Goal: Transaction & Acquisition: Book appointment/travel/reservation

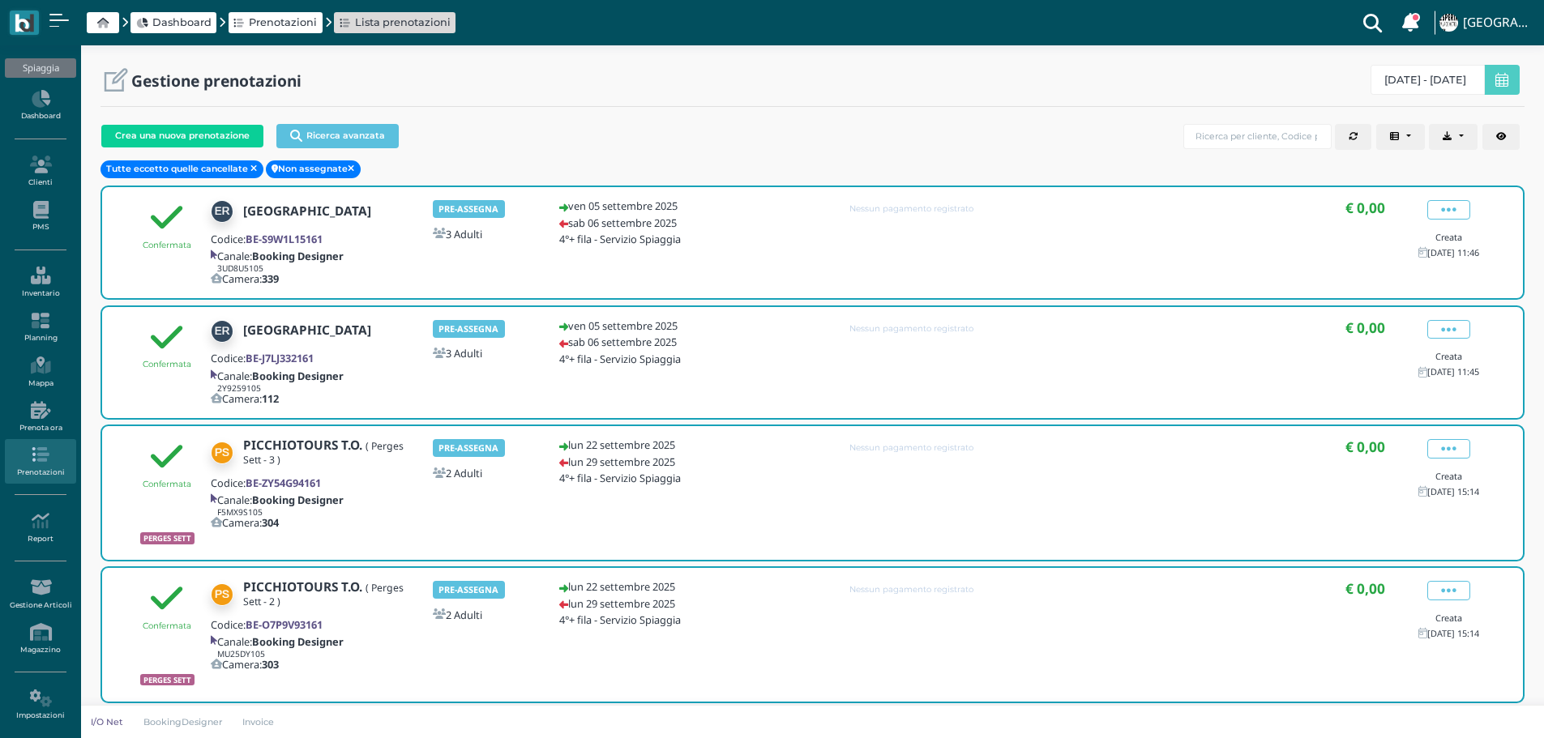
select select "0"
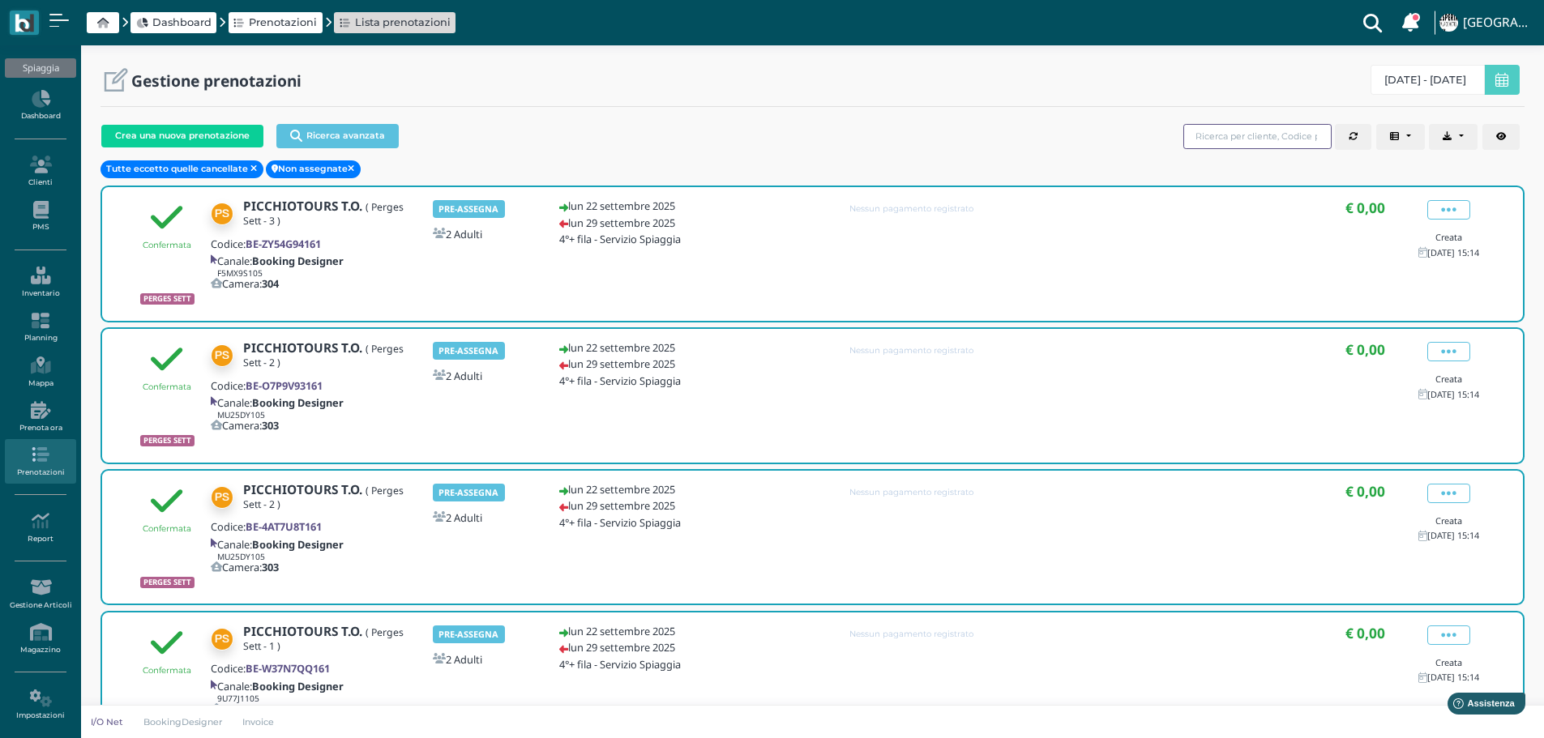
click at [1267, 134] on input "search" at bounding box center [1257, 136] width 148 height 25
drag, startPoint x: 45, startPoint y: 210, endPoint x: 48, endPoint y: 225, distance: 15.7
click at [45, 211] on icon at bounding box center [40, 210] width 70 height 18
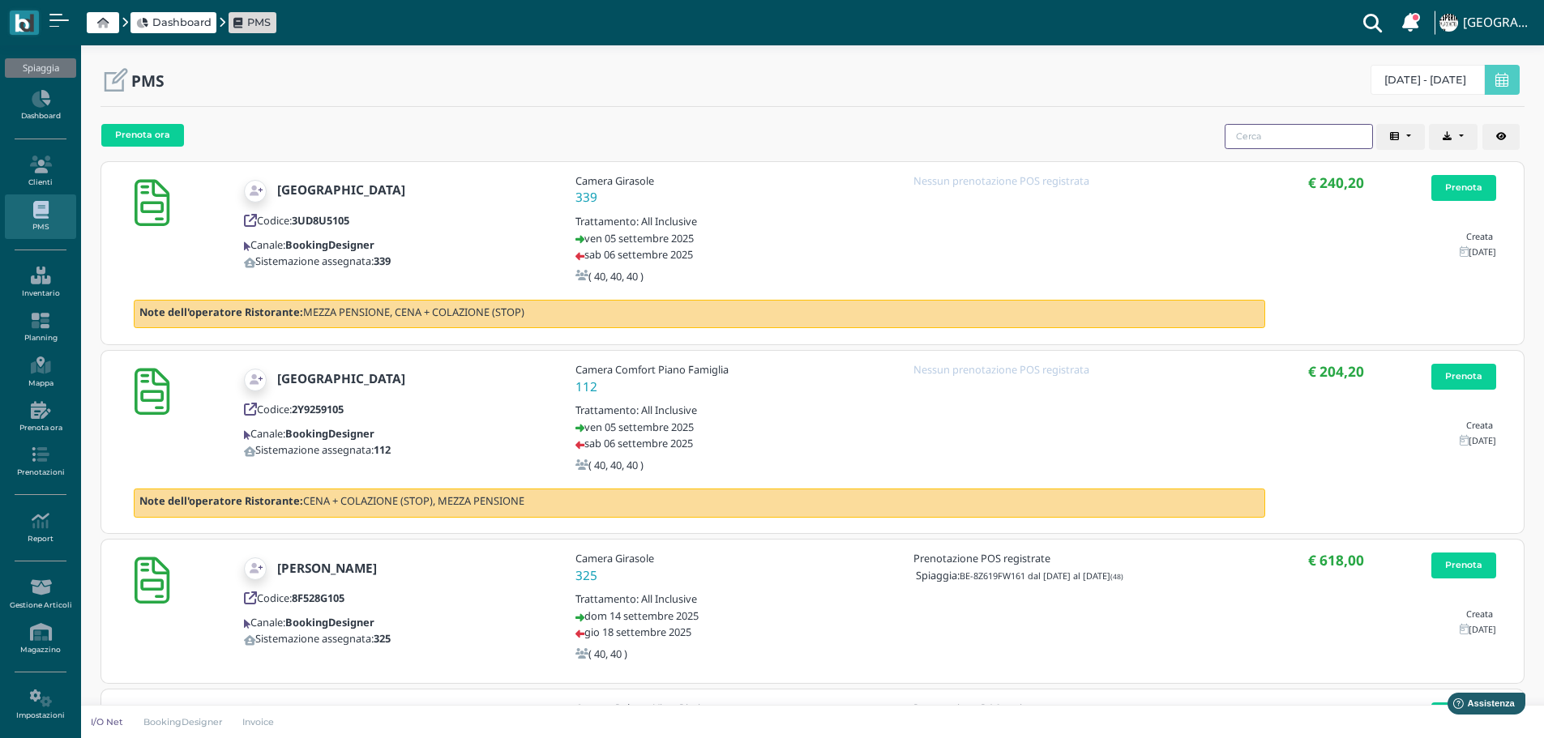
click at [1279, 138] on input "search" at bounding box center [1298, 136] width 148 height 25
click at [1270, 127] on input "search" at bounding box center [1298, 136] width 148 height 25
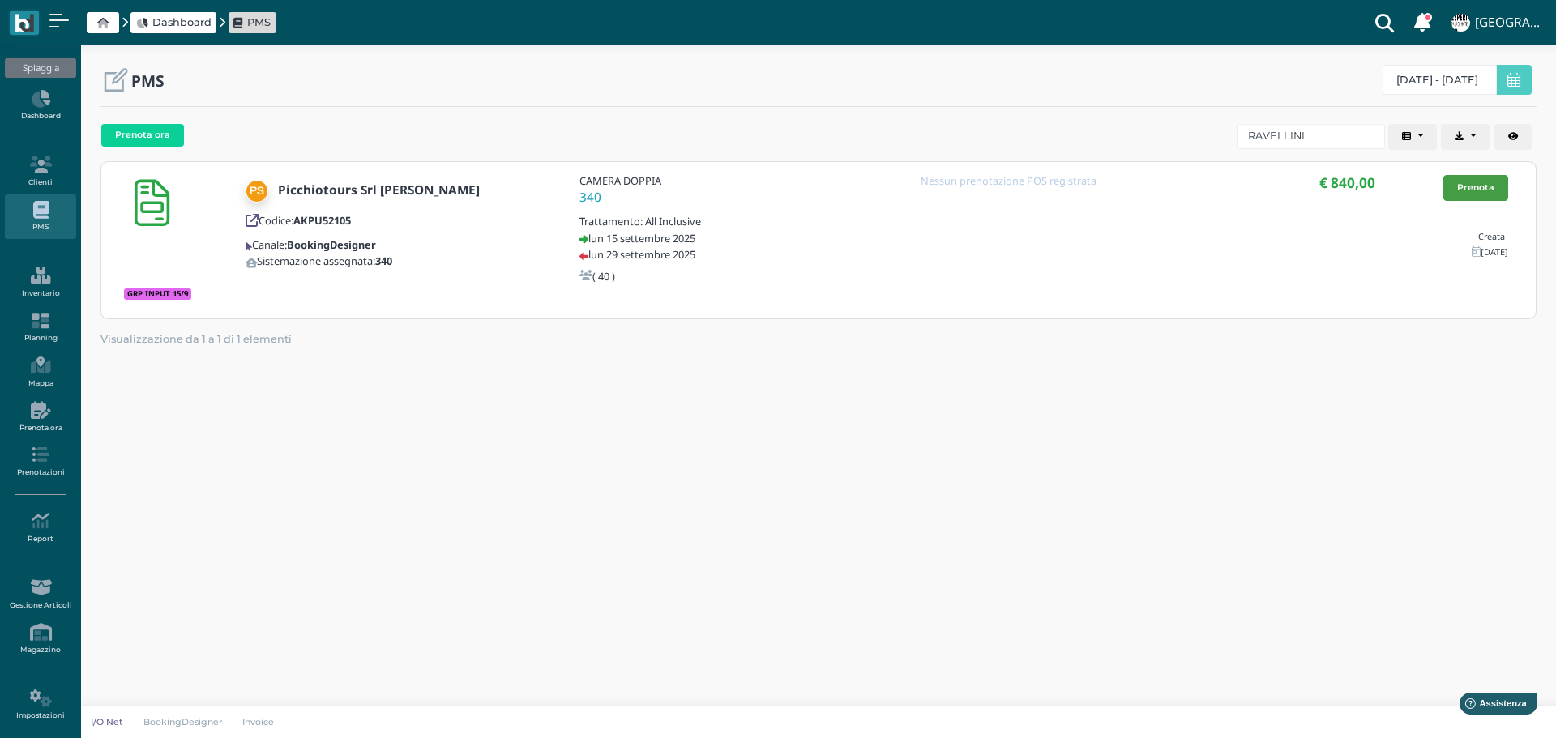
click at [1480, 188] on link "Prenota" at bounding box center [1475, 188] width 65 height 26
drag, startPoint x: 1332, startPoint y: 130, endPoint x: 1132, endPoint y: 135, distance: 200.2
click at [1132, 135] on div "Prenota ora Codice Cliente Gruppo Sistemazione Prenotazioni POS Data di arrivo …" at bounding box center [818, 137] width 1436 height 41
click at [1489, 187] on link "Prenota" at bounding box center [1475, 188] width 65 height 26
drag, startPoint x: 1312, startPoint y: 128, endPoint x: 975, endPoint y: 122, distance: 337.1
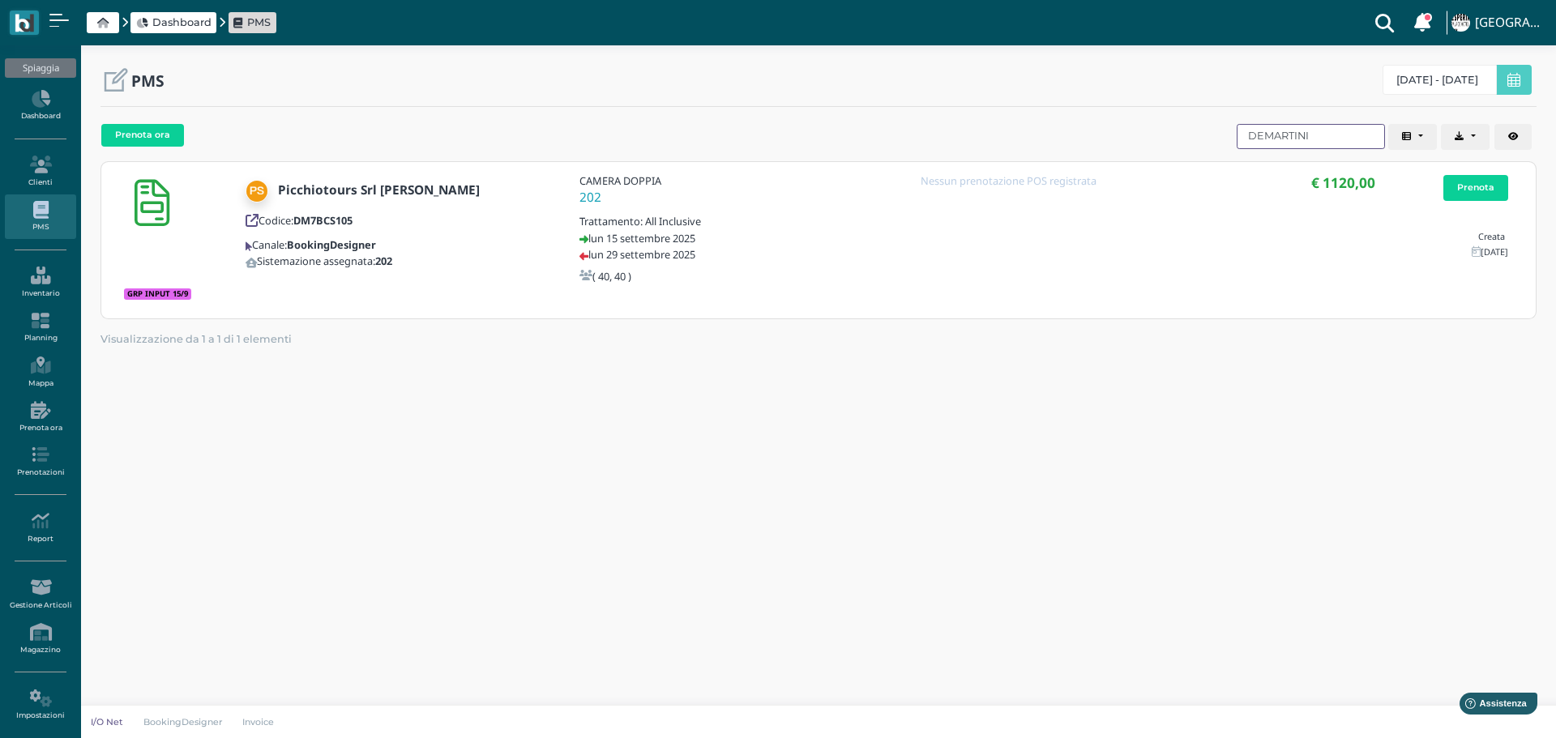
click at [1000, 145] on div "Prenota ora Codice Cliente Gruppo Sistemazione Prenotazioni POS Data di arrivo …" at bounding box center [818, 137] width 1436 height 41
click at [1482, 182] on link "Prenota" at bounding box center [1475, 188] width 65 height 26
drag, startPoint x: 1222, startPoint y: 134, endPoint x: 903, endPoint y: 69, distance: 325.0
click at [923, 130] on div "Prenota ora Codice Cliente Gruppo Sistemazione Prenotazioni POS Data di arrivo …" at bounding box center [818, 137] width 1436 height 41
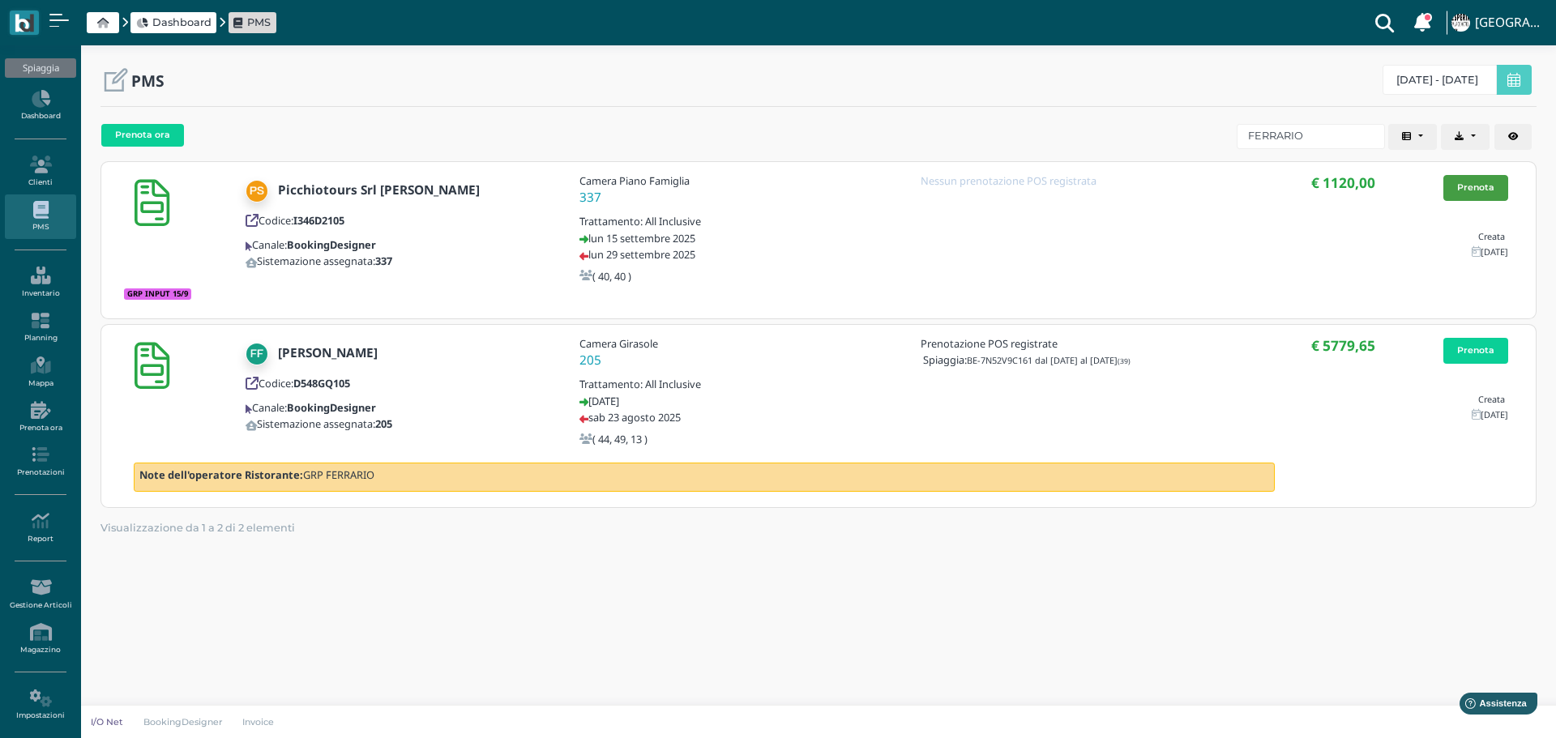
click at [1497, 184] on link "Prenota" at bounding box center [1475, 188] width 65 height 26
drag, startPoint x: 1305, startPoint y: 138, endPoint x: 959, endPoint y: 20, distance: 366.2
click at [966, 116] on div "PMS 06/08/25 - 05/09/26 Prenota ora Codice Cliente Gruppo" at bounding box center [818, 391] width 1475 height 693
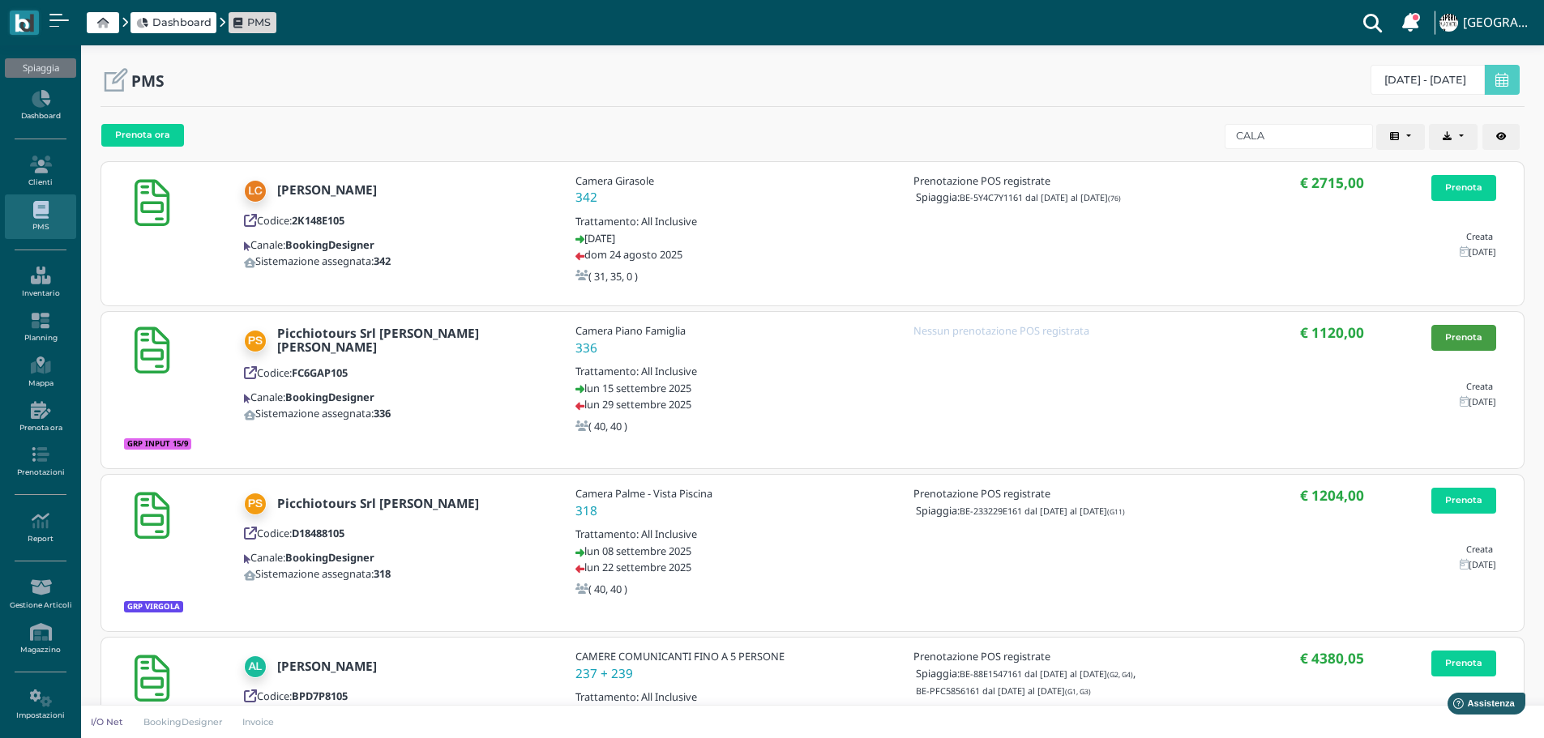
click at [1467, 331] on link "Prenota" at bounding box center [1463, 338] width 65 height 26
drag, startPoint x: 1275, startPoint y: 140, endPoint x: 1138, endPoint y: 114, distance: 140.2
click at [1138, 138] on div "Prenota ora Codice Cliente Gruppo Sistemazione Prenotazioni POS Data di arrivo …" at bounding box center [812, 137] width 1424 height 41
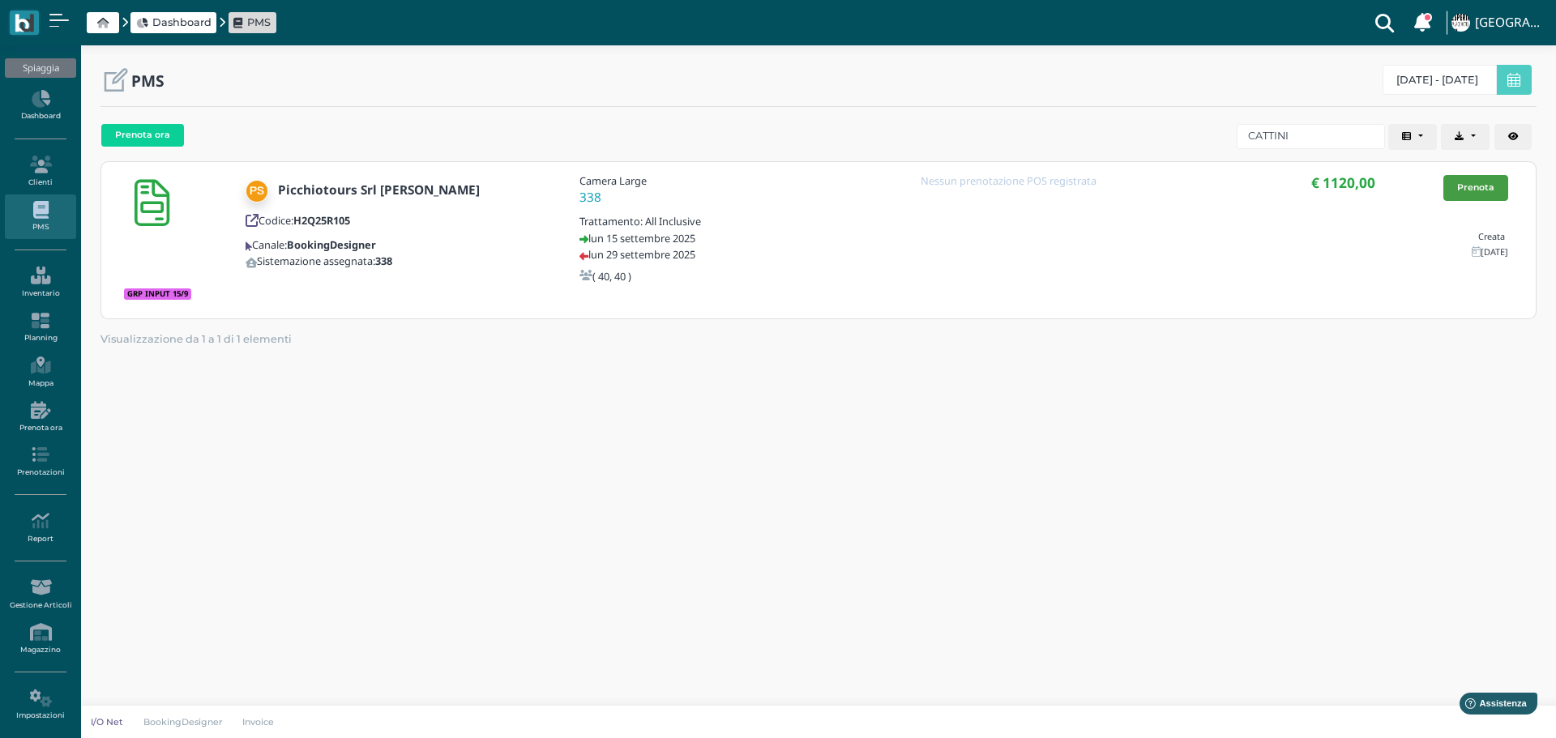
click at [1485, 186] on link "Prenota" at bounding box center [1475, 188] width 65 height 26
drag, startPoint x: 1304, startPoint y: 138, endPoint x: 1051, endPoint y: 166, distance: 254.4
click at [1053, 172] on div "Prenota ora Codice Cliente Gruppo Sistemazione Prenotazioni POS Data di arrivo …" at bounding box center [818, 236] width 1436 height 239
type input "GIBELLINI"
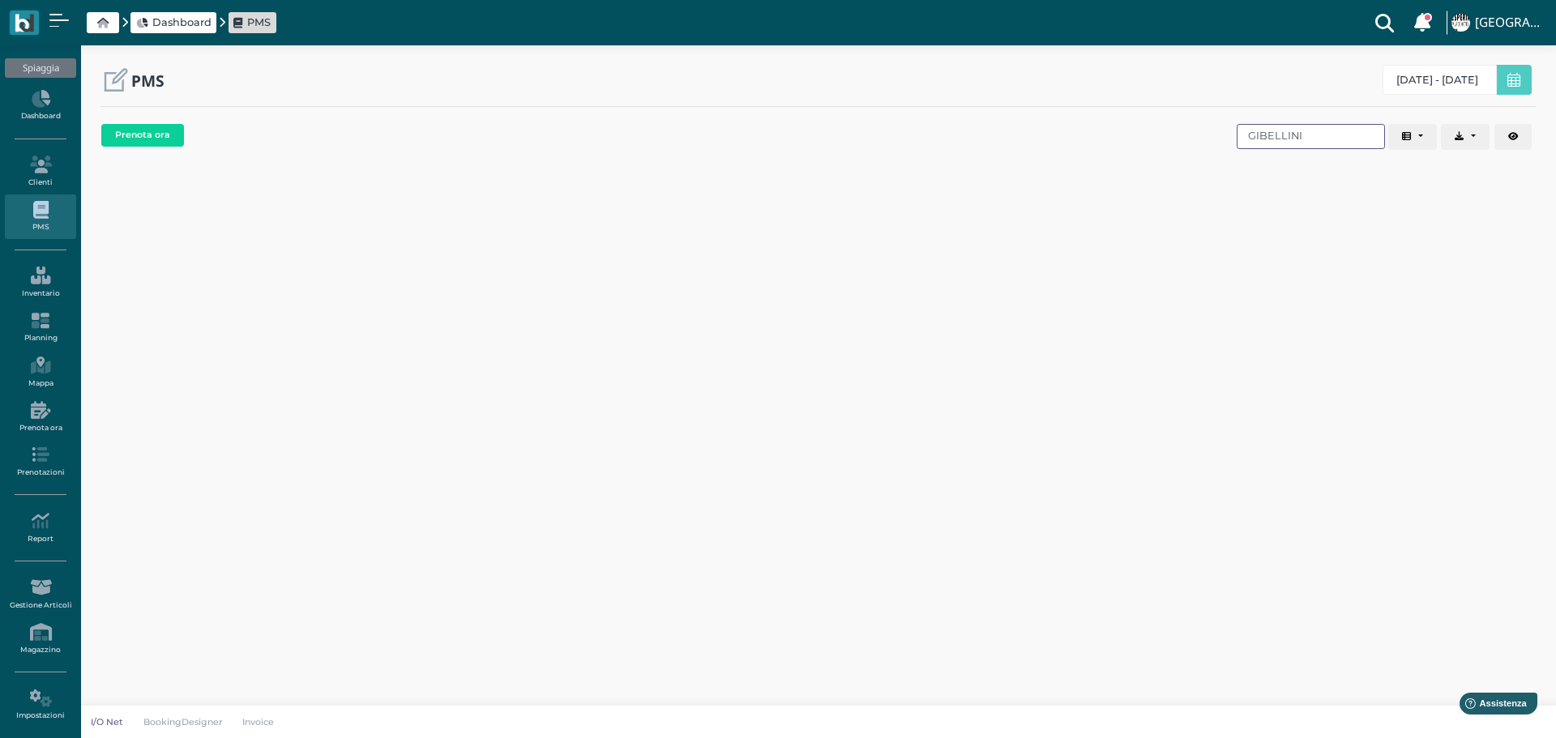
drag, startPoint x: 1247, startPoint y: 137, endPoint x: 1271, endPoint y: 144, distance: 25.4
click at [1249, 139] on input "GIBELLINI" at bounding box center [1310, 136] width 148 height 25
drag, startPoint x: 1310, startPoint y: 135, endPoint x: 1555, endPoint y: 172, distance: 247.4
click at [1202, 135] on div "Prenota ora Codice Cliente Gruppo Sistemazione Prenotazioni POS Data di arrivo …" at bounding box center [818, 137] width 1436 height 41
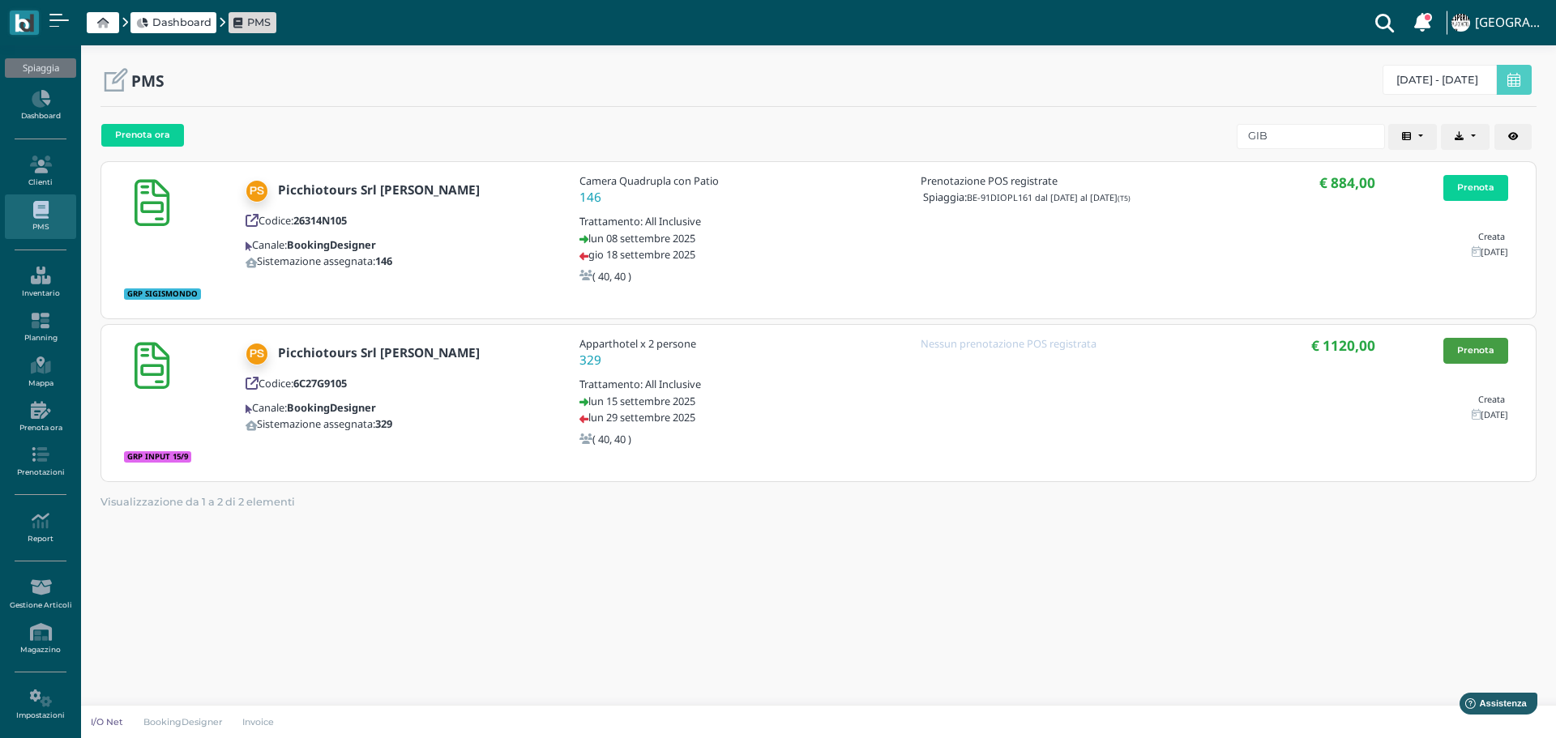
click at [1486, 350] on link "Prenota" at bounding box center [1475, 351] width 65 height 26
drag, startPoint x: 1292, startPoint y: 139, endPoint x: 895, endPoint y: 140, distance: 397.0
click at [895, 151] on div "Prenota ora Codice Cliente Gruppo Sistemazione Prenotazioni POS Data di arrivo …" at bounding box center [818, 137] width 1436 height 41
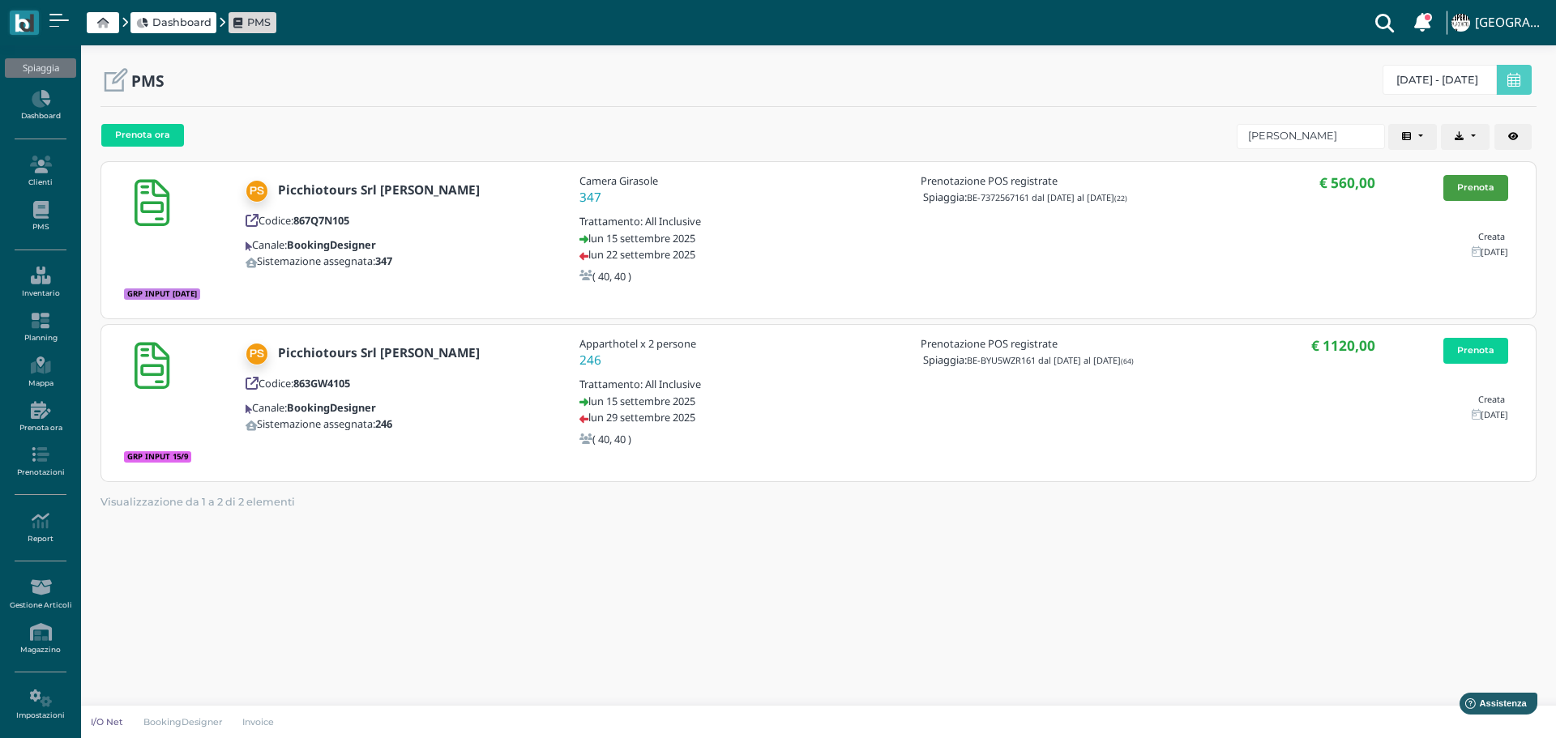
click at [1494, 187] on link "Prenota" at bounding box center [1475, 188] width 65 height 26
drag, startPoint x: 1289, startPoint y: 127, endPoint x: 1218, endPoint y: 126, distance: 71.3
click at [1218, 127] on div "Prenota ora Codice Cliente Gruppo Sistemazione Prenotazioni POS Data di arrivo …" at bounding box center [818, 137] width 1436 height 41
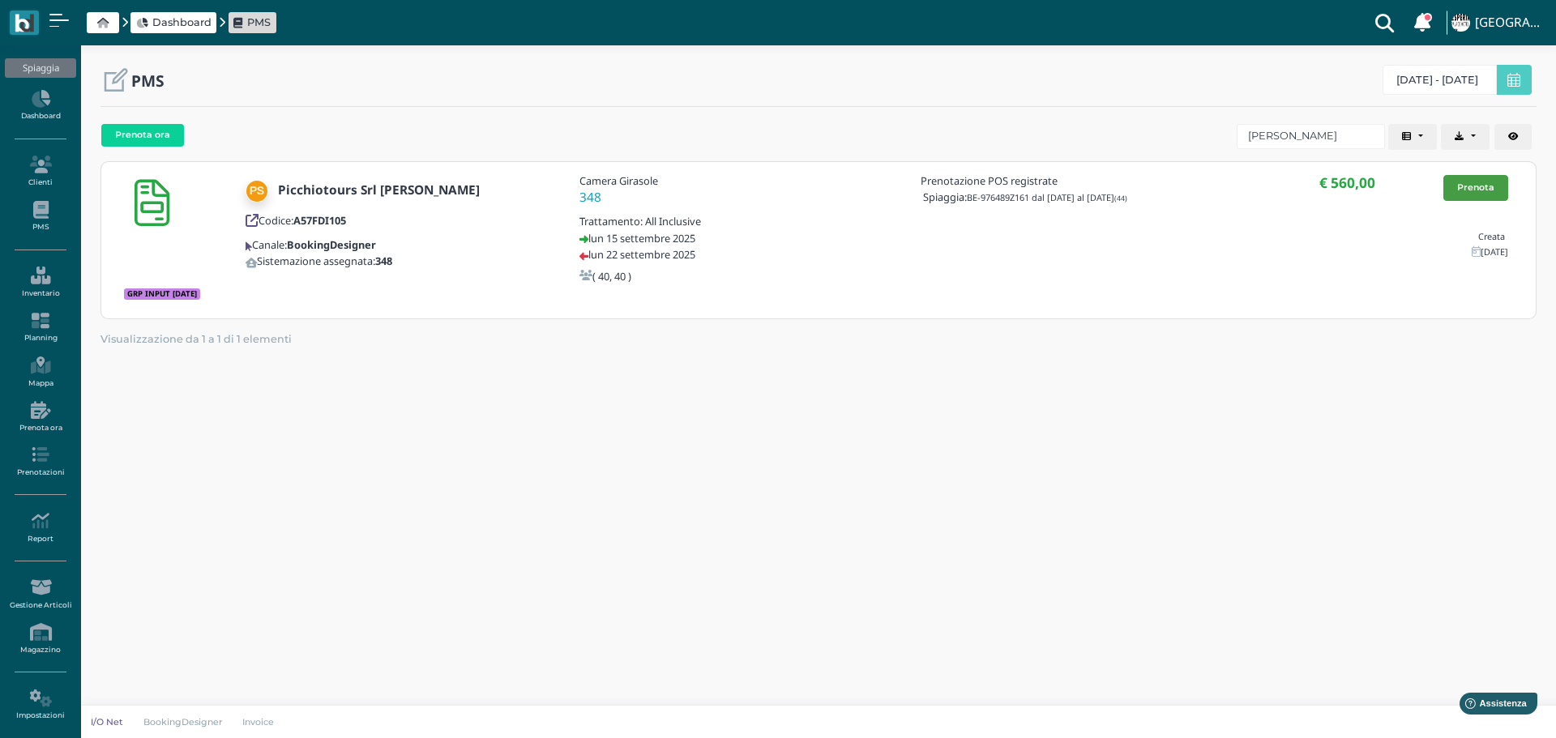
click at [1454, 179] on link "Prenota" at bounding box center [1475, 188] width 65 height 26
drag, startPoint x: 1286, startPoint y: 134, endPoint x: 1263, endPoint y: 147, distance: 26.1
click at [1183, 139] on div "Prenota ora Codice Cliente Gruppo Sistemazione Prenotazioni POS Data di arrivo …" at bounding box center [818, 137] width 1436 height 41
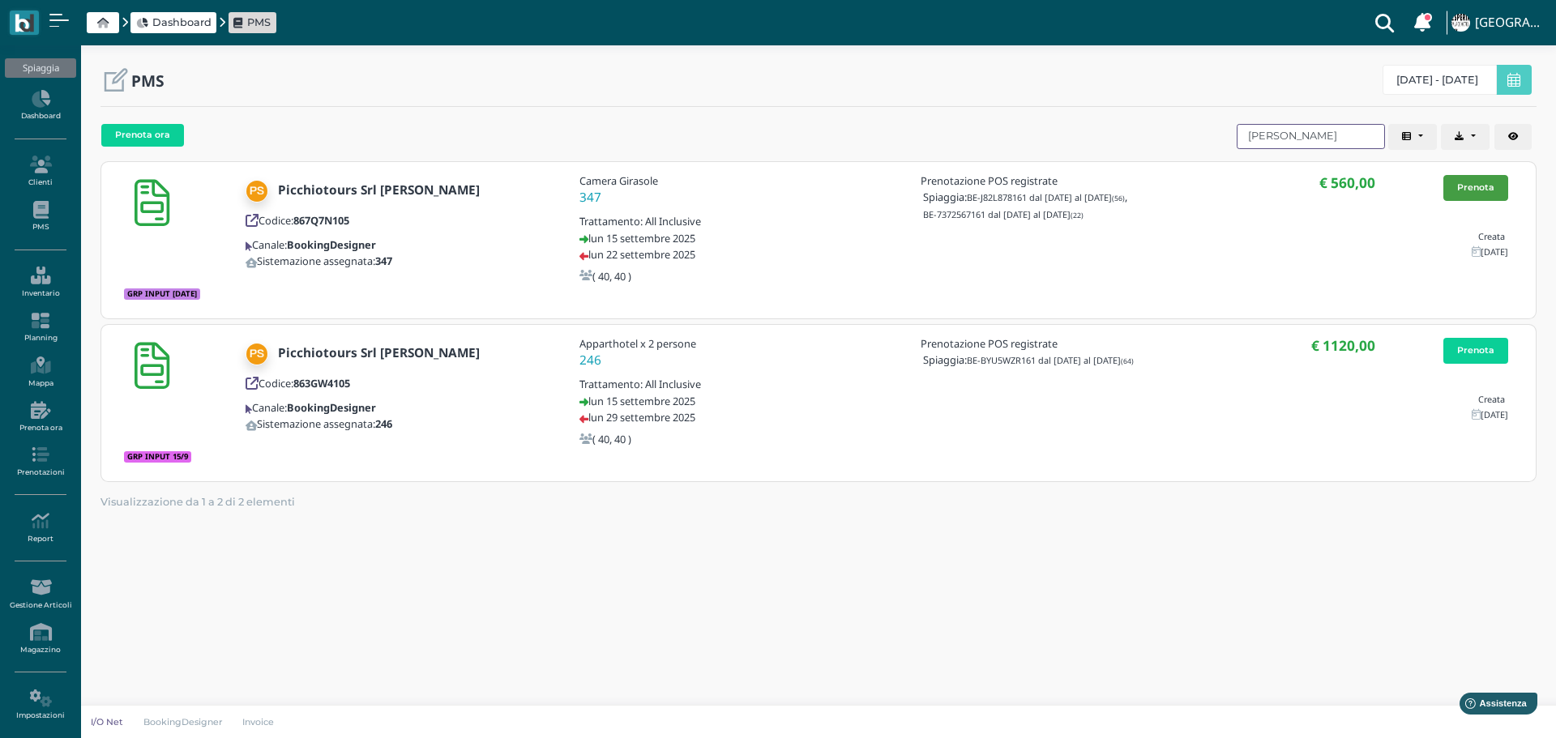
type input "LAURIA"
click at [1480, 189] on link "Prenota" at bounding box center [1475, 188] width 65 height 26
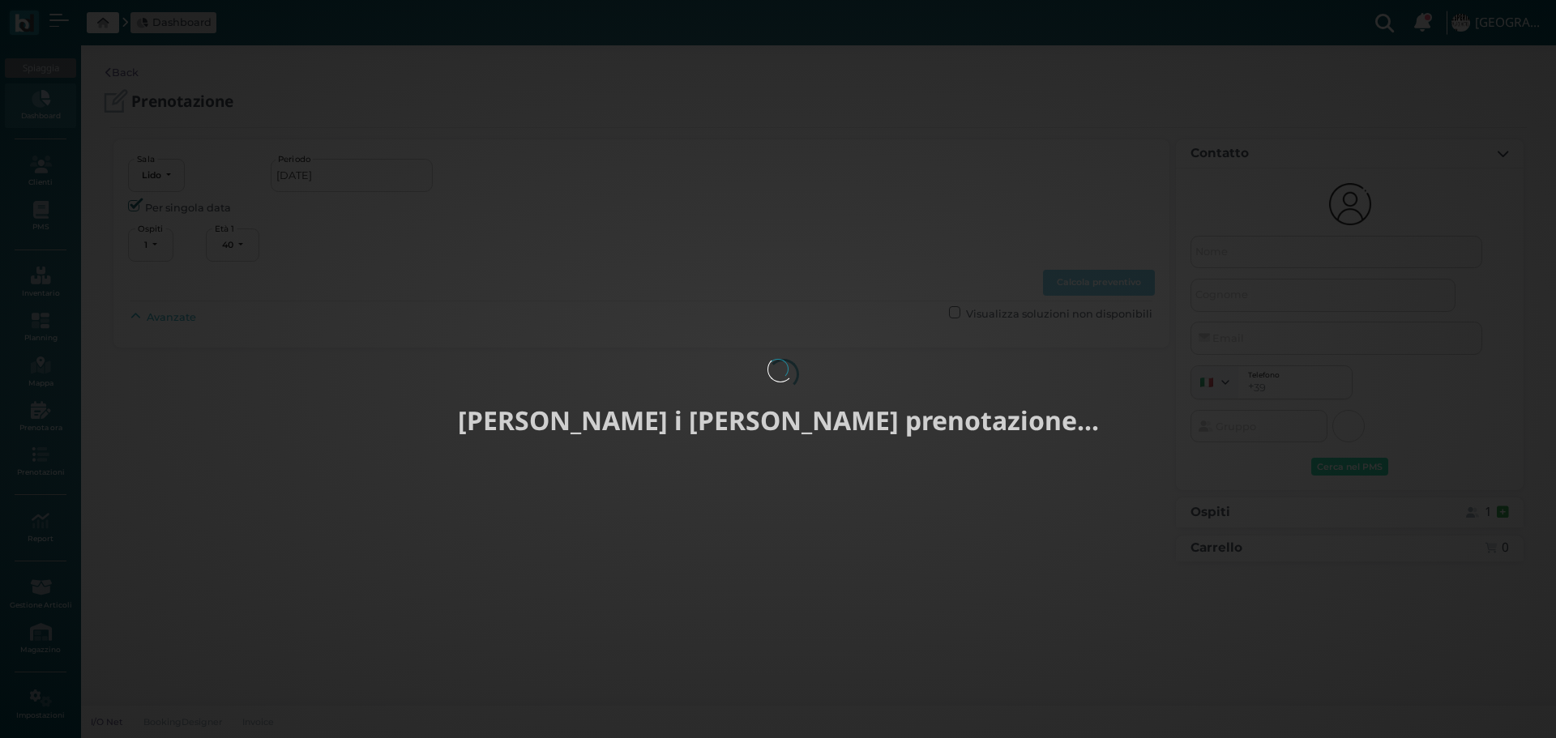
select select "40"
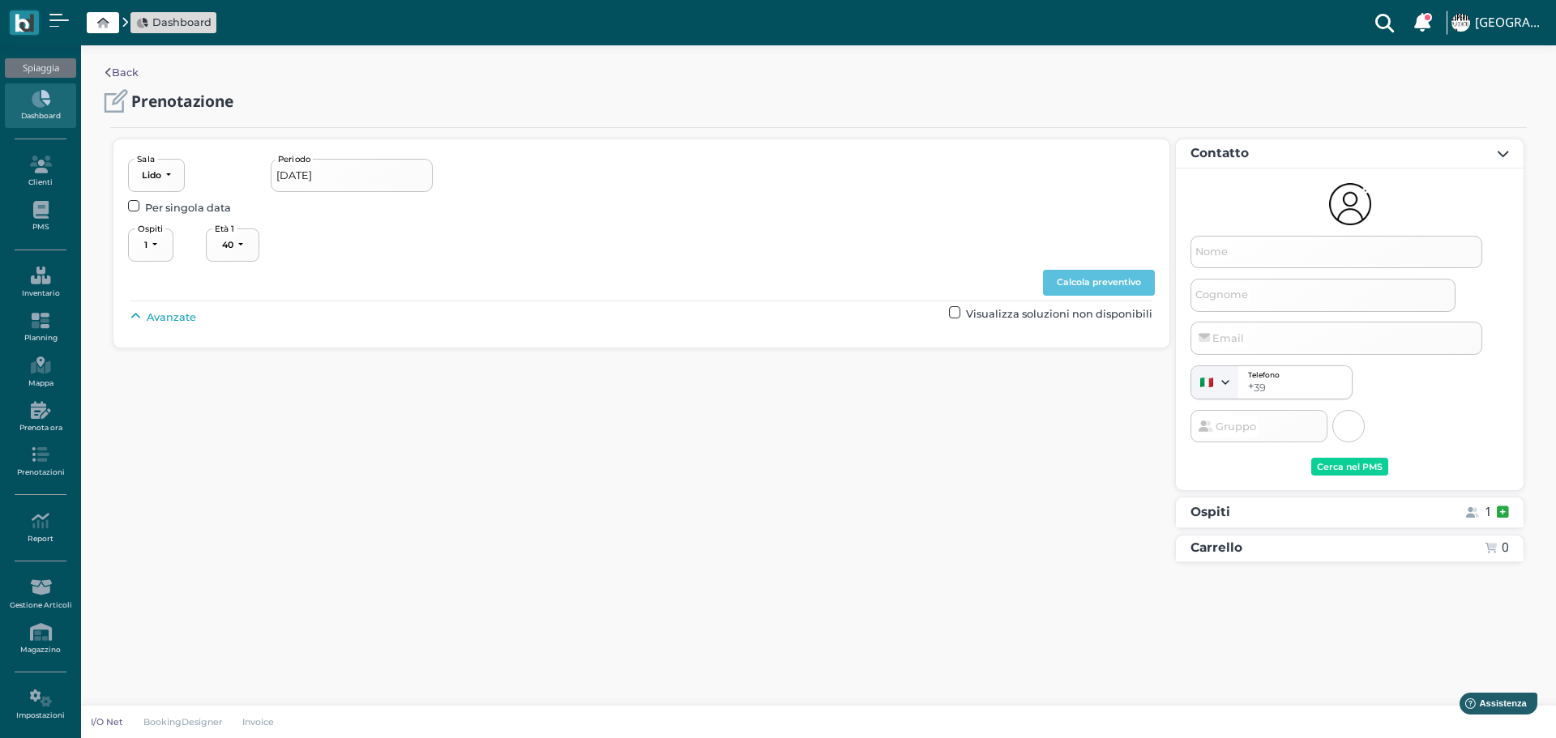
type input "[DATE] - [DATE]"
type input "Picchiotours Srl [PERSON_NAME]"
type input "[EMAIL_ADDRESS][DOMAIN_NAME]"
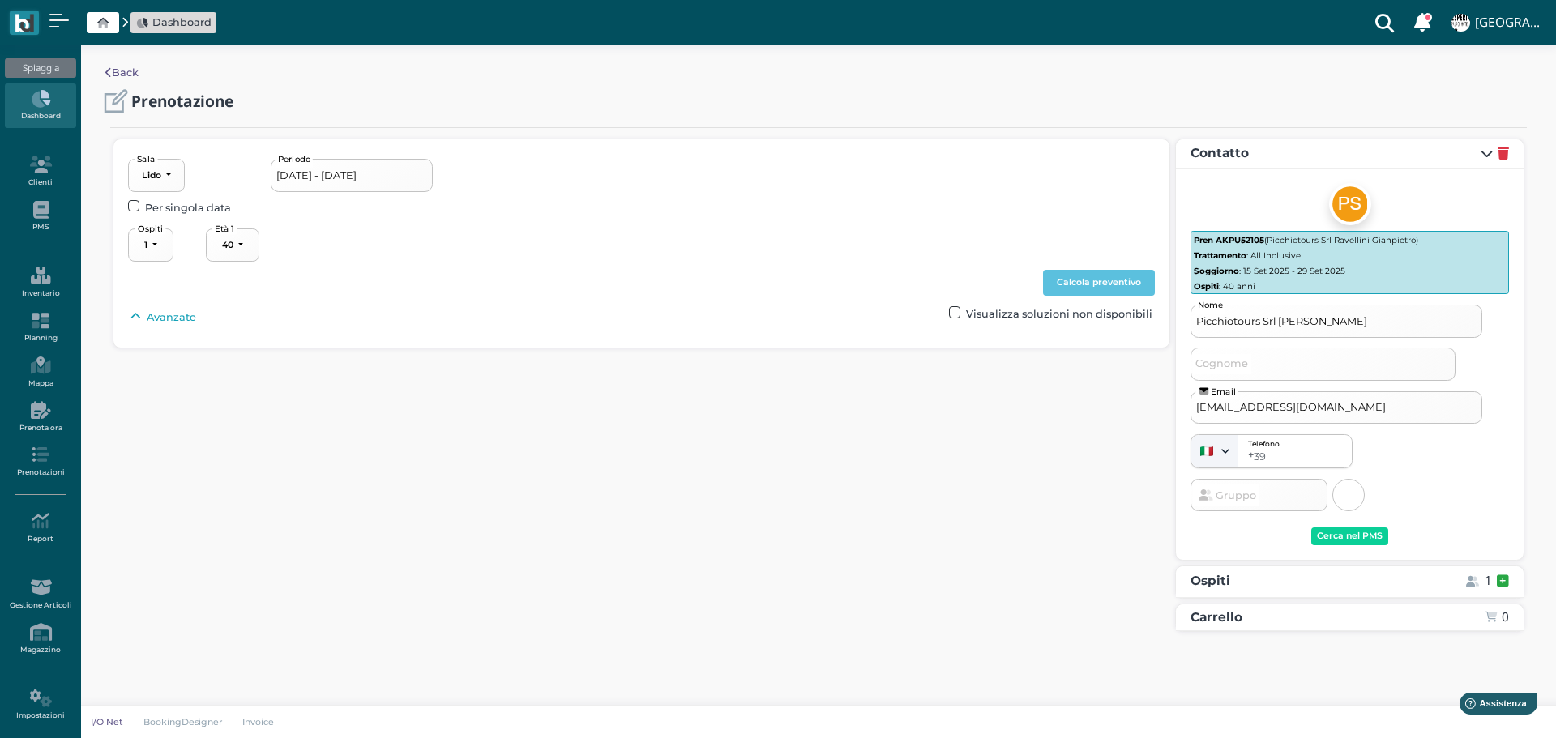
drag, startPoint x: 148, startPoint y: 312, endPoint x: 156, endPoint y: 309, distance: 8.7
click at [149, 312] on span "Avanzate" at bounding box center [171, 317] width 49 height 15
click at [743, 361] on button "----------------------" at bounding box center [695, 354] width 109 height 33
click at [703, 455] on link "3° fila" at bounding box center [709, 454] width 121 height 21
select select "239"
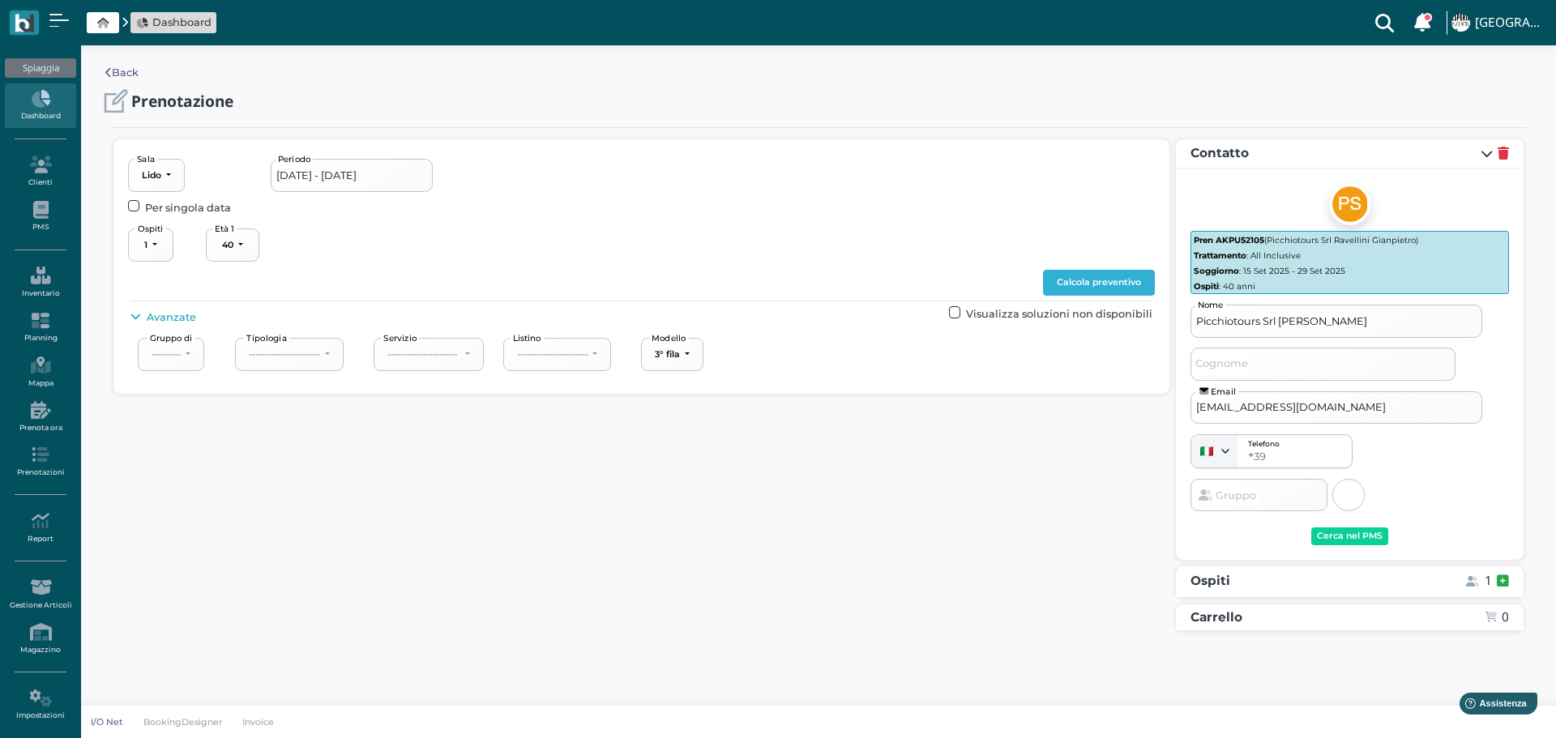
drag, startPoint x: 1108, startPoint y: 280, endPoint x: 1196, endPoint y: 306, distance: 91.3
click at [1109, 280] on button "Calcola preventivo" at bounding box center [1099, 283] width 112 height 26
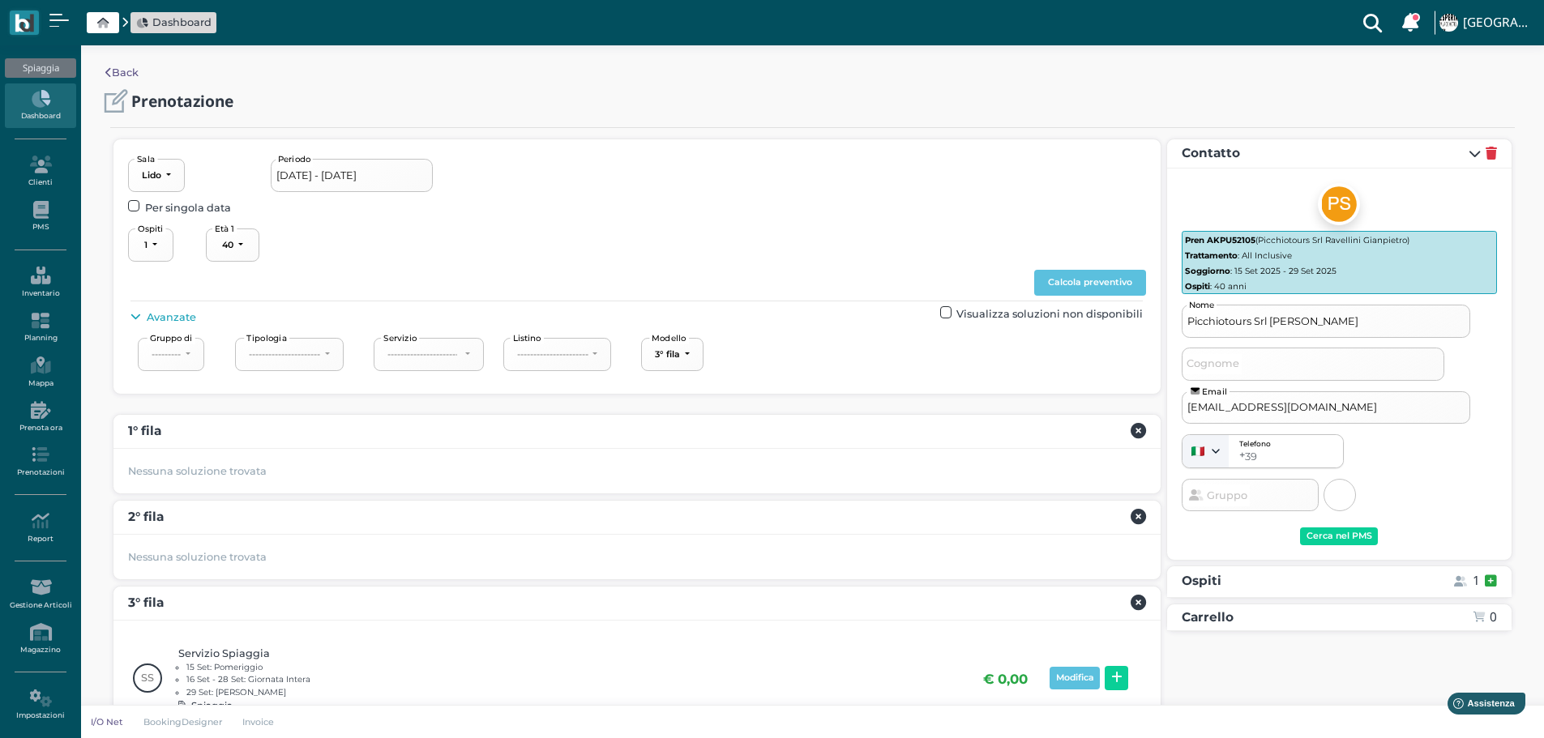
scroll to position [217, 0]
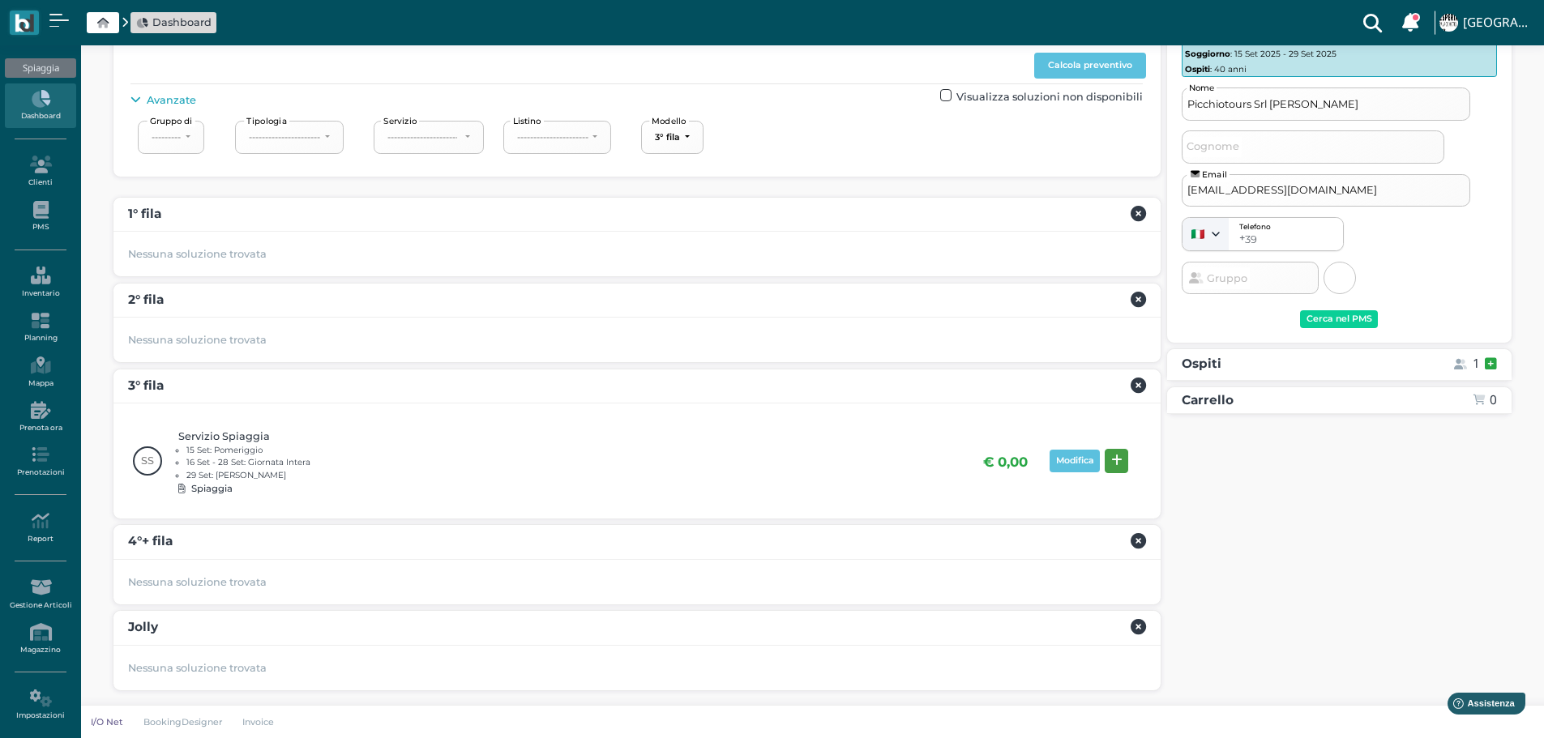
click at [1113, 459] on icon at bounding box center [1116, 461] width 11 height 12
click at [1480, 574] on div "Prenota" at bounding box center [1464, 575] width 37 height 11
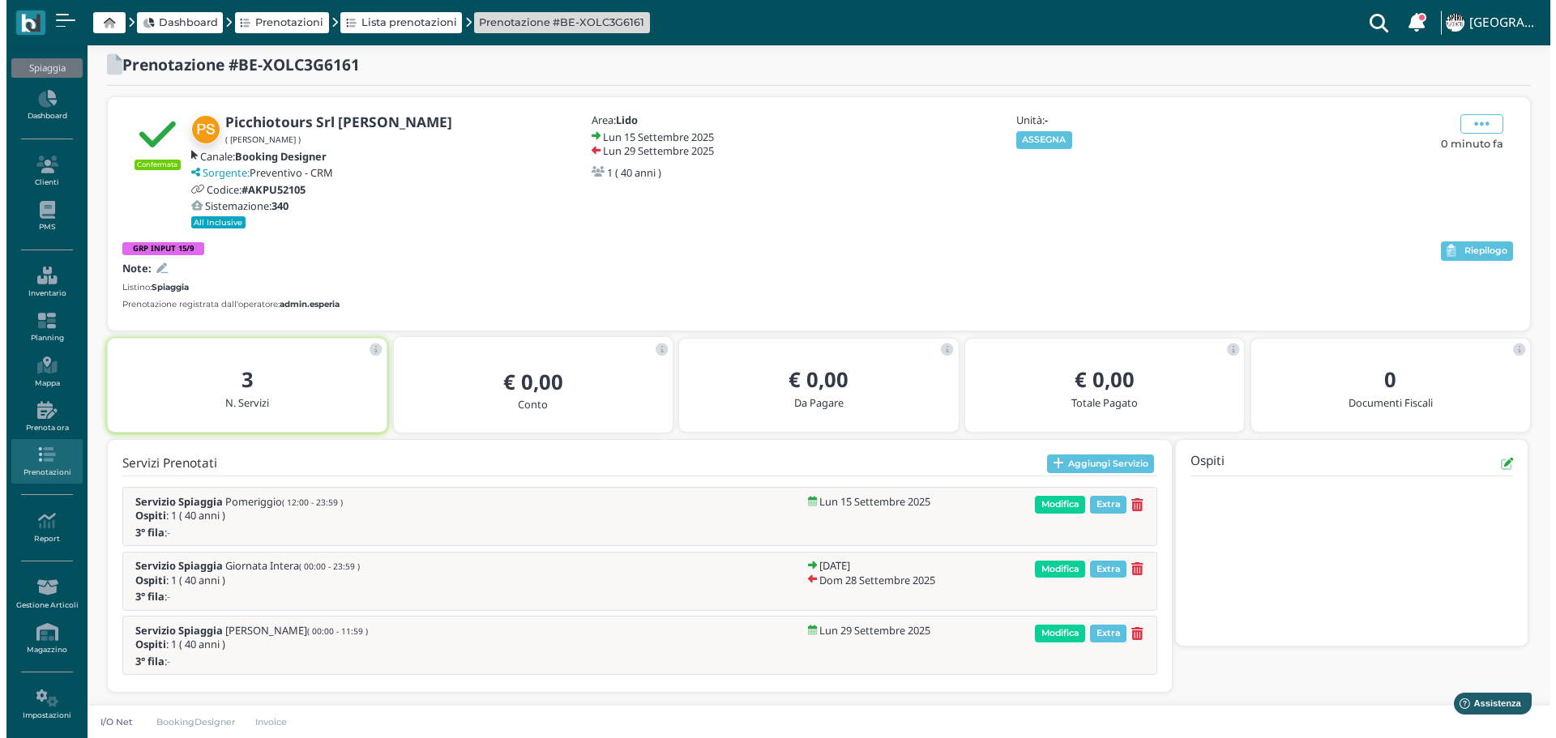
scroll to position [14, 0]
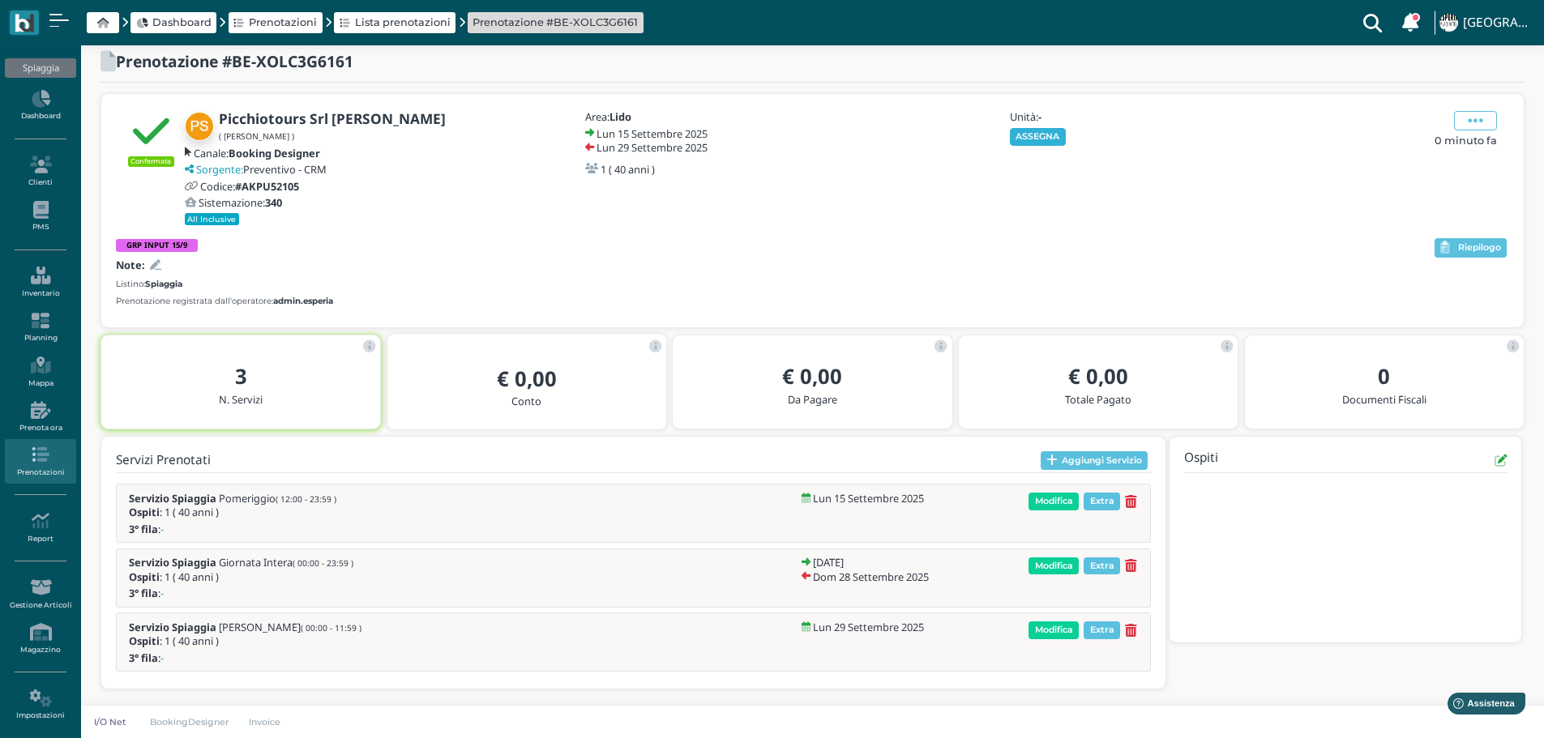
click at [1042, 138] on button "ASSEGNA" at bounding box center [1038, 137] width 56 height 18
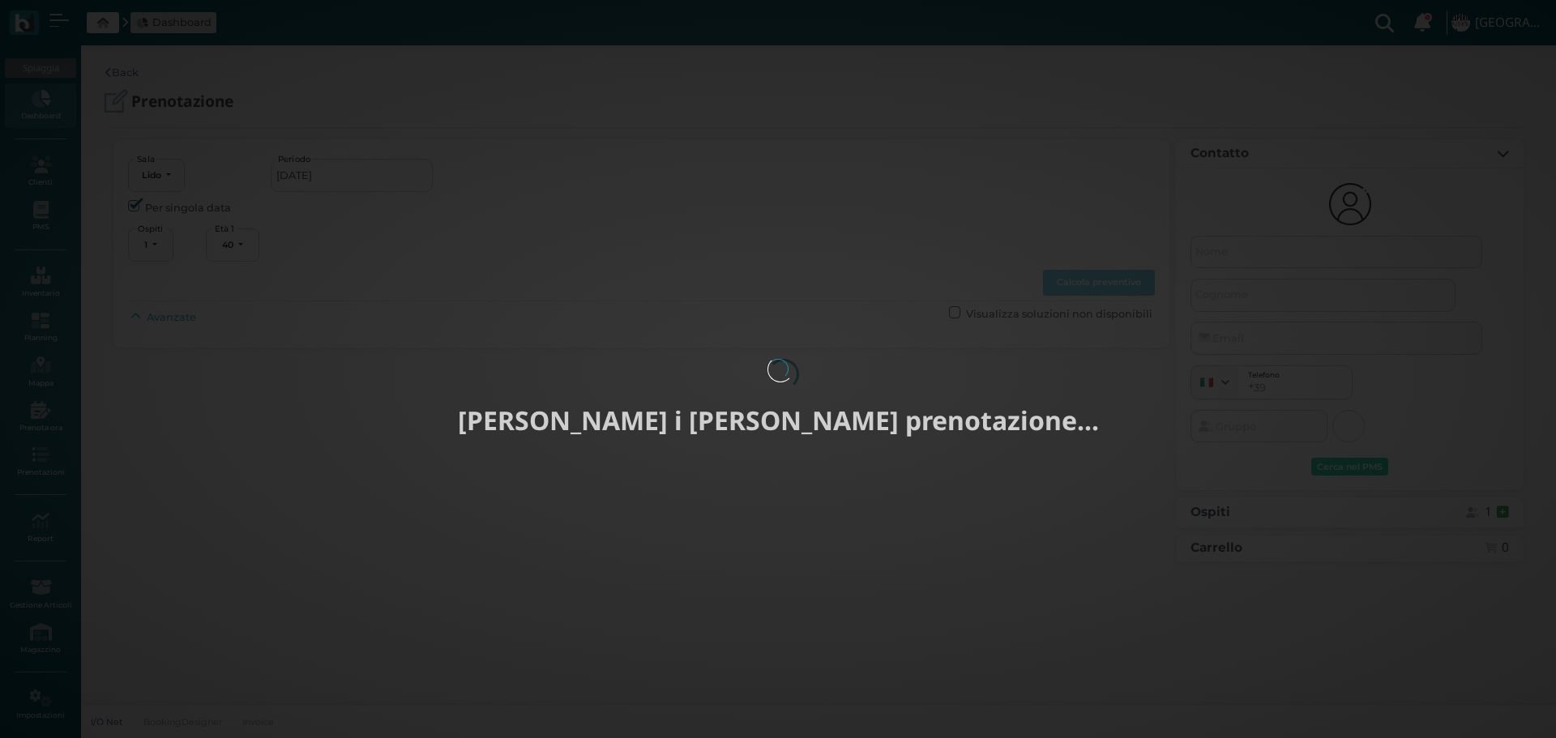
select select "40"
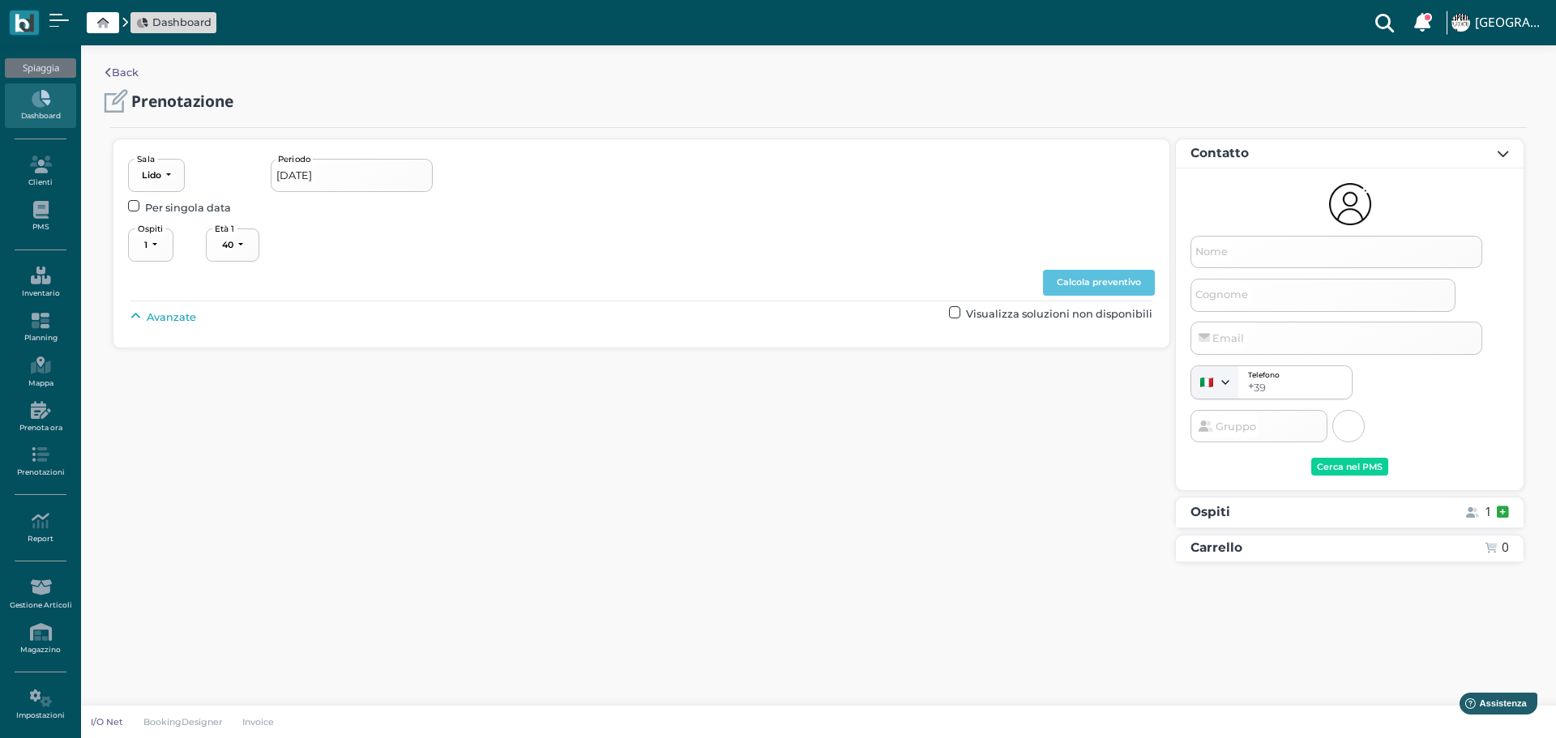
type input "[DATE] - [DATE]"
select select "2"
type input "Picchiotours Srl [PERSON_NAME]"
type input "[EMAIL_ADDRESS][DOMAIN_NAME]"
select select "40"
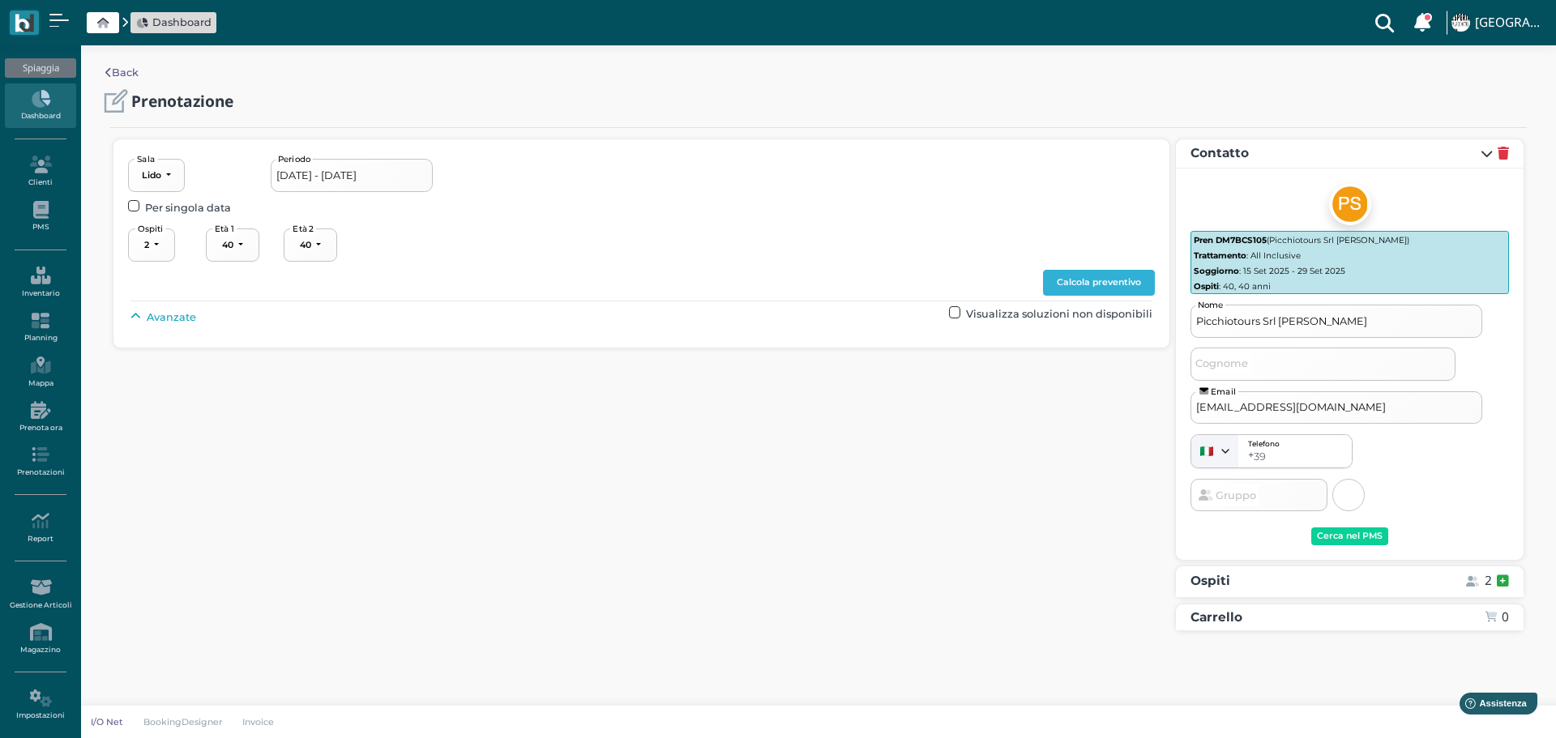
click at [1122, 277] on button "Calcola preventivo" at bounding box center [1099, 283] width 112 height 26
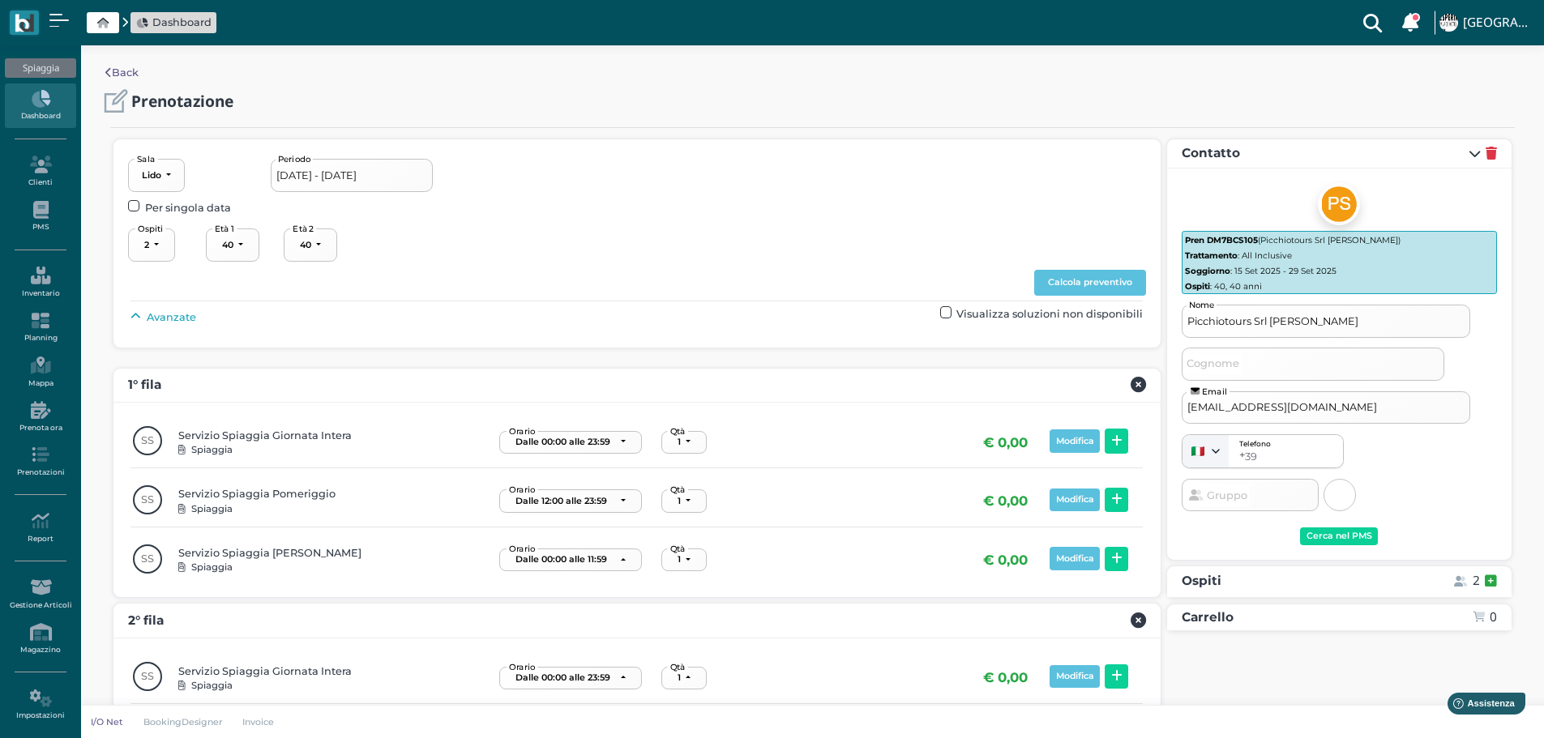
drag, startPoint x: 139, startPoint y: 311, endPoint x: 157, endPoint y: 311, distance: 17.8
click at [141, 312] on icon at bounding box center [135, 317] width 11 height 11
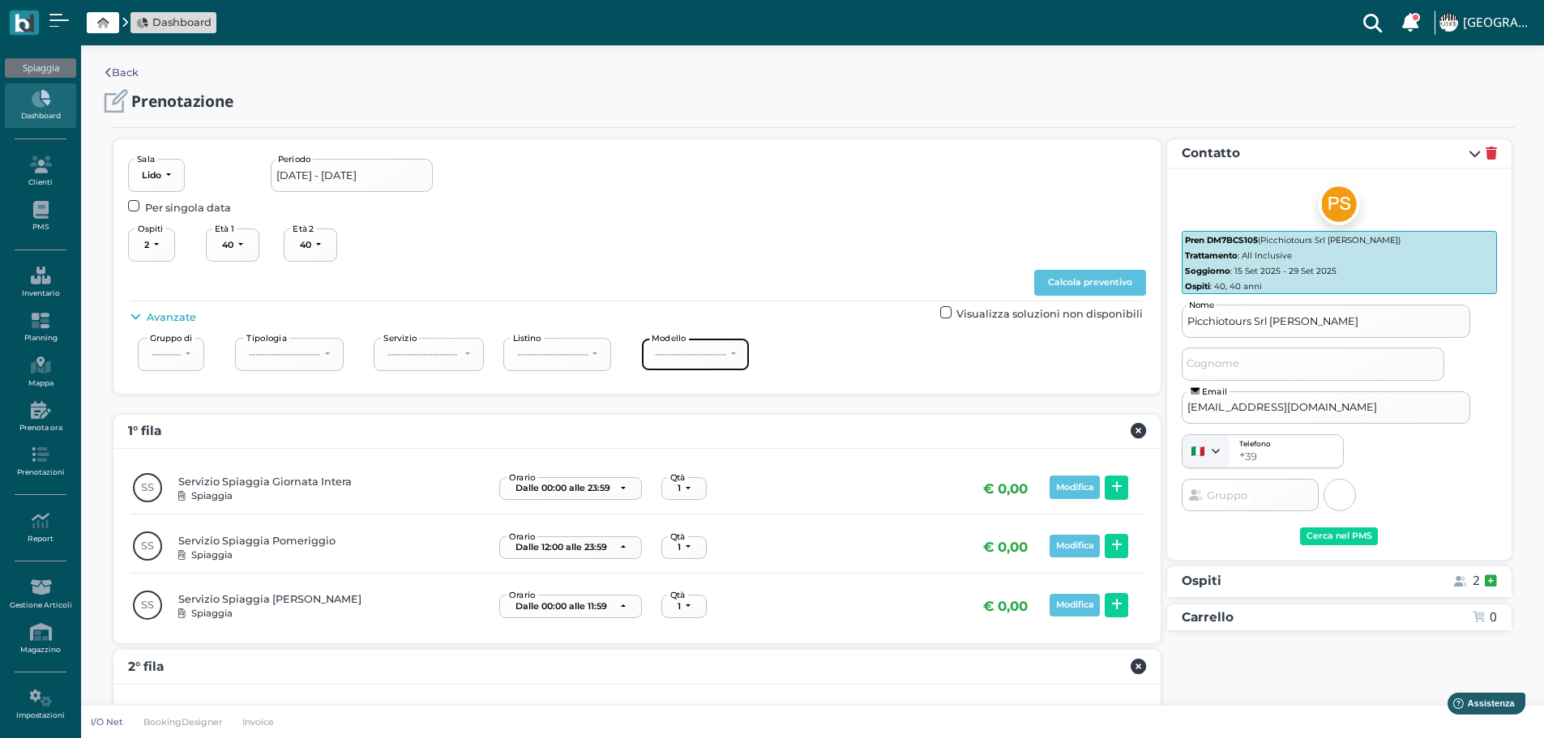
click at [698, 349] on div "----------------------" at bounding box center [690, 353] width 71 height 11
click at [712, 433] on link "2° fila" at bounding box center [709, 433] width 121 height 21
select select "238"
drag, startPoint x: 1091, startPoint y: 282, endPoint x: 1115, endPoint y: 282, distance: 24.3
click at [1093, 282] on button "Calcola preventivo" at bounding box center [1090, 283] width 112 height 26
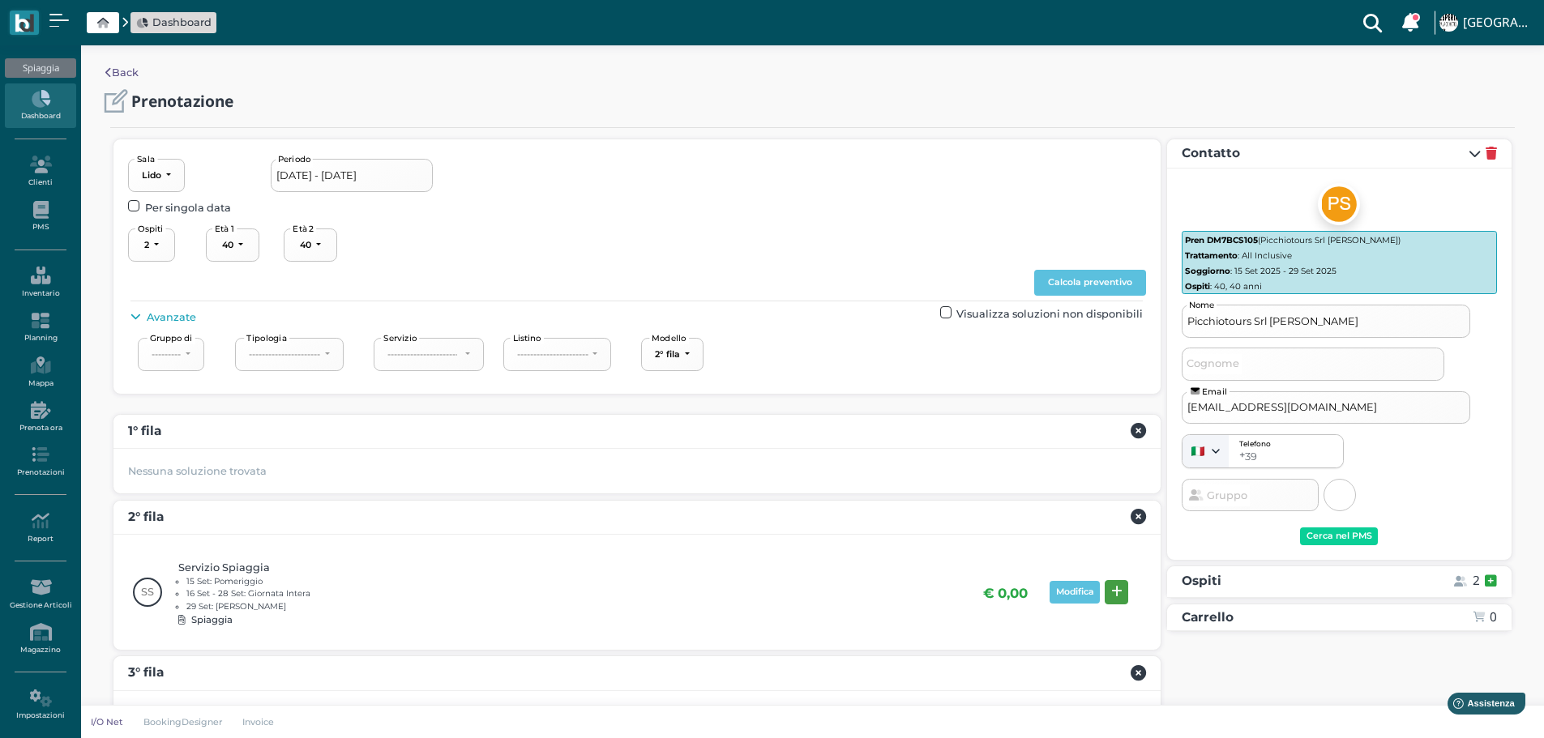
drag, startPoint x: 1108, startPoint y: 589, endPoint x: 1288, endPoint y: 558, distance: 182.5
click at [1108, 589] on button at bounding box center [1115, 592] width 23 height 24
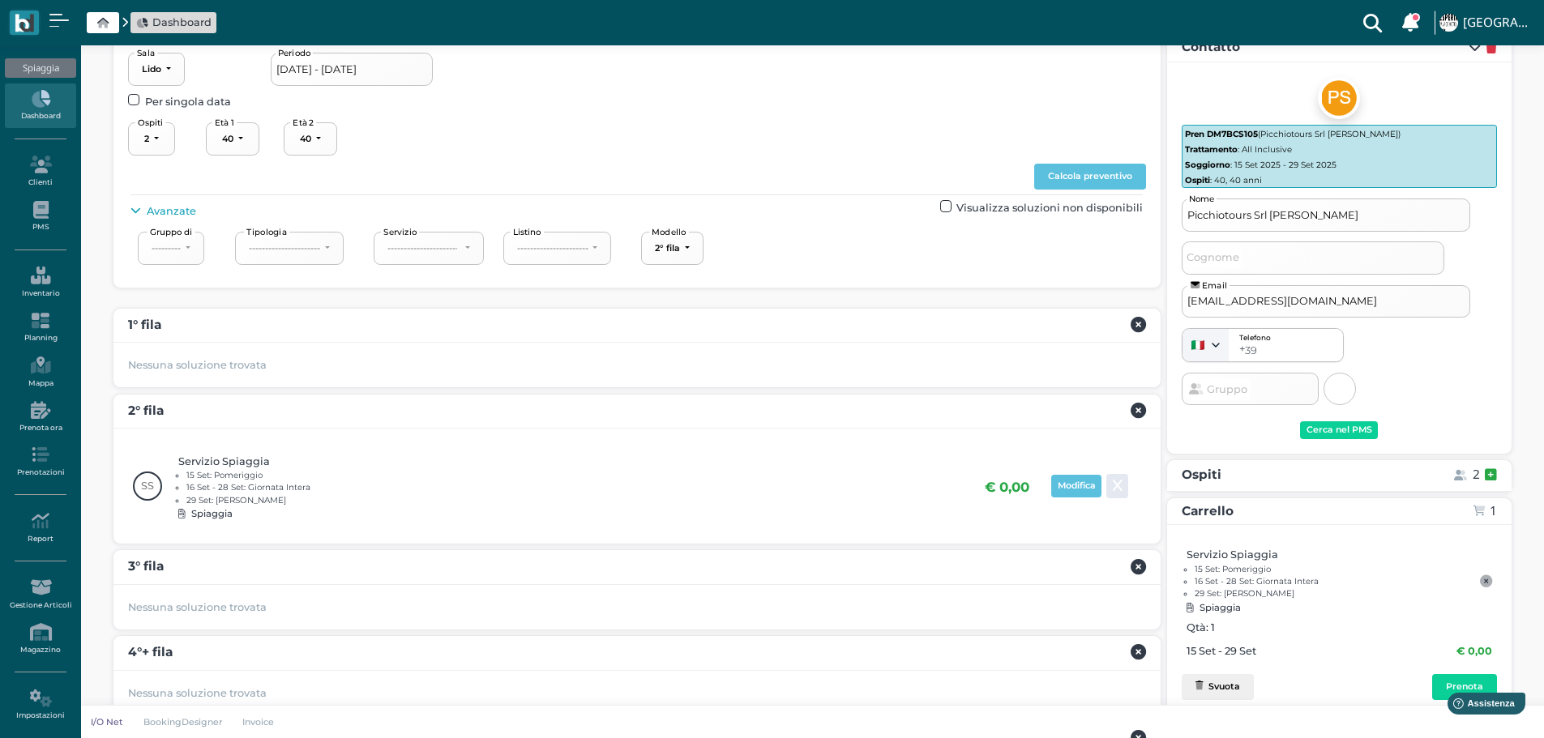
scroll to position [217, 0]
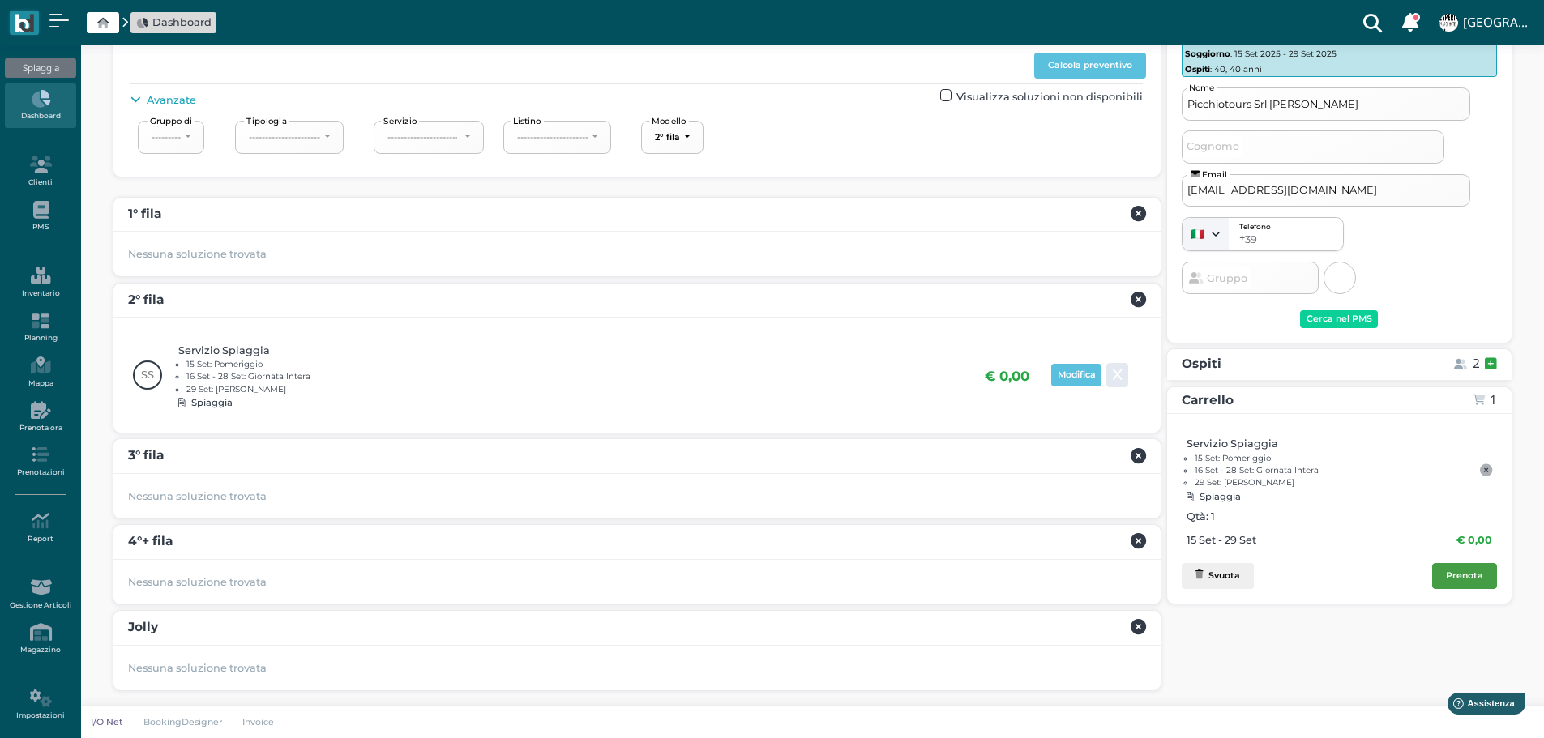
drag, startPoint x: 1463, startPoint y: 581, endPoint x: 1395, endPoint y: 522, distance: 90.2
click at [1463, 580] on div "Prenota" at bounding box center [1464, 575] width 37 height 11
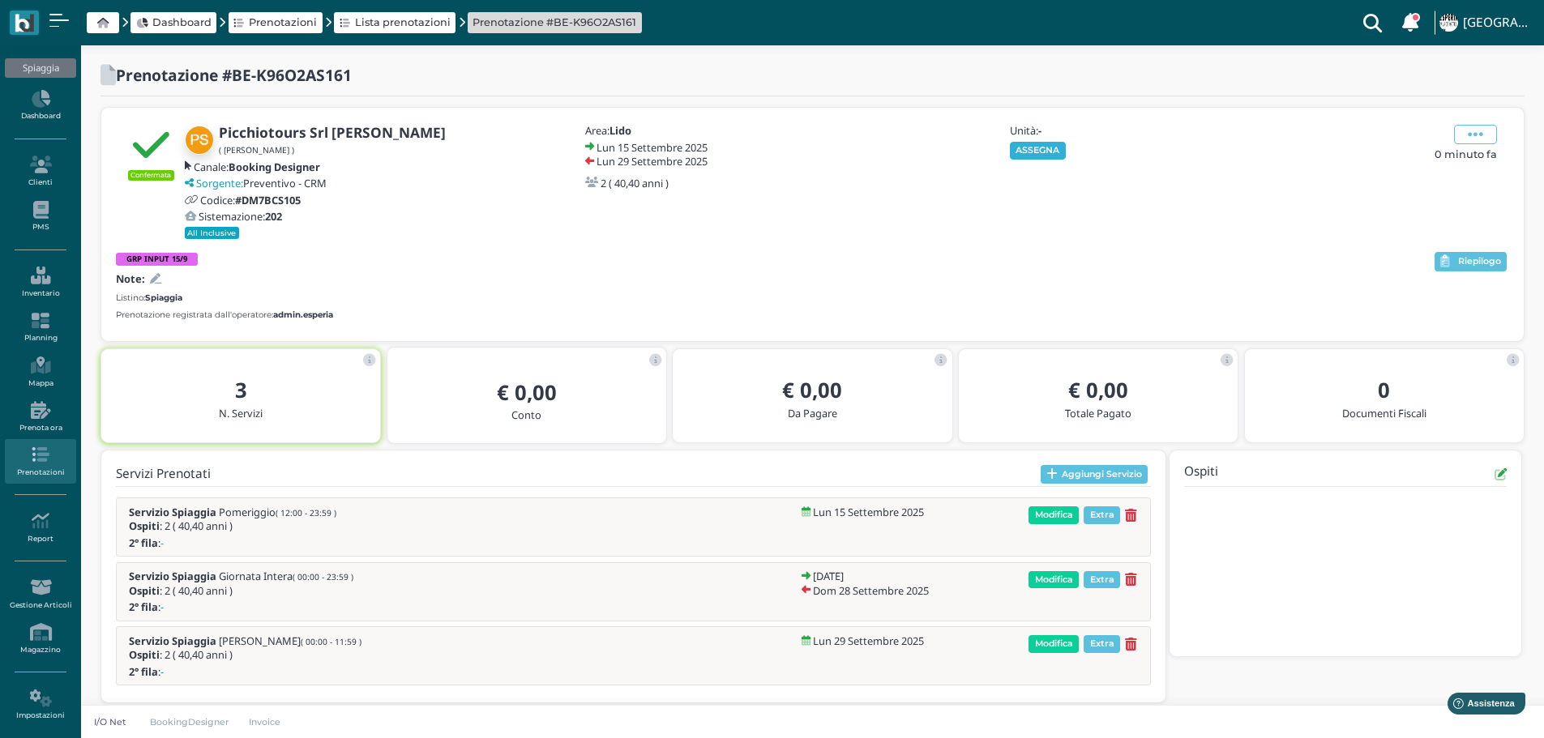
click at [1039, 149] on button "ASSEGNA" at bounding box center [1038, 151] width 56 height 18
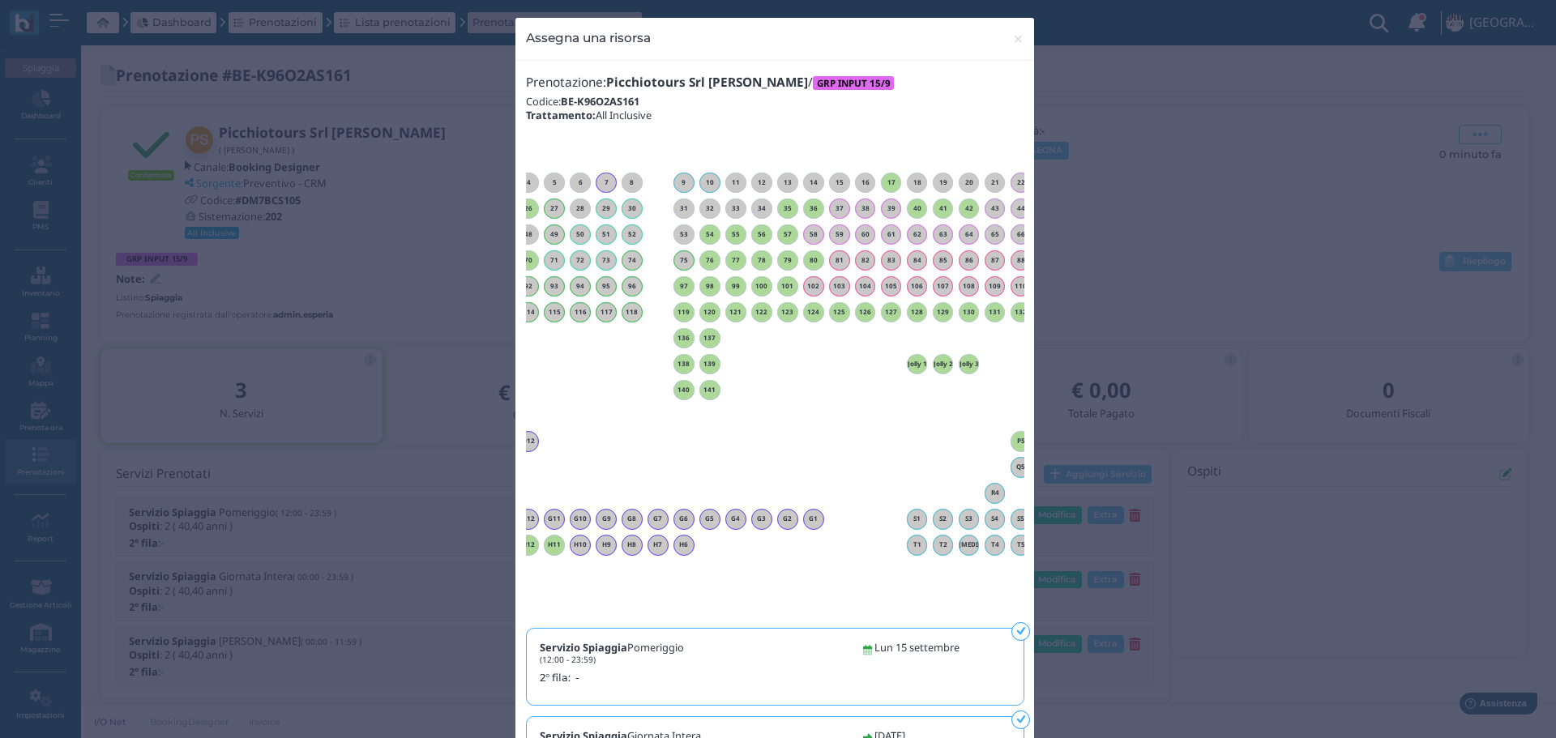
scroll to position [0, 147]
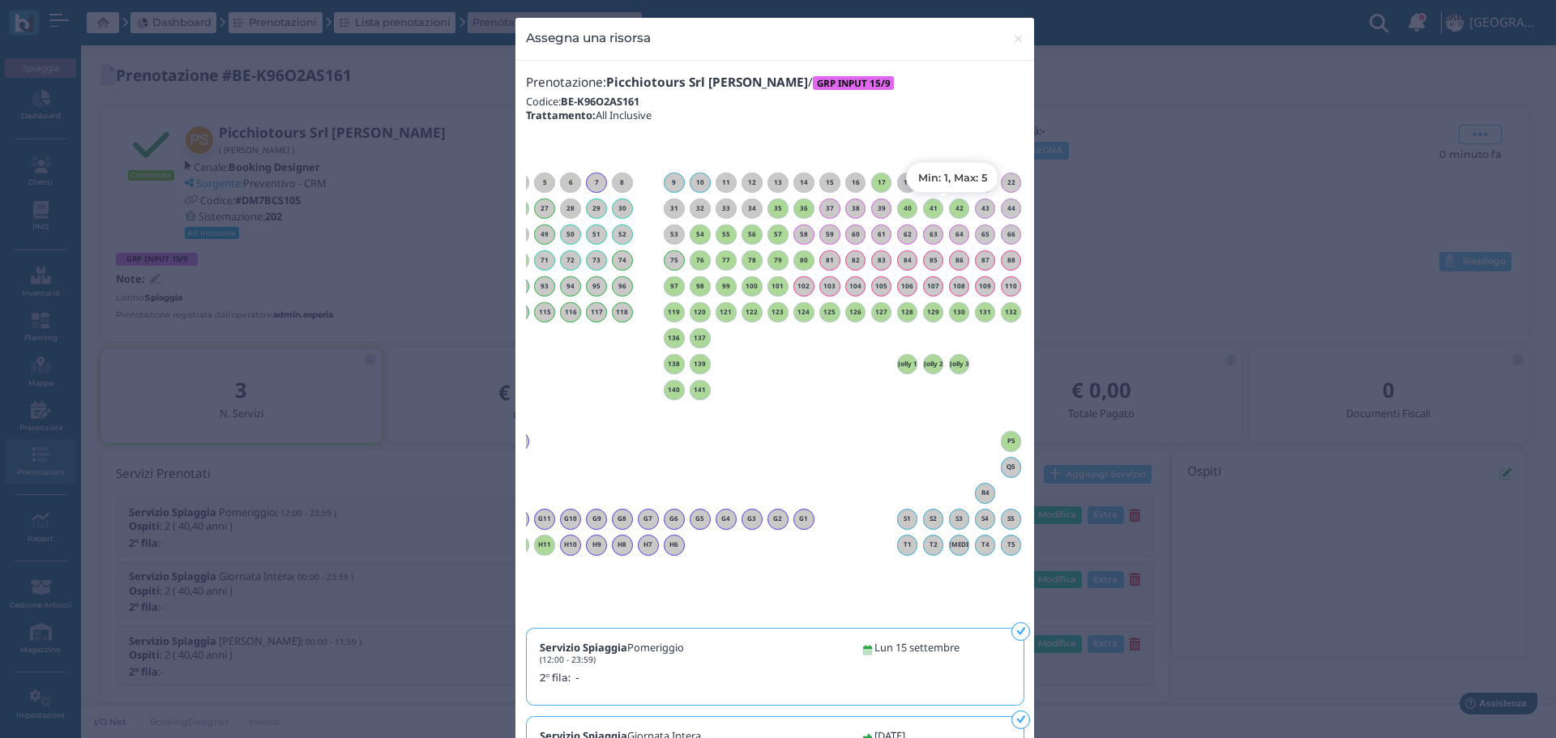
click at [951, 207] on h6 "42" at bounding box center [959, 208] width 21 height 7
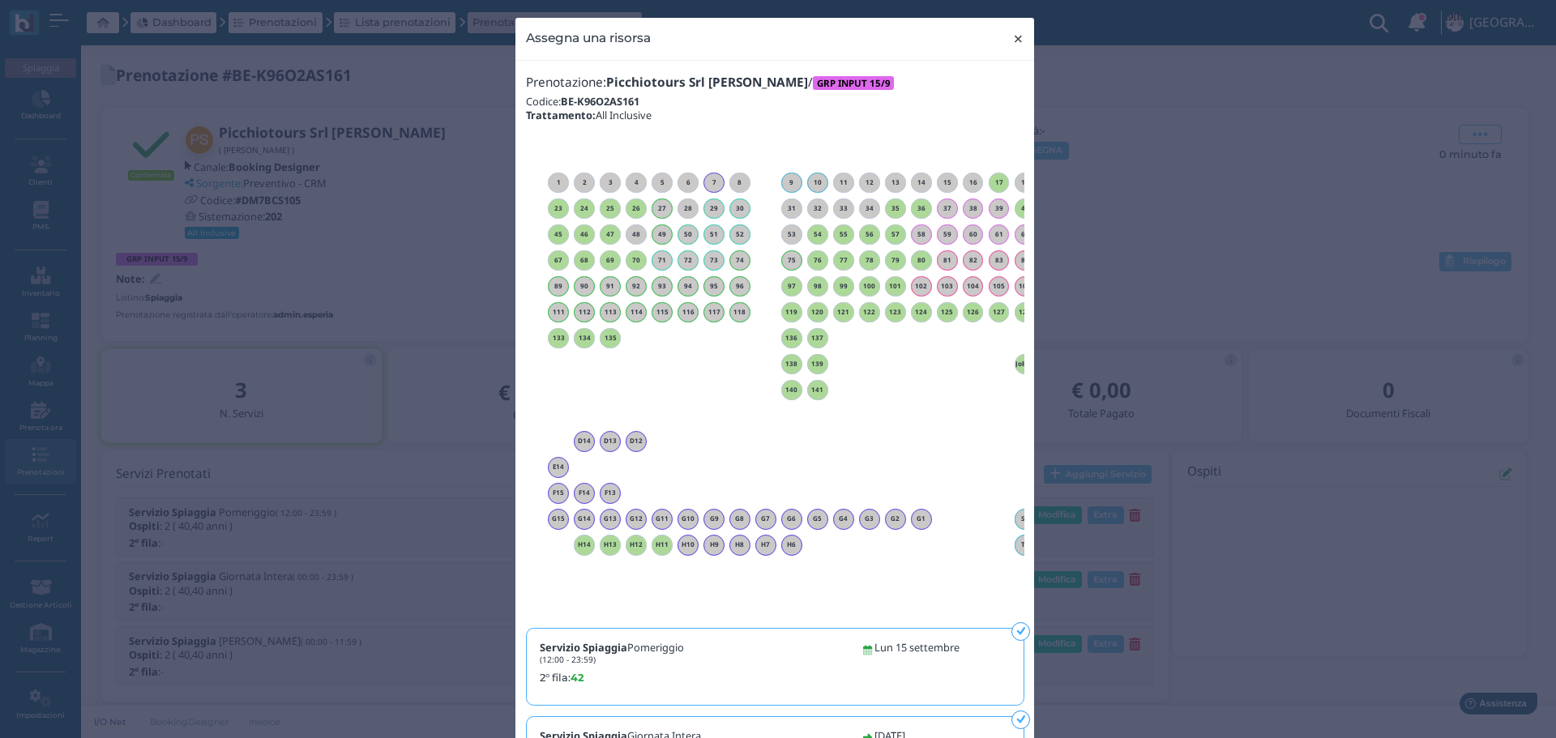
click at [1012, 36] on span "×" at bounding box center [1018, 38] width 12 height 21
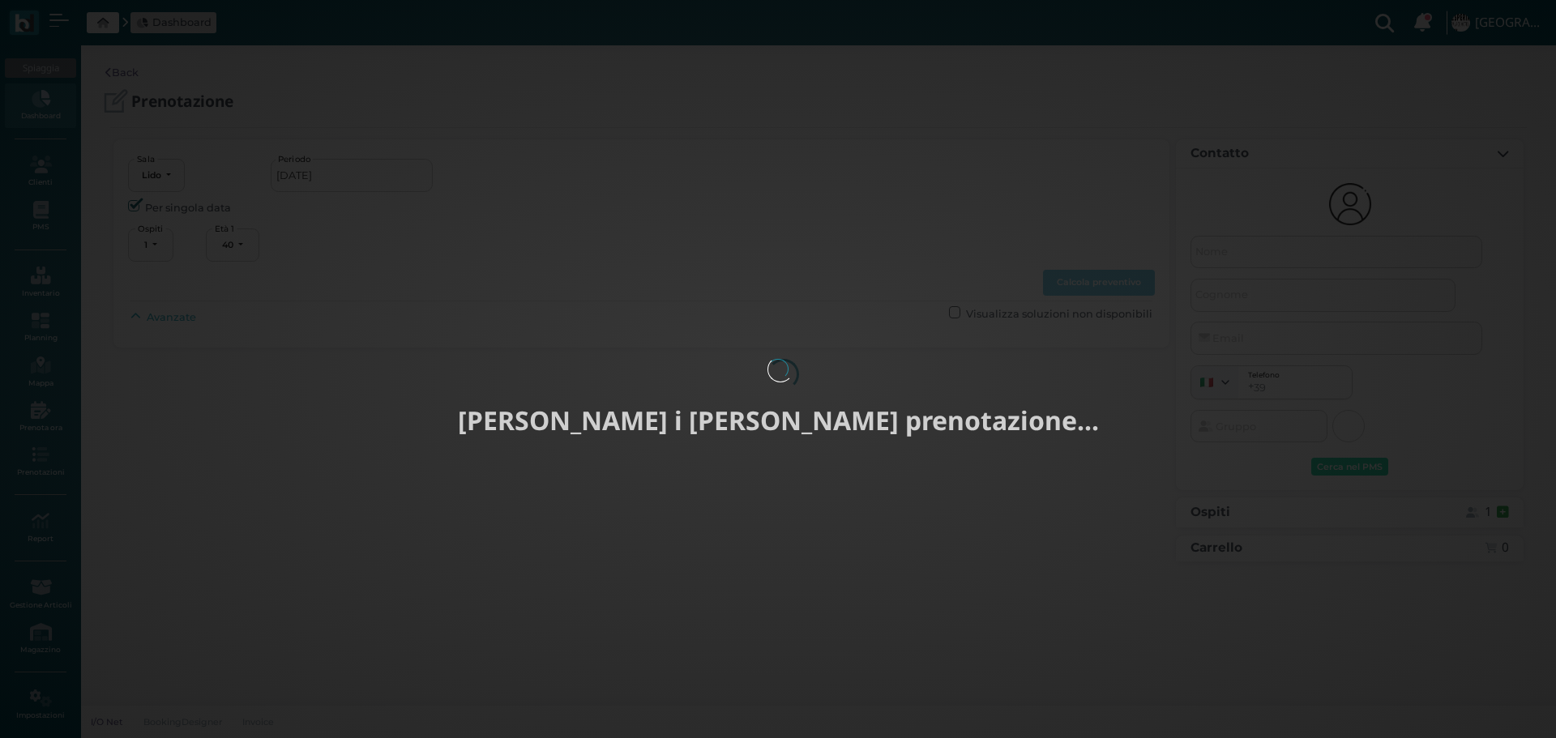
select select "40"
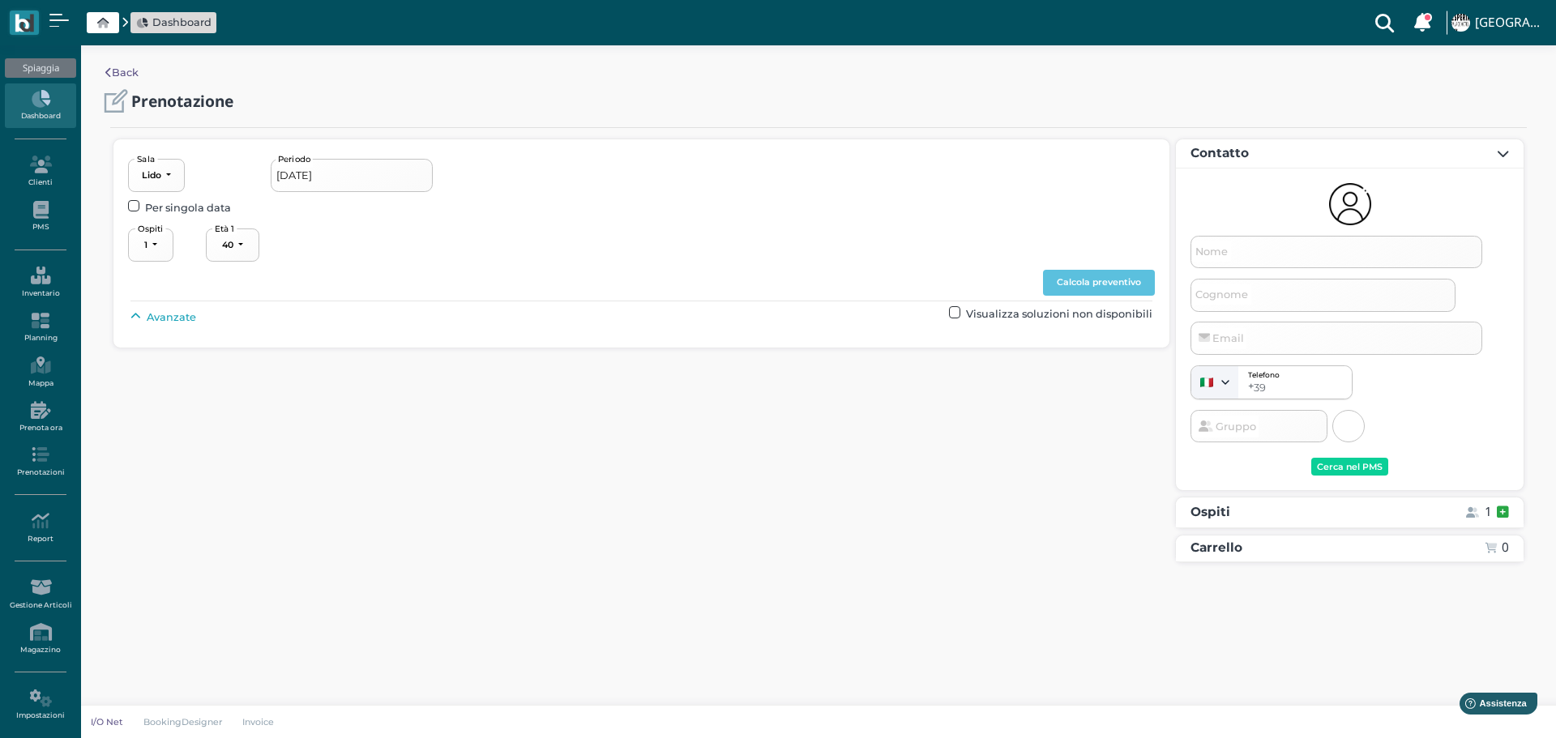
type input "15/09/2025 - 29/09/2025"
select select "2"
type input "Picchiotours Srl [PERSON_NAME]"
type input "info@picchiotours.it"
select select "40"
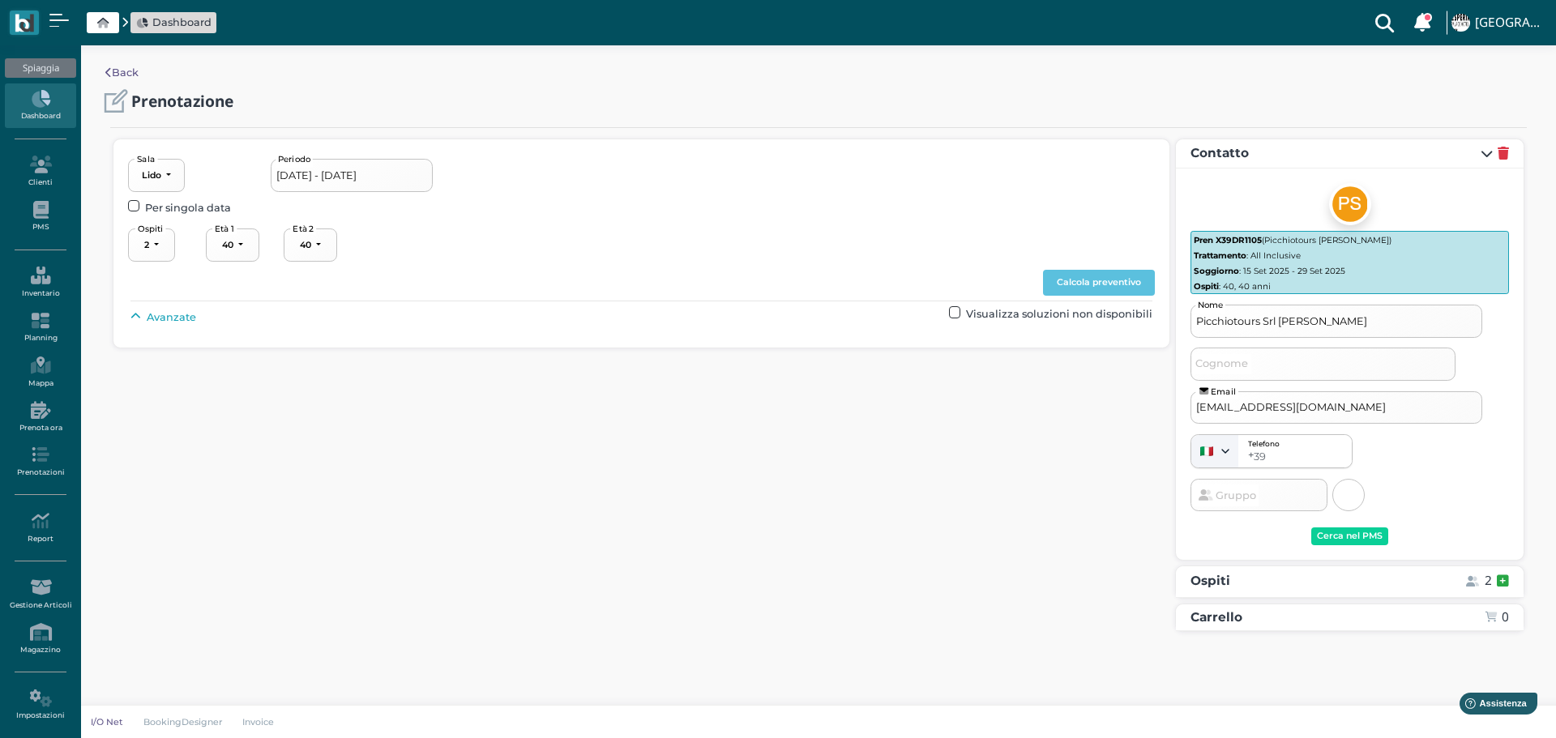
click at [135, 318] on icon at bounding box center [135, 317] width 11 height 11
click at [696, 355] on div "----------------------" at bounding box center [690, 353] width 71 height 11
drag, startPoint x: 713, startPoint y: 434, endPoint x: 963, endPoint y: 362, distance: 259.8
click at [723, 433] on link "2° fila" at bounding box center [709, 433] width 121 height 21
select select "238"
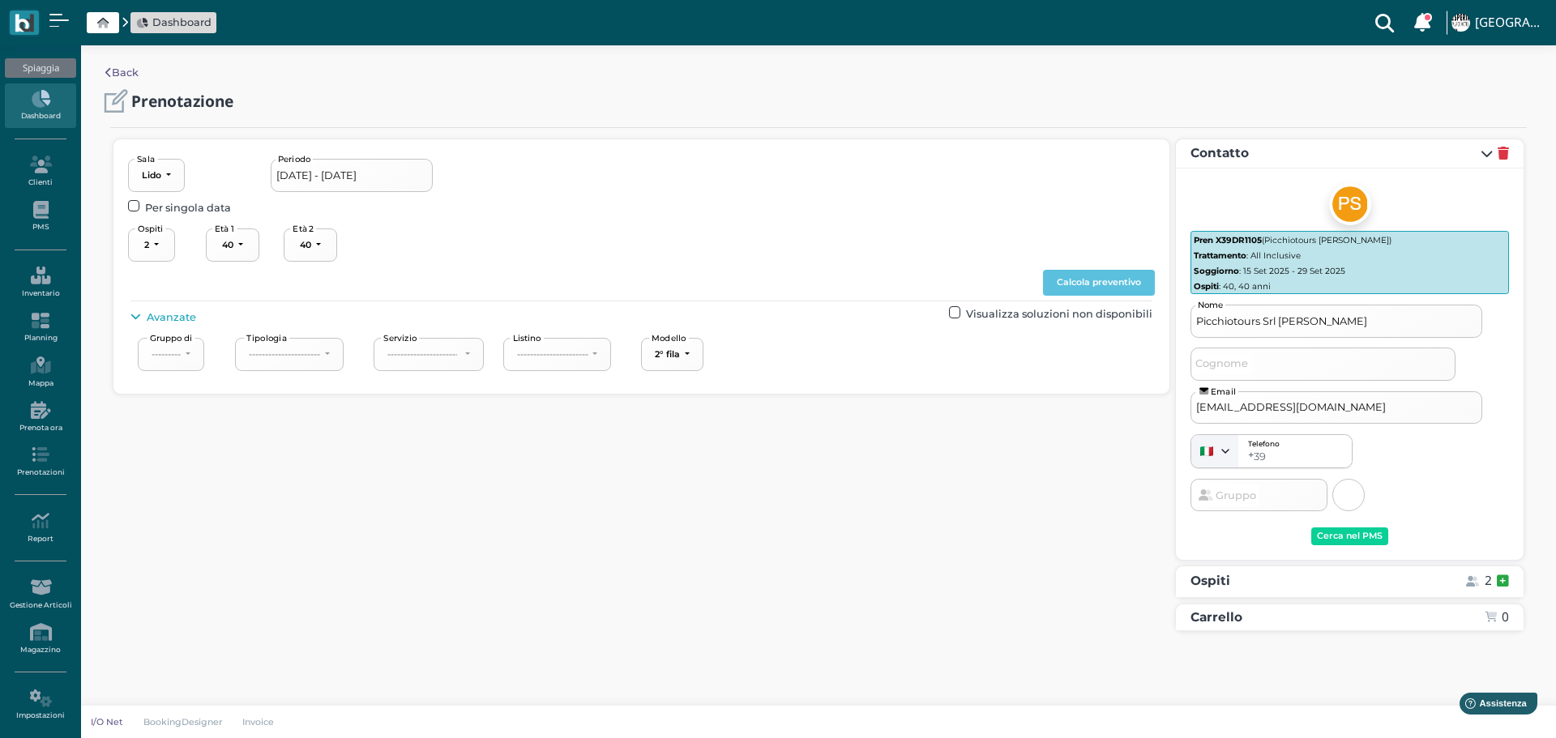
drag, startPoint x: 1094, startPoint y: 284, endPoint x: 1155, endPoint y: 288, distance: 61.7
click at [1095, 284] on button "Calcola preventivo" at bounding box center [1099, 283] width 112 height 26
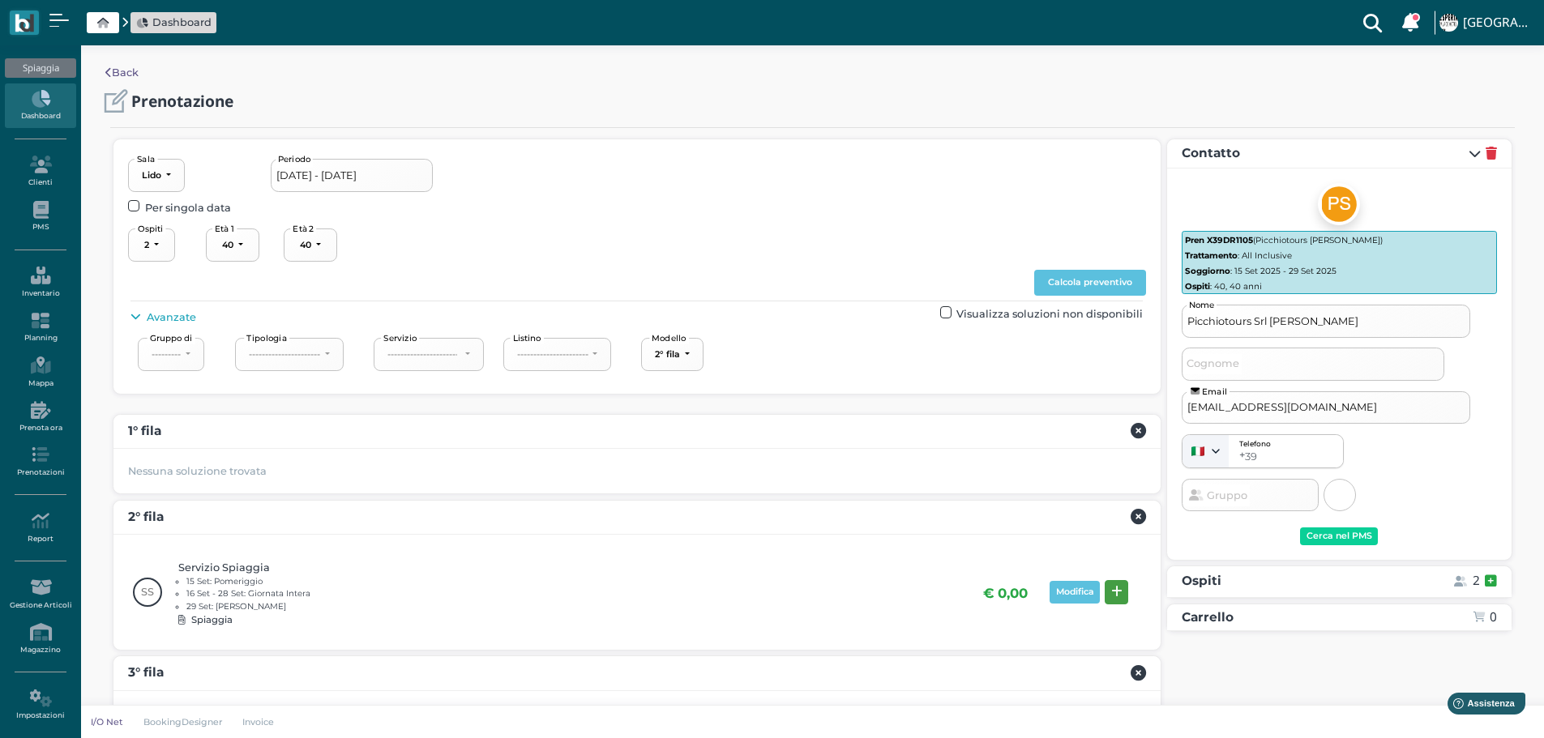
click at [1117, 593] on icon at bounding box center [1116, 592] width 11 height 12
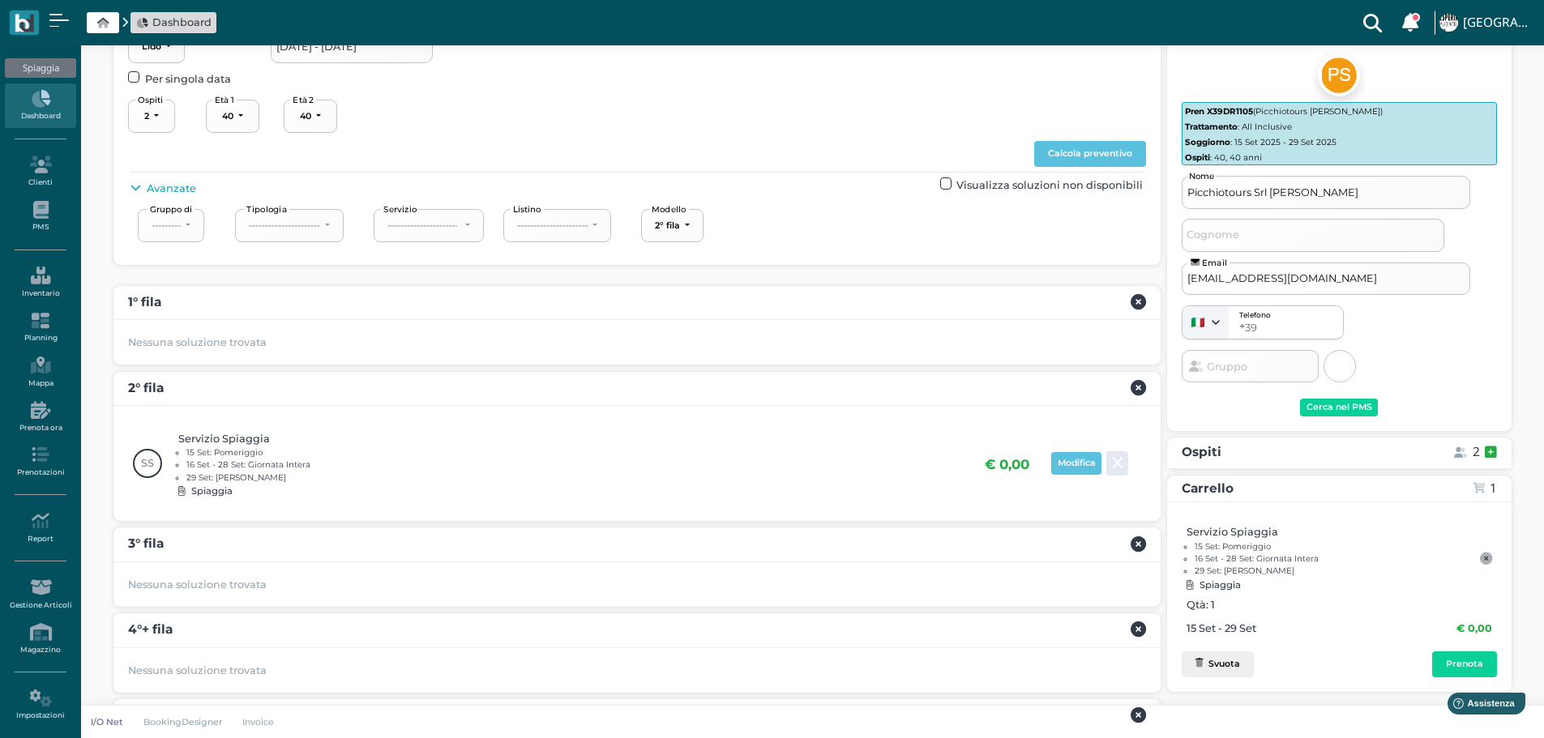
scroll to position [217, 0]
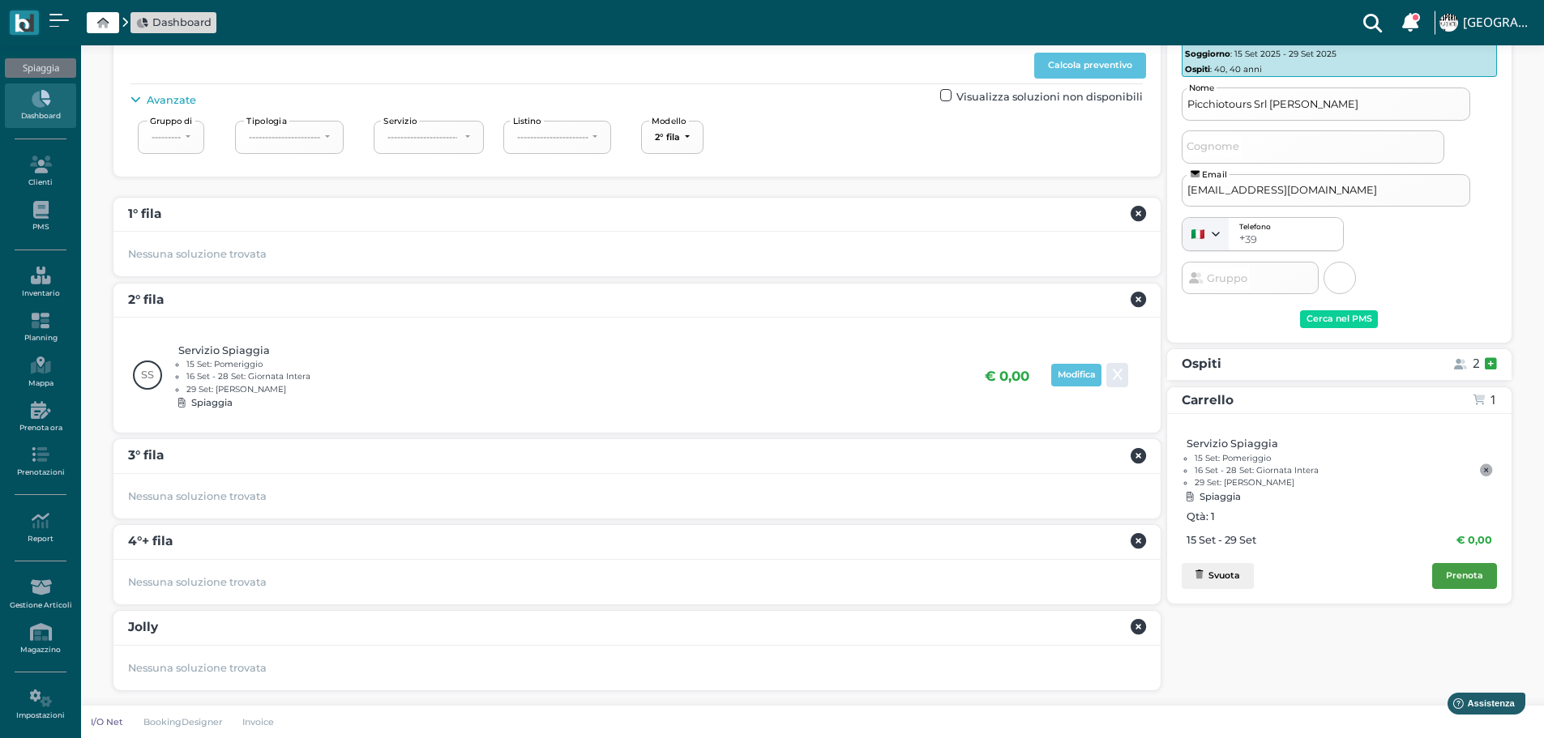
click at [1473, 574] on div "Prenota" at bounding box center [1464, 575] width 37 height 11
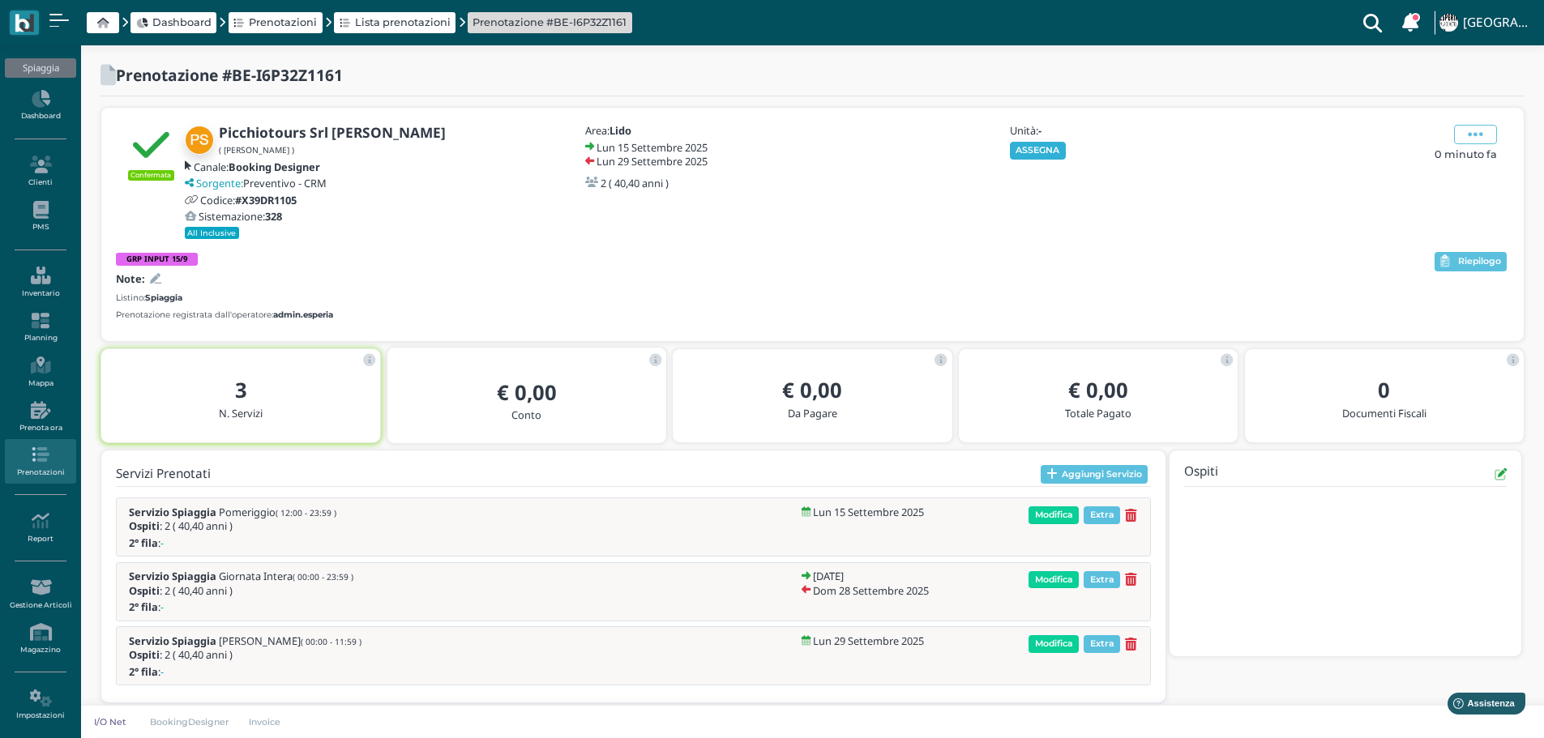
click at [1037, 157] on button "ASSEGNA" at bounding box center [1038, 151] width 56 height 18
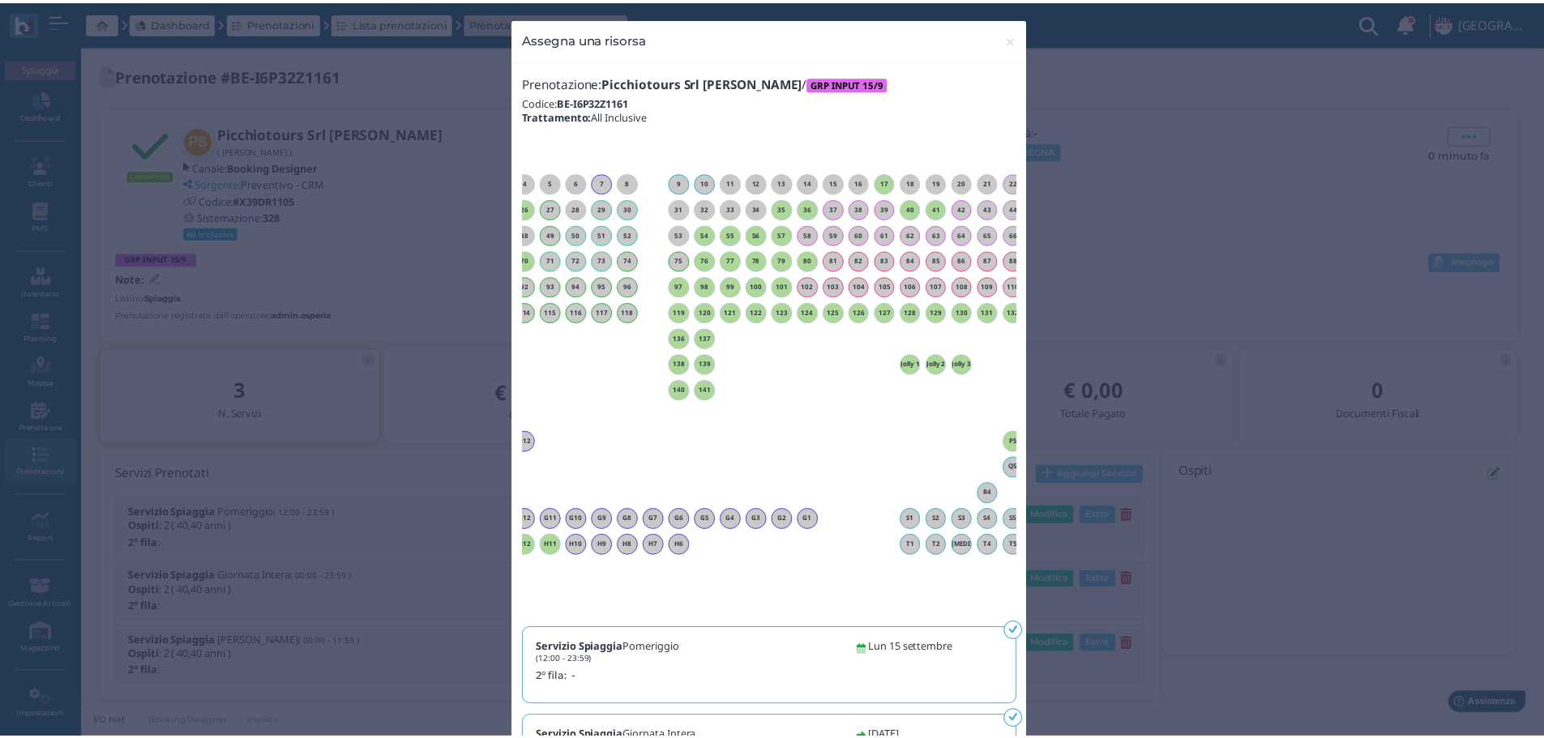
scroll to position [0, 147]
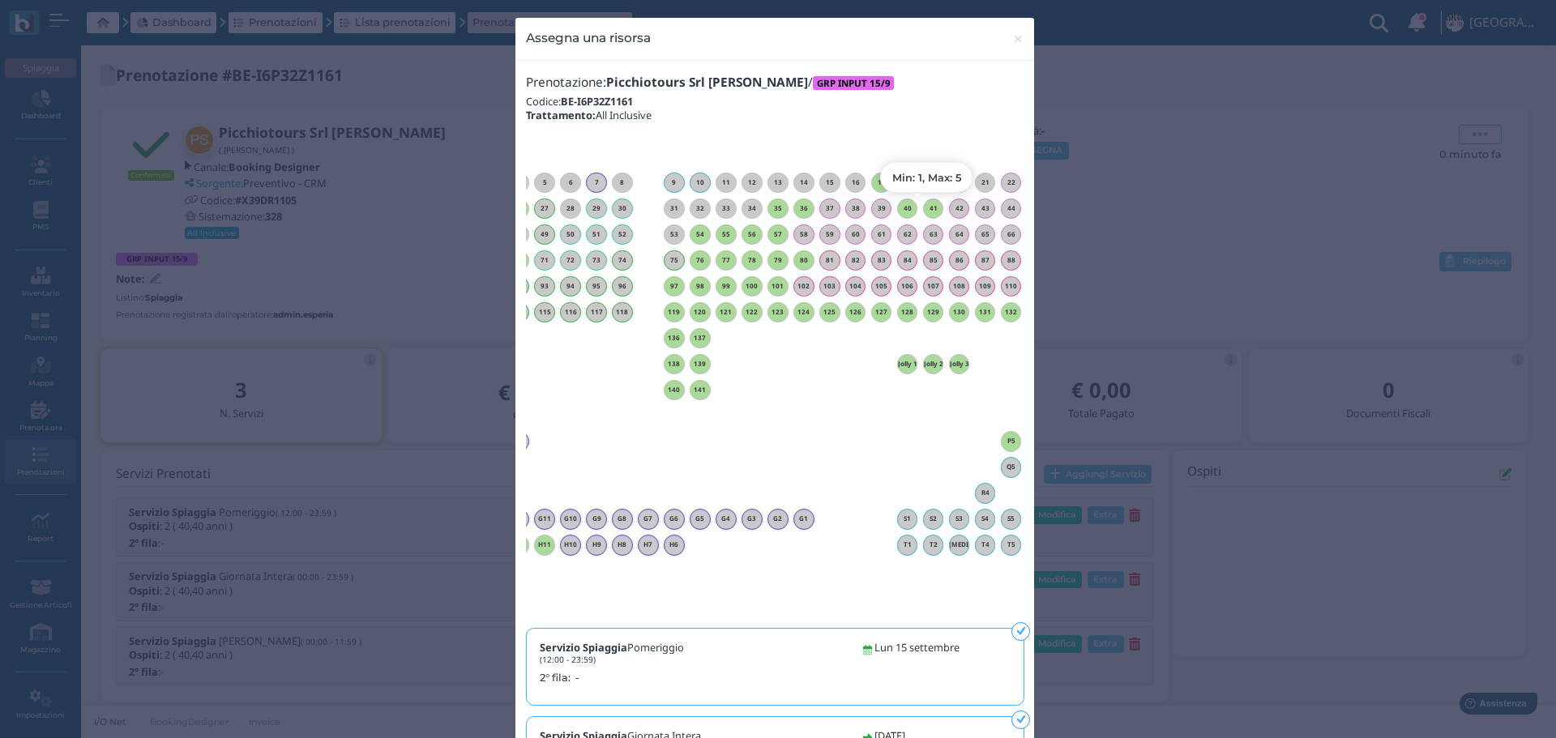
click at [928, 209] on h6 "41" at bounding box center [933, 208] width 21 height 7
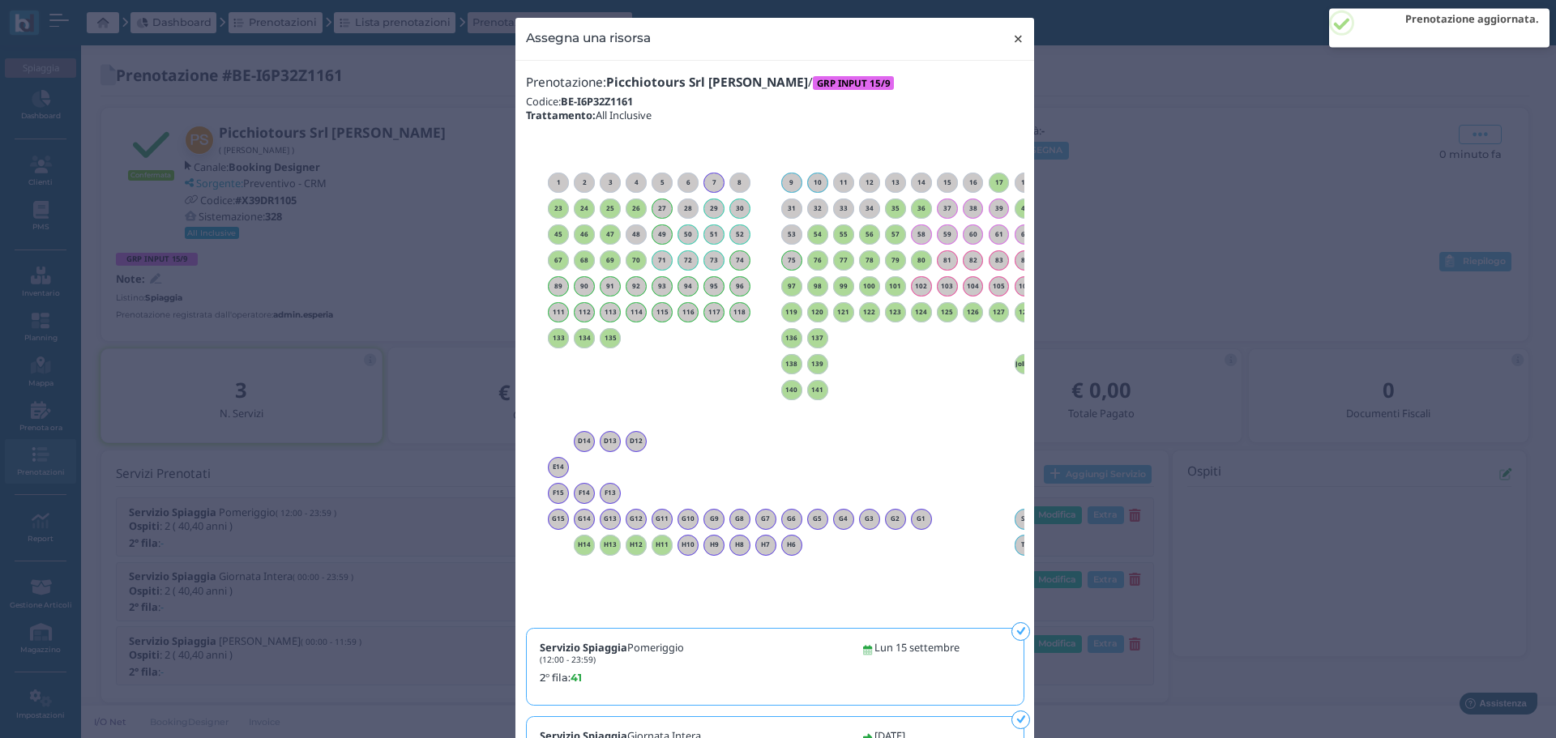
click at [1012, 39] on span "×" at bounding box center [1018, 38] width 12 height 21
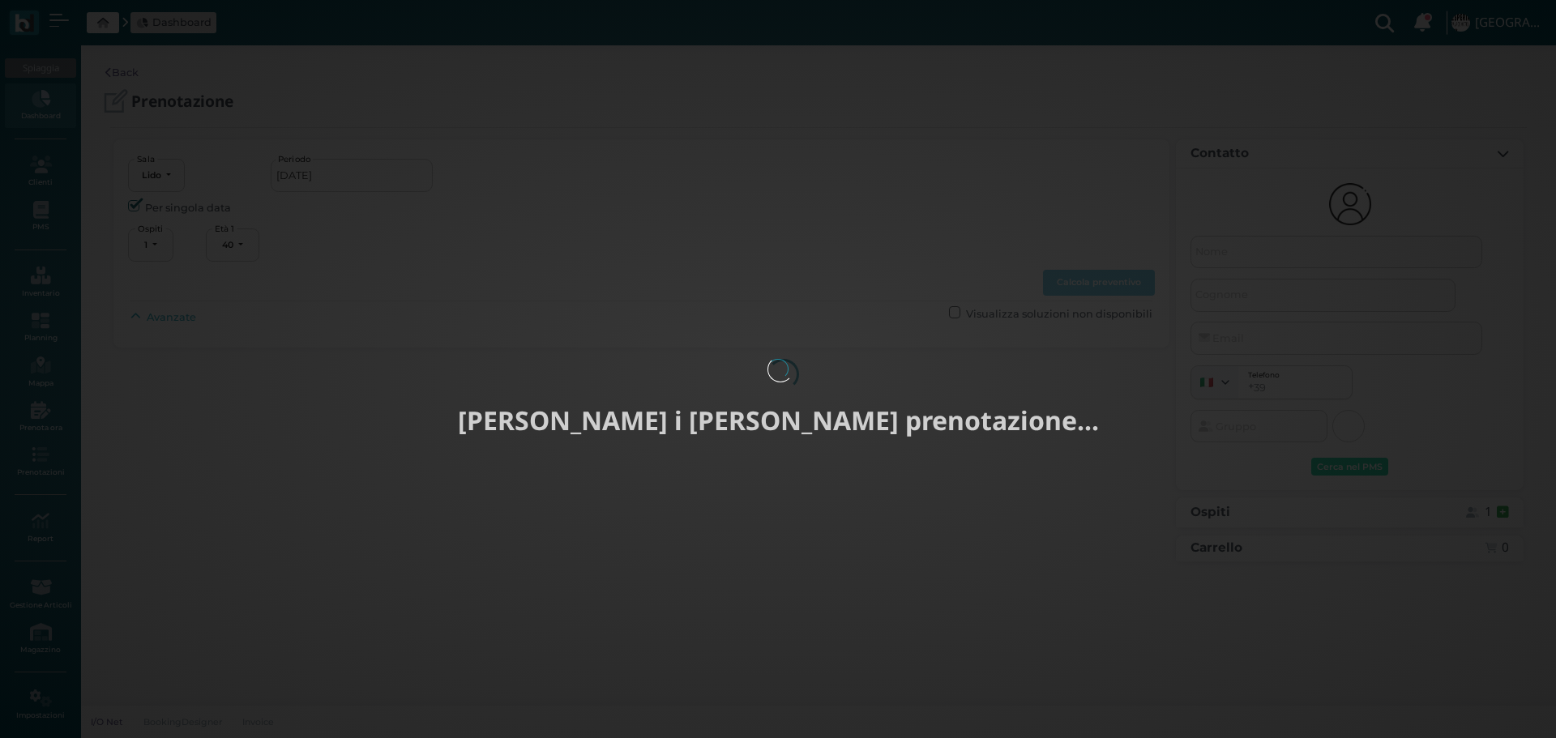
select select "40"
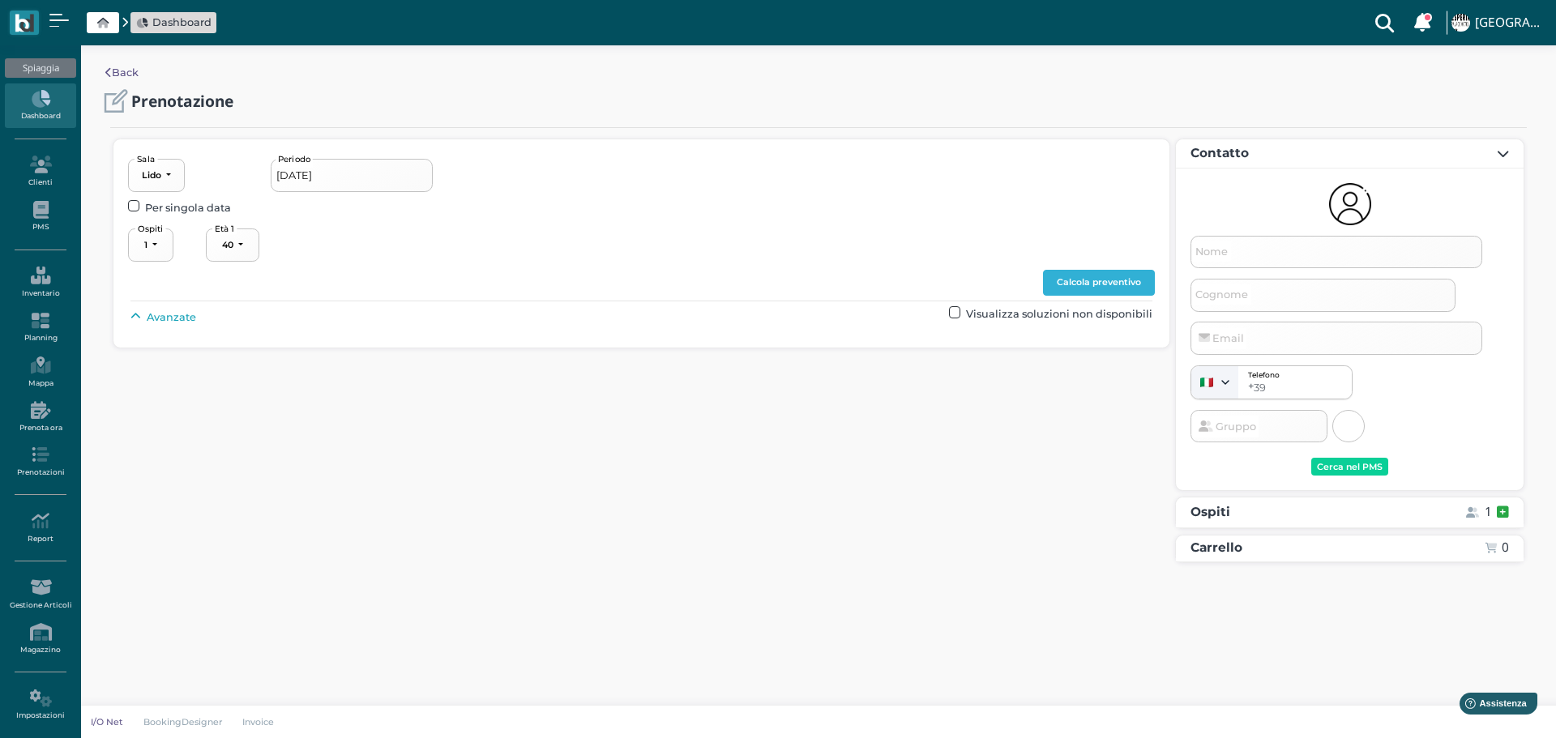
type input "[DATE] - [DATE]"
select select "2"
type input "Picchiotours Srl [PERSON_NAME]"
type input "[EMAIL_ADDRESS][DOMAIN_NAME]"
select select "40"
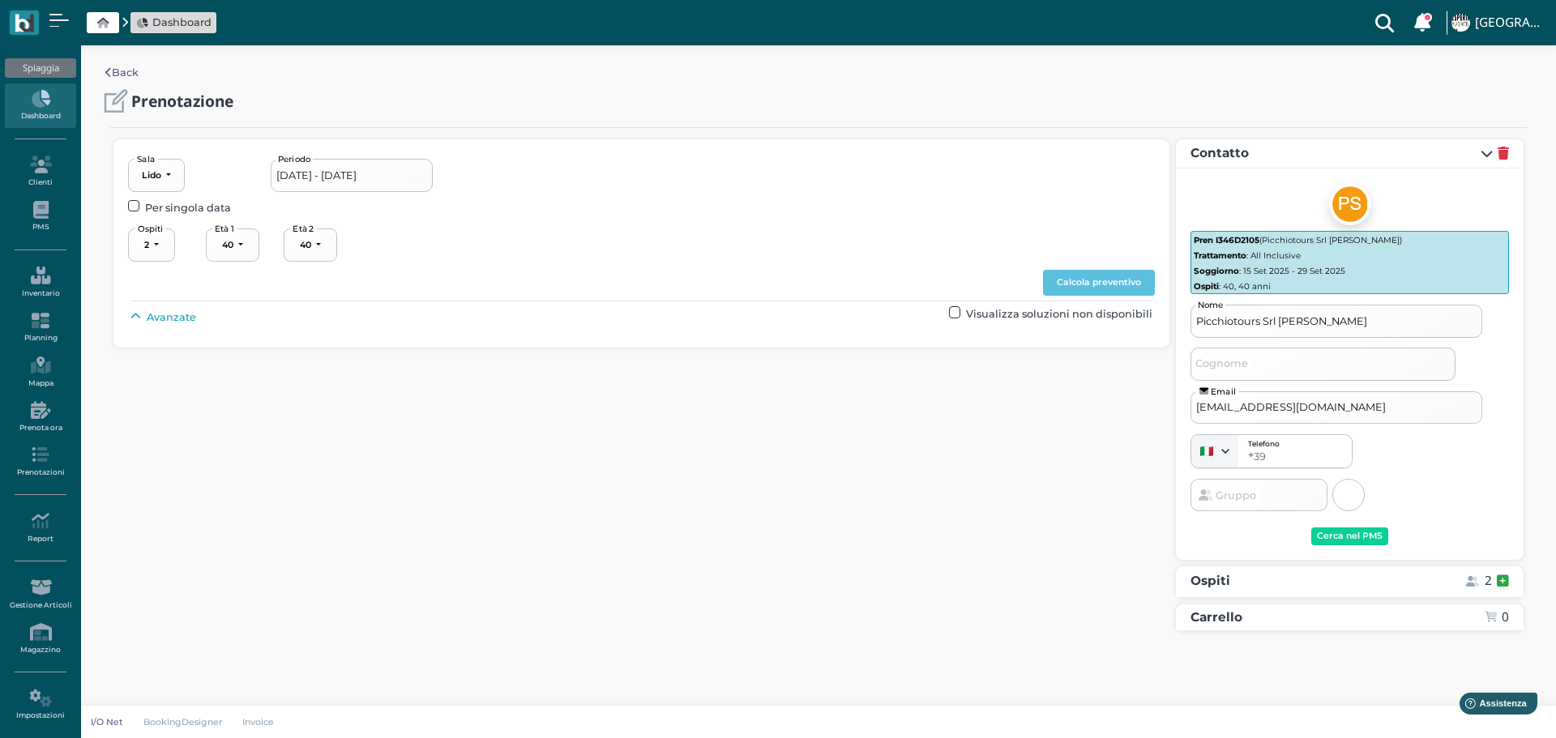
click at [164, 314] on span "Avanzate" at bounding box center [171, 317] width 49 height 15
click at [717, 363] on button "----------------------" at bounding box center [695, 354] width 109 height 33
click at [720, 429] on link "2° fila" at bounding box center [709, 433] width 121 height 21
select select "238"
drag, startPoint x: 1090, startPoint y: 280, endPoint x: 1131, endPoint y: 290, distance: 42.5
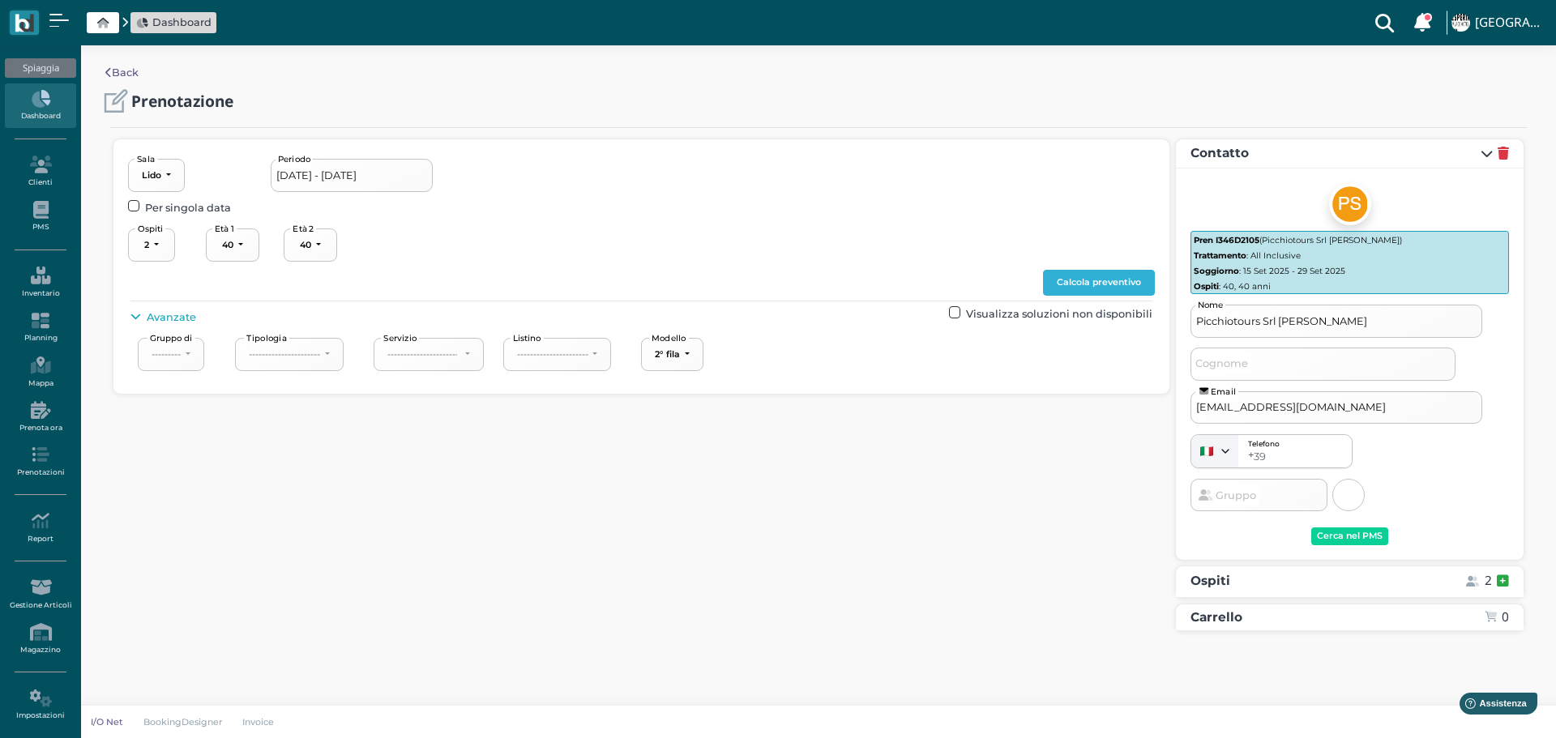
click at [1095, 280] on button "Calcola preventivo" at bounding box center [1099, 283] width 112 height 26
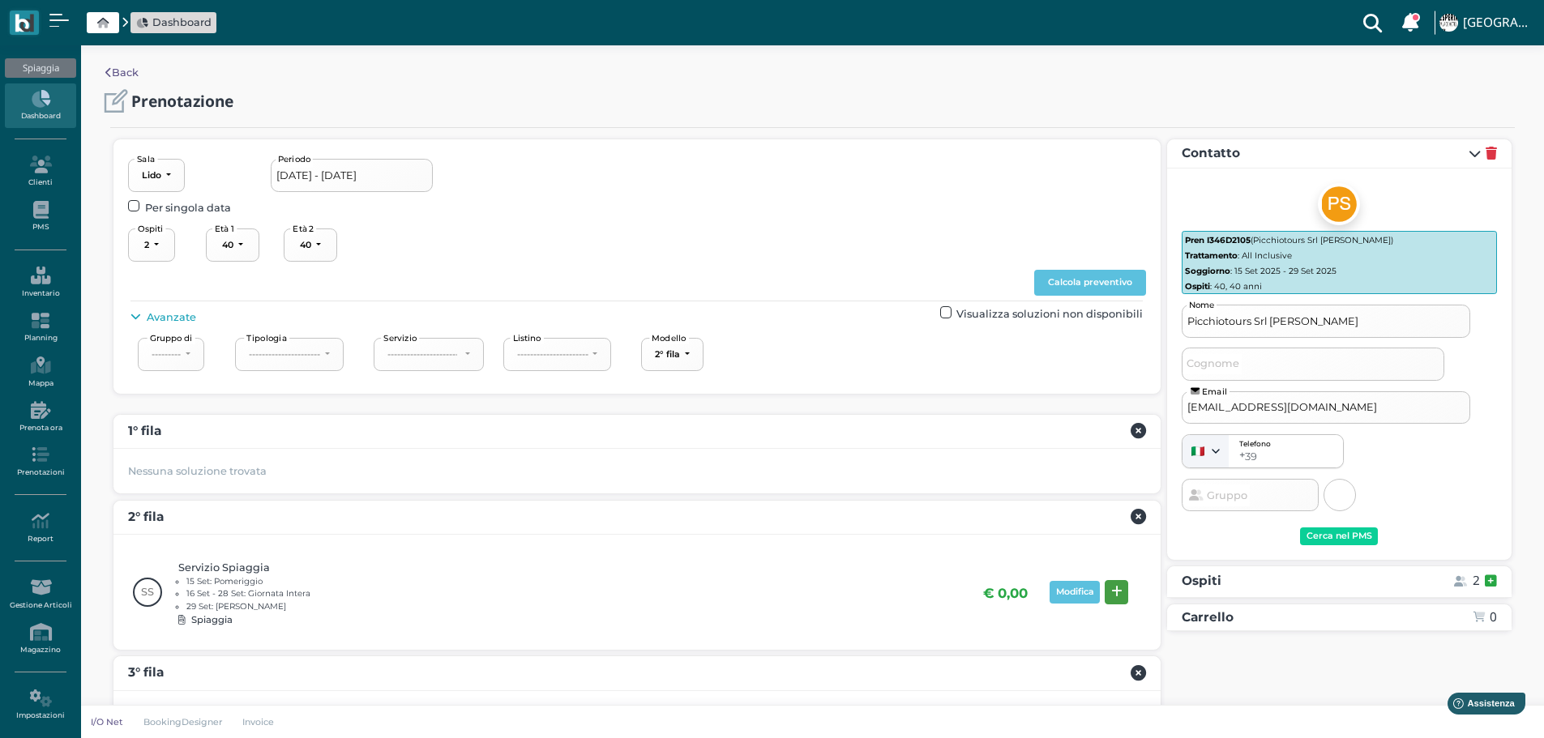
drag, startPoint x: 1117, startPoint y: 591, endPoint x: 1208, endPoint y: 609, distance: 93.3
click at [1117, 591] on icon at bounding box center [1116, 592] width 11 height 12
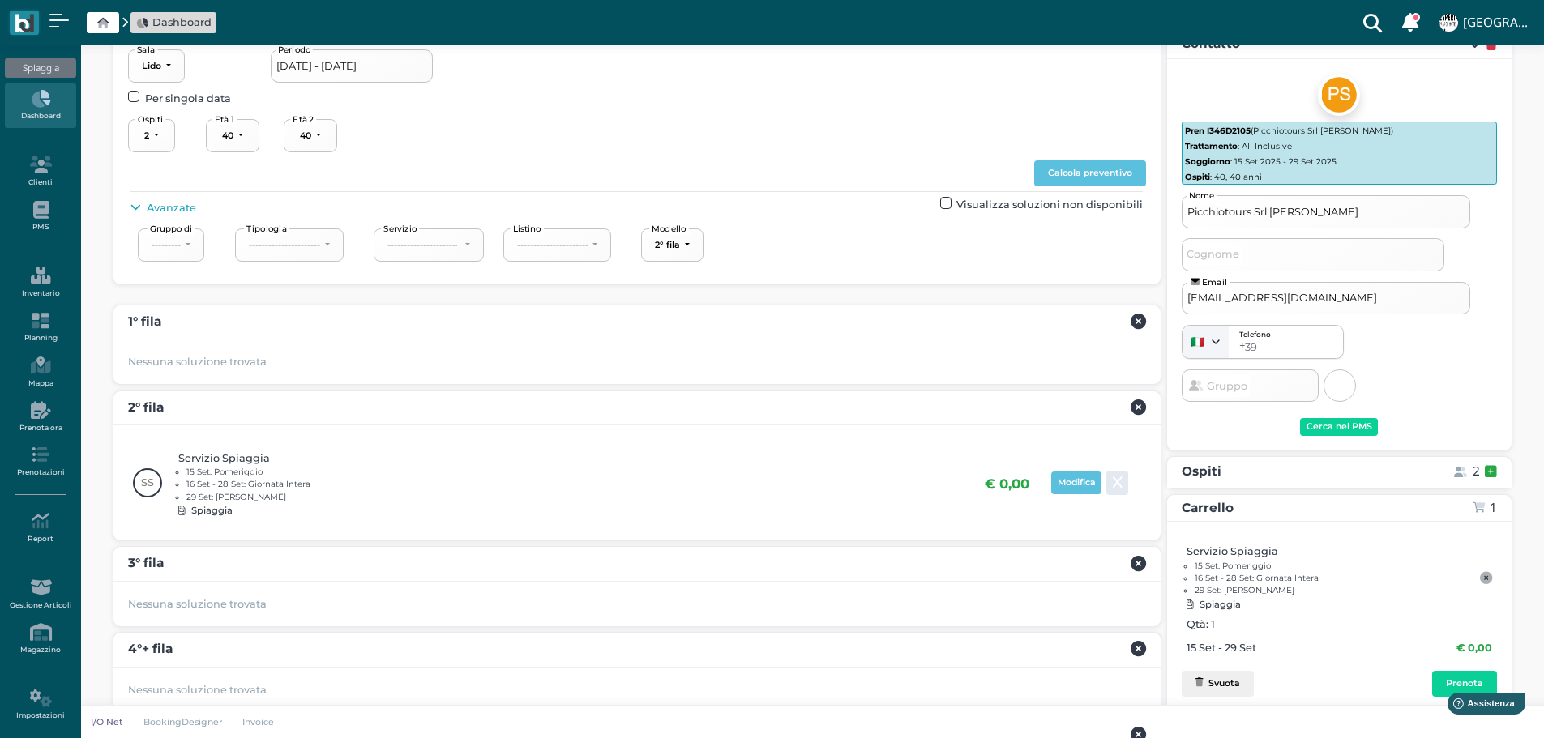
scroll to position [217, 0]
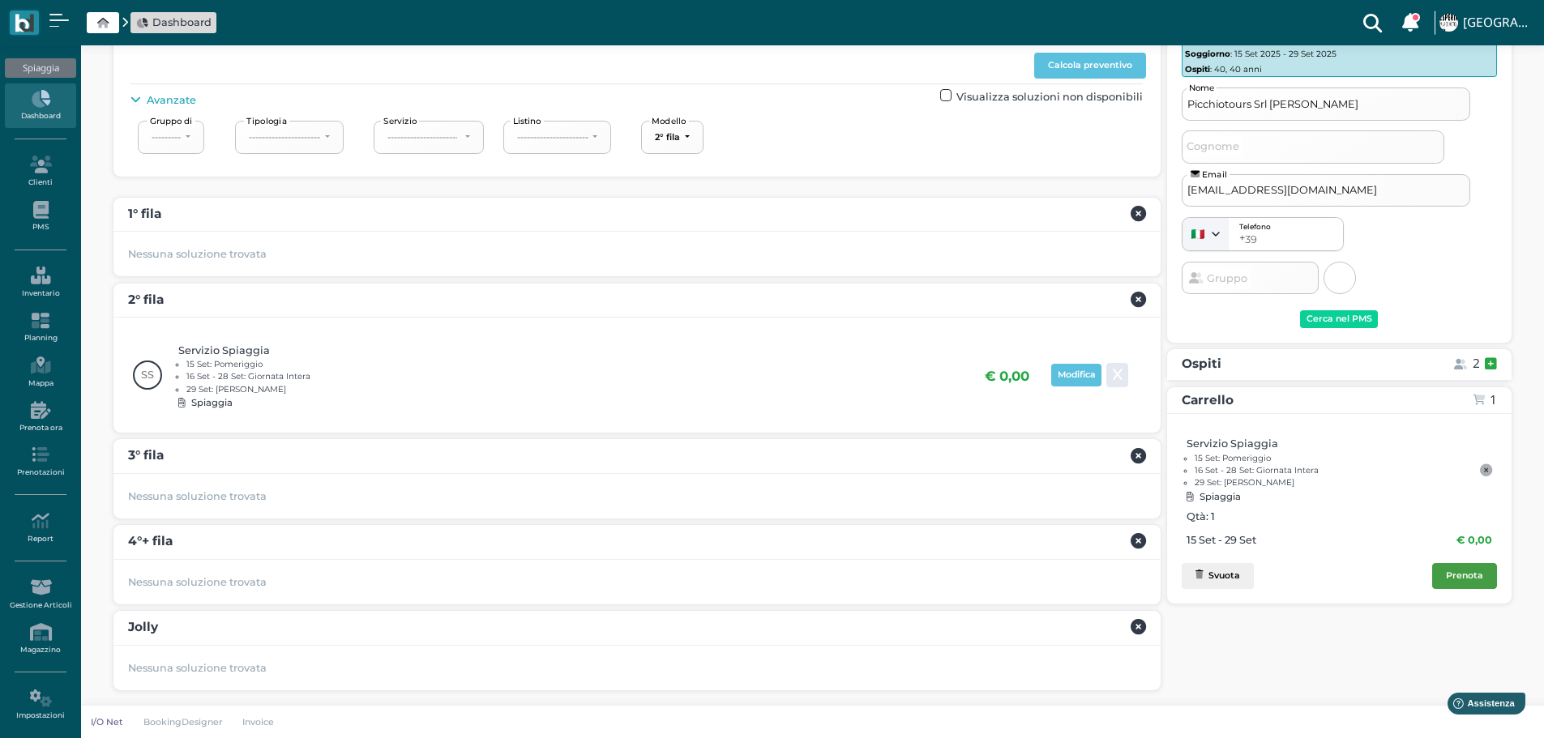
click at [1477, 578] on div "Prenota" at bounding box center [1464, 575] width 37 height 11
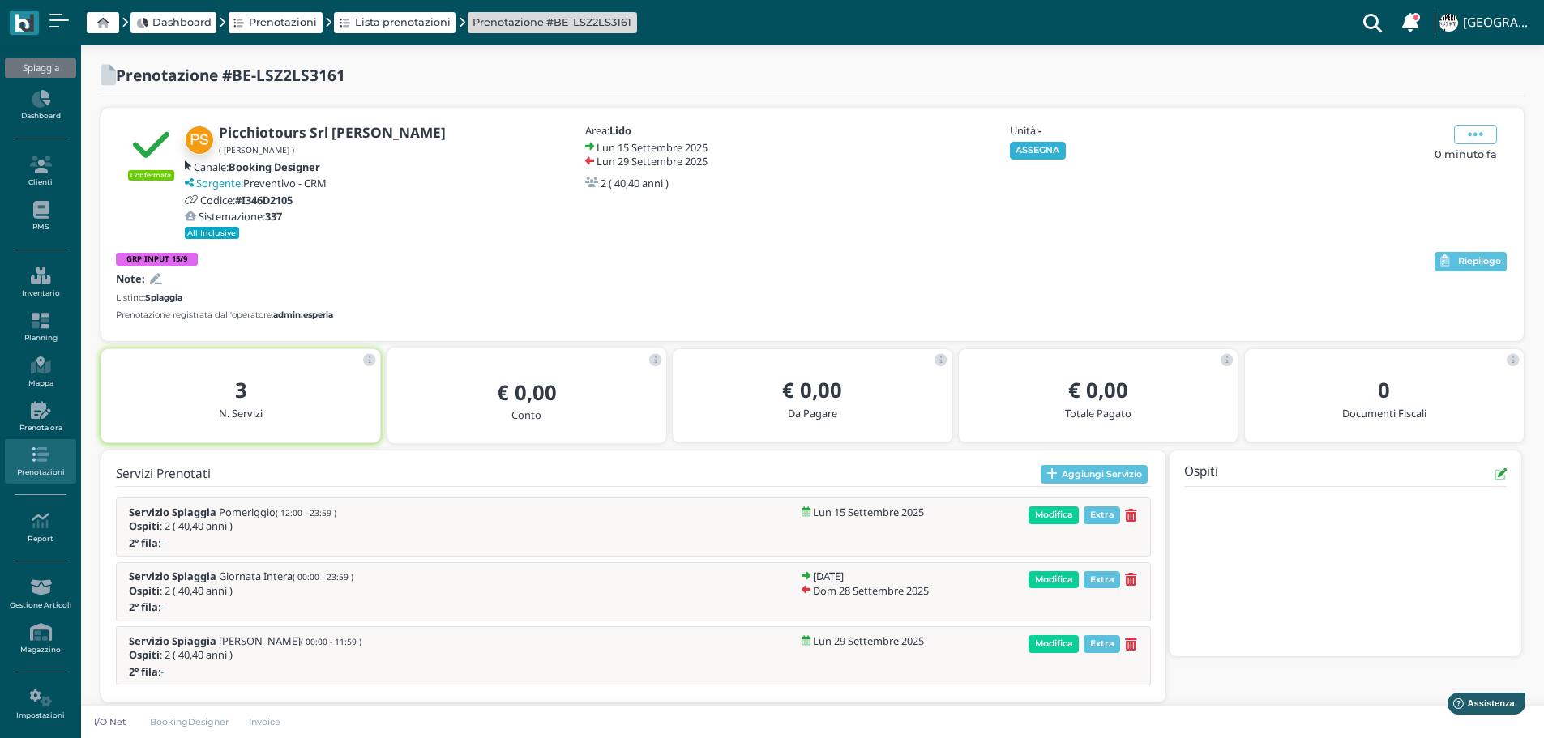
click at [1043, 143] on button "ASSEGNA" at bounding box center [1038, 151] width 56 height 18
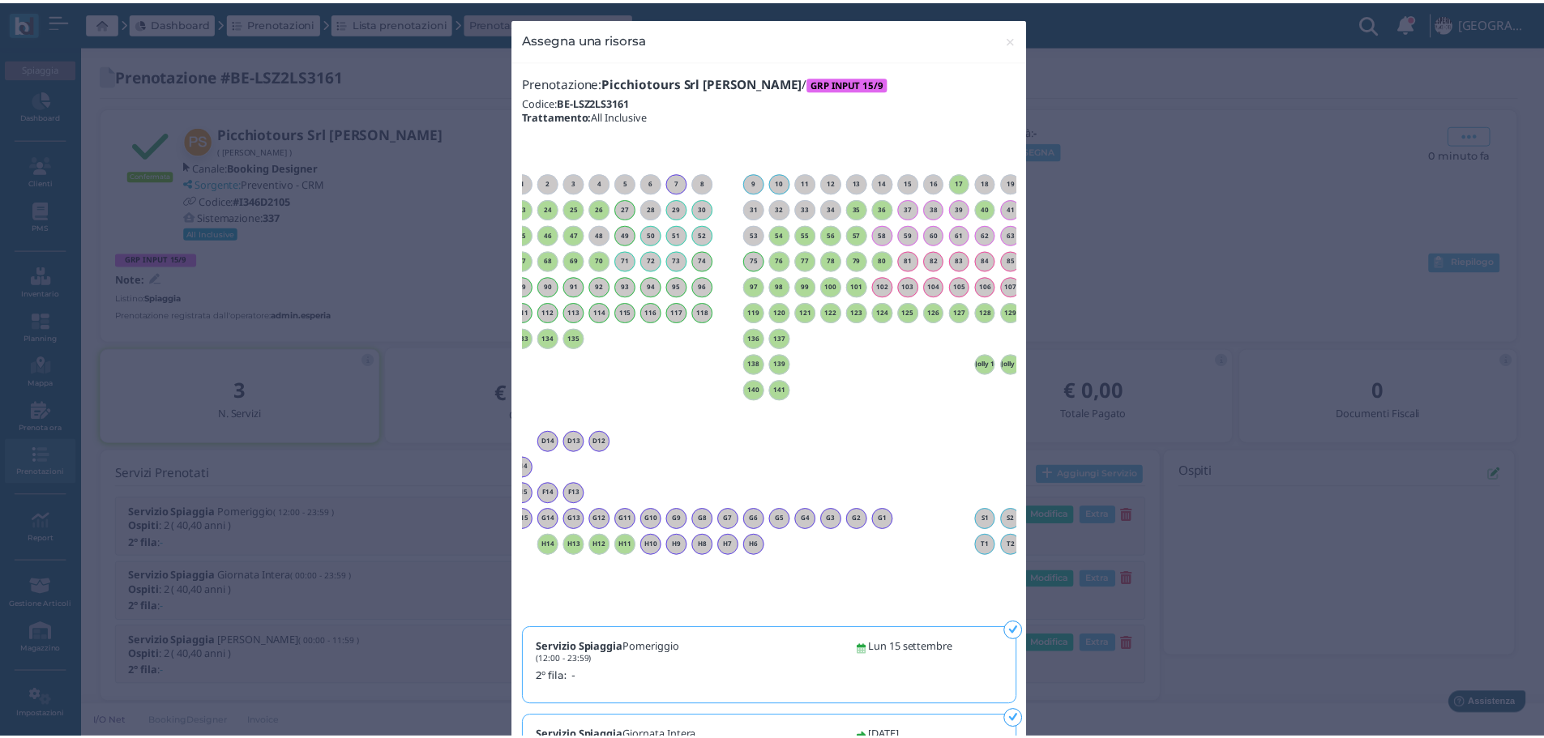
scroll to position [0, 147]
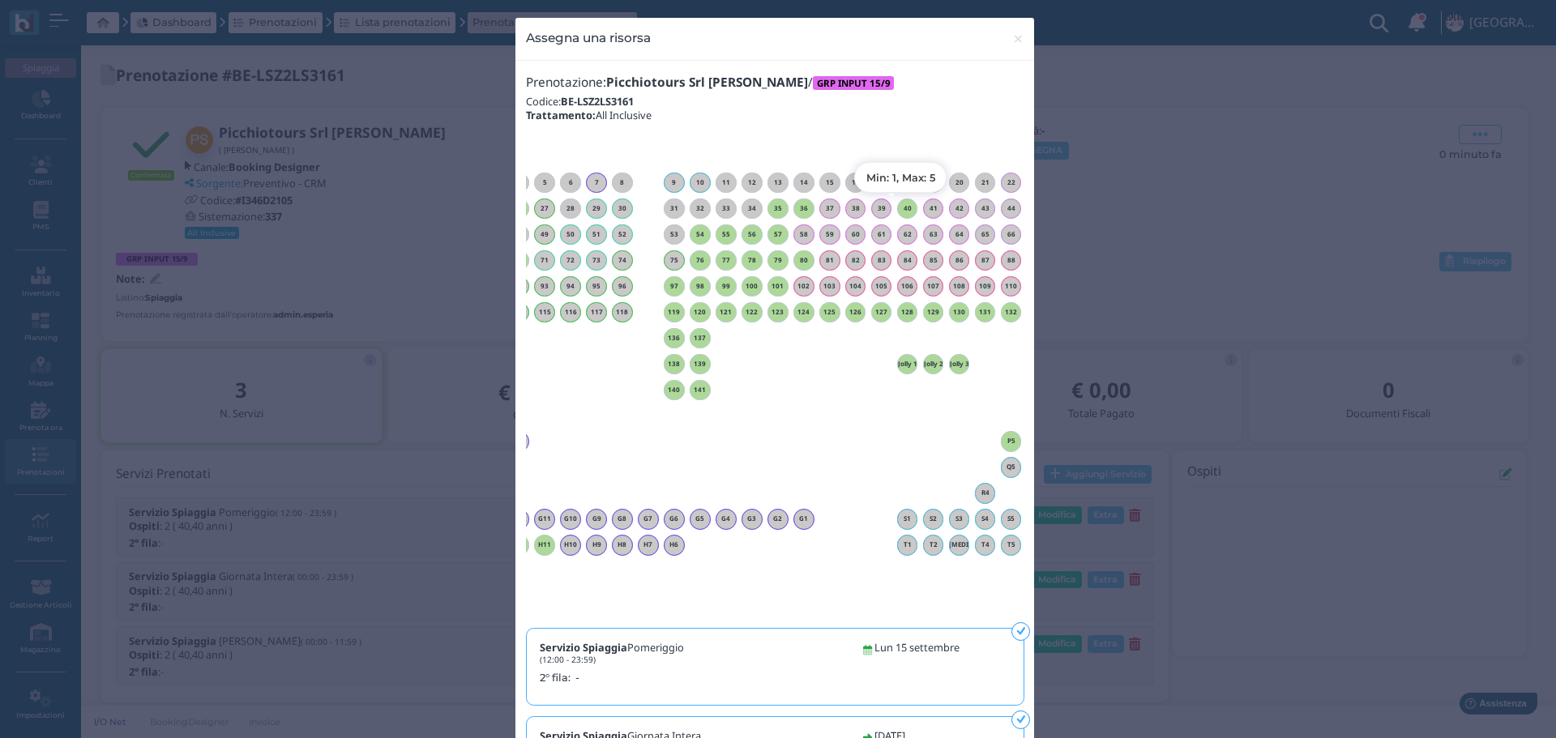
click at [899, 207] on h6 "40" at bounding box center [907, 208] width 21 height 7
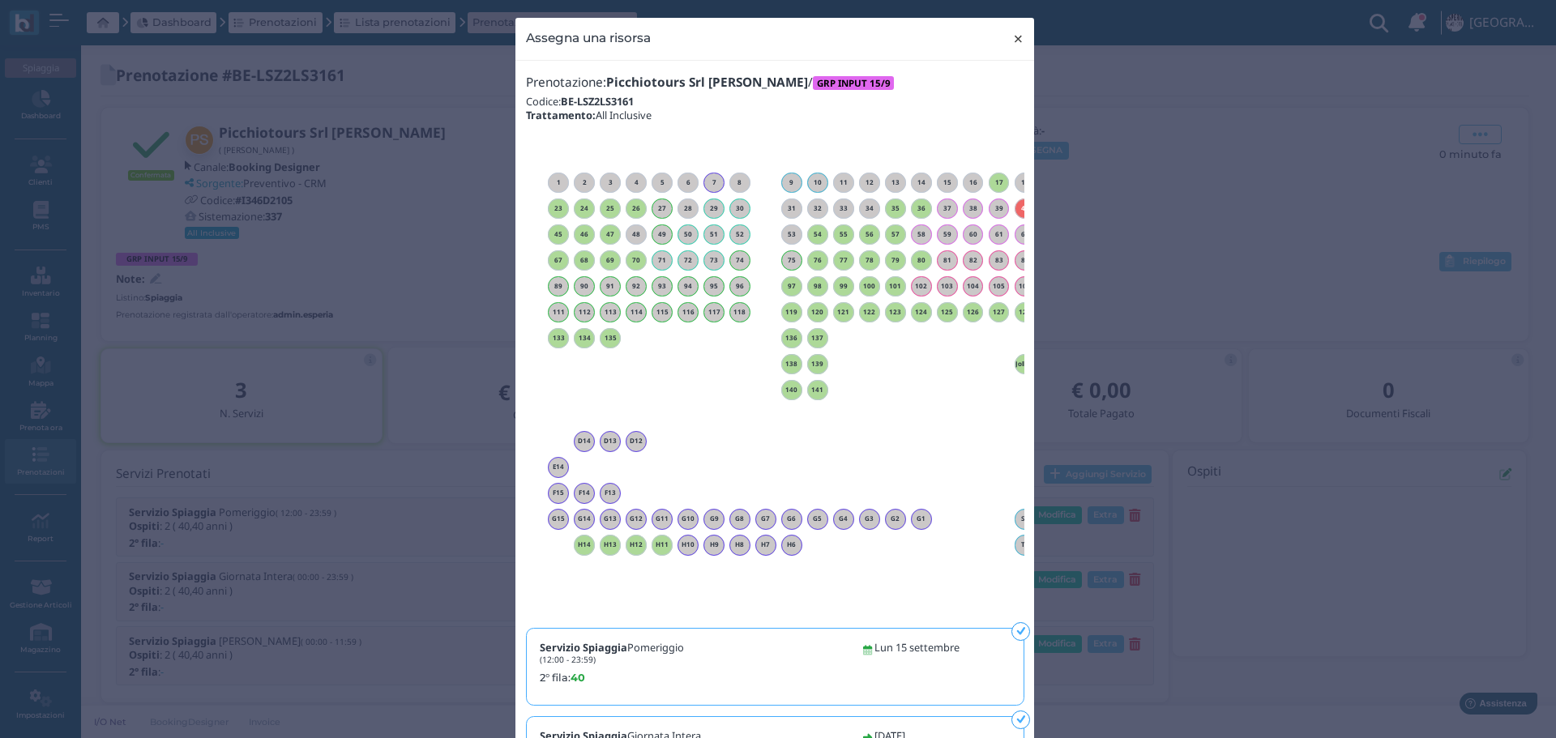
click at [1019, 34] on button "× close" at bounding box center [1017, 38] width 33 height 41
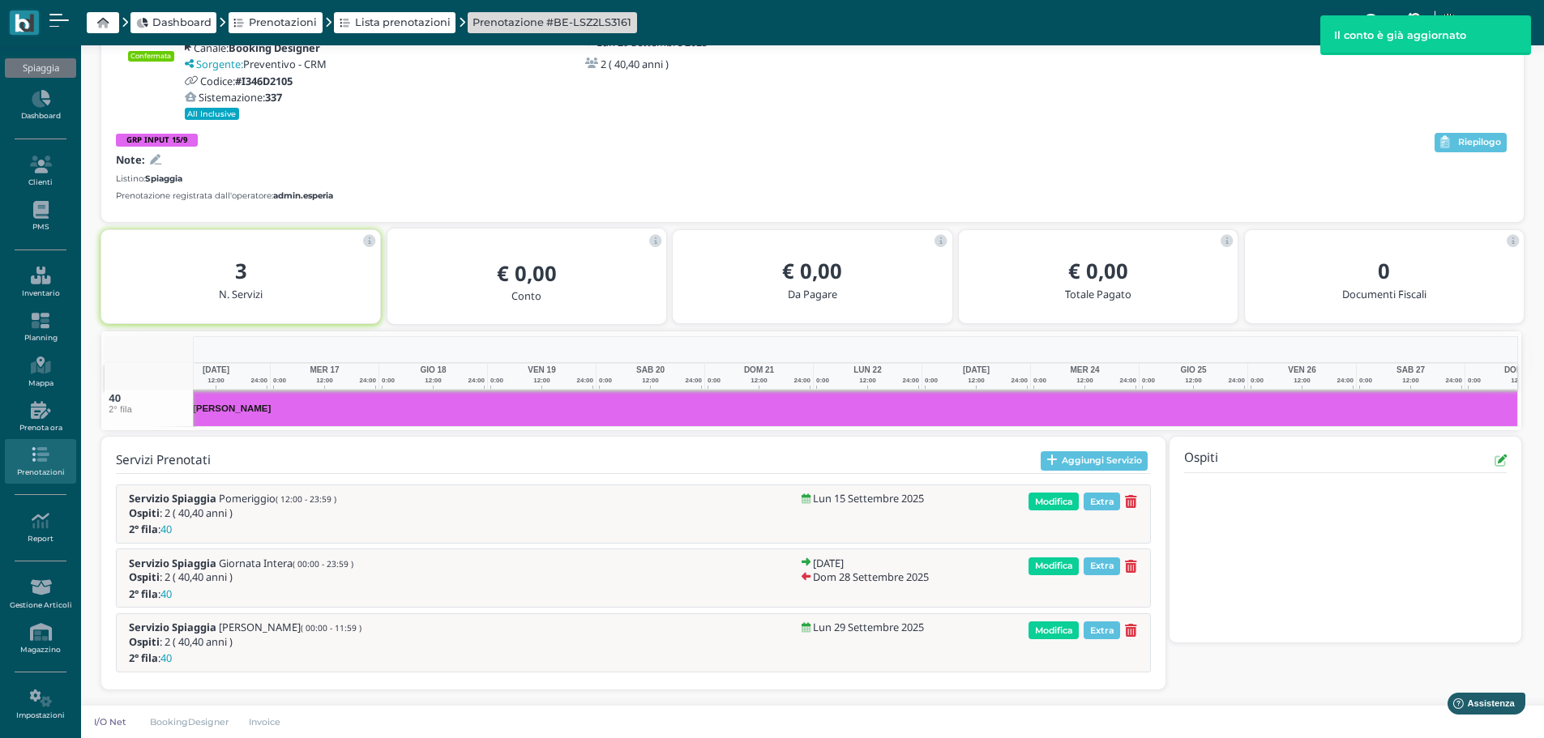
scroll to position [0, 253]
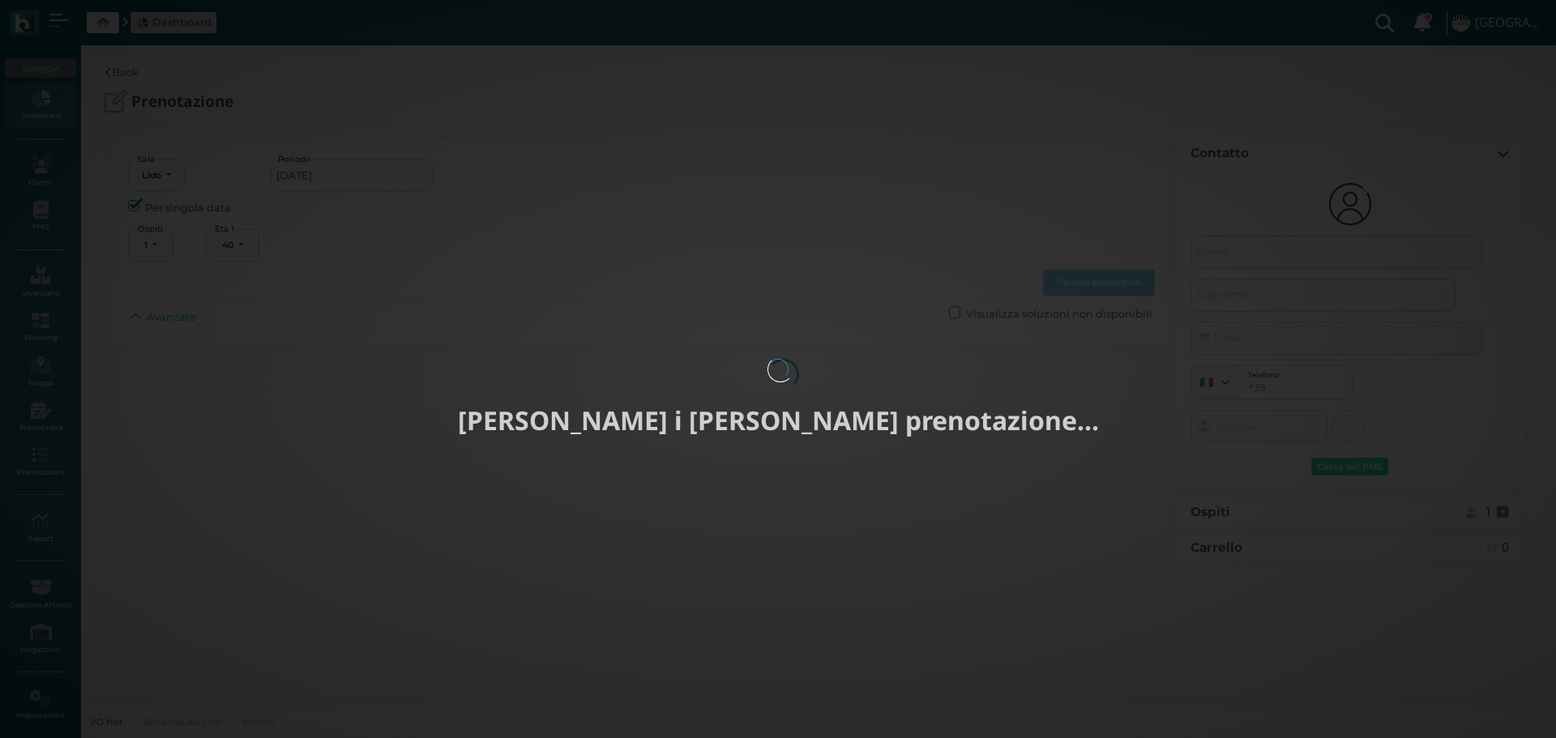
select select "40"
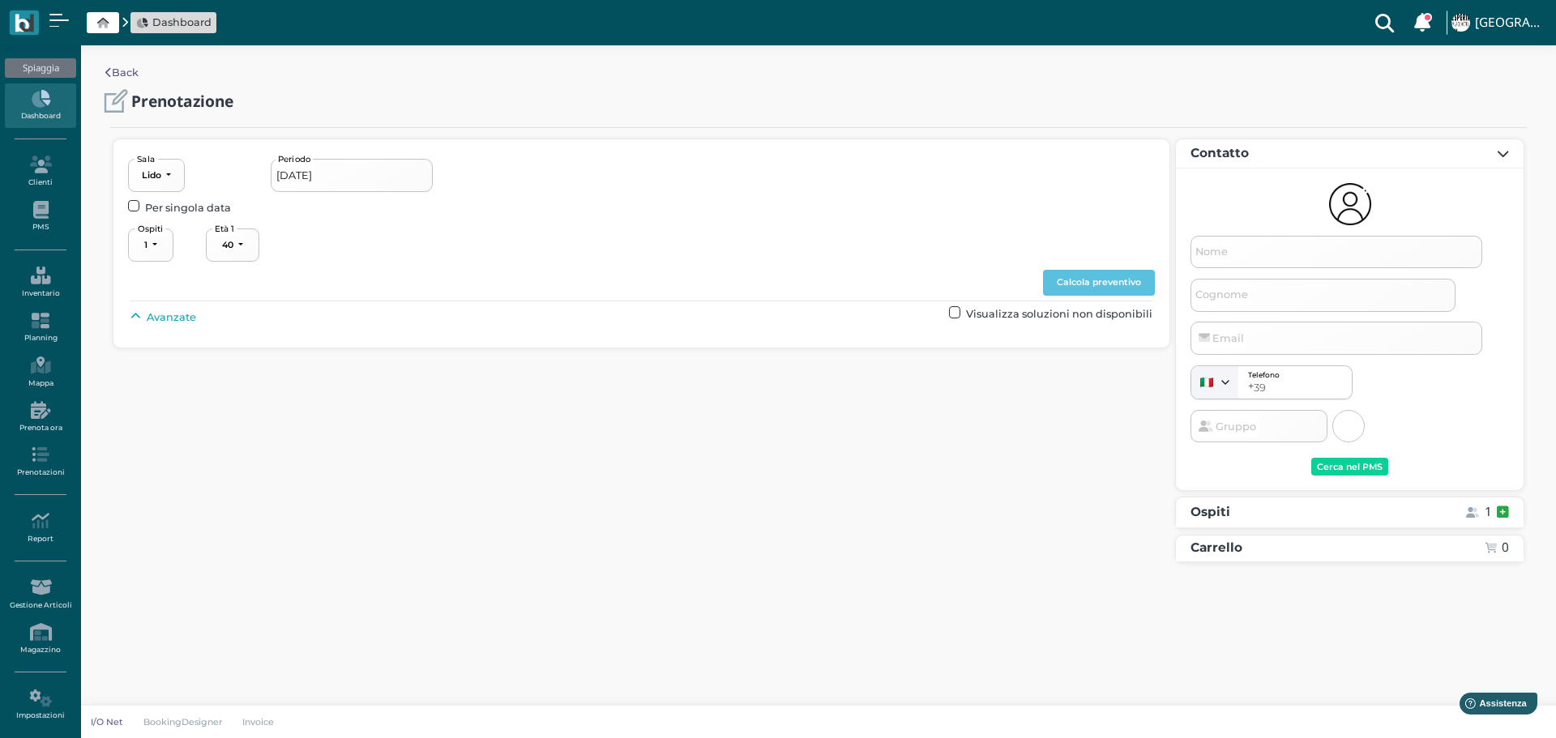
type input "[DATE] - [DATE]"
select select "2"
type input "Picchiotours Srl [PERSON_NAME] [PERSON_NAME]"
type input "[EMAIL_ADDRESS][DOMAIN_NAME]"
select select "40"
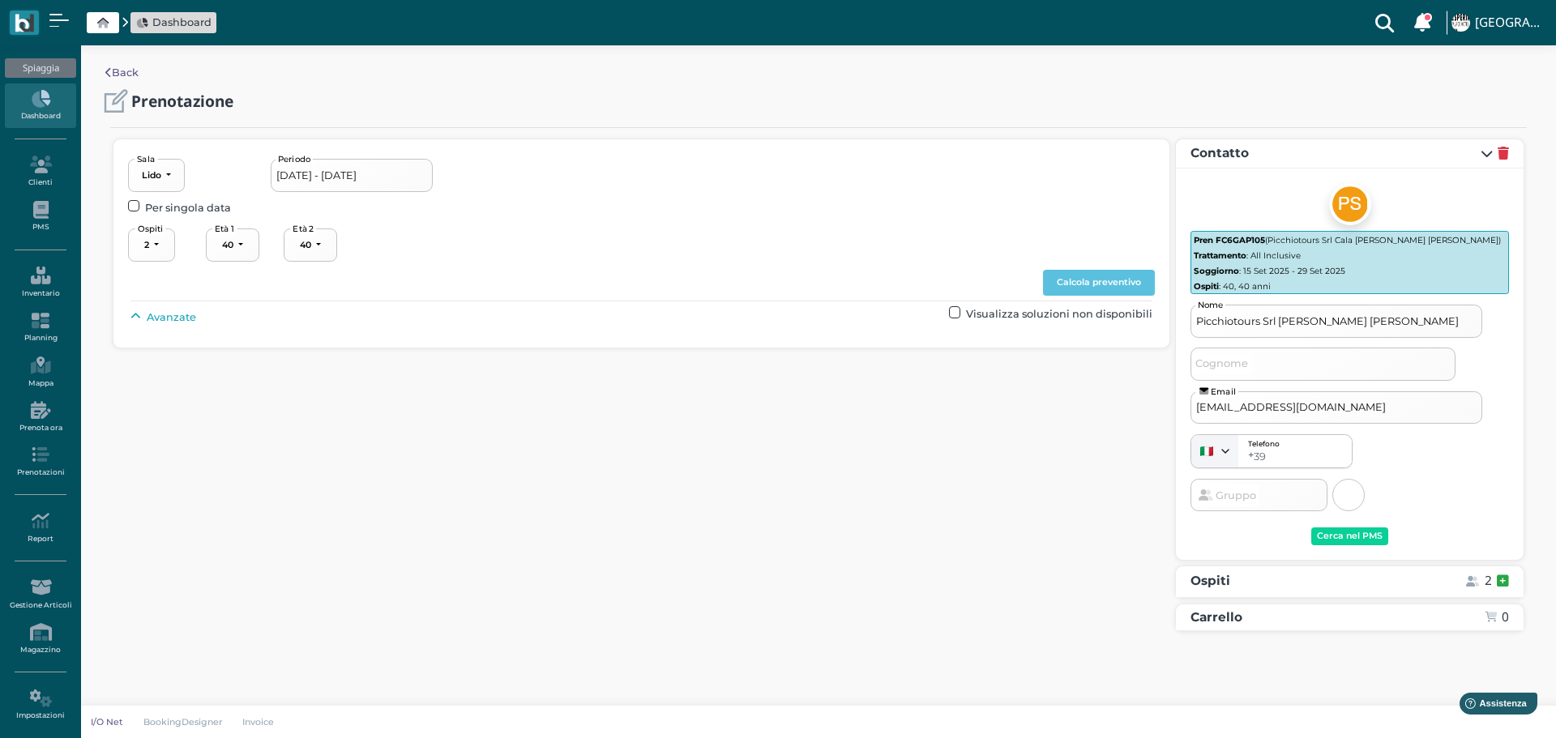
click at [170, 314] on span "Avanzate" at bounding box center [171, 317] width 49 height 15
click at [709, 361] on button "----------------------" at bounding box center [695, 354] width 109 height 33
click at [698, 451] on link "3° fila" at bounding box center [709, 454] width 121 height 21
select select "239"
click at [1112, 271] on button "Calcola preventivo" at bounding box center [1099, 283] width 112 height 26
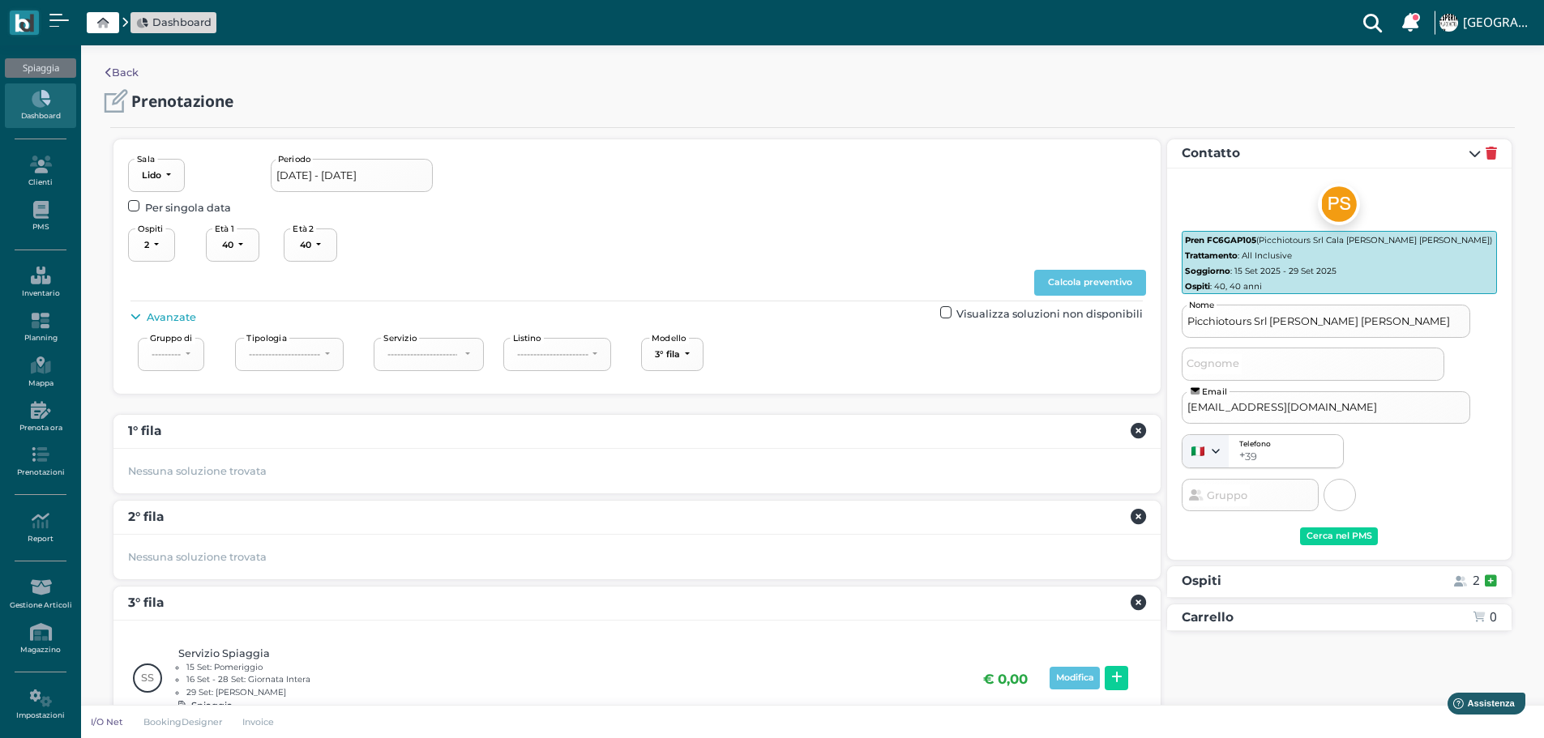
click at [1121, 664] on div "Modifica" at bounding box center [1088, 679] width 83 height 30
click at [1124, 672] on button at bounding box center [1115, 678] width 23 height 24
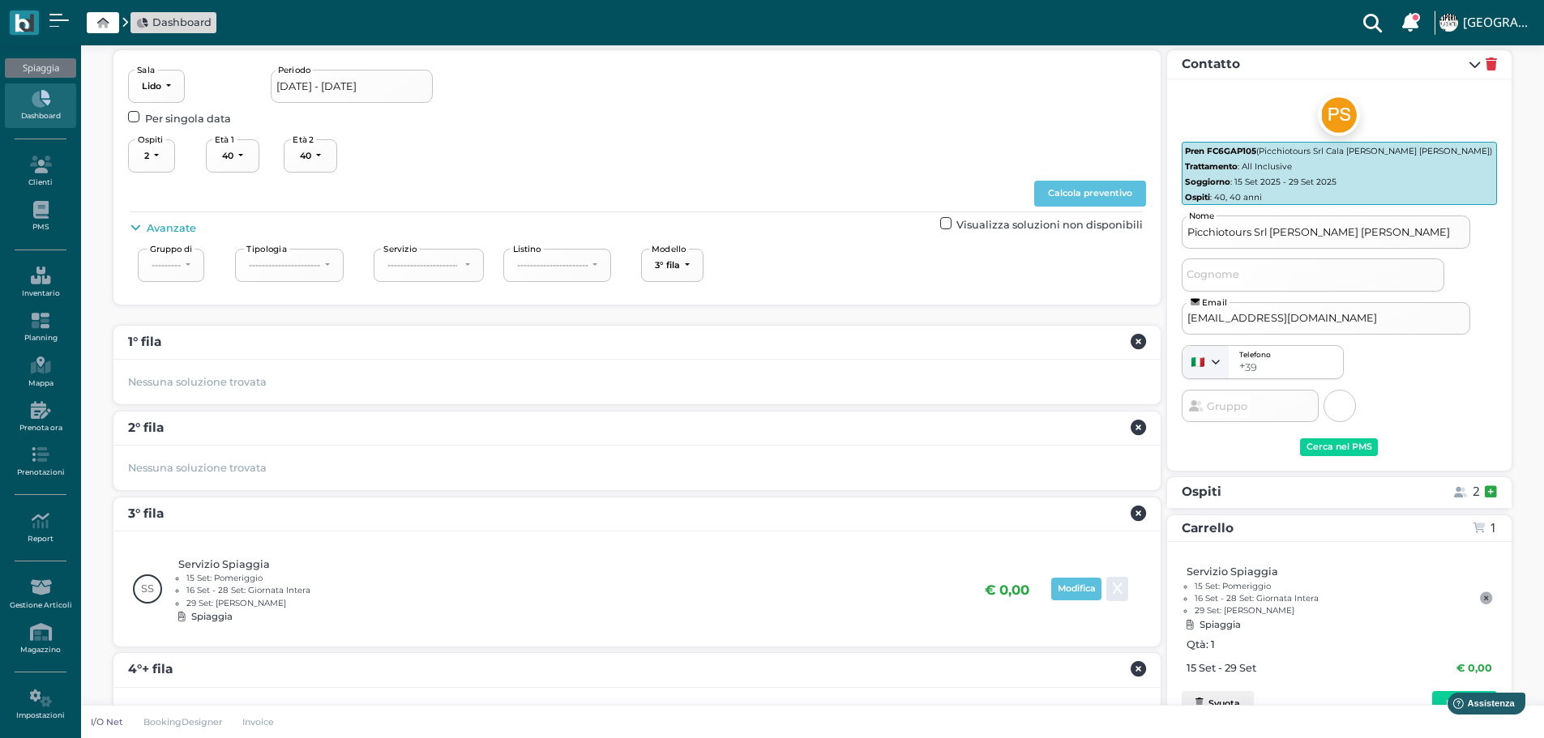
scroll to position [217, 0]
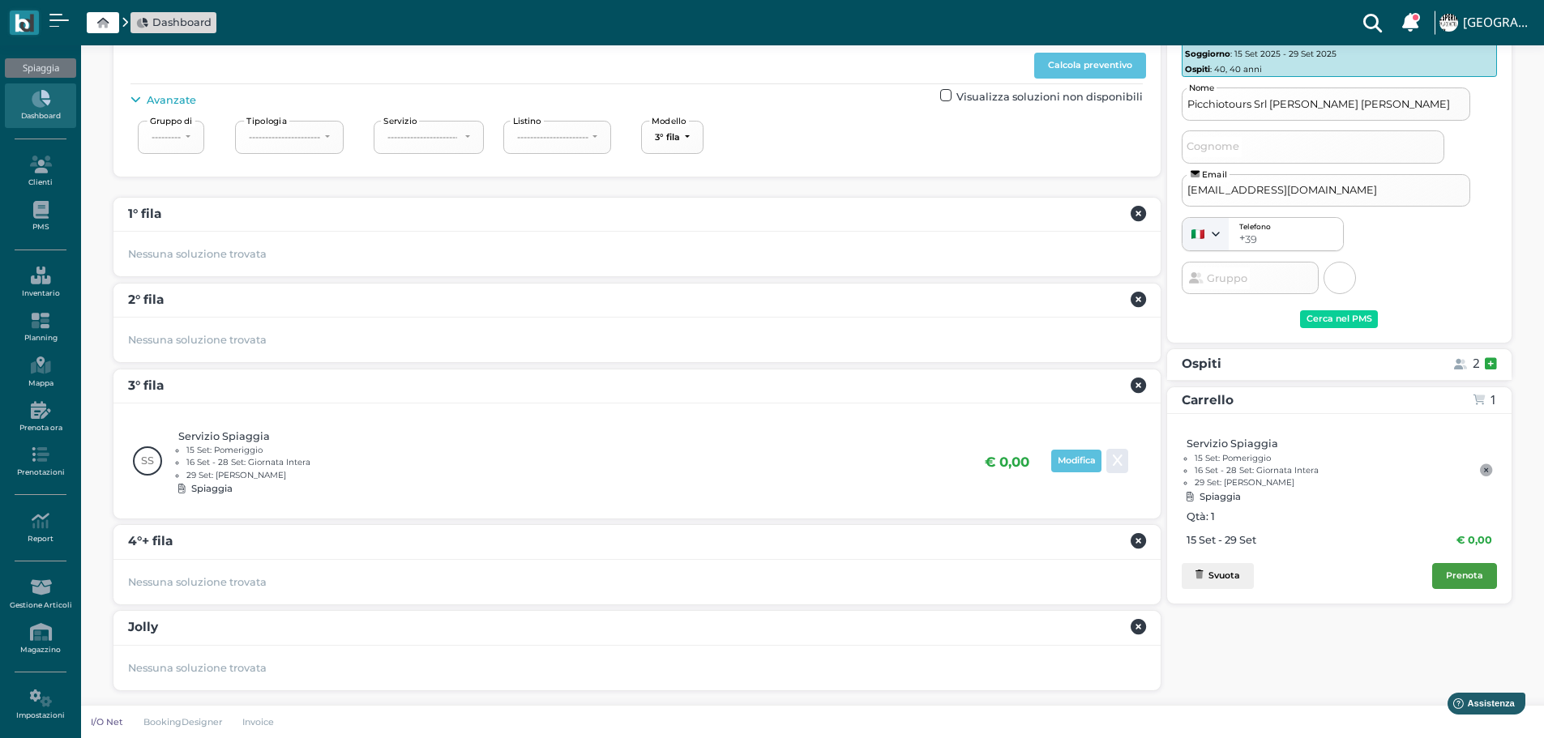
click at [1469, 572] on div "Prenota" at bounding box center [1464, 575] width 37 height 11
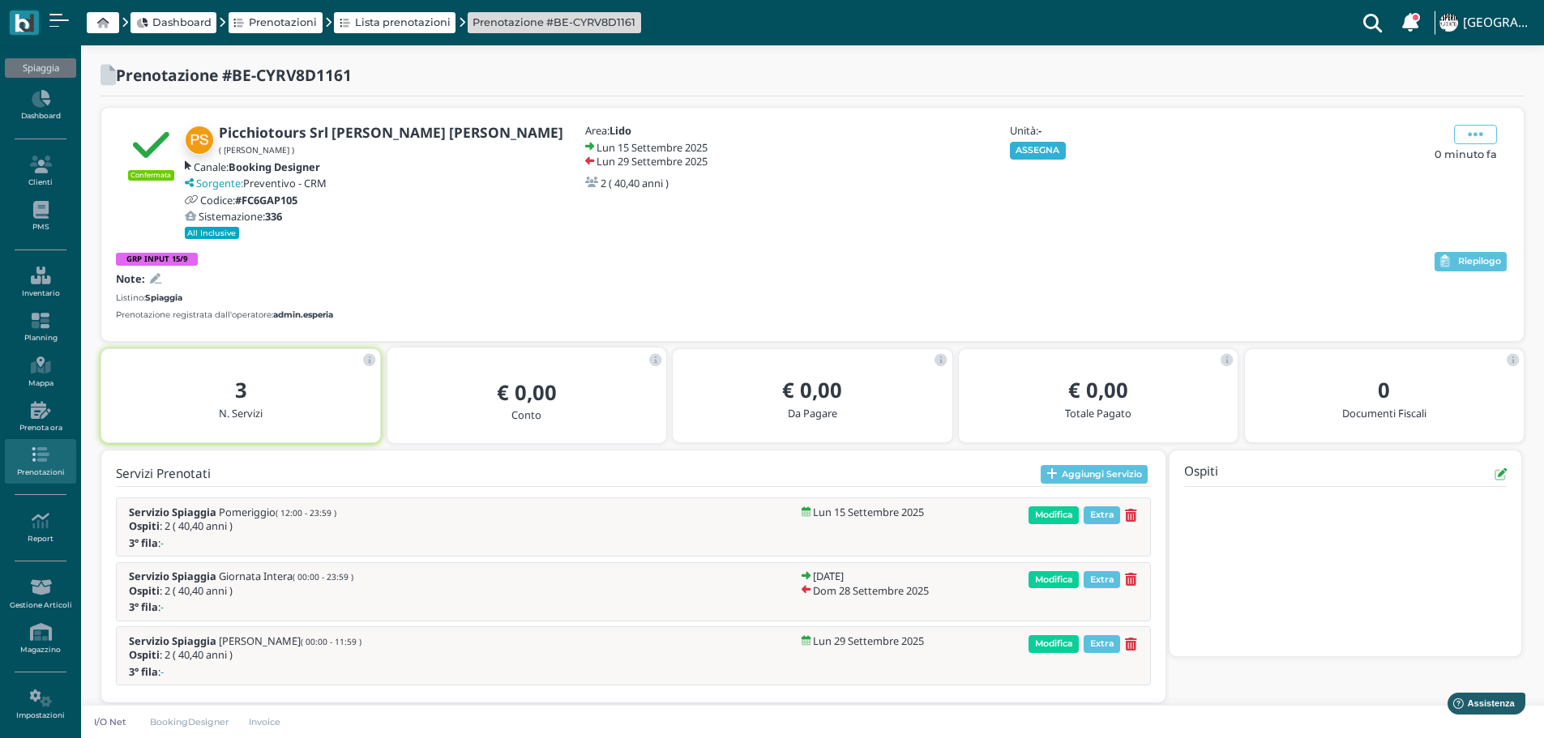
click at [1027, 150] on button "ASSEGNA" at bounding box center [1038, 151] width 56 height 18
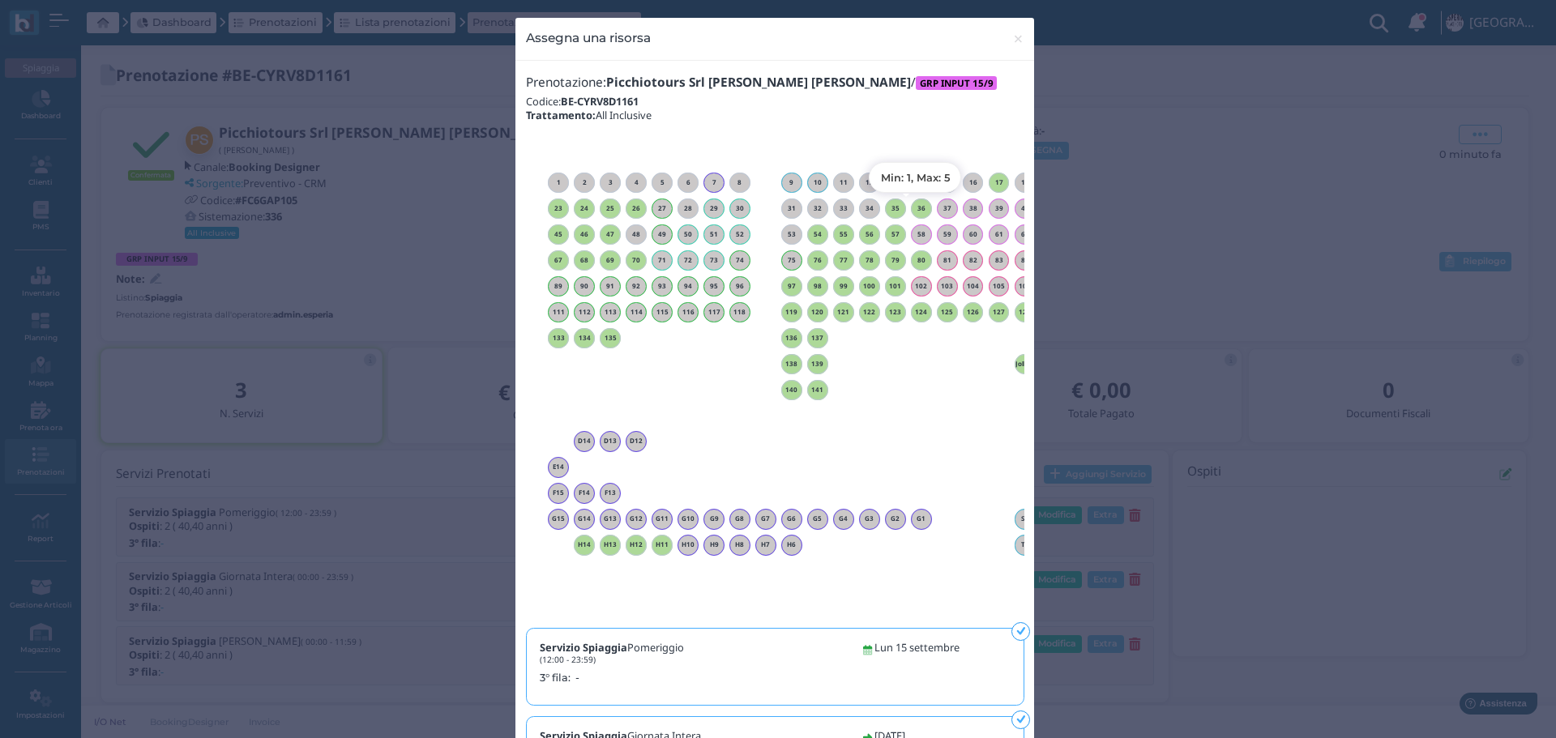
drag, startPoint x: 912, startPoint y: 206, endPoint x: 1196, endPoint y: 262, distance: 289.1
click at [914, 205] on h6 "36" at bounding box center [921, 208] width 21 height 7
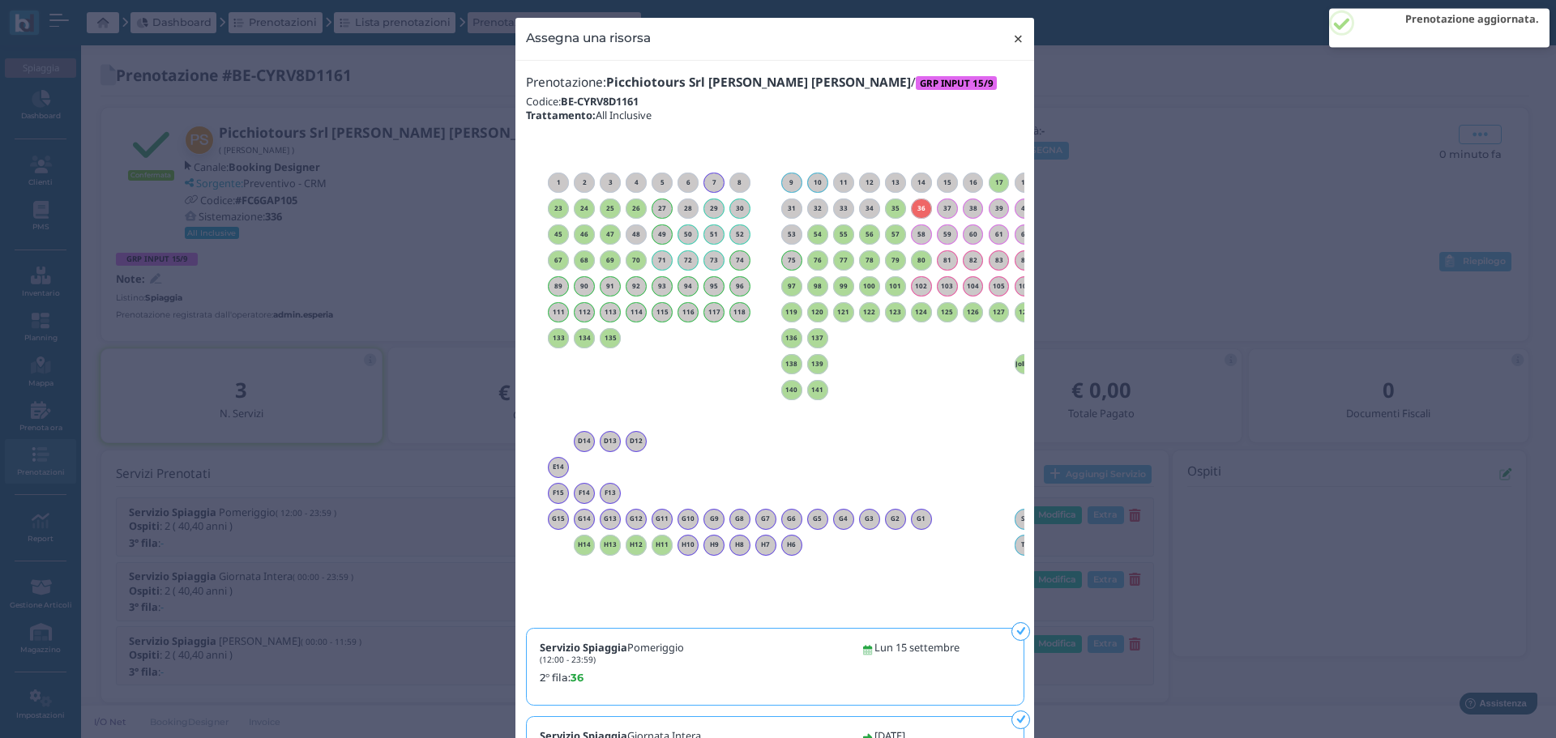
click at [1019, 35] on button "× close" at bounding box center [1017, 38] width 33 height 41
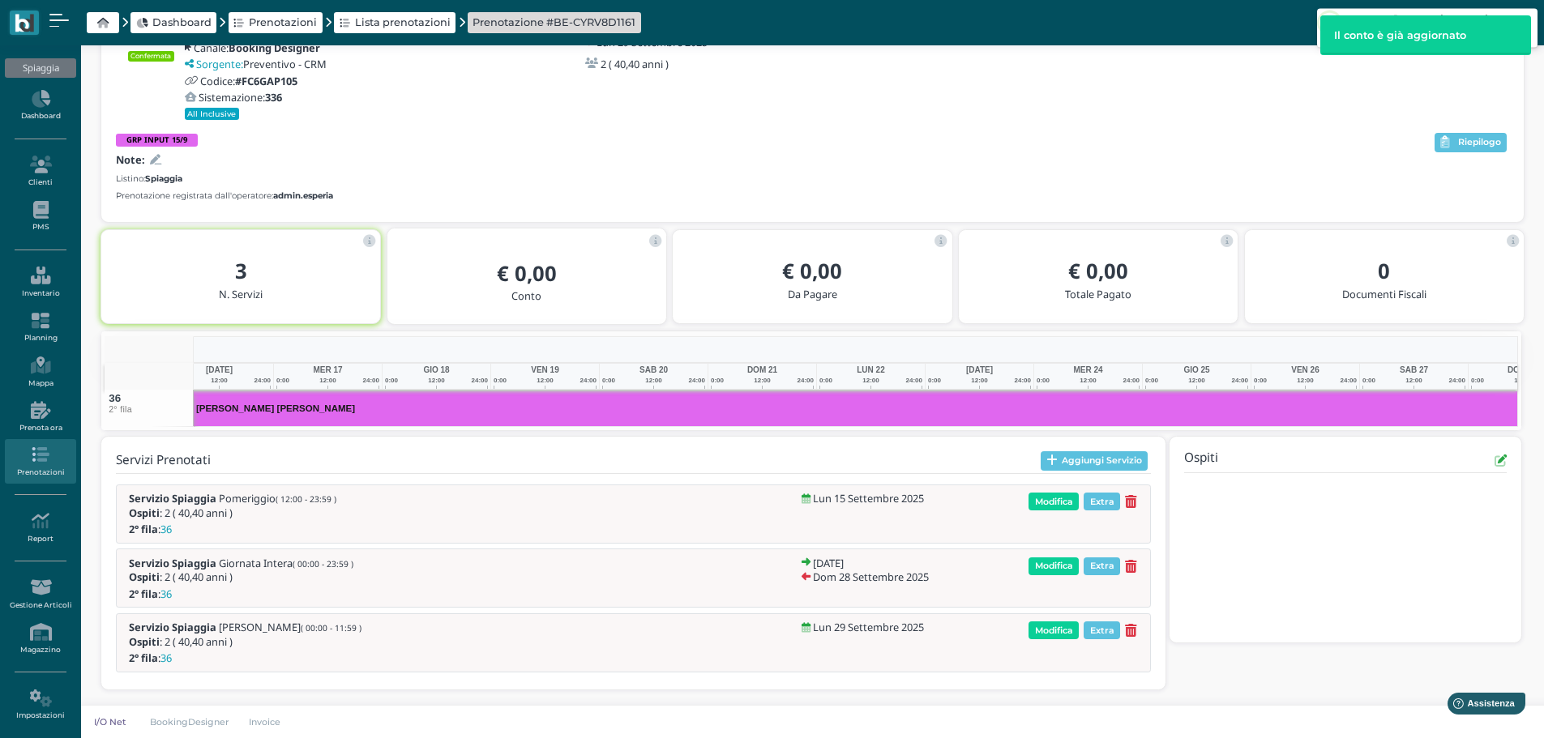
scroll to position [0, 253]
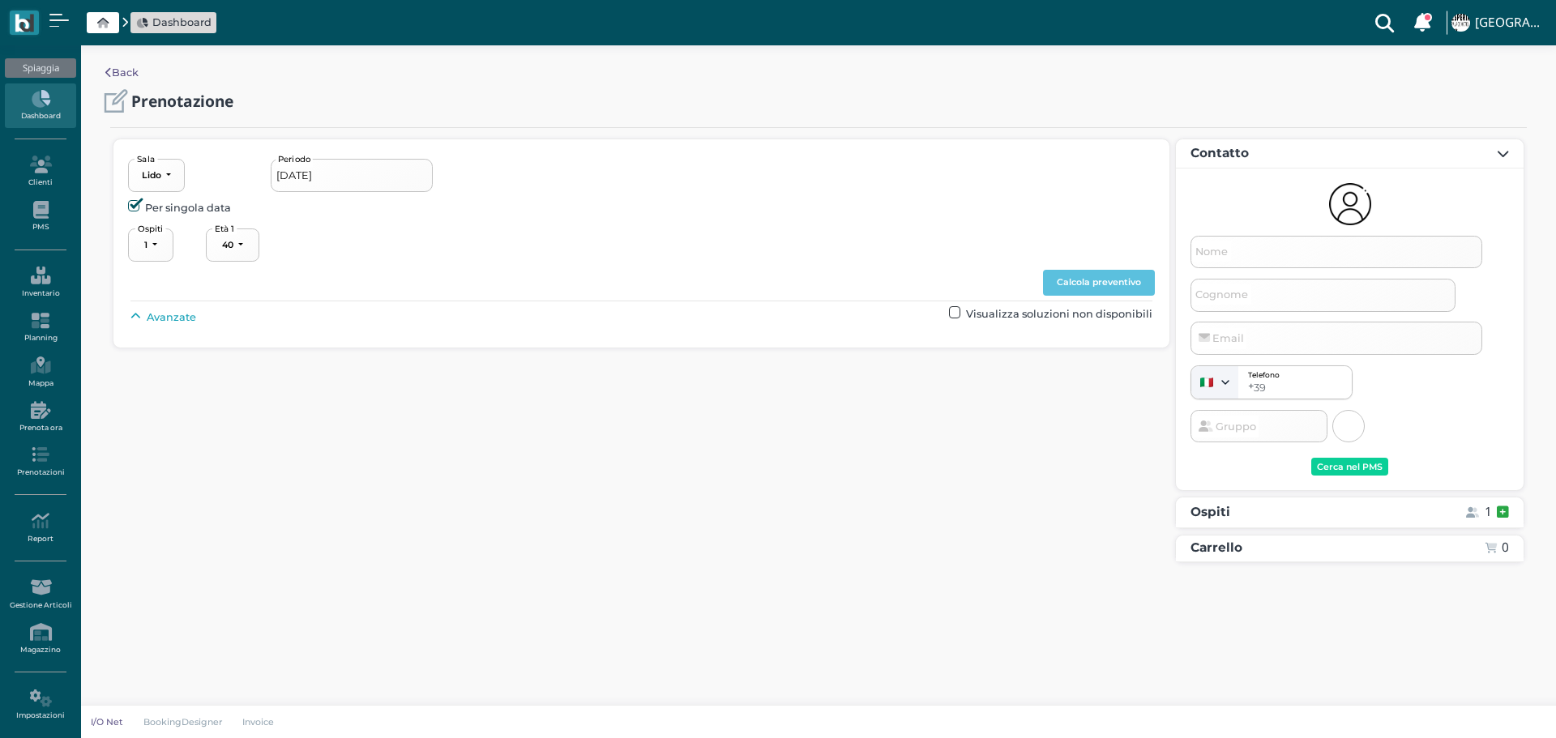
select select "40"
type input "[DATE] - [DATE]"
select select "2"
type input "Picchiotours Srl [PERSON_NAME]"
type input "[EMAIL_ADDRESS][DOMAIN_NAME]"
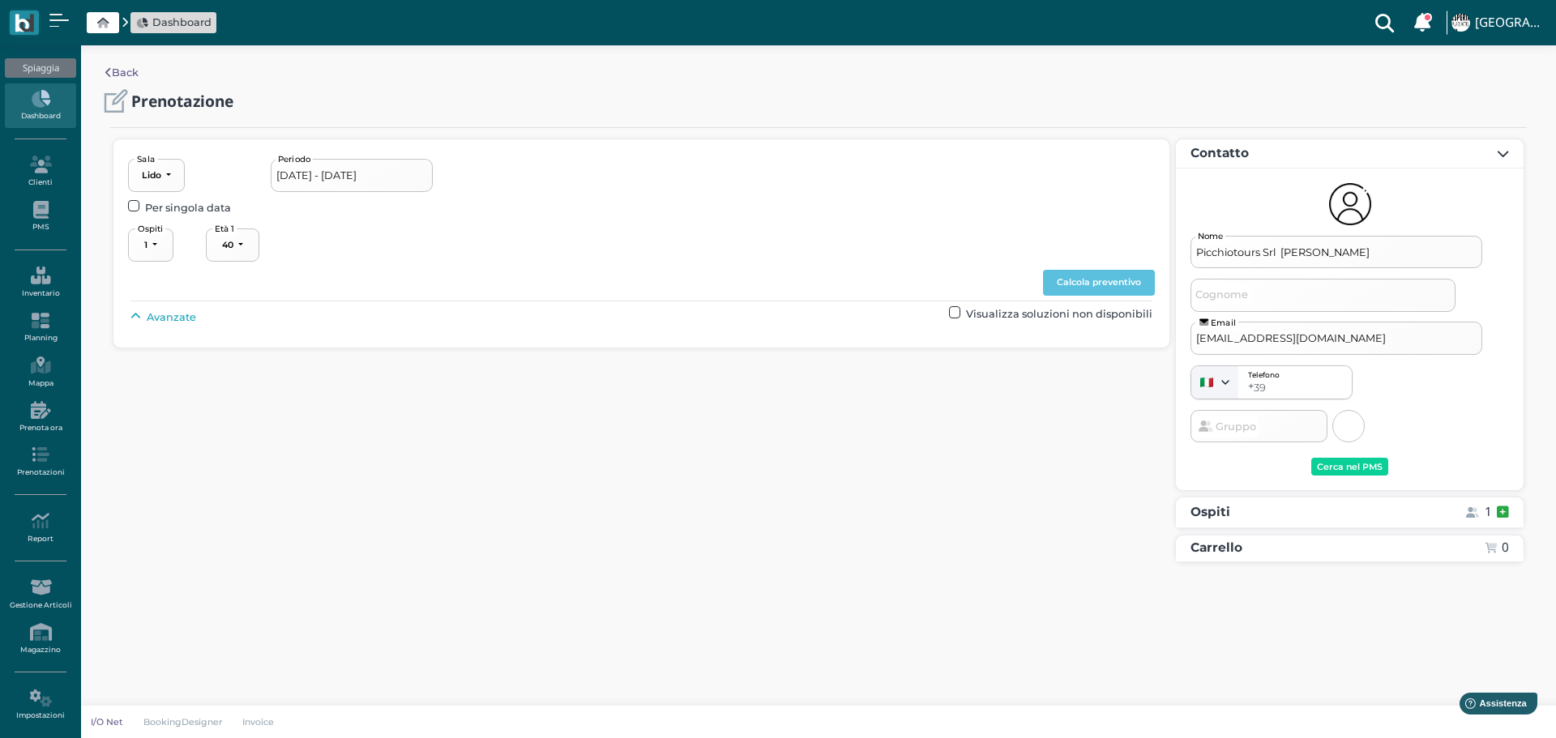
select select "40"
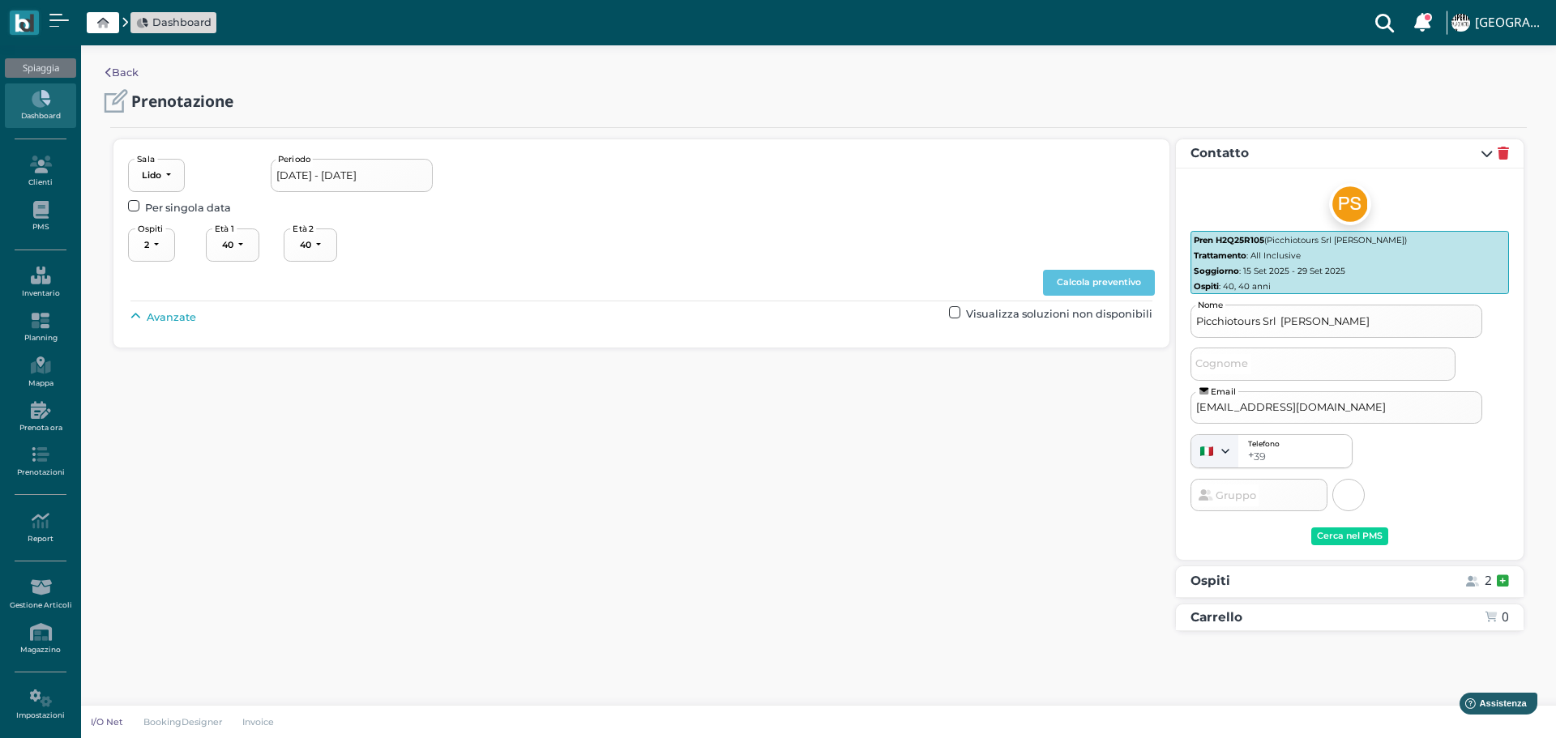
click at [177, 327] on div "Avanzate Visualizza soluzioni non disponibili" at bounding box center [640, 316] width 1021 height 21
click at [196, 311] on div "Avanzate Visualizza soluzioni non disponibili" at bounding box center [640, 316] width 1021 height 21
click at [201, 320] on div "Avanzate Visualizza soluzioni non disponibili" at bounding box center [640, 316] width 1021 height 21
click at [176, 310] on span "Avanzate" at bounding box center [171, 317] width 49 height 15
click at [703, 358] on div "----------------------" at bounding box center [690, 353] width 71 height 11
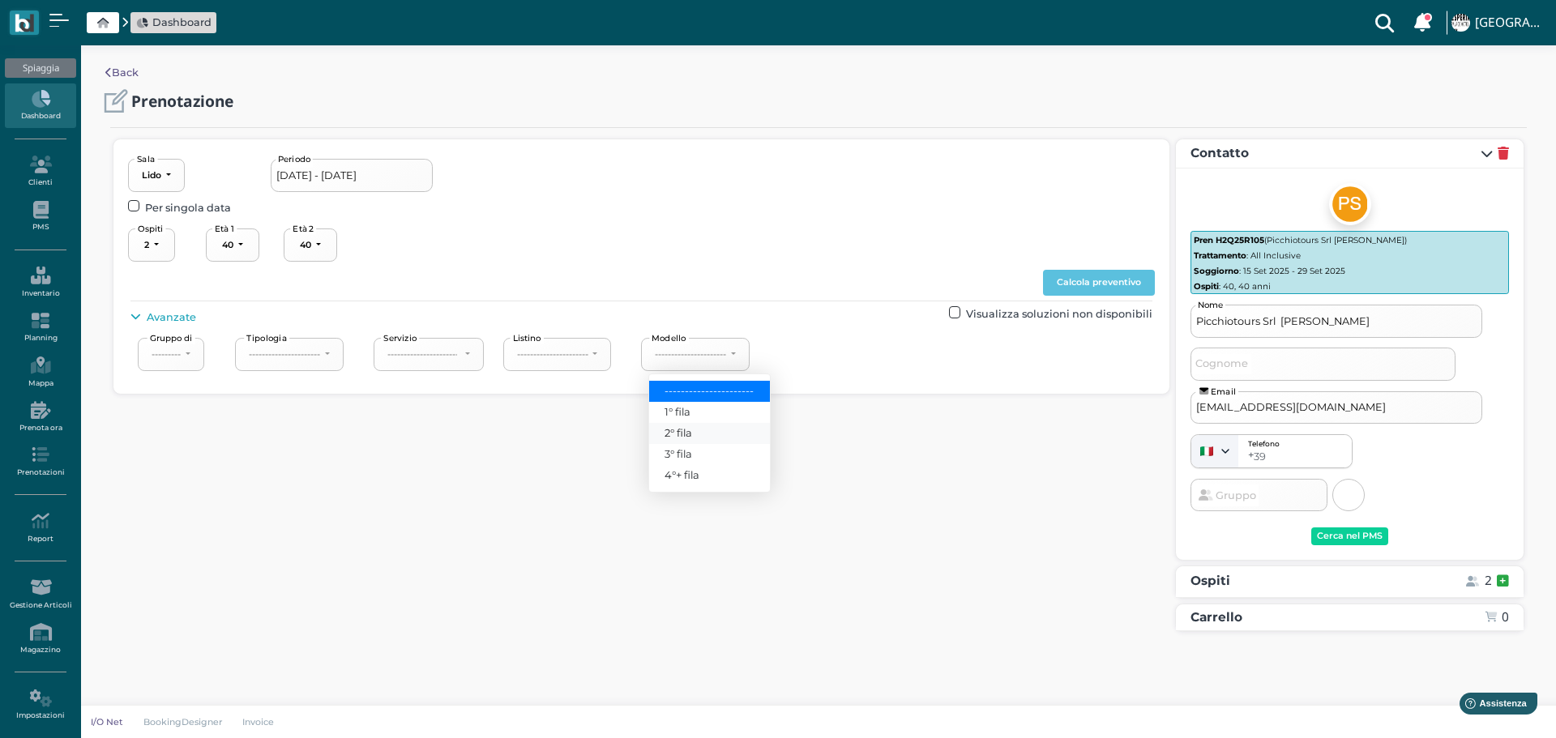
drag, startPoint x: 697, startPoint y: 433, endPoint x: 1108, endPoint y: 310, distance: 429.6
click at [698, 430] on link "2° fila" at bounding box center [709, 433] width 121 height 21
select select "238"
click at [1112, 280] on button "Calcola preventivo" at bounding box center [1099, 283] width 112 height 26
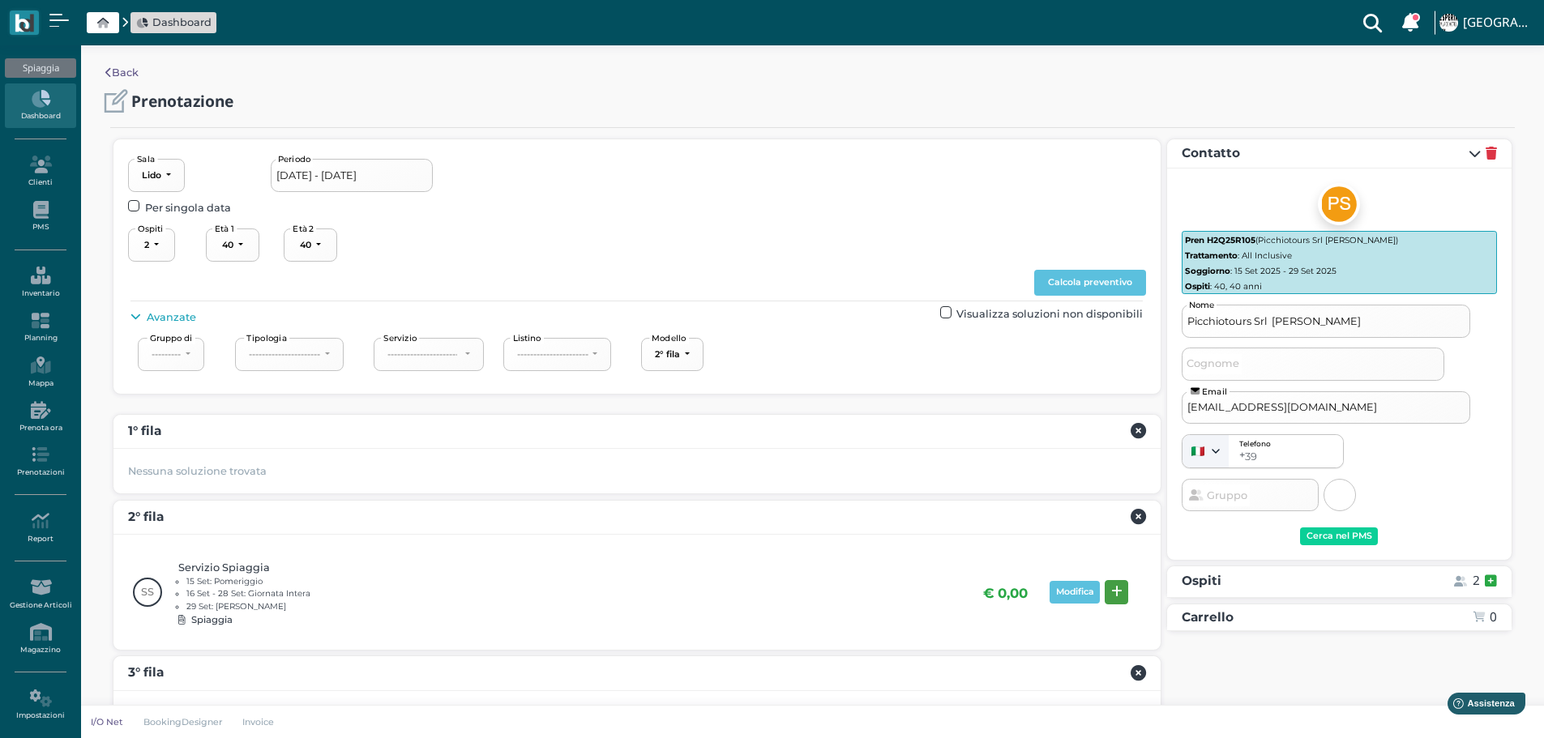
click at [1123, 591] on button at bounding box center [1115, 592] width 23 height 24
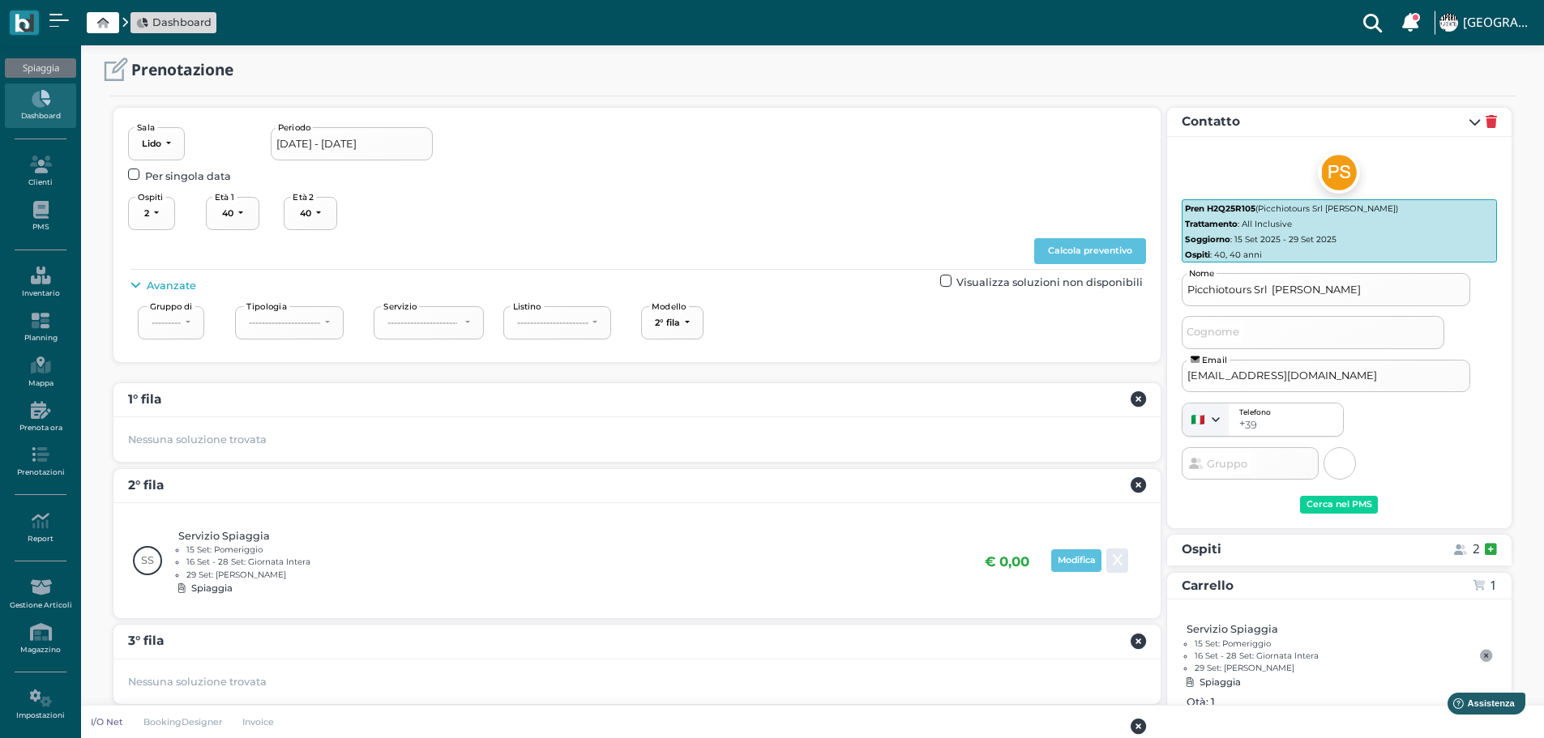
scroll to position [217, 0]
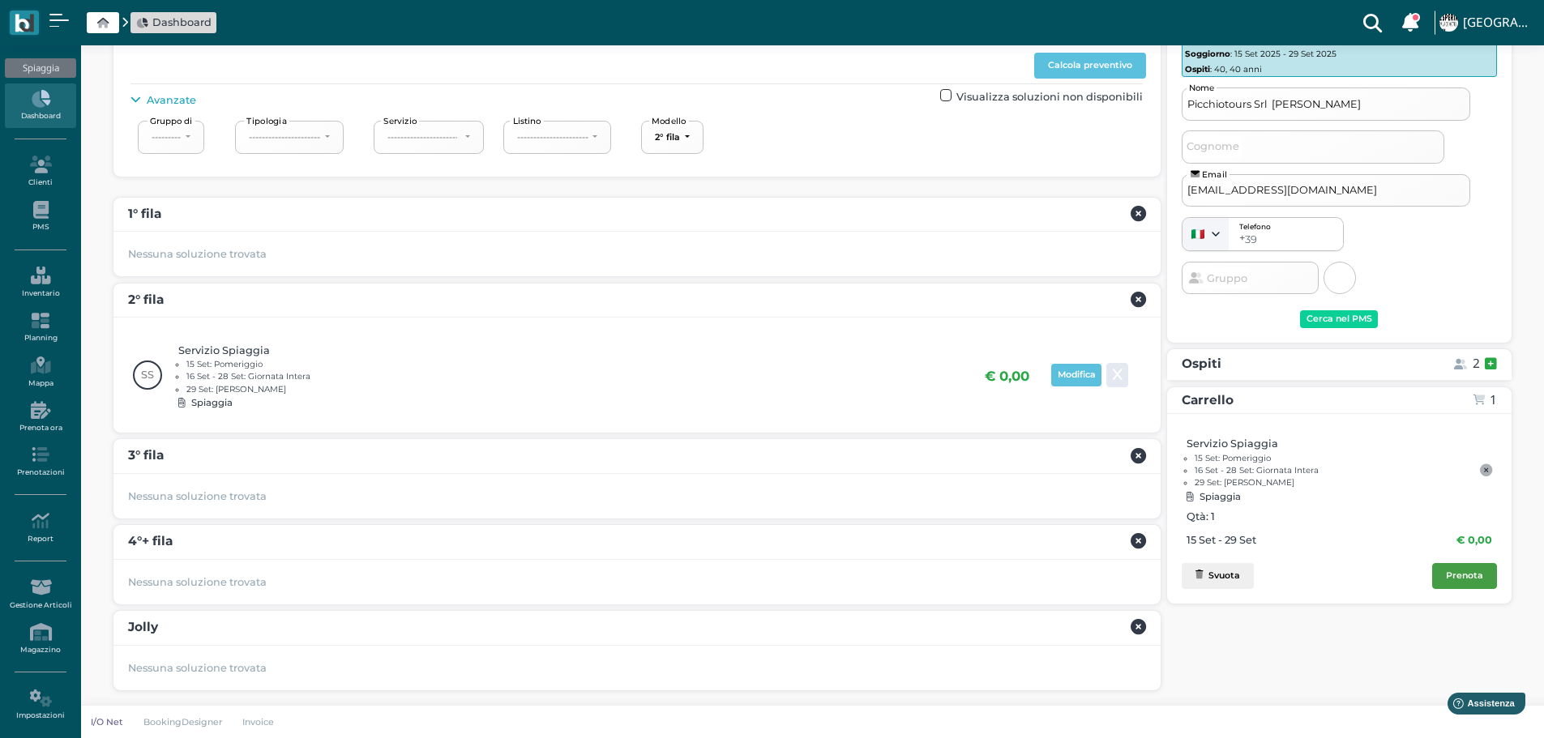
click at [1458, 580] on div "Prenota" at bounding box center [1464, 575] width 37 height 11
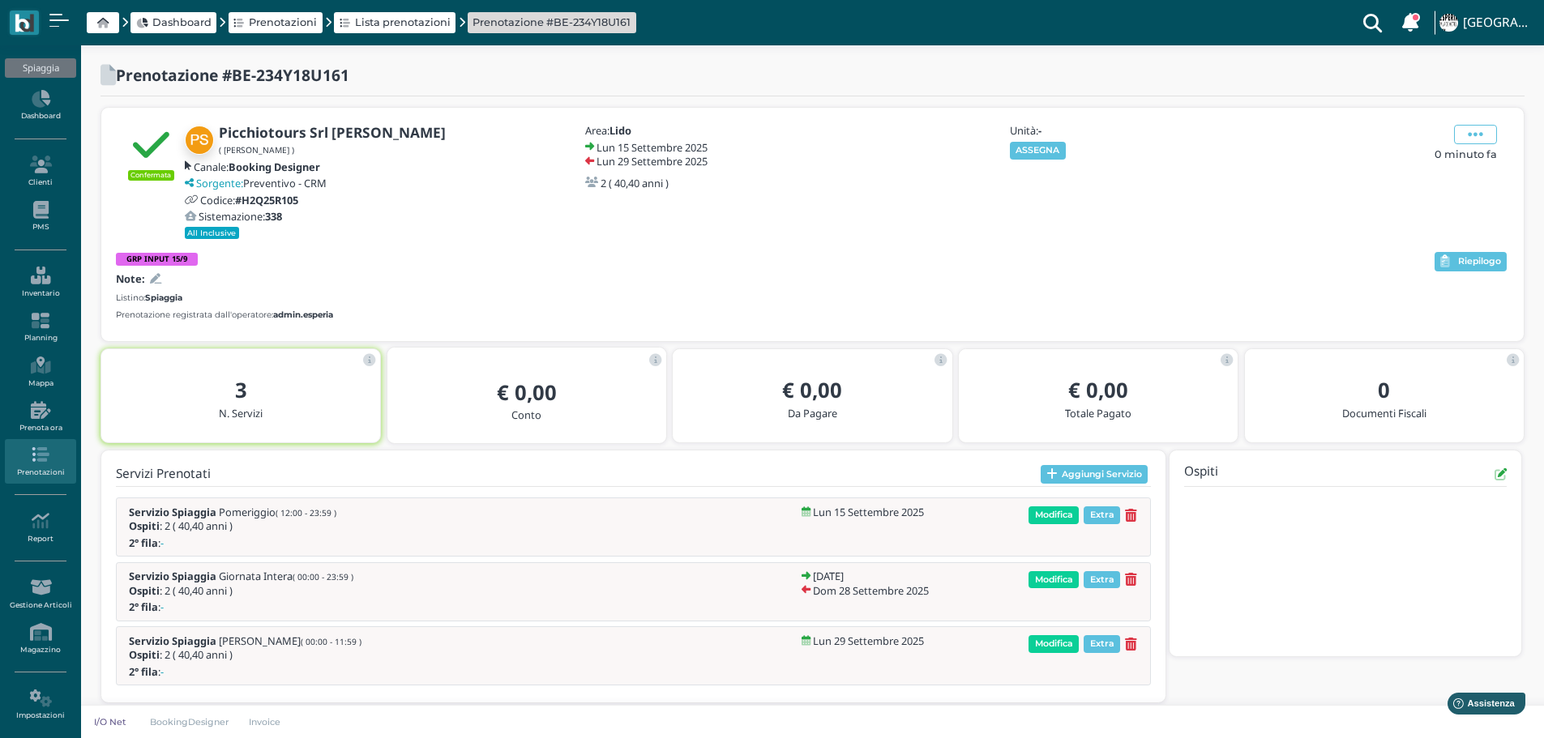
click at [1048, 143] on button "ASSEGNA" at bounding box center [1038, 151] width 56 height 18
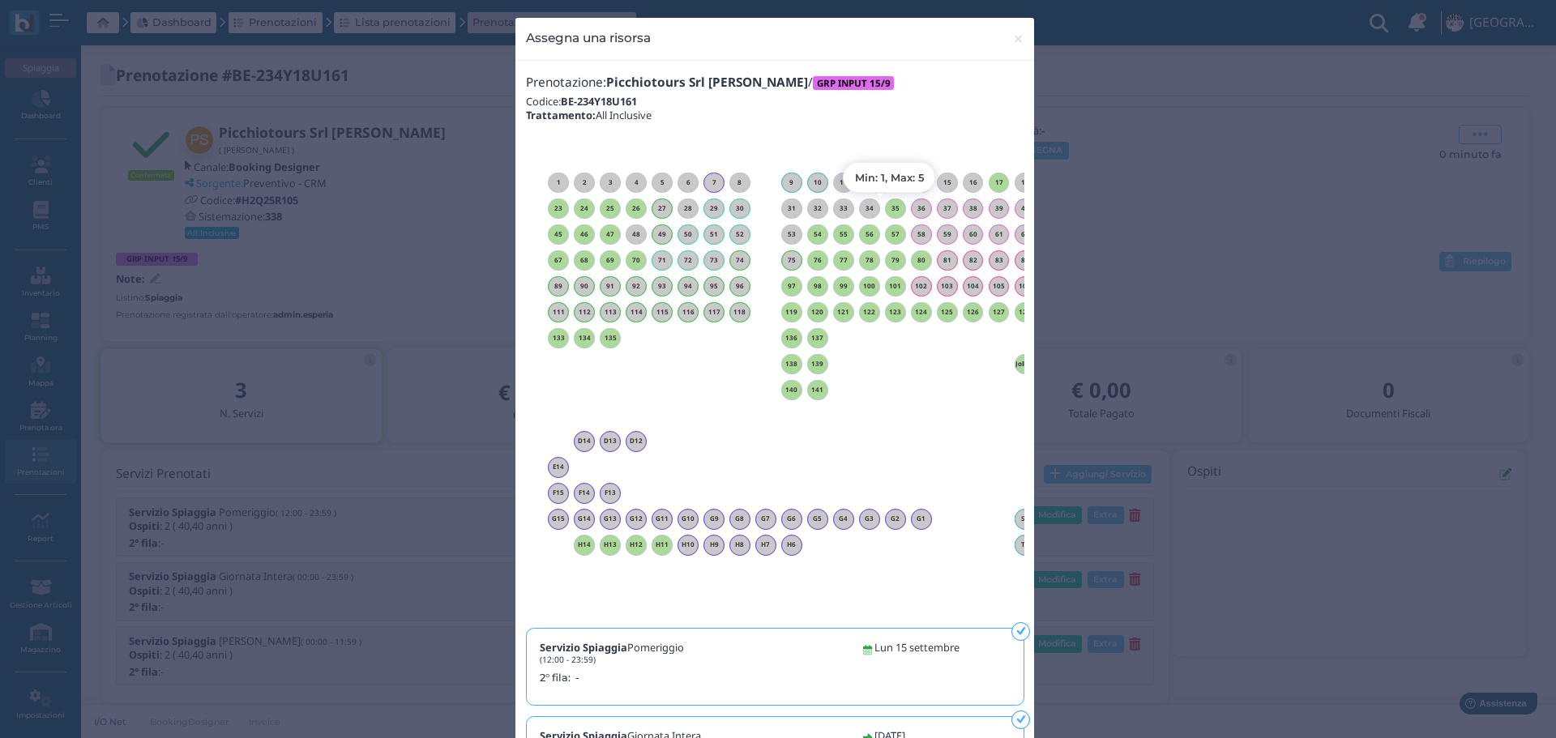
click at [887, 211] on h6 "35" at bounding box center [895, 208] width 21 height 7
click at [1012, 36] on span "×" at bounding box center [1018, 38] width 12 height 21
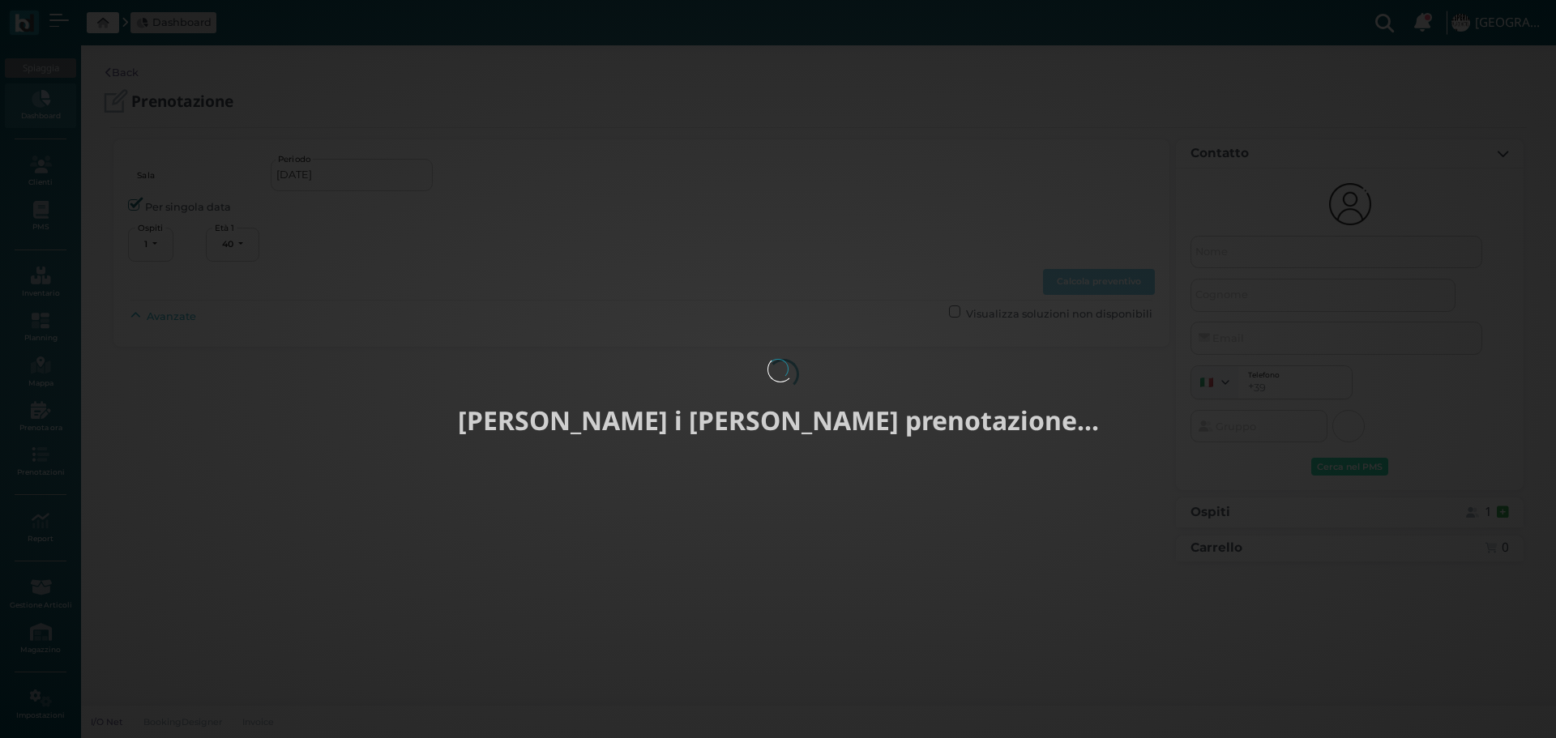
select select "40"
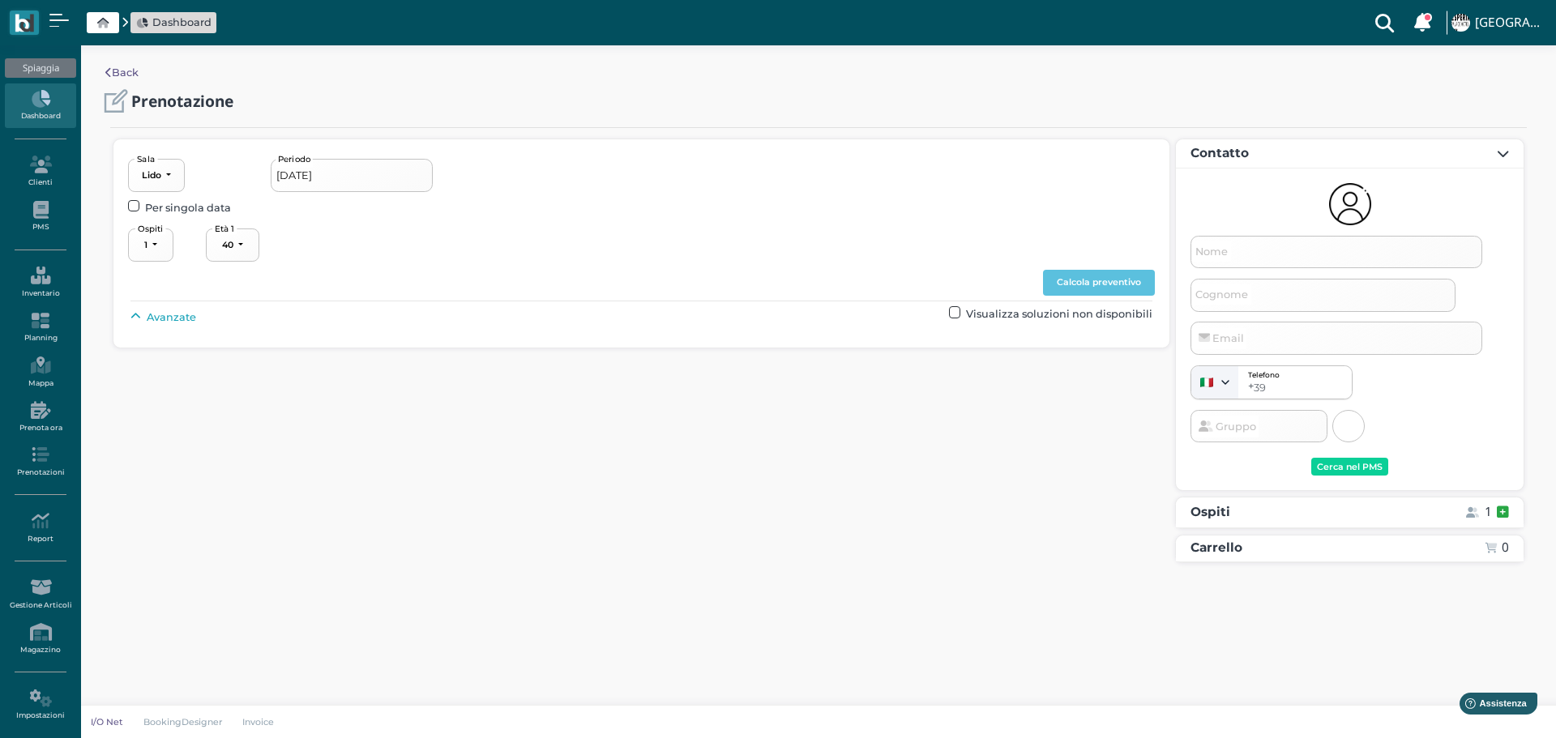
type input "15/09/2025 - 29/09/2025"
select select "2"
type input "Picchiotours Srl Gibellino Paolino"
type input "[EMAIL_ADDRESS][DOMAIN_NAME]"
select select "40"
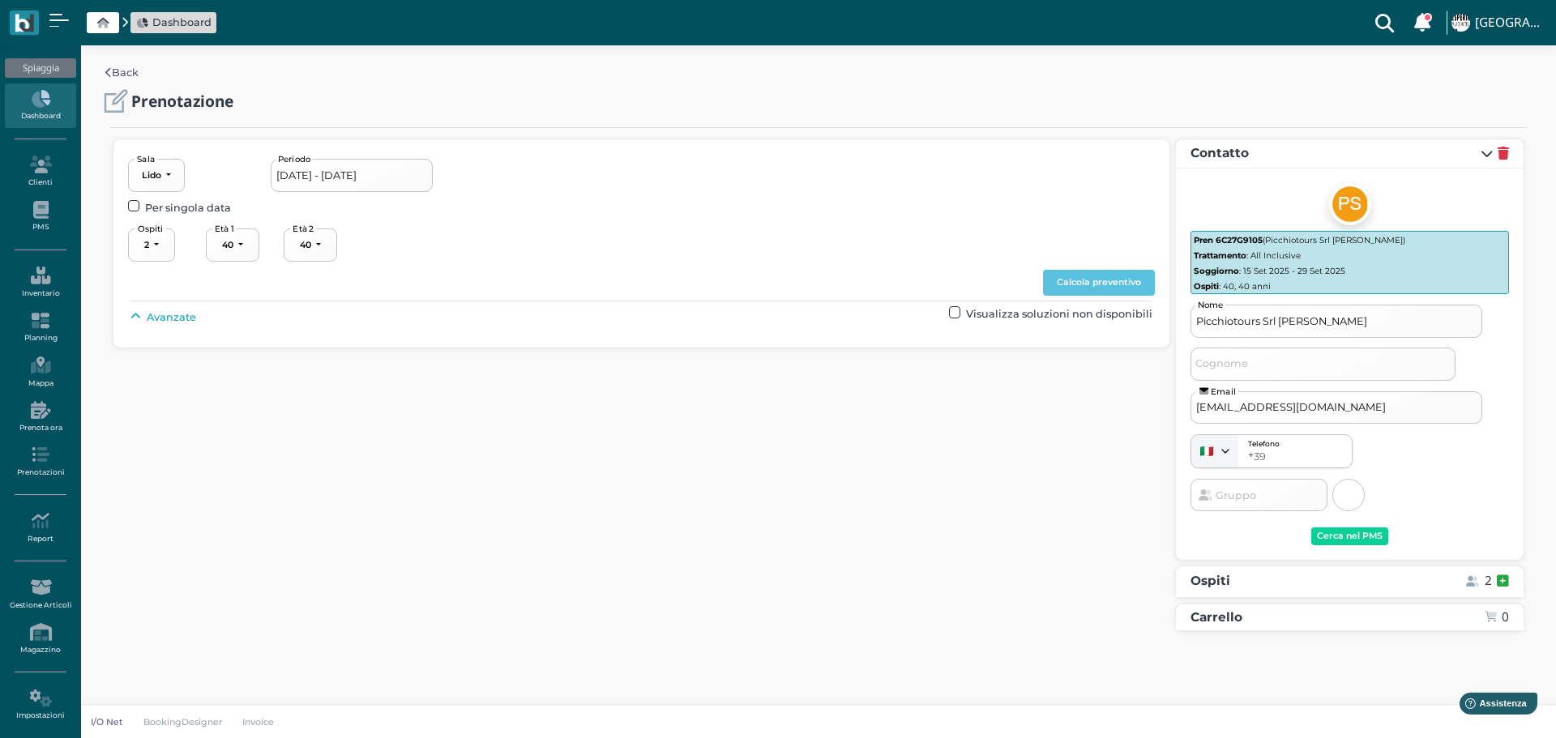
click at [186, 312] on span "Avanzate" at bounding box center [171, 317] width 49 height 15
drag, startPoint x: 699, startPoint y: 360, endPoint x: 737, endPoint y: 397, distance: 53.3
click at [703, 361] on button "----------------------" at bounding box center [695, 354] width 109 height 33
click at [709, 446] on link "3° fila" at bounding box center [709, 454] width 121 height 21
select select "239"
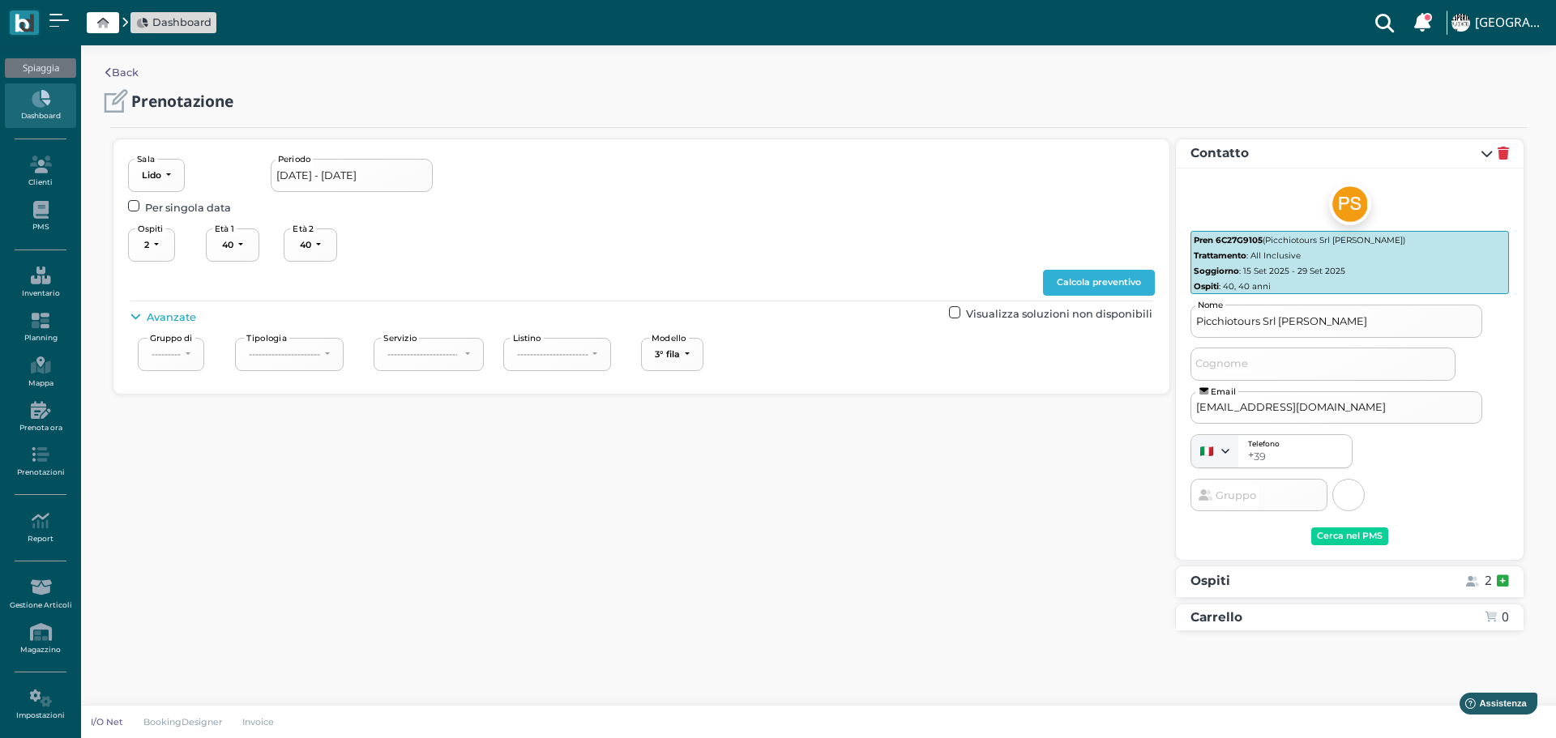
click at [1101, 284] on button "Calcola preventivo" at bounding box center [1099, 283] width 112 height 26
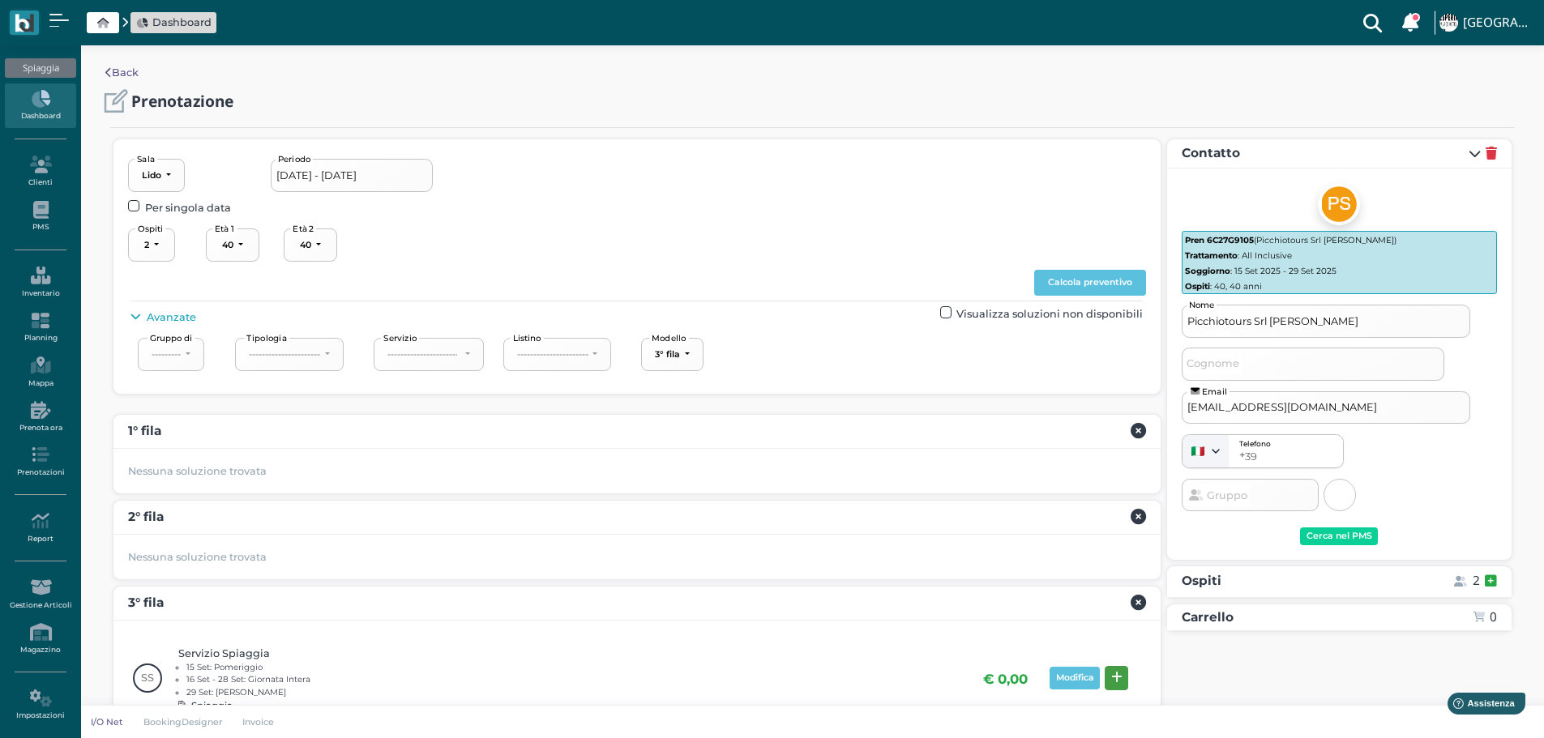
drag, startPoint x: 1125, startPoint y: 677, endPoint x: 1155, endPoint y: 668, distance: 32.3
click at [1125, 677] on button at bounding box center [1115, 678] width 23 height 24
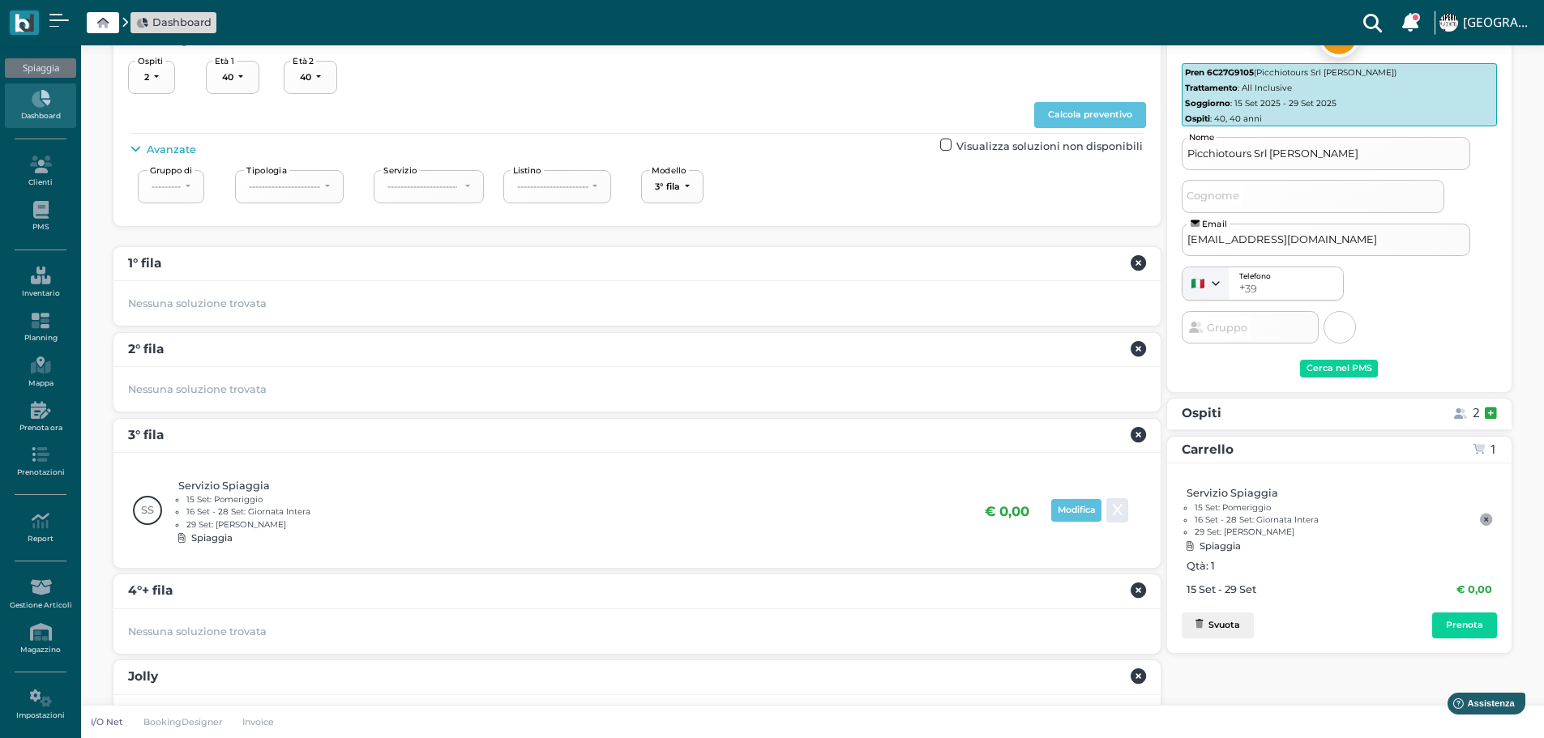
scroll to position [217, 0]
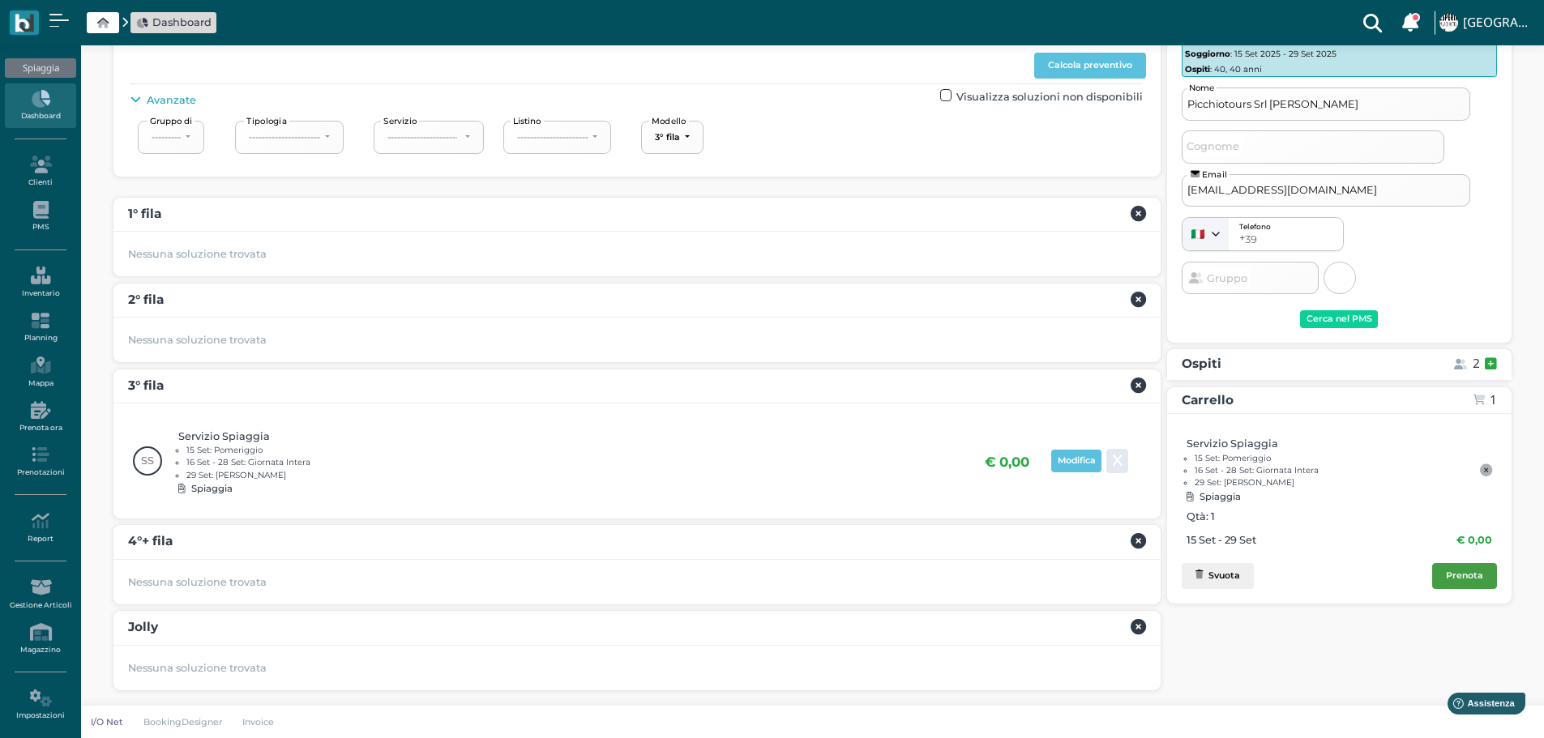
click at [1462, 568] on button "Prenota" at bounding box center [1464, 576] width 65 height 26
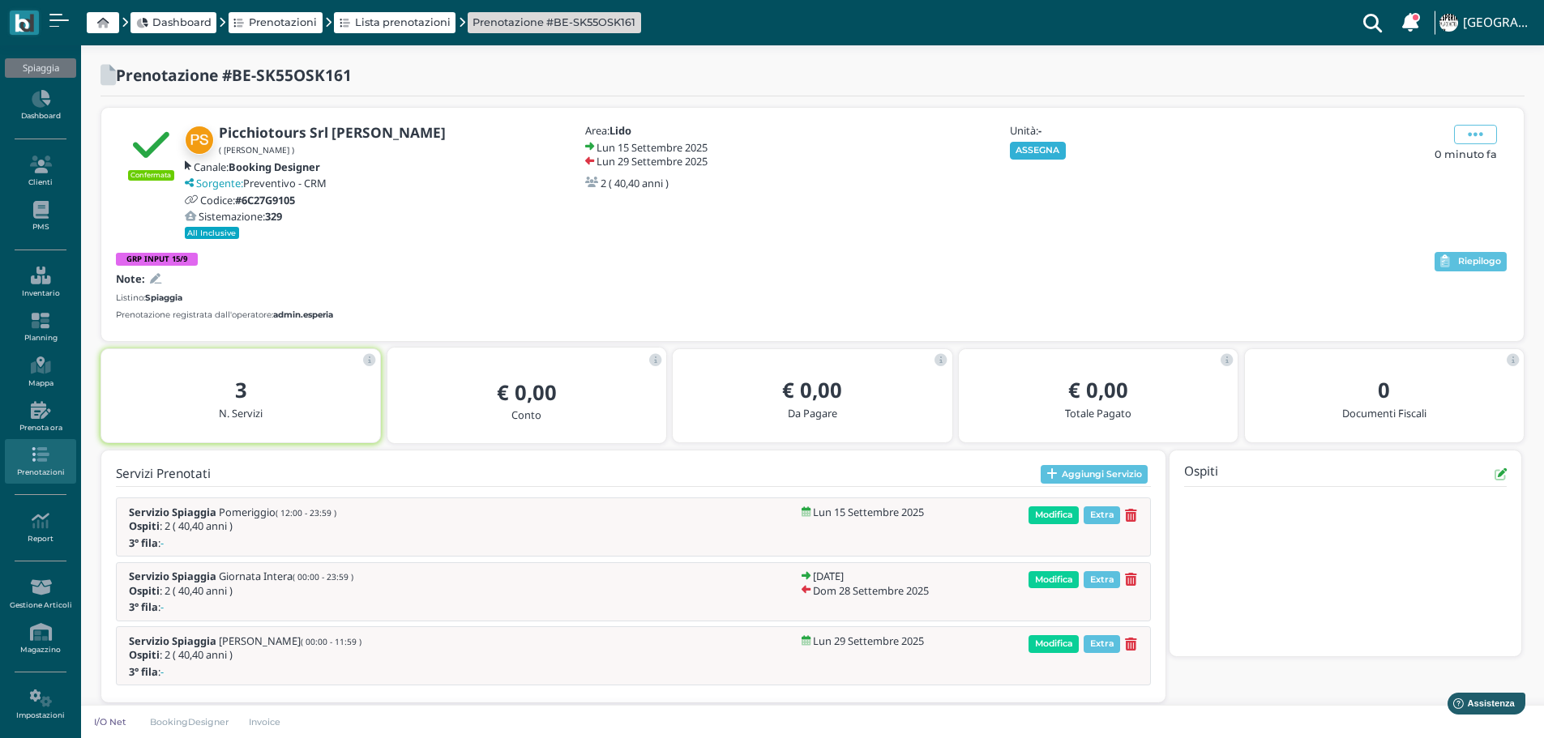
click at [1027, 143] on button "ASSEGNA" at bounding box center [1038, 151] width 56 height 18
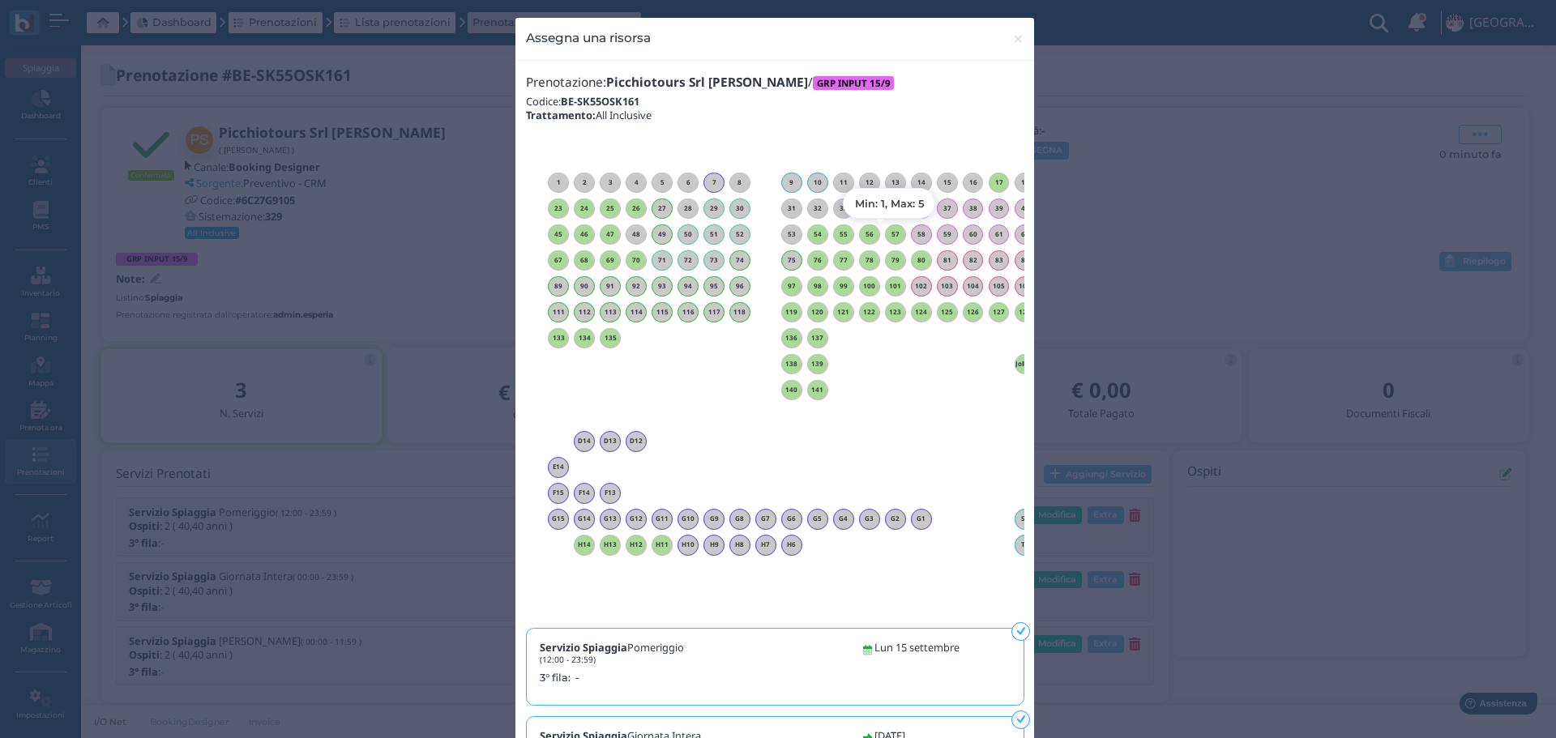
click at [890, 231] on h6 "57" at bounding box center [895, 234] width 21 height 7
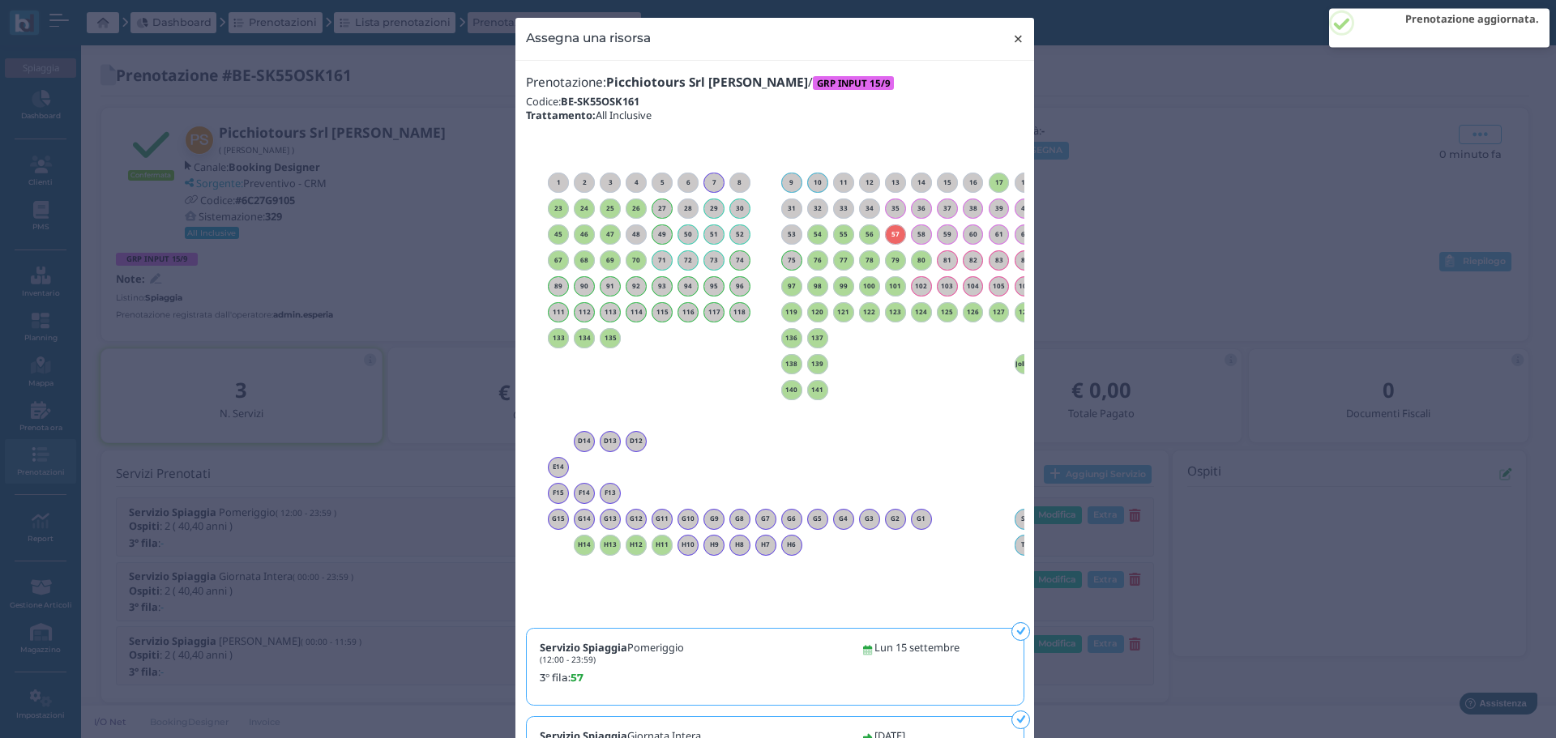
click at [1012, 37] on span "×" at bounding box center [1018, 38] width 12 height 21
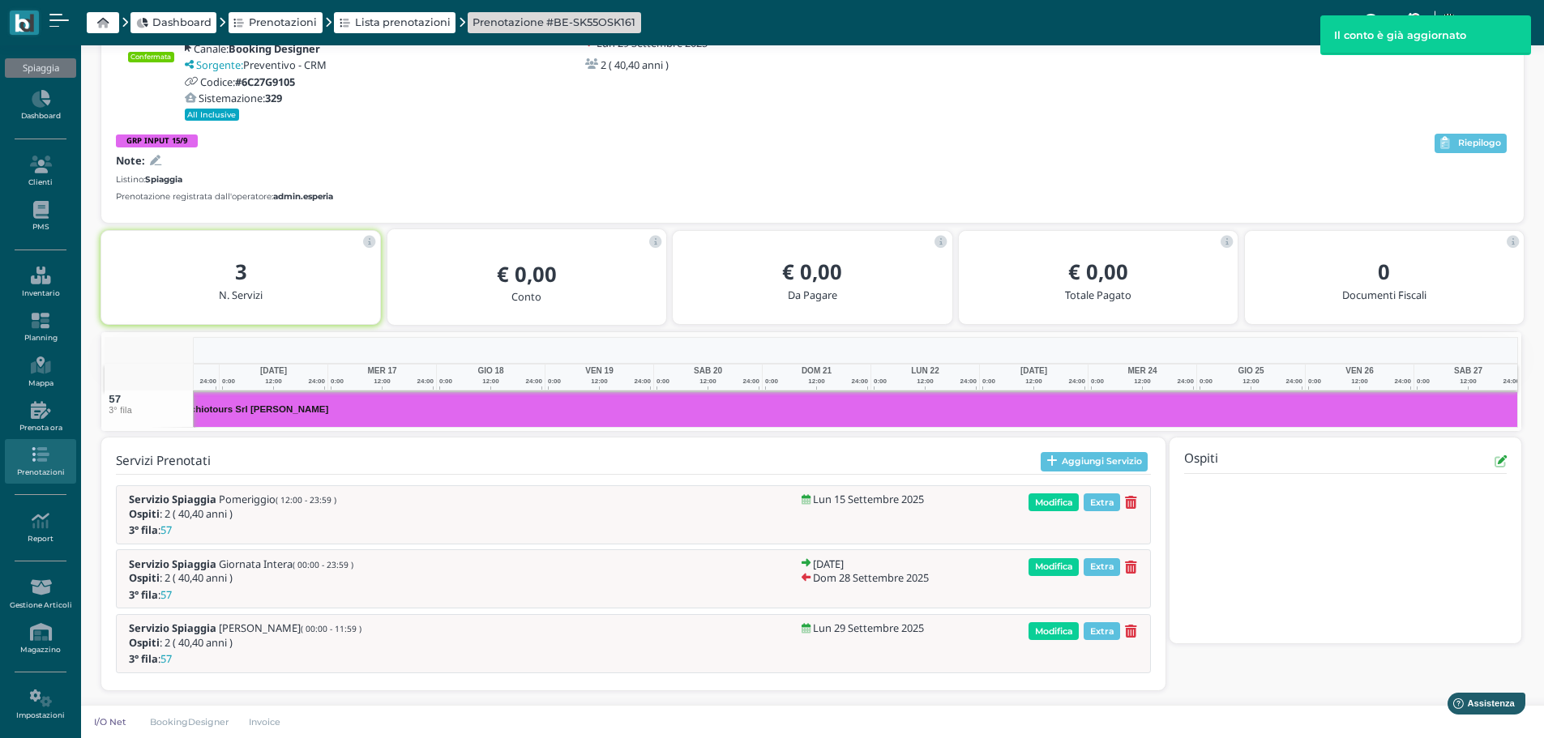
scroll to position [0, 249]
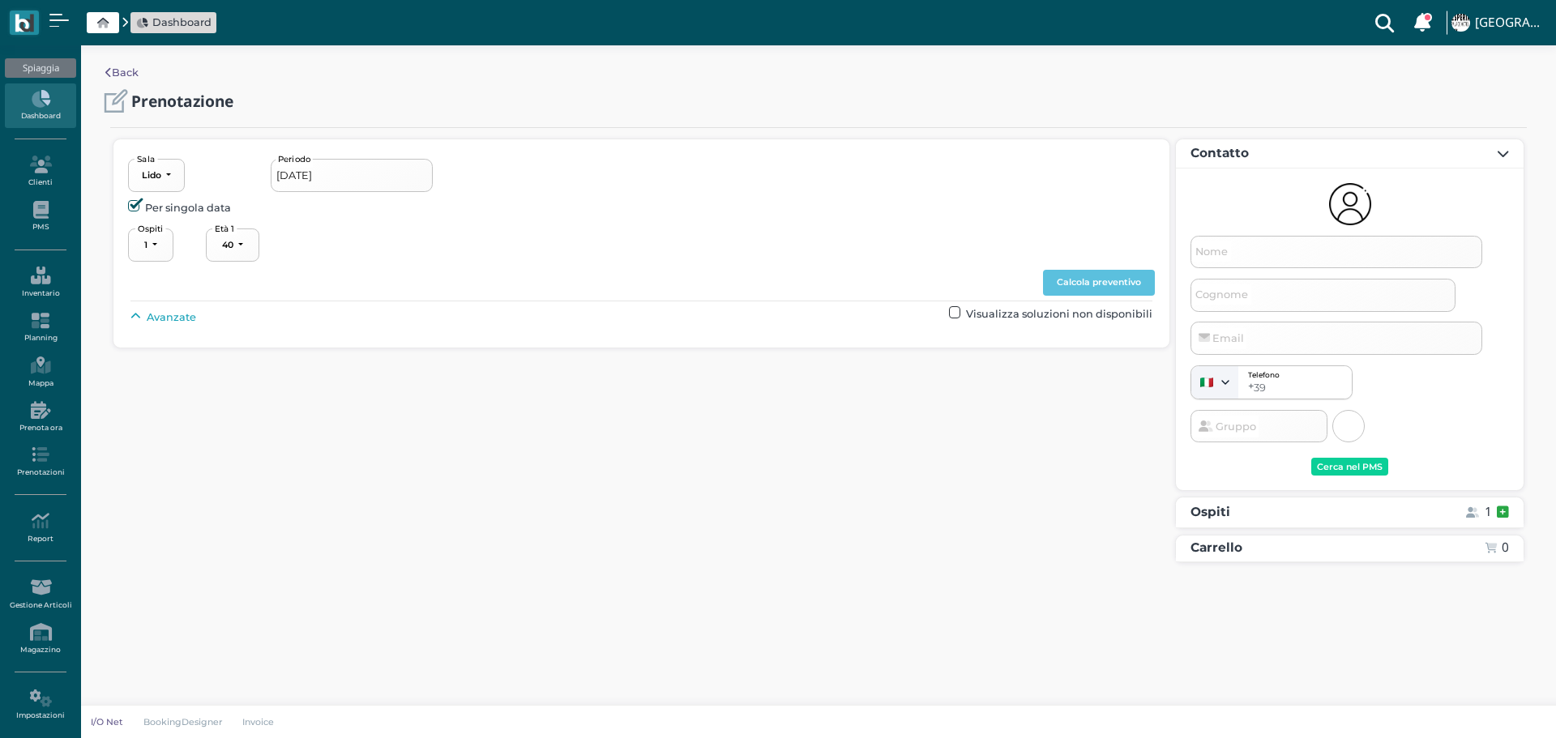
select select "40"
type input "[DATE] - [DATE]"
select select "2"
type input "Picchiotours Srl [PERSON_NAME]"
type input "[EMAIL_ADDRESS][DOMAIN_NAME]"
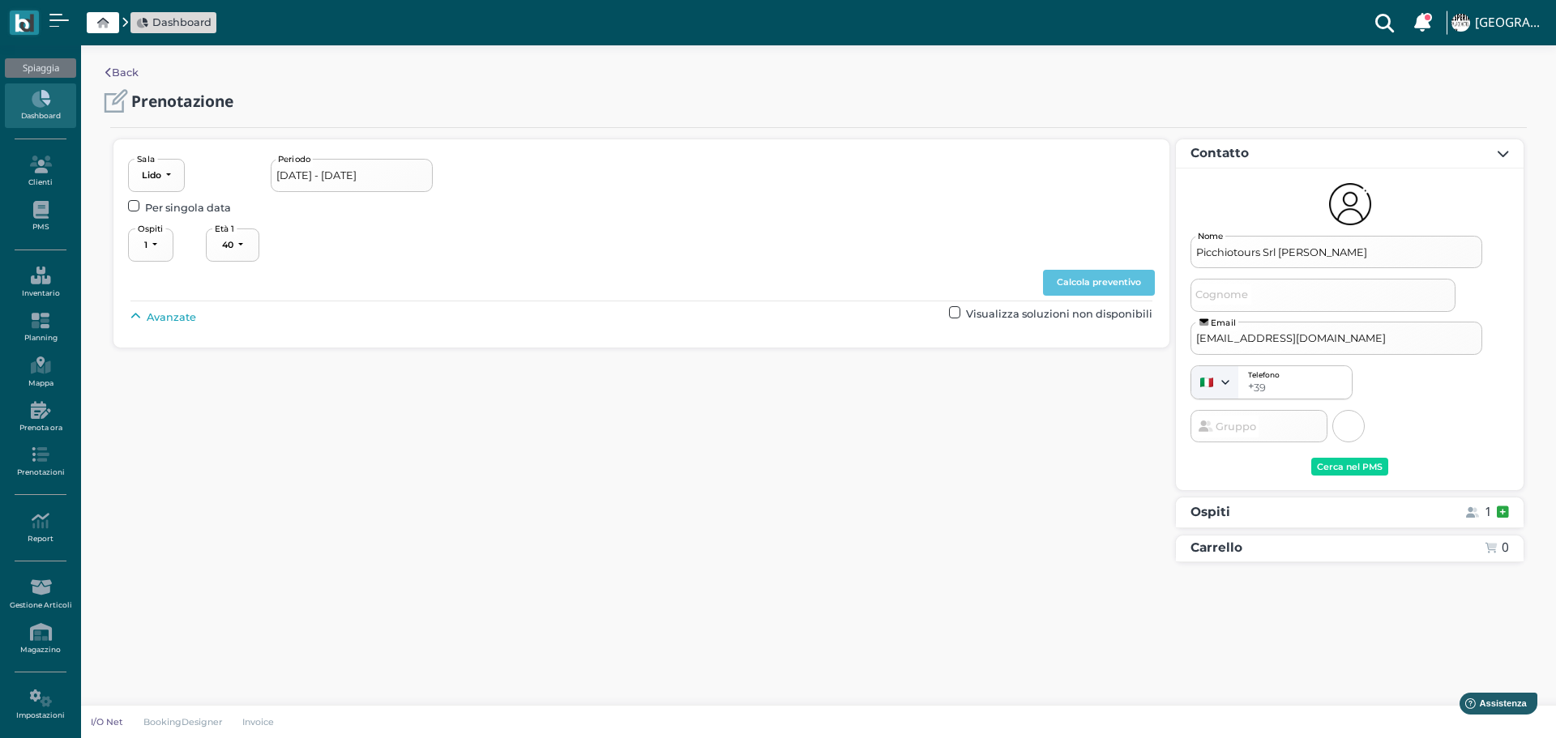
select select "40"
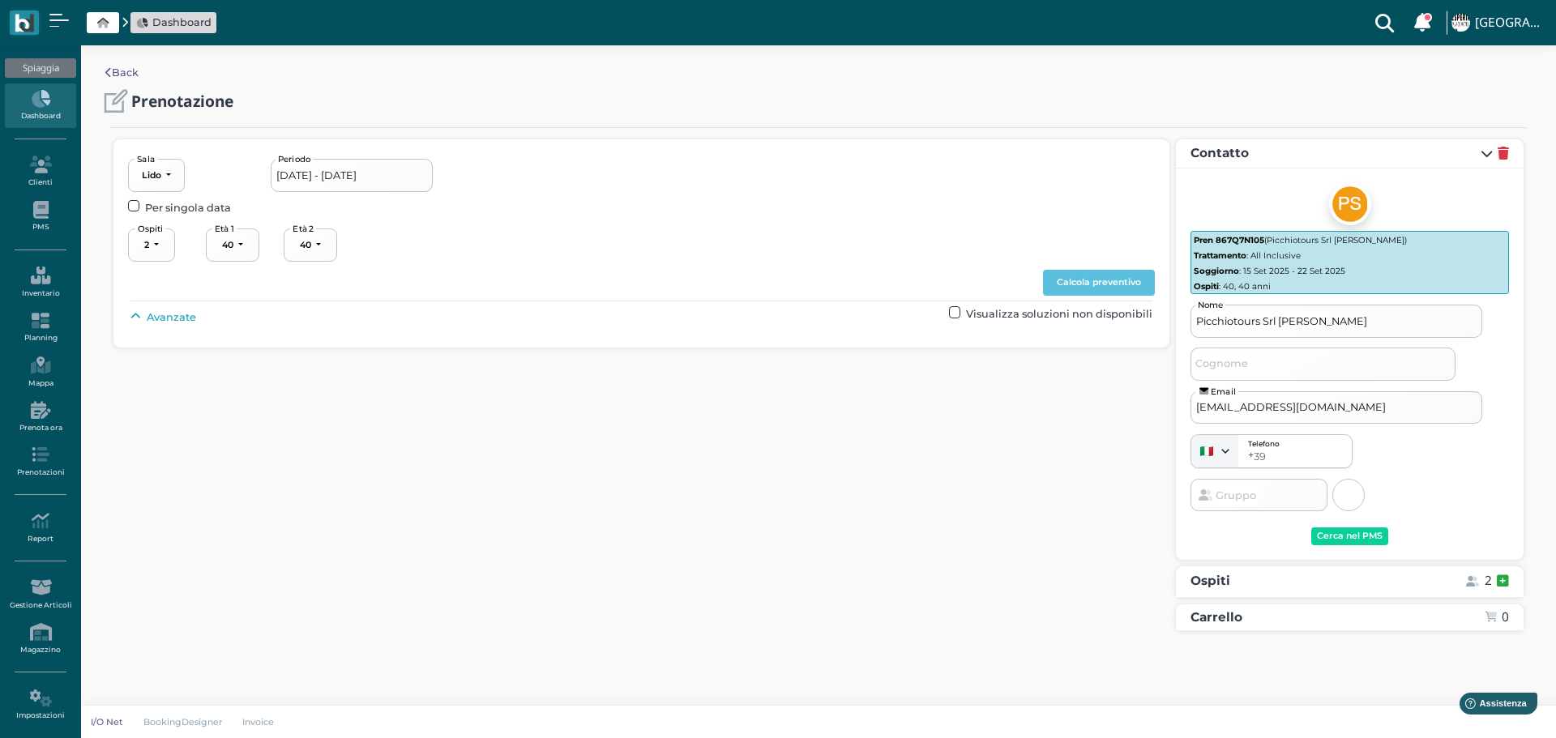
click at [159, 320] on span "Avanzate" at bounding box center [171, 317] width 49 height 15
click at [687, 352] on div "----------------------" at bounding box center [690, 353] width 71 height 11
click at [708, 446] on link "3° fila" at bounding box center [709, 454] width 121 height 21
select select "239"
click at [1111, 288] on button "Calcola preventivo" at bounding box center [1099, 283] width 112 height 26
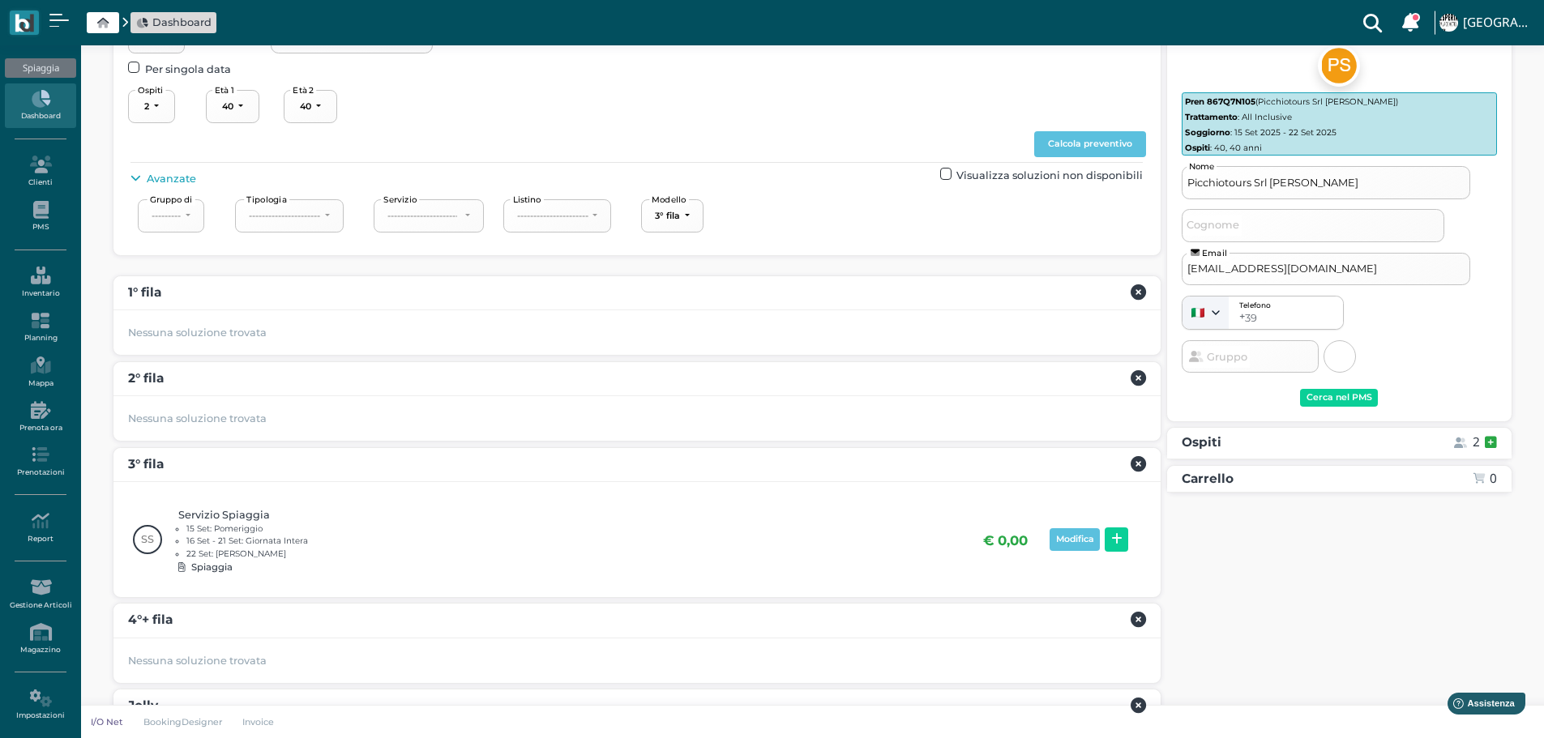
scroll to position [217, 0]
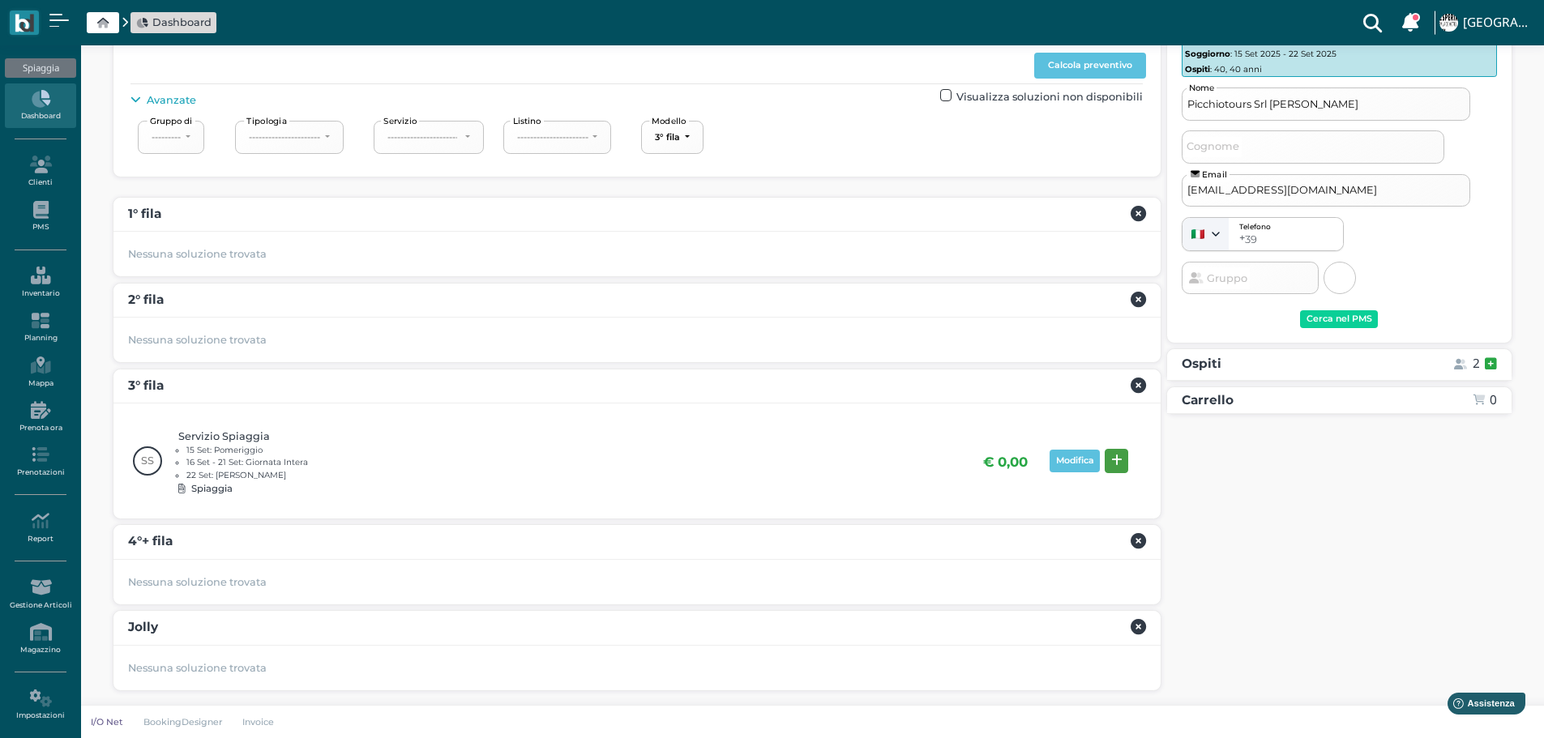
click at [1120, 468] on button at bounding box center [1115, 461] width 23 height 24
click at [1469, 576] on div "Prenota" at bounding box center [1464, 575] width 37 height 11
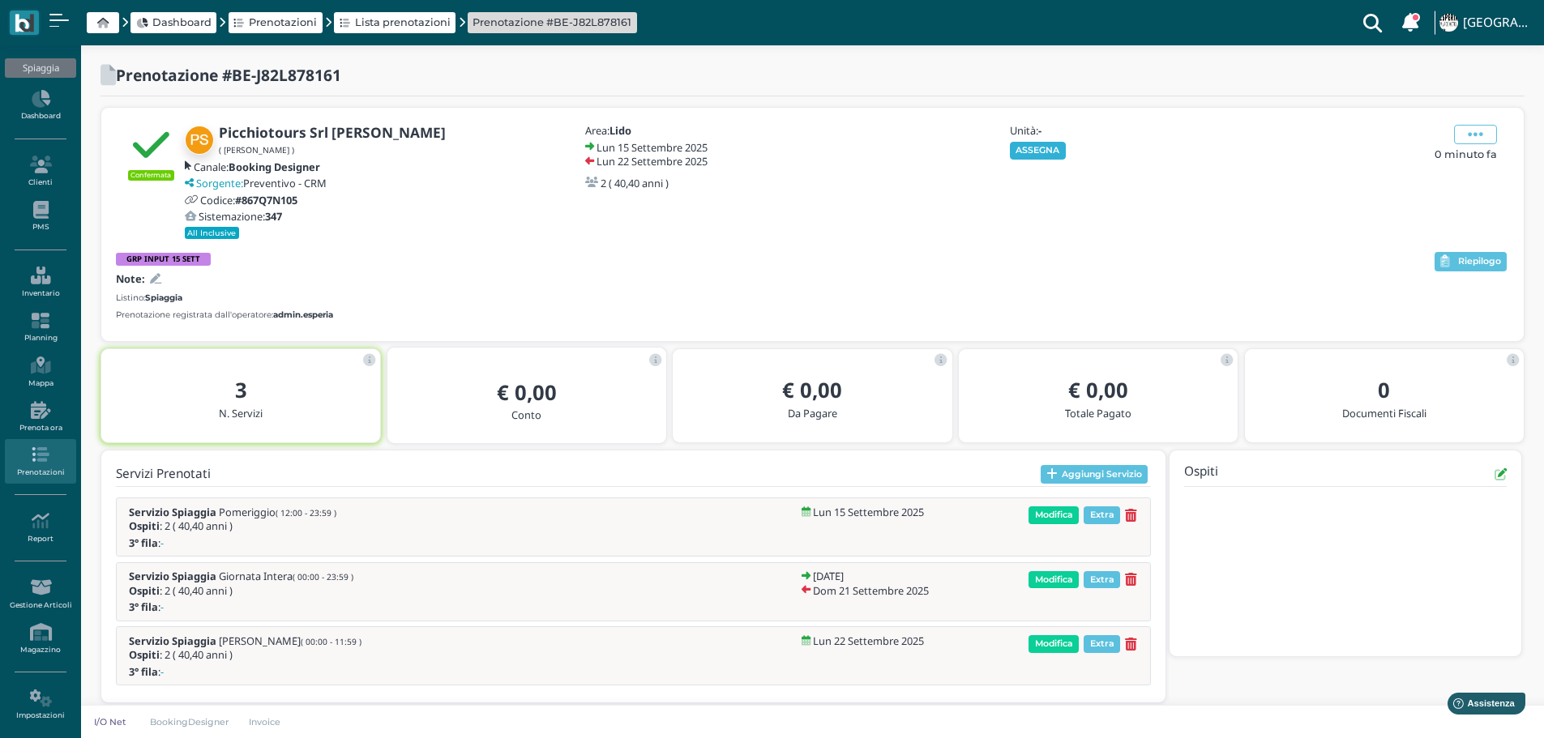
click at [1033, 146] on button "ASSEGNA" at bounding box center [1038, 151] width 56 height 18
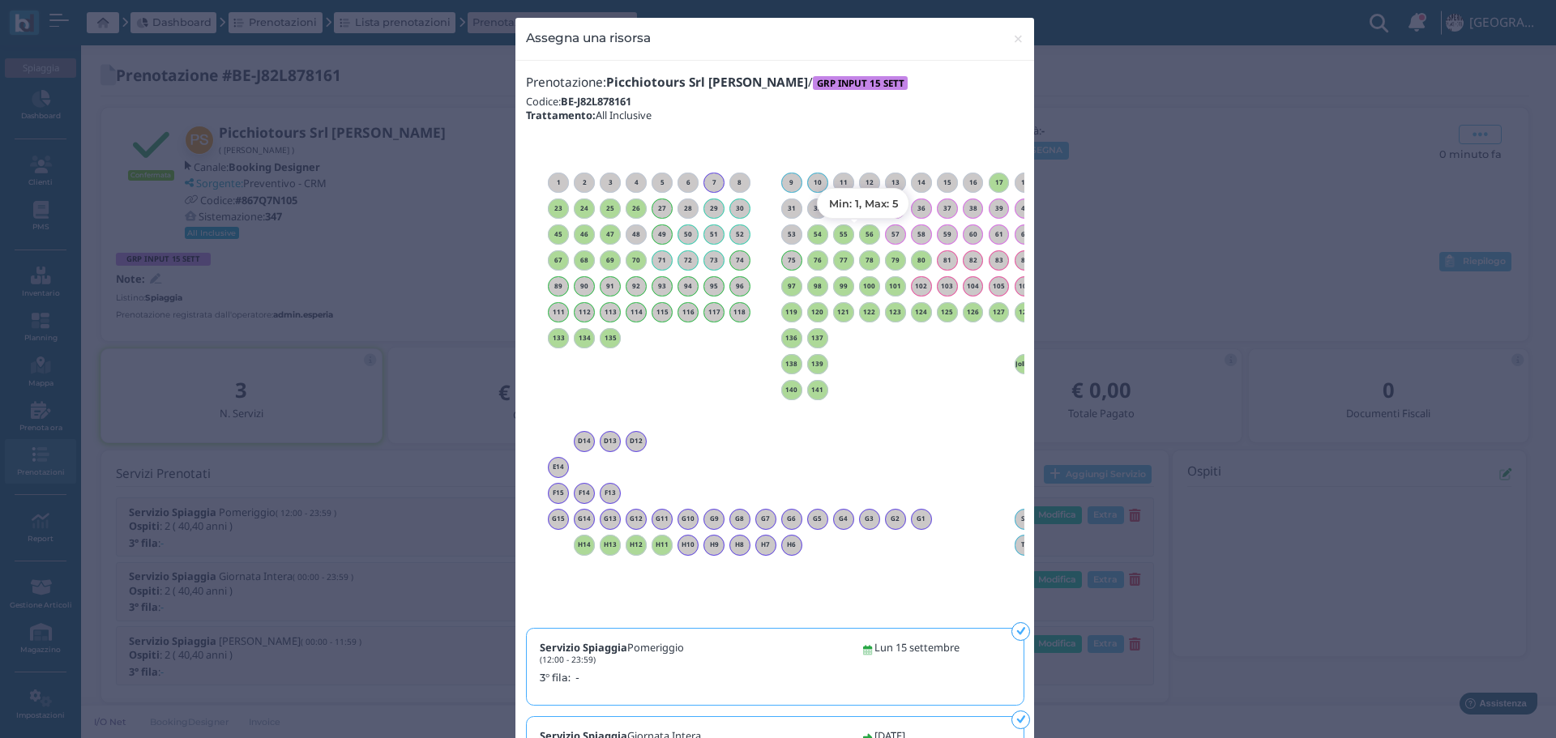
click at [862, 233] on h6 "56" at bounding box center [869, 234] width 21 height 7
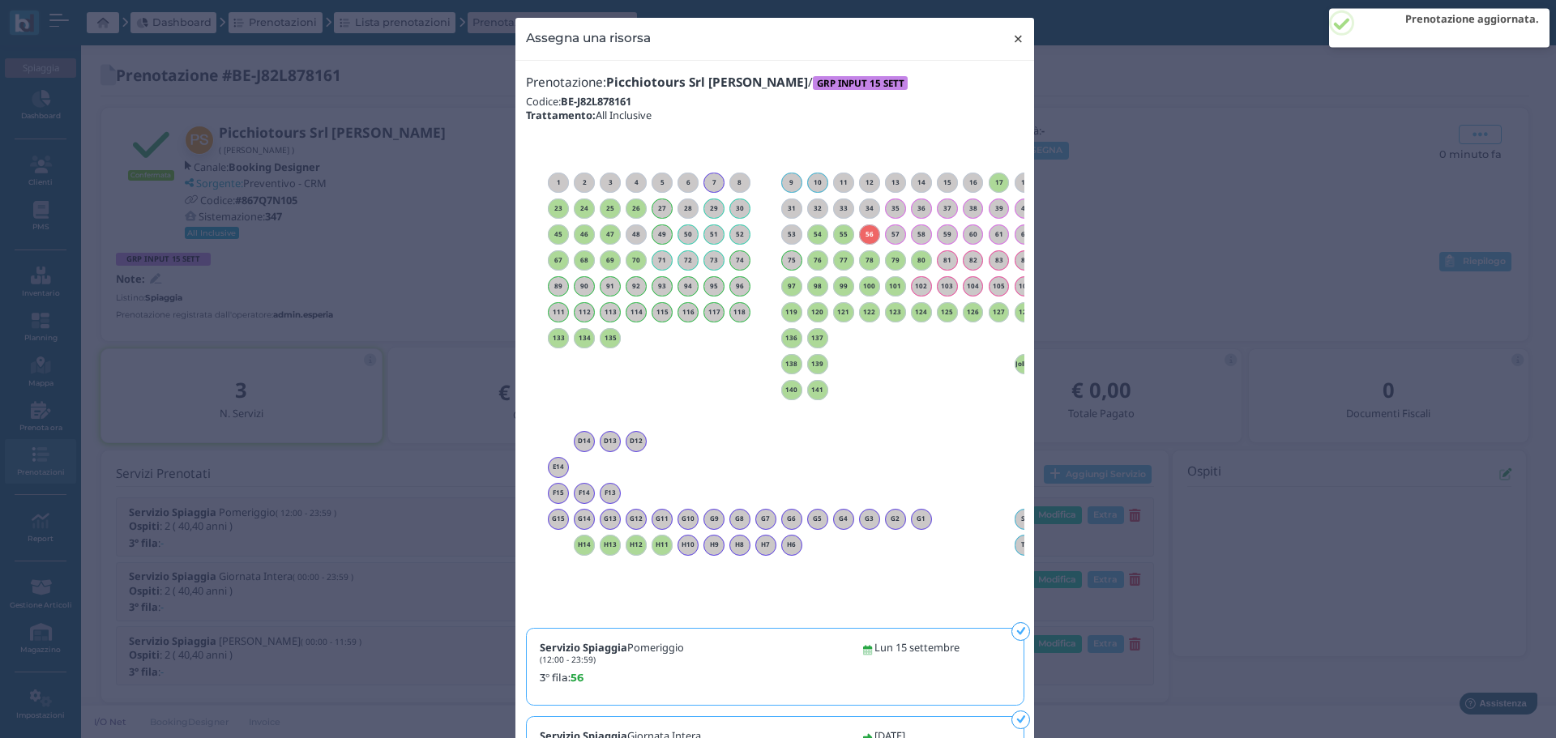
drag, startPoint x: 1009, startPoint y: 41, endPoint x: 1146, endPoint y: 0, distance: 142.8
click at [1012, 36] on span "×" at bounding box center [1018, 38] width 12 height 21
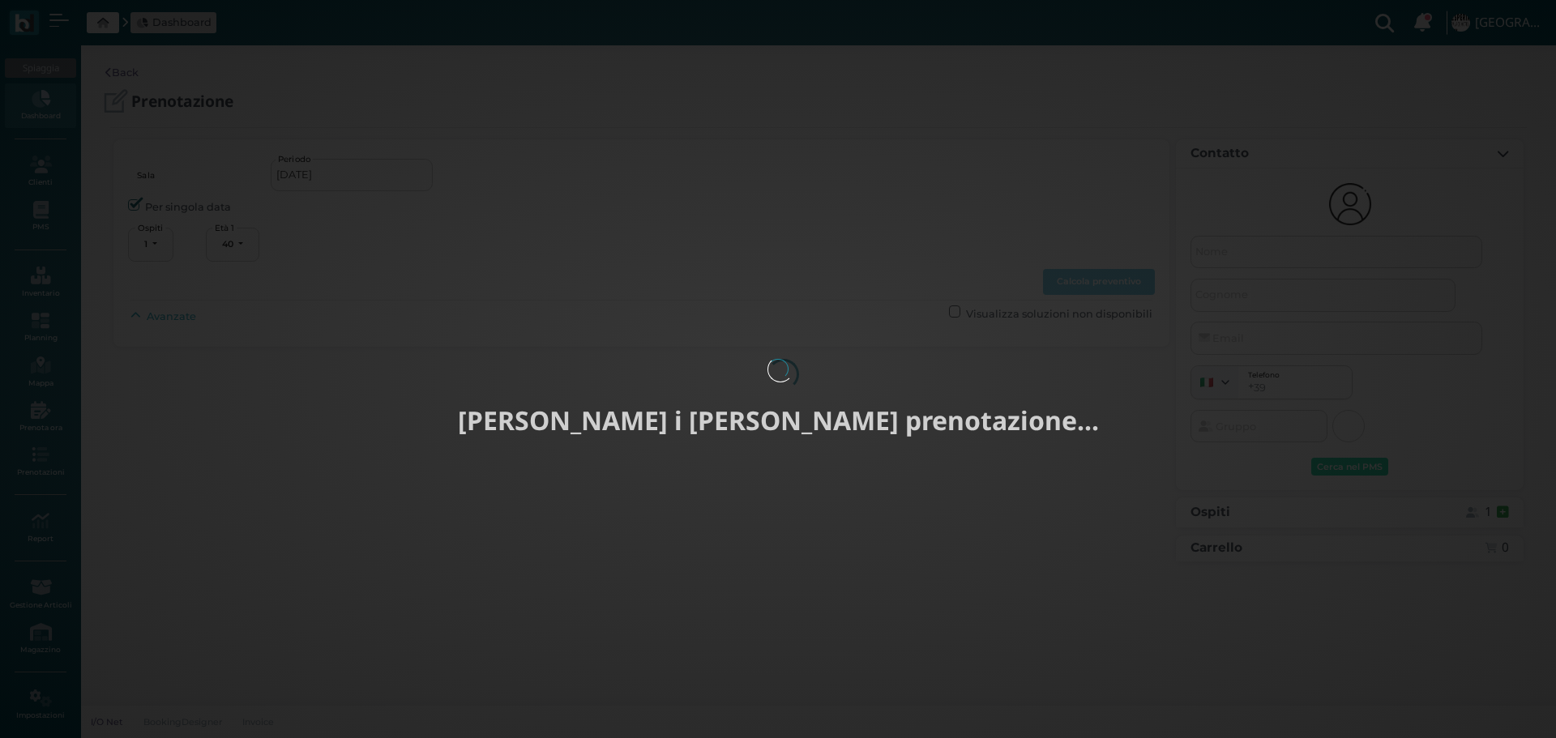
select select "40"
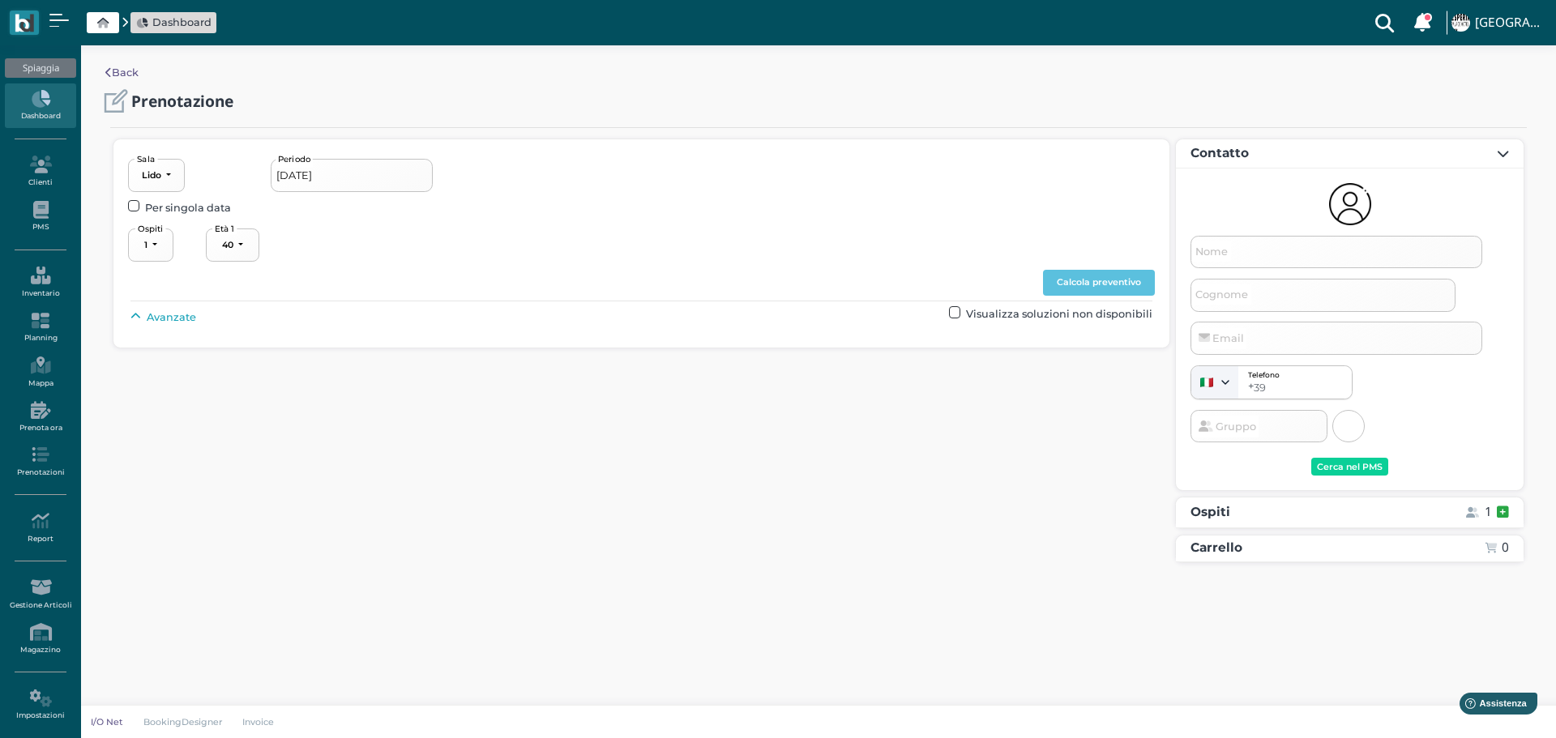
type input "15/09/2025 - 22/09/2025"
select select "2"
type input "Picchiotours Srl [PERSON_NAME]"
type input "info@picchiotours.it"
select select "40"
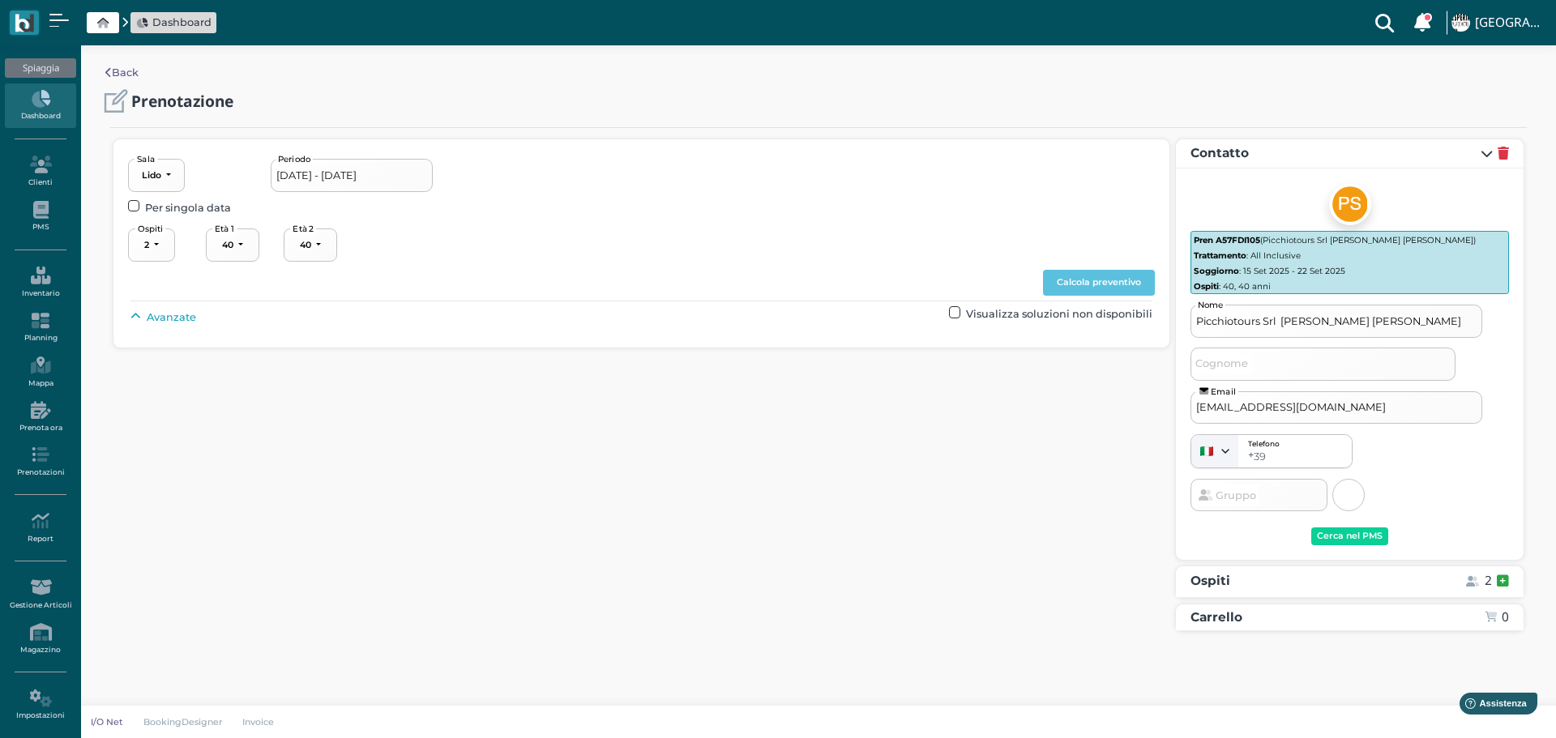
drag, startPoint x: 149, startPoint y: 319, endPoint x: 313, endPoint y: 327, distance: 163.9
click at [150, 319] on span "Avanzate" at bounding box center [171, 317] width 49 height 15
click at [726, 357] on div "----------------------" at bounding box center [690, 353] width 71 height 11
click at [721, 446] on link "3° fila" at bounding box center [709, 454] width 121 height 21
select select "239"
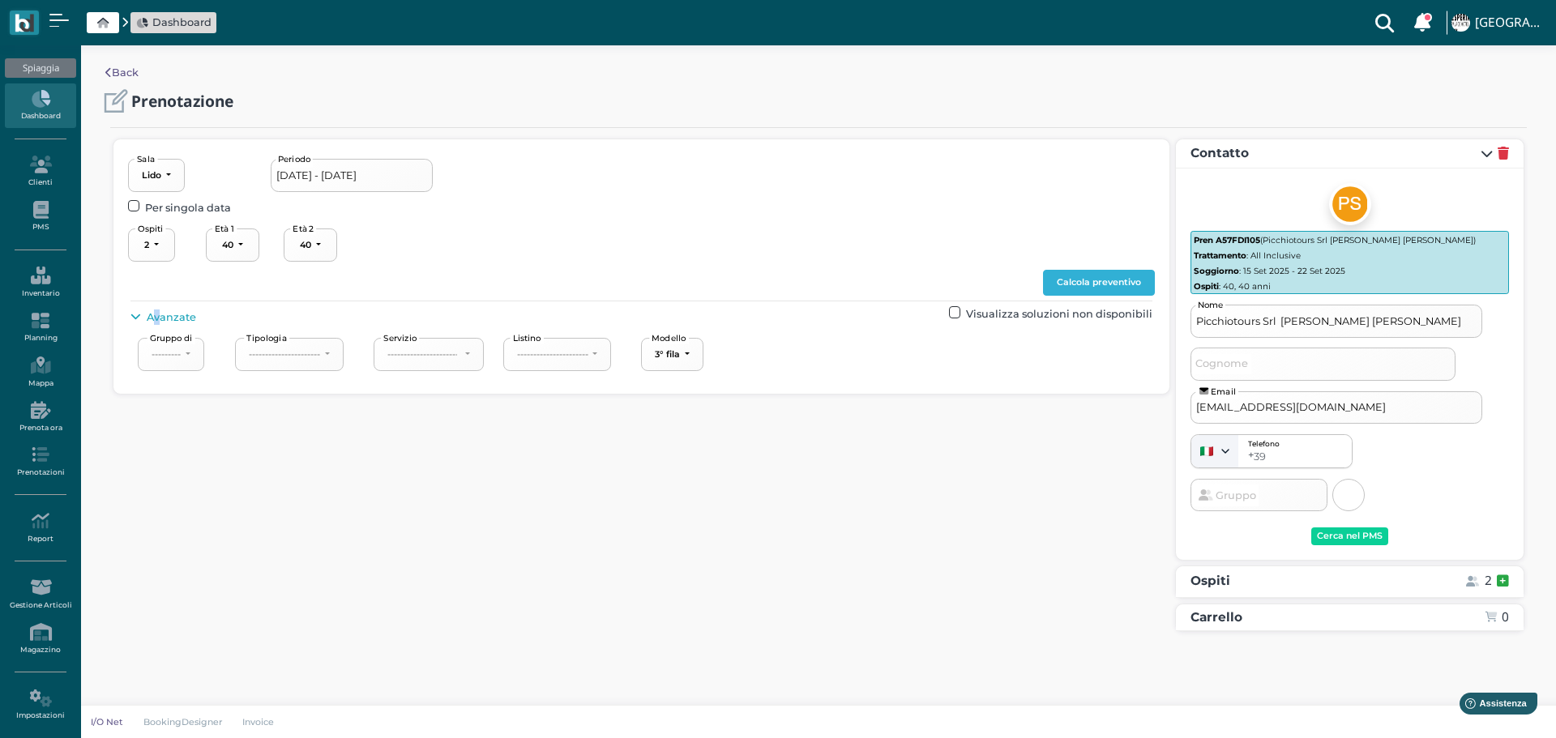
click at [1108, 278] on button "Calcola preventivo" at bounding box center [1099, 283] width 112 height 26
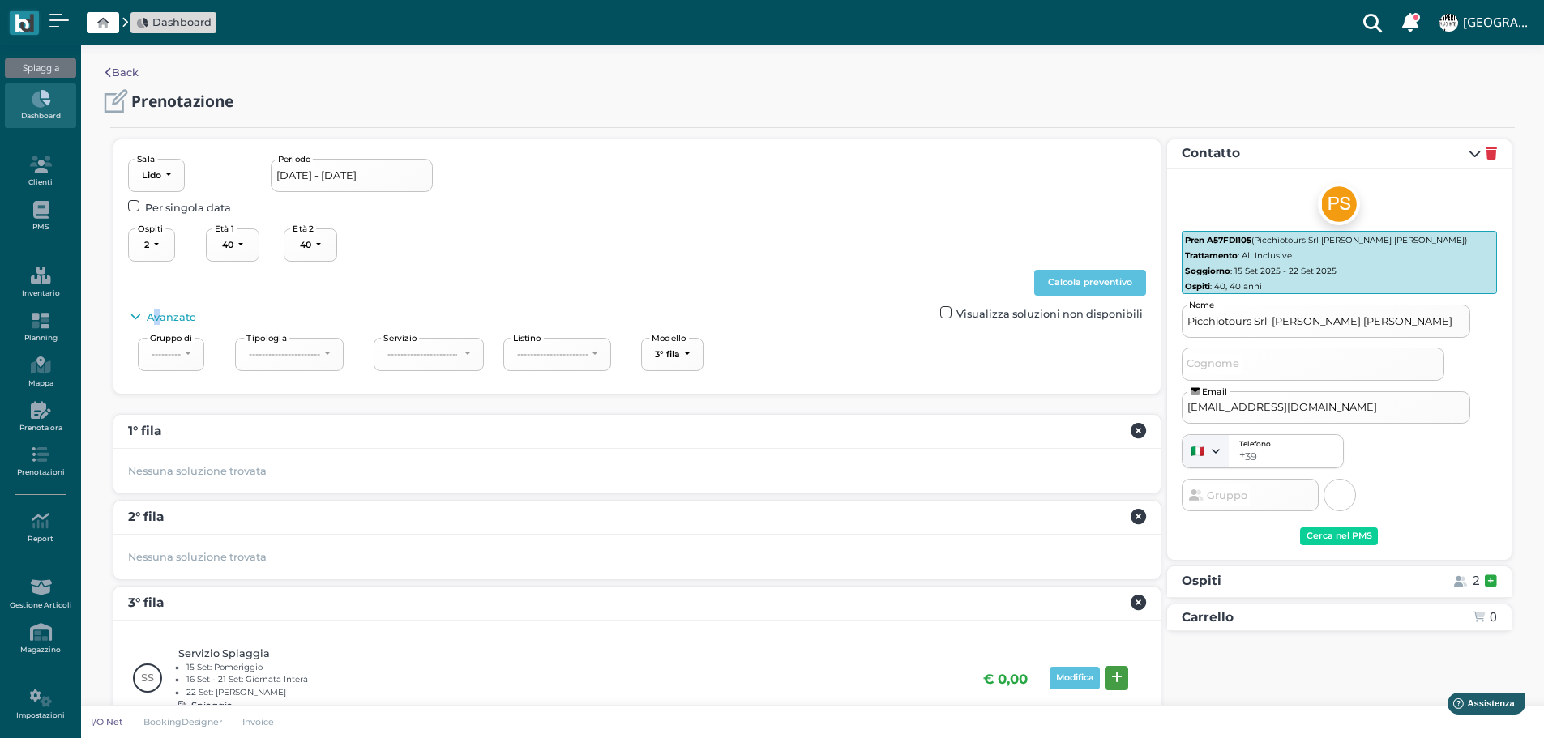
click at [1117, 675] on icon at bounding box center [1116, 678] width 11 height 12
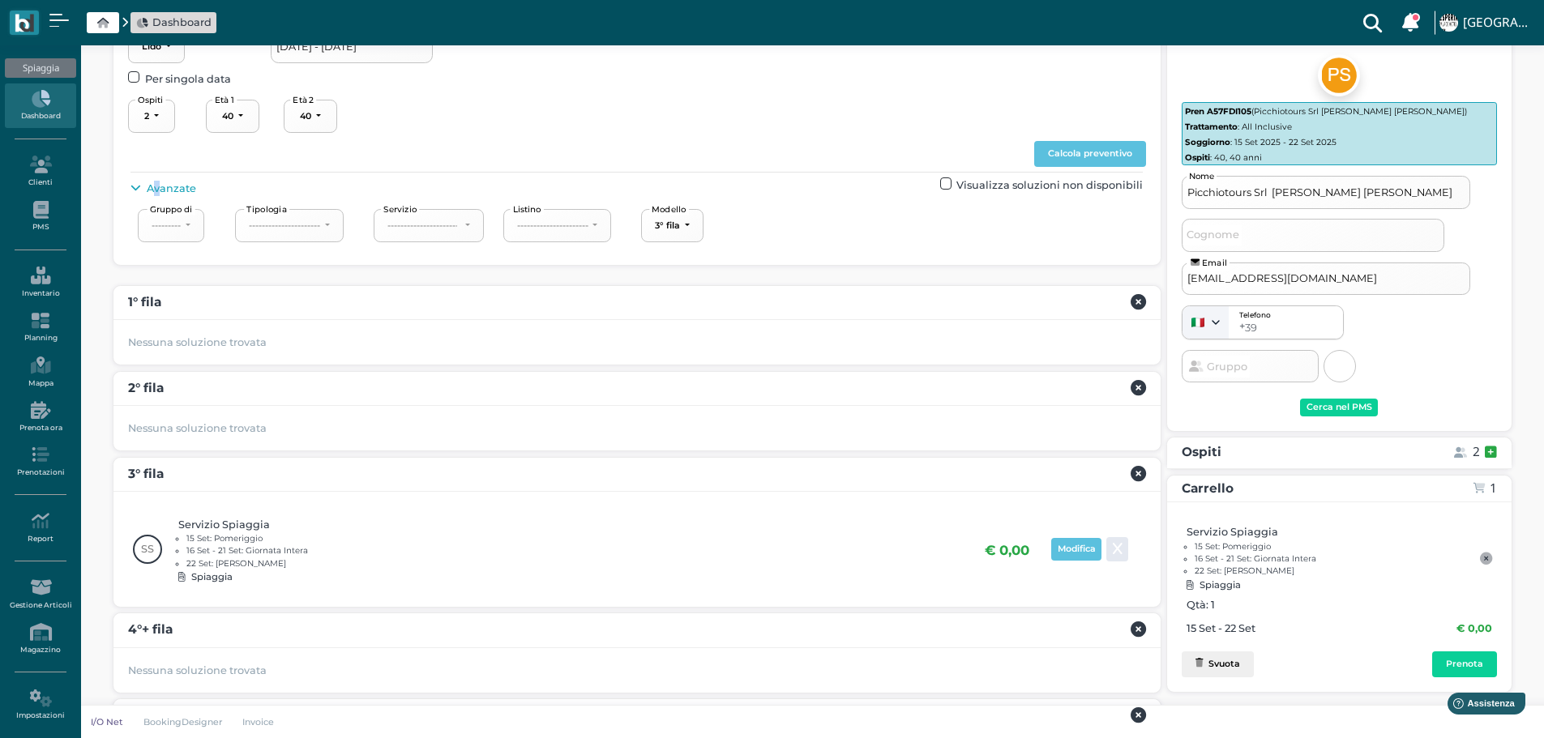
scroll to position [217, 0]
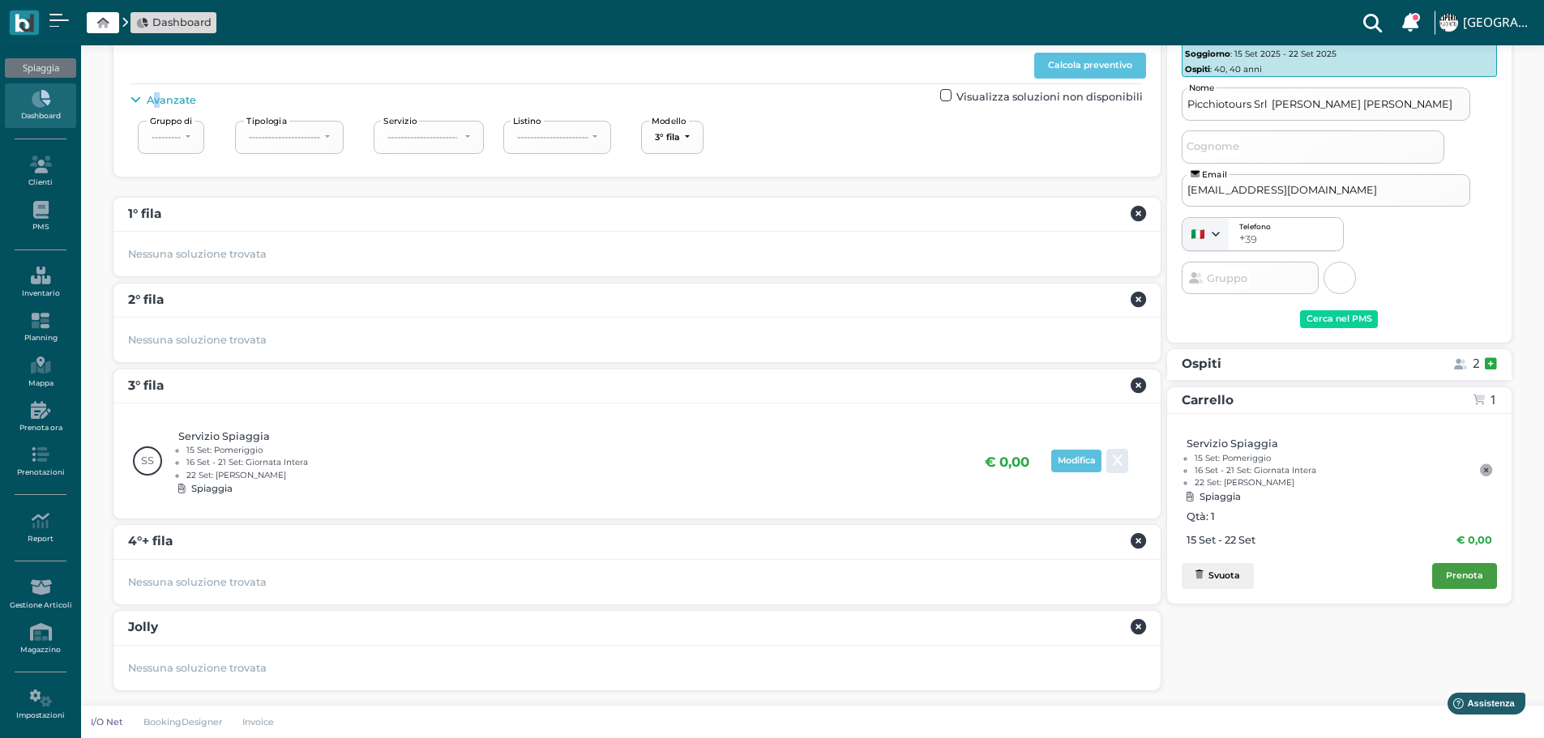
click at [1476, 574] on div "Prenota" at bounding box center [1464, 575] width 37 height 11
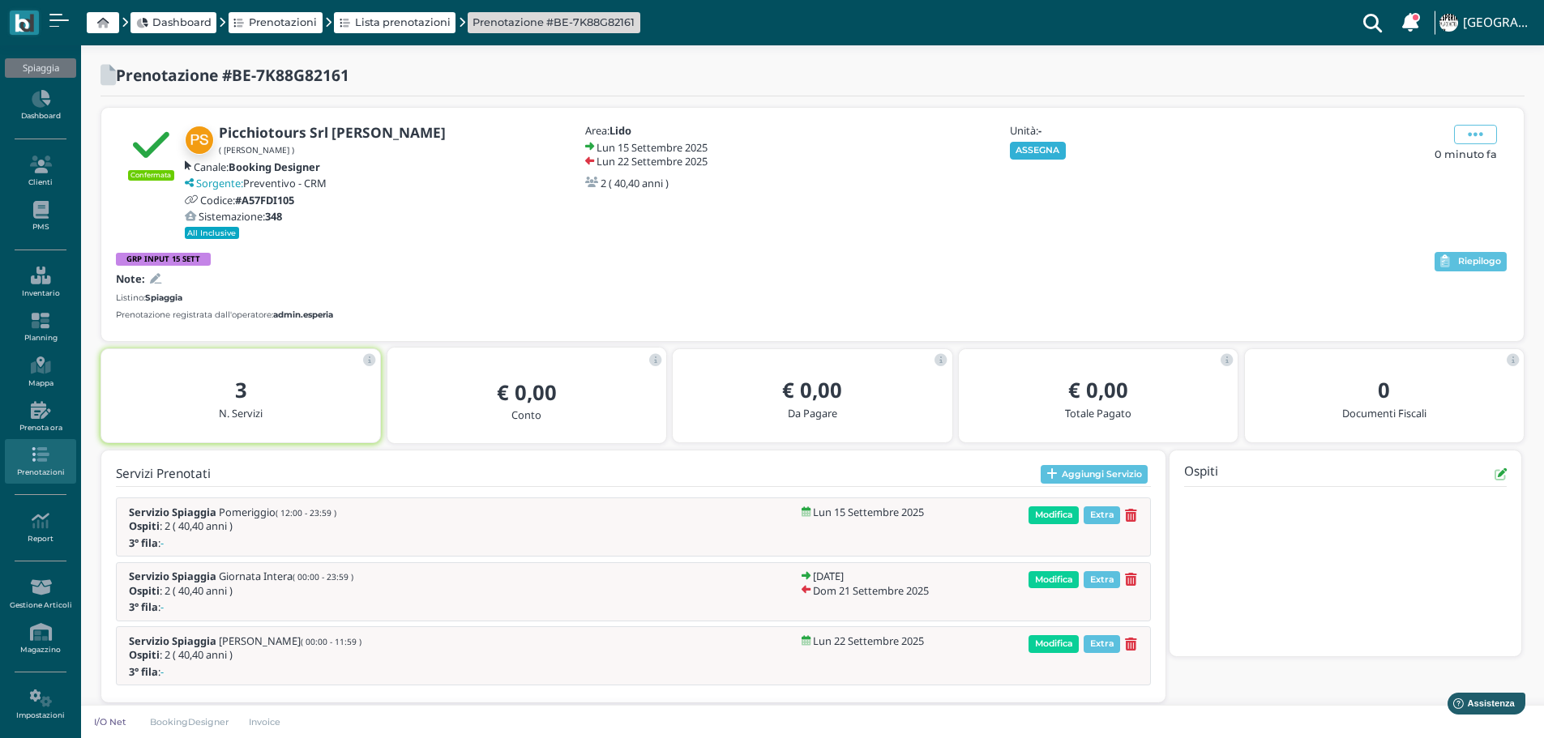
click at [1035, 146] on button "ASSEGNA" at bounding box center [1038, 151] width 56 height 18
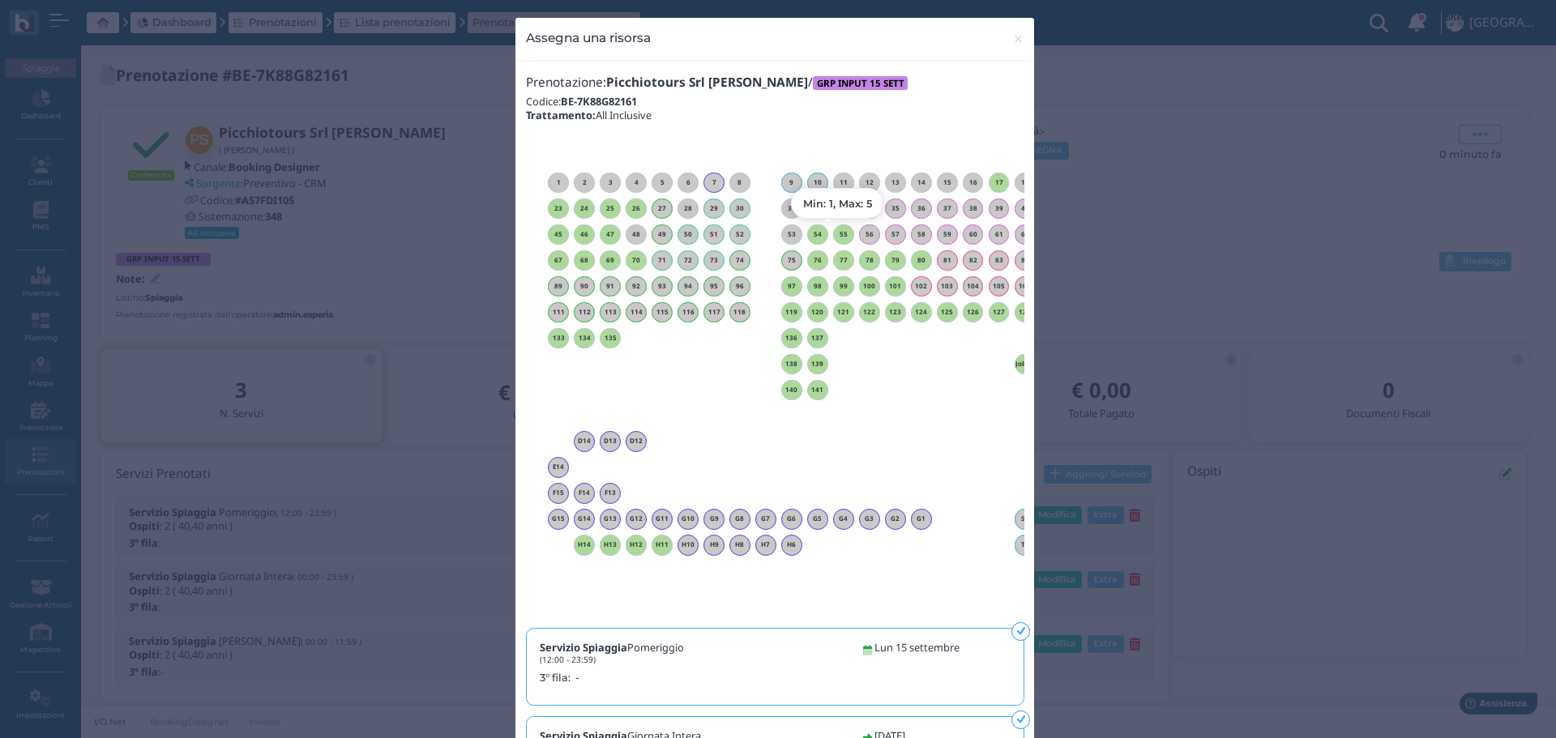
click at [834, 235] on h6 "55" at bounding box center [843, 234] width 21 height 7
click at [1012, 30] on span "×" at bounding box center [1018, 38] width 12 height 21
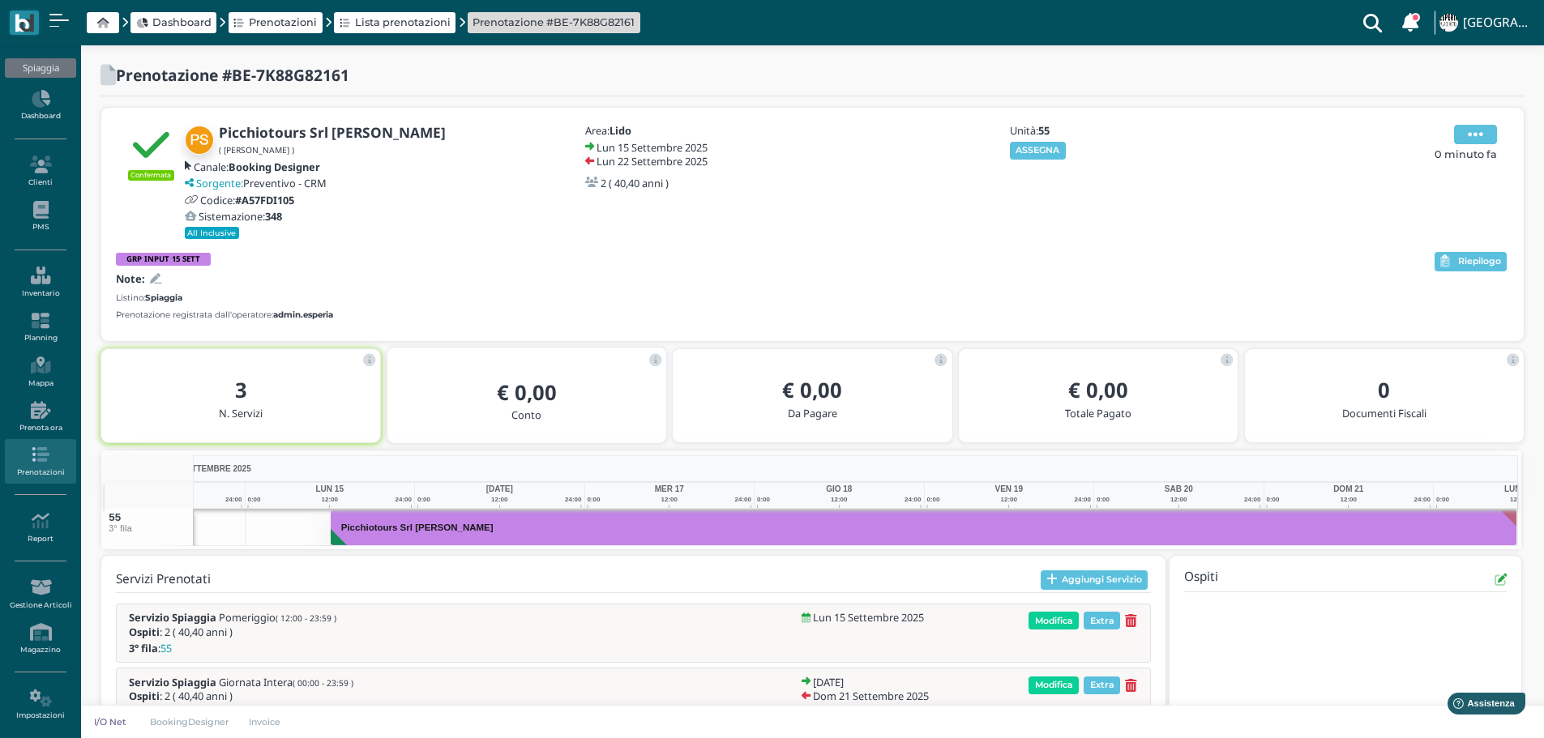
click at [1482, 131] on span at bounding box center [1475, 134] width 43 height 19
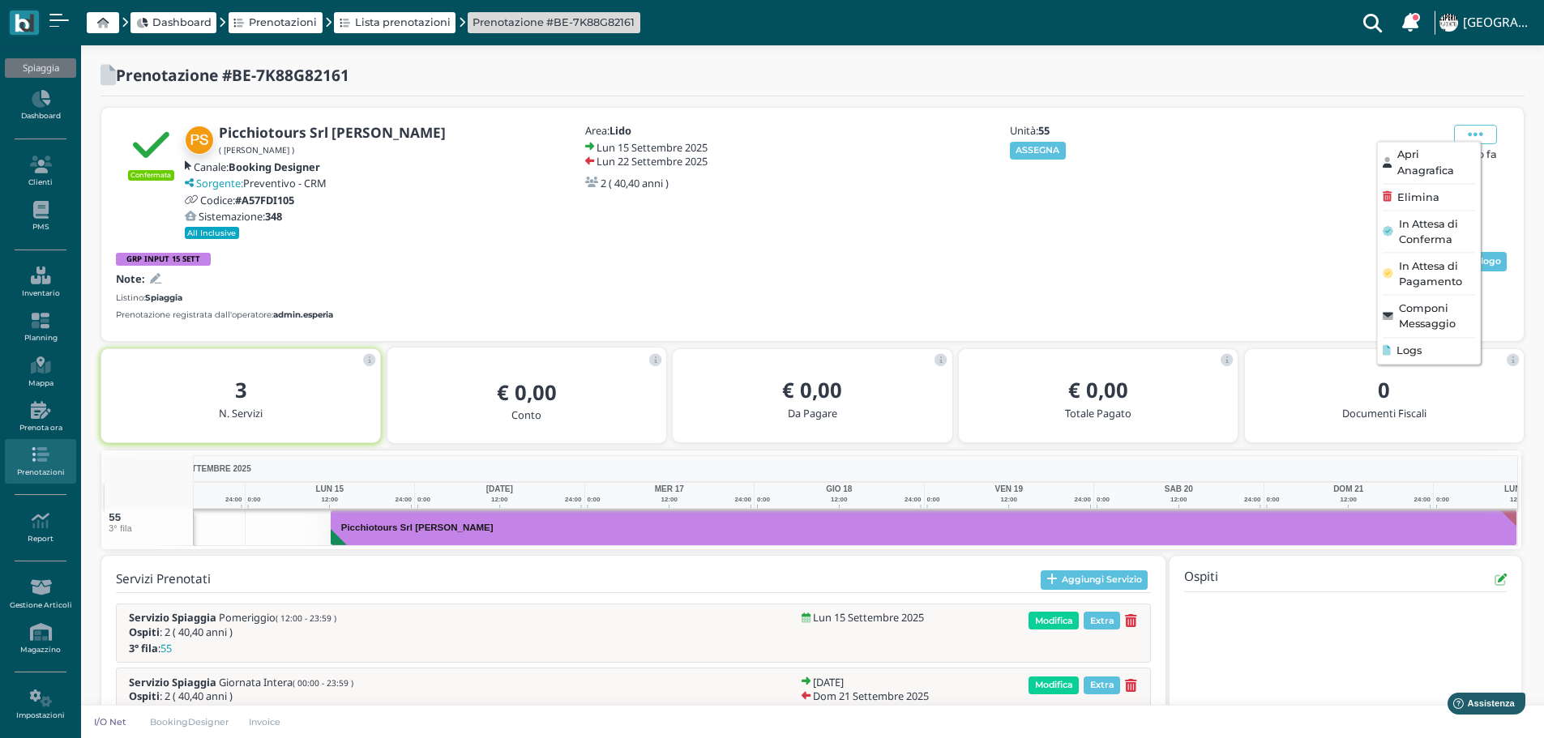
click at [1436, 193] on span "Elimina" at bounding box center [1417, 197] width 42 height 15
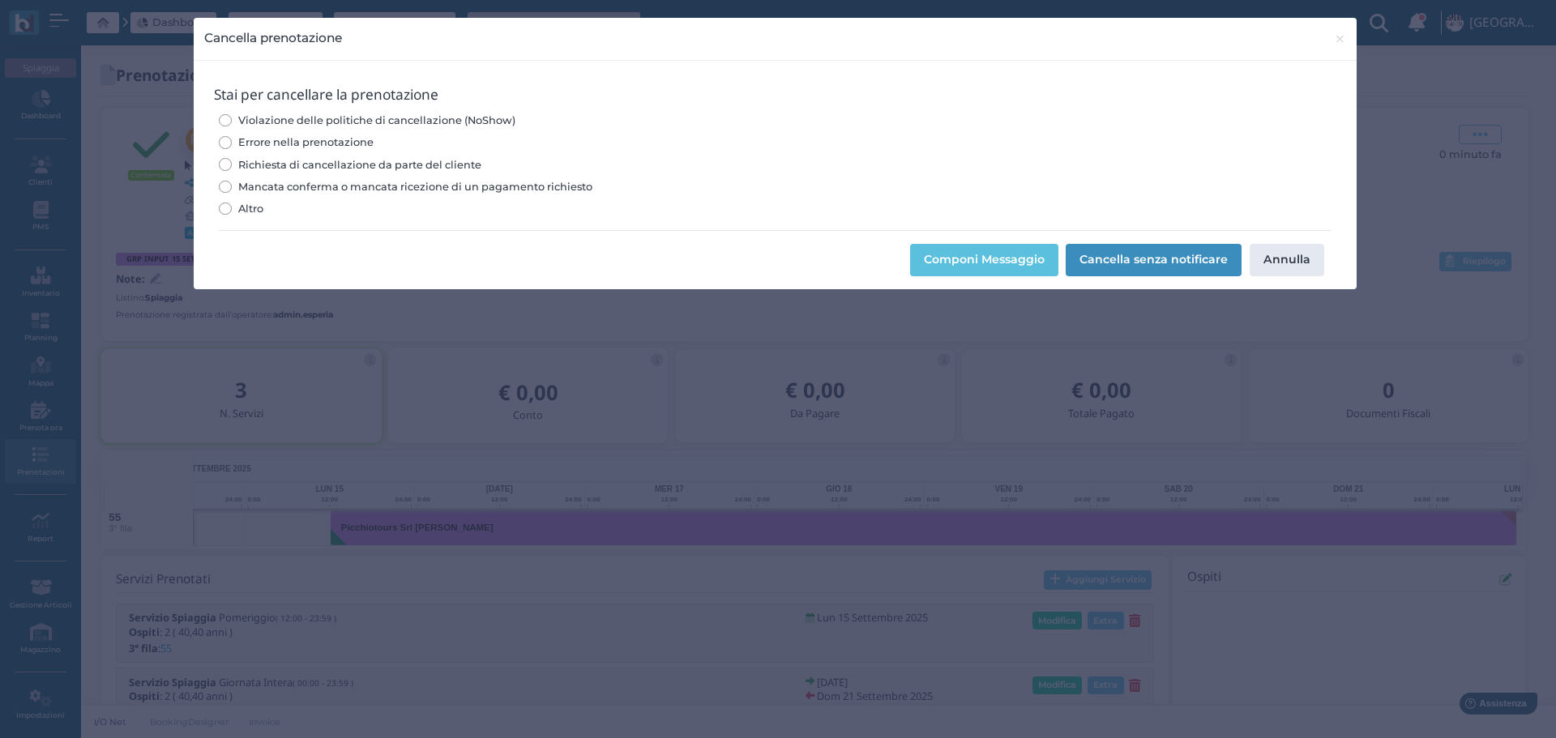
click at [223, 143] on input "Errore nella prenotazione" at bounding box center [225, 142] width 12 height 12
radio input "true"
click at [1171, 263] on button "Cancella senza notificare" at bounding box center [1154, 260] width 176 height 32
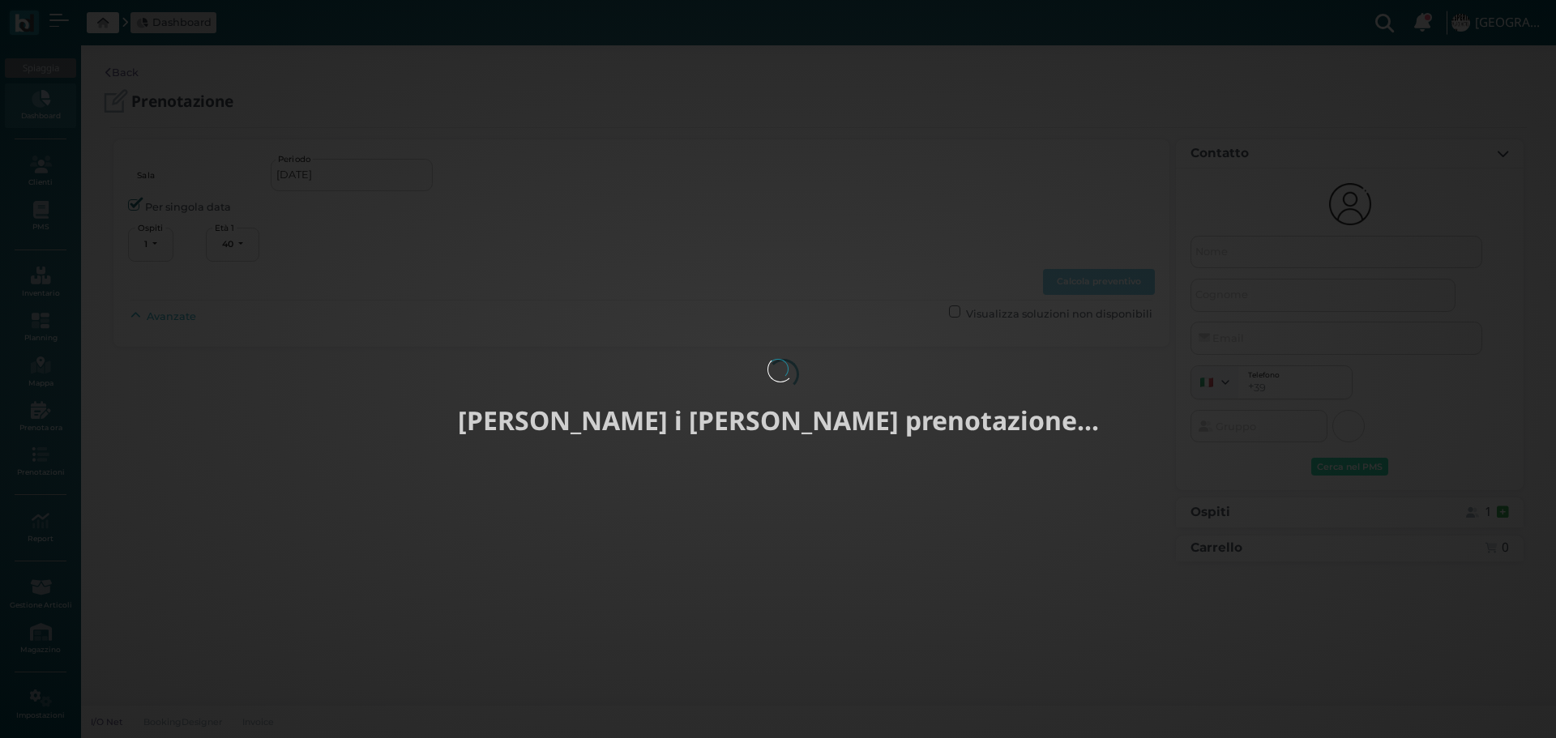
select select "40"
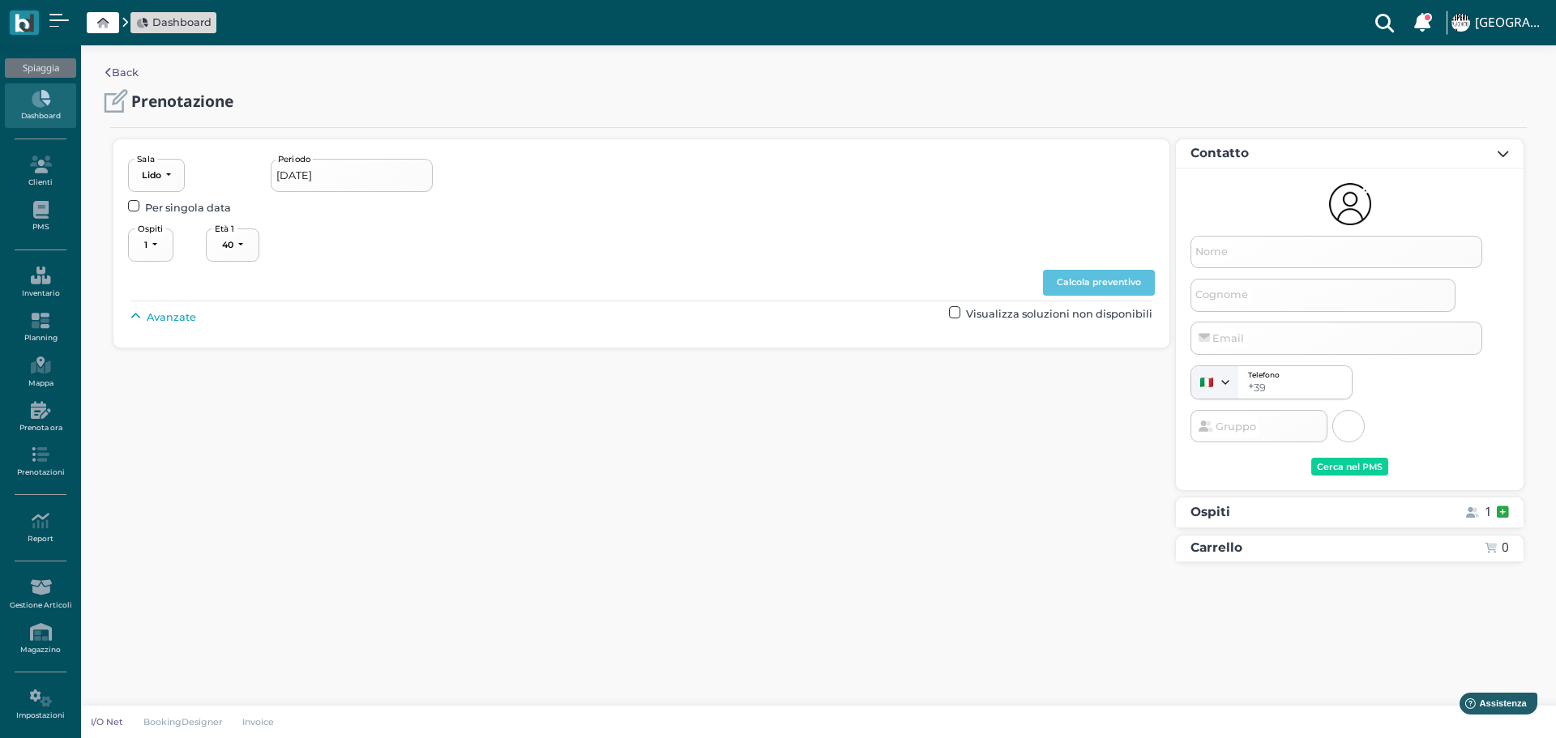
type input "[DATE] - [DATE]"
select select "2"
type input "Picchiotours Srl [PERSON_NAME]"
type input "[EMAIL_ADDRESS][DOMAIN_NAME]"
select select "40"
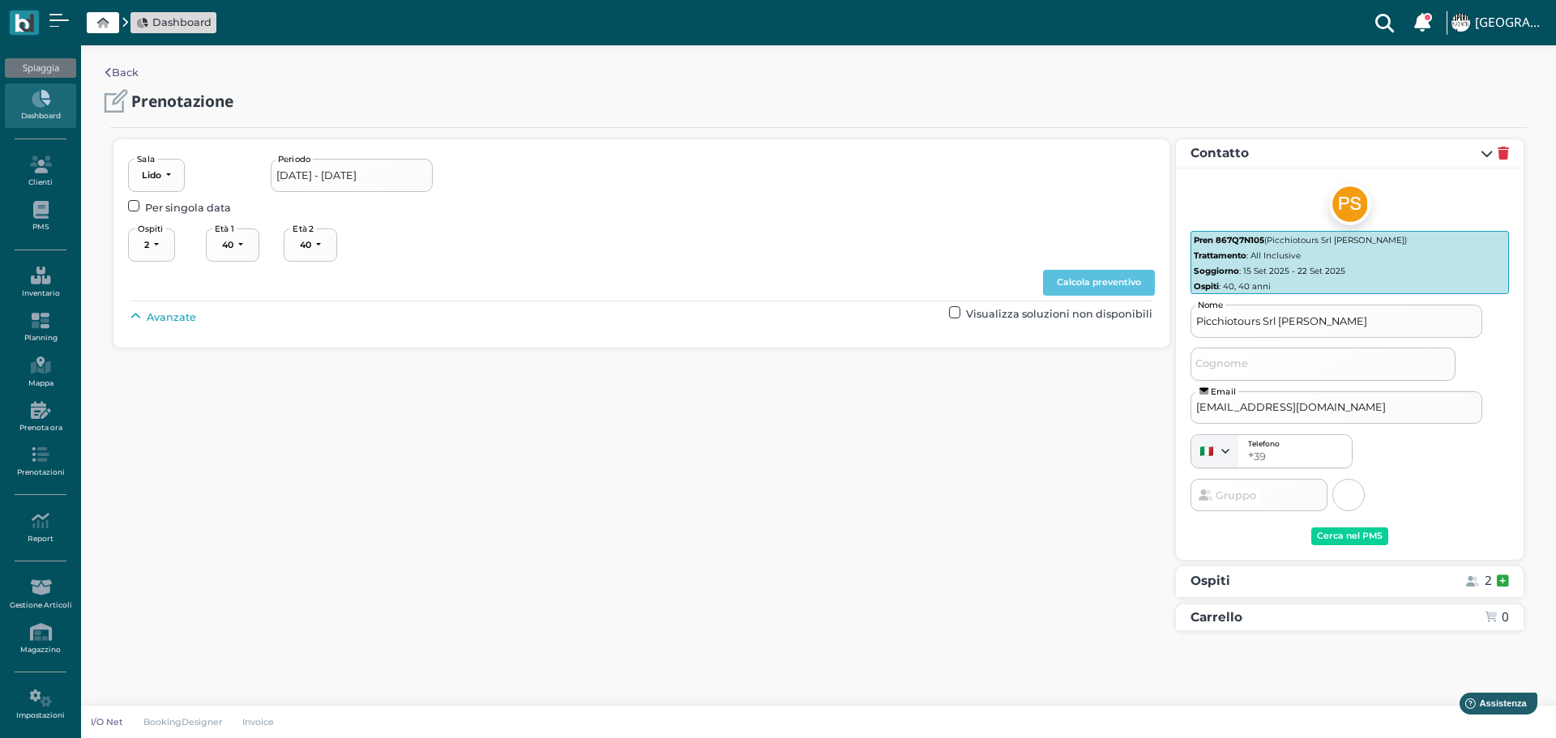
click at [169, 321] on span "Avanzate" at bounding box center [171, 317] width 49 height 15
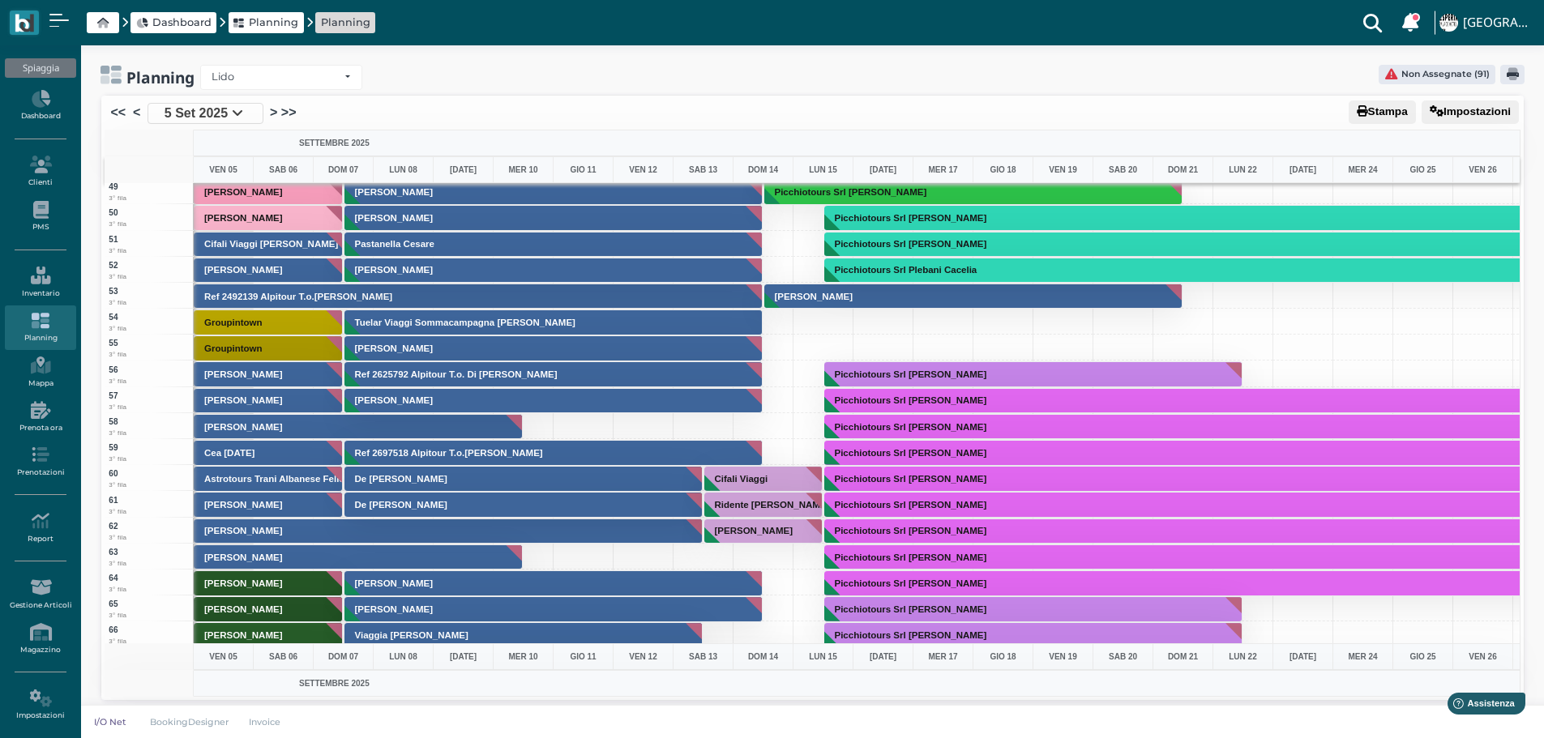
scroll to position [1053, 0]
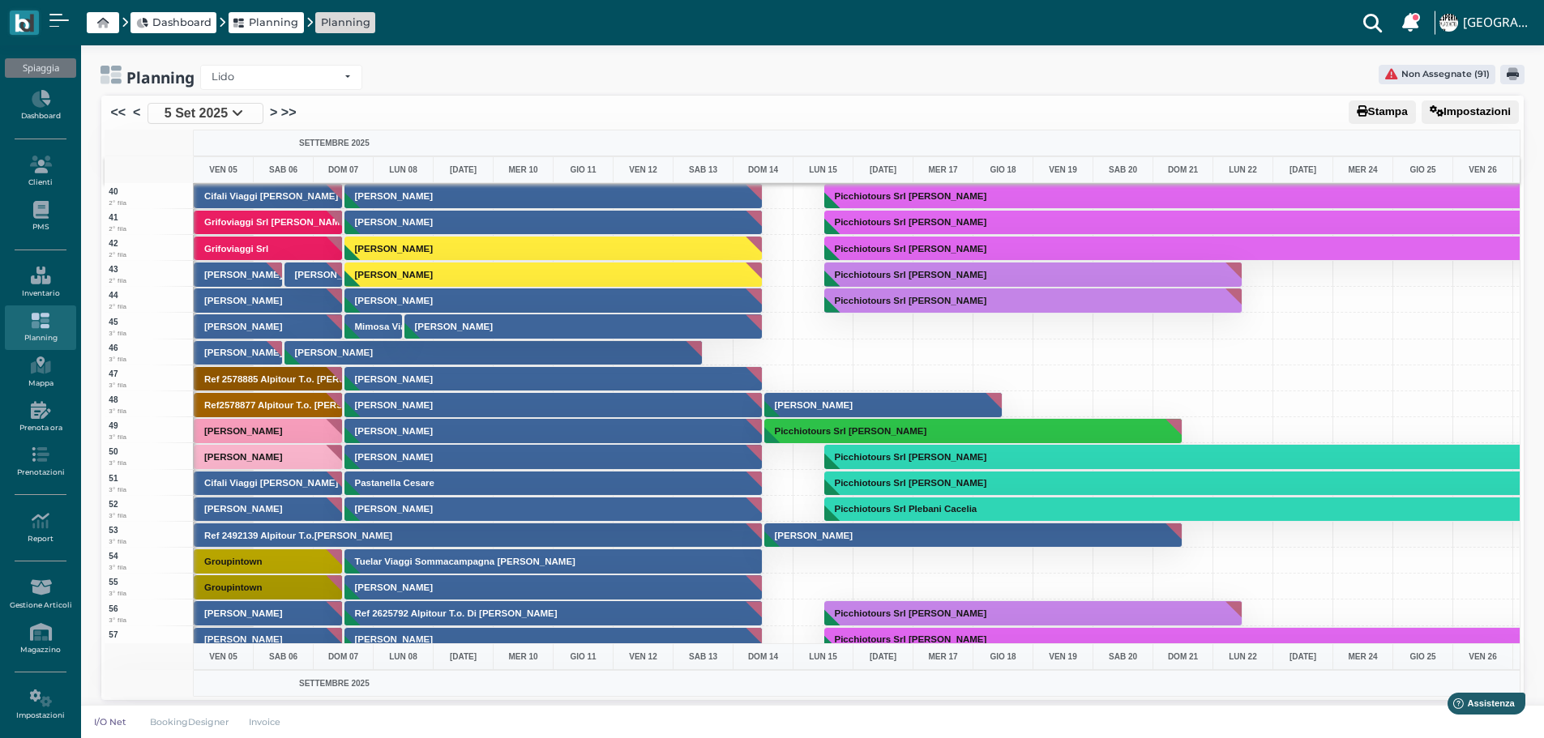
scroll to position [1215, 0]
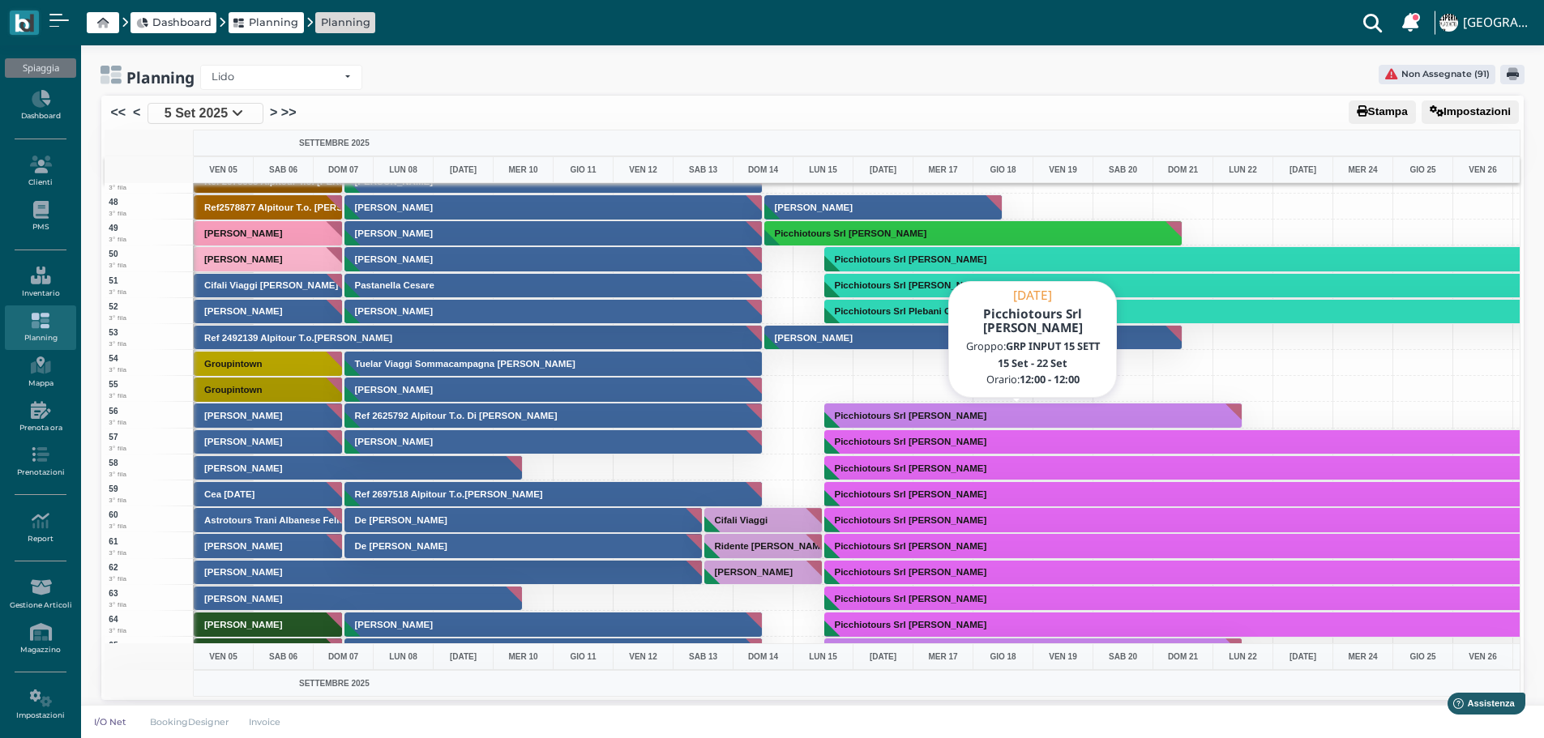
click at [1050, 408] on button "Picchiotours Srl Lauria Gaetana" at bounding box center [1033, 416] width 419 height 26
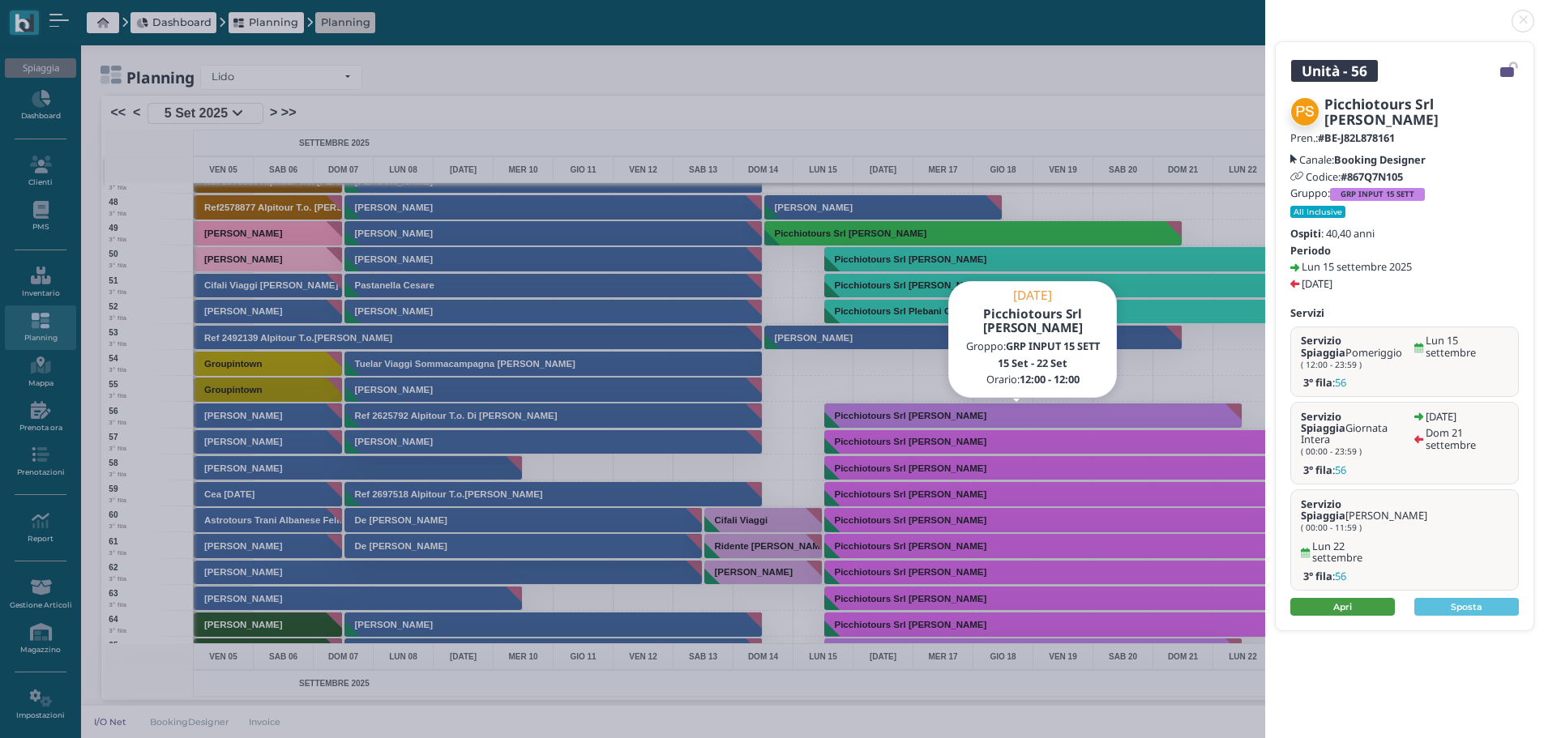
click at [1372, 598] on link "Apri" at bounding box center [1342, 607] width 105 height 18
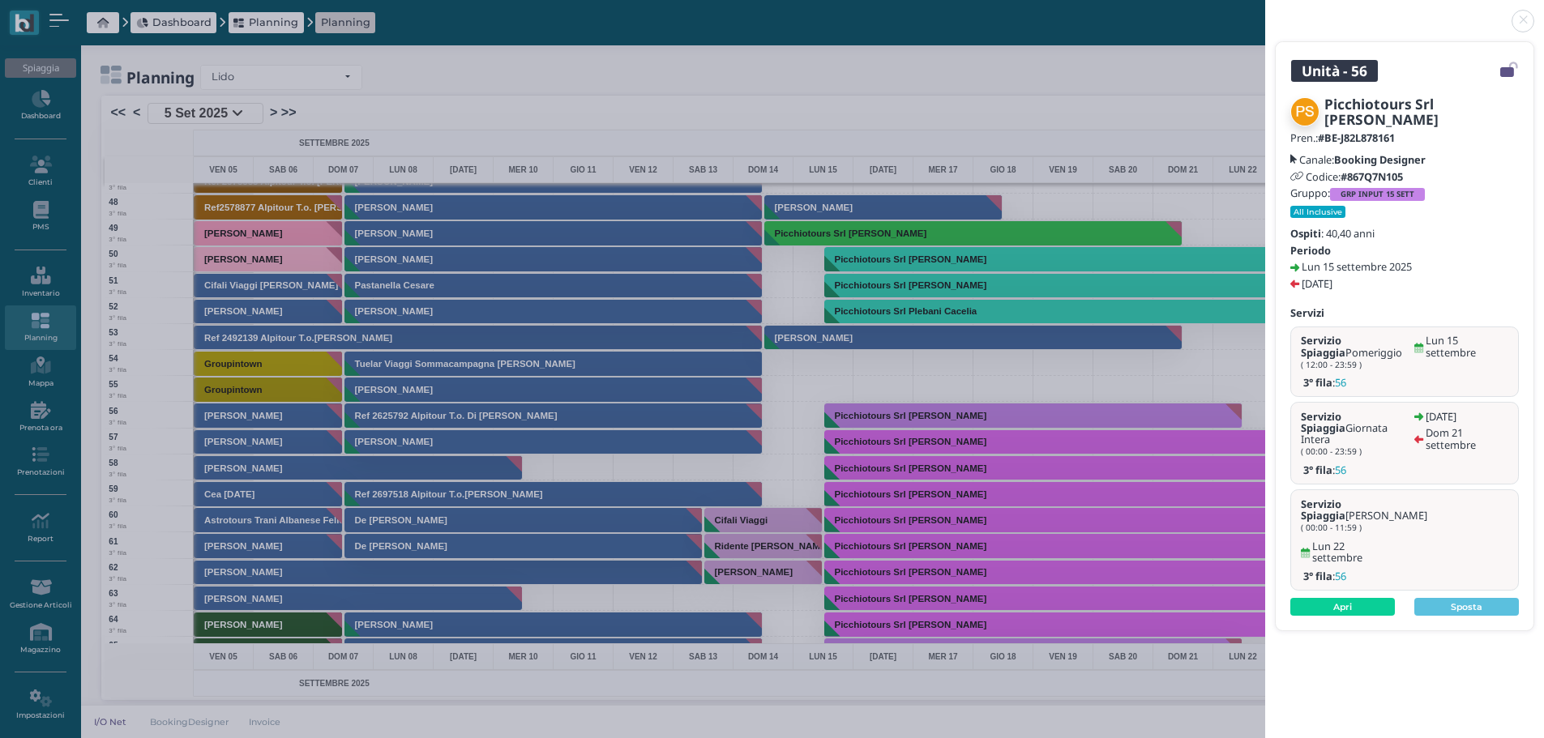
click at [1265, 11] on link at bounding box center [1265, 11] width 0 height 0
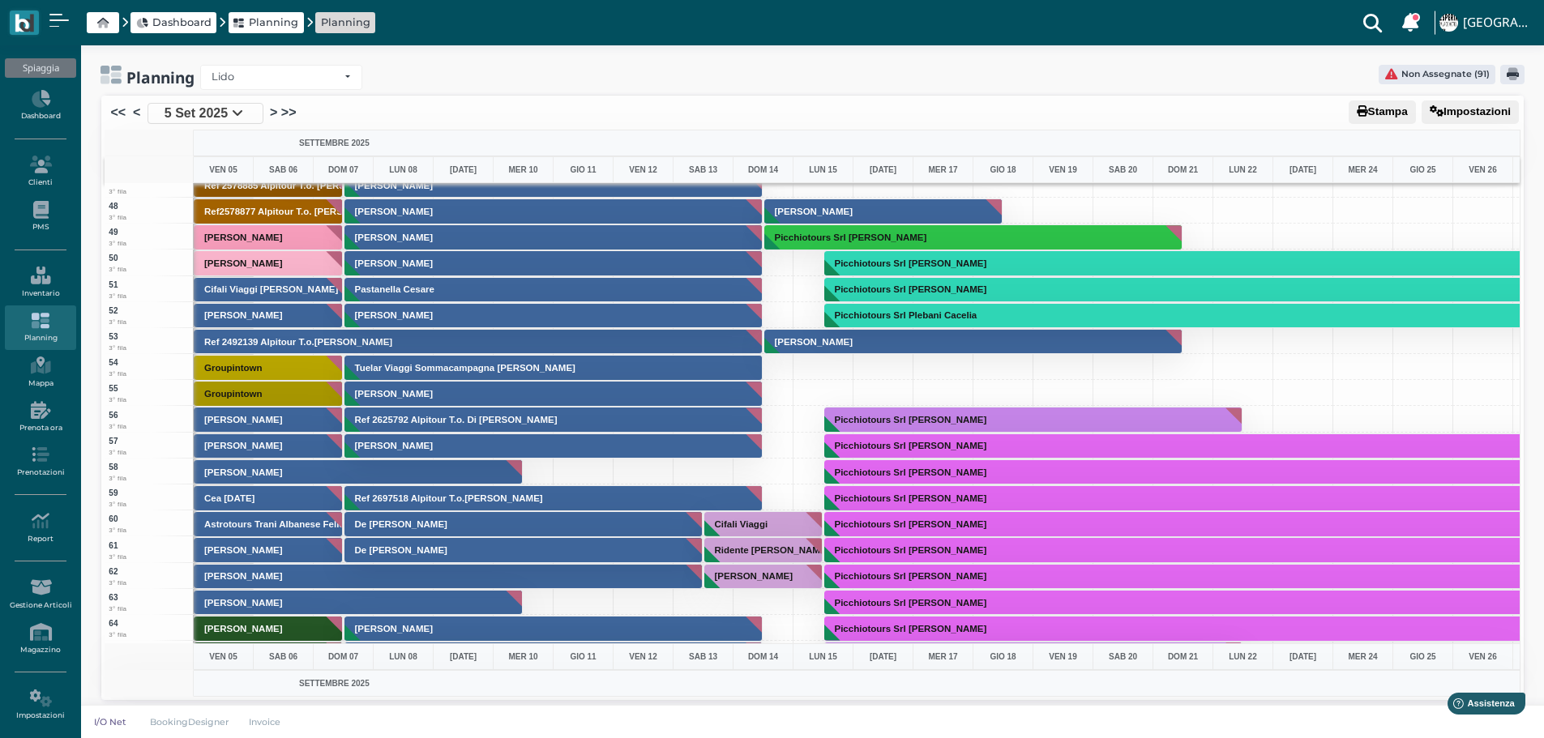
scroll to position [1296, 0]
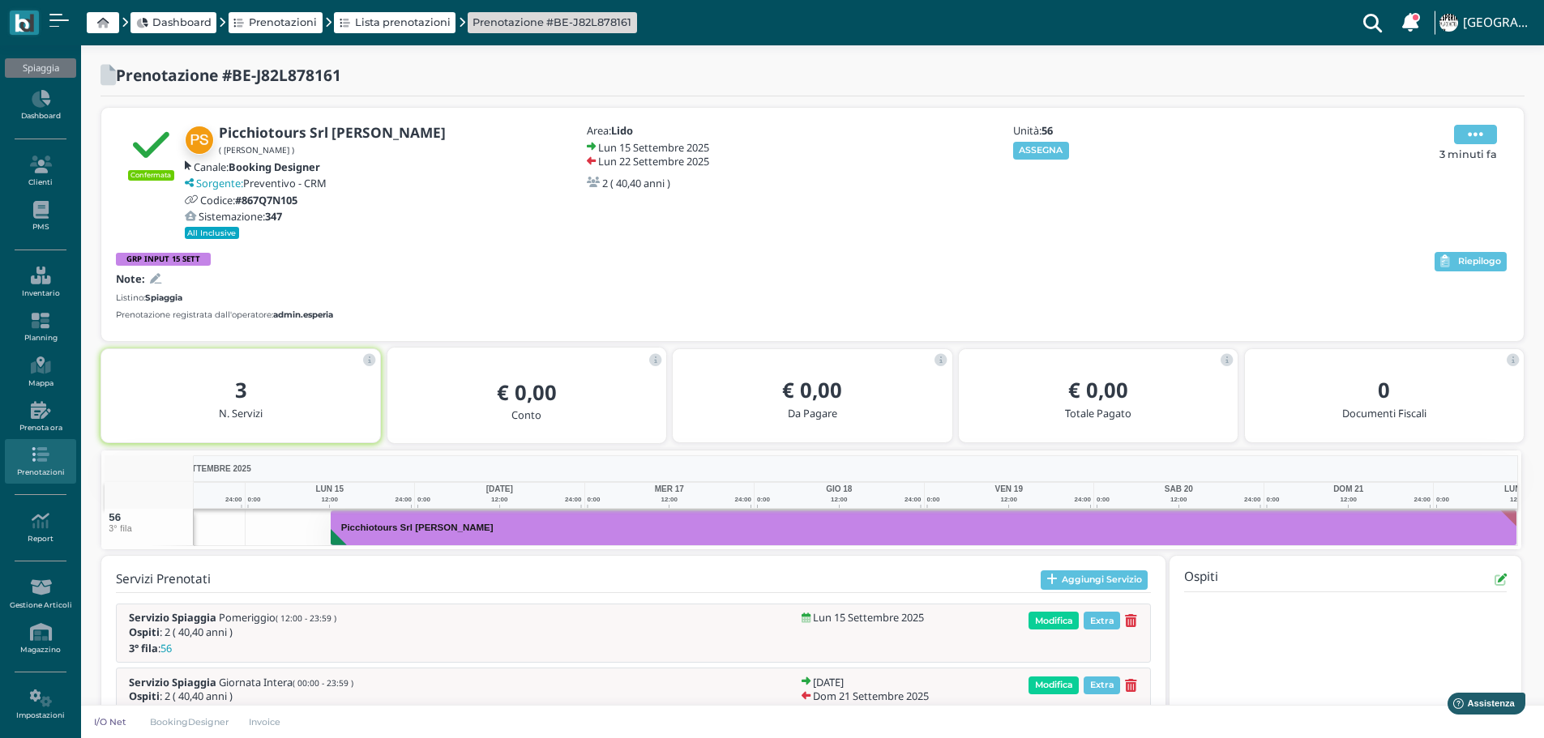
click at [1485, 137] on span at bounding box center [1475, 134] width 43 height 19
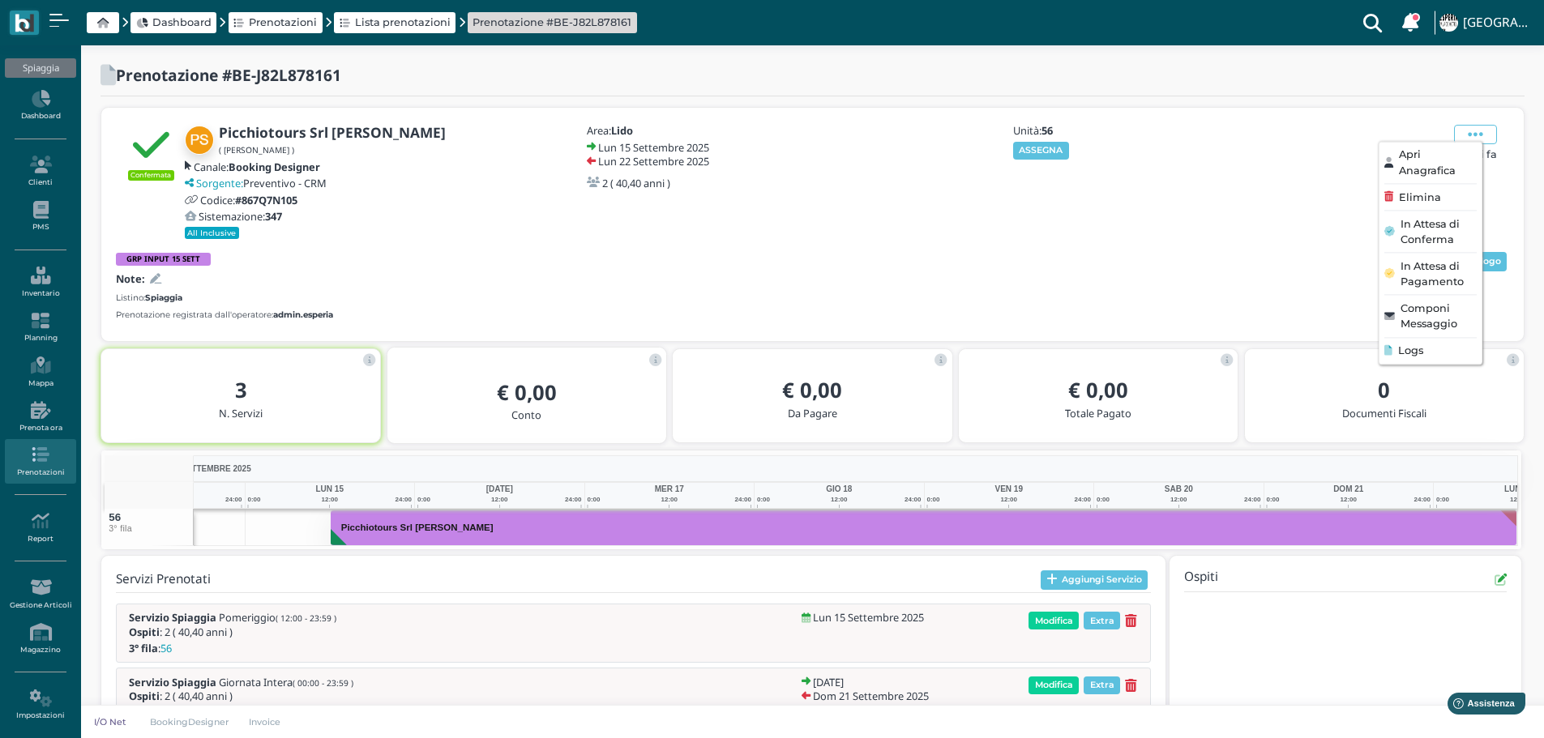
click at [1433, 197] on span "Elimina" at bounding box center [1419, 197] width 42 height 15
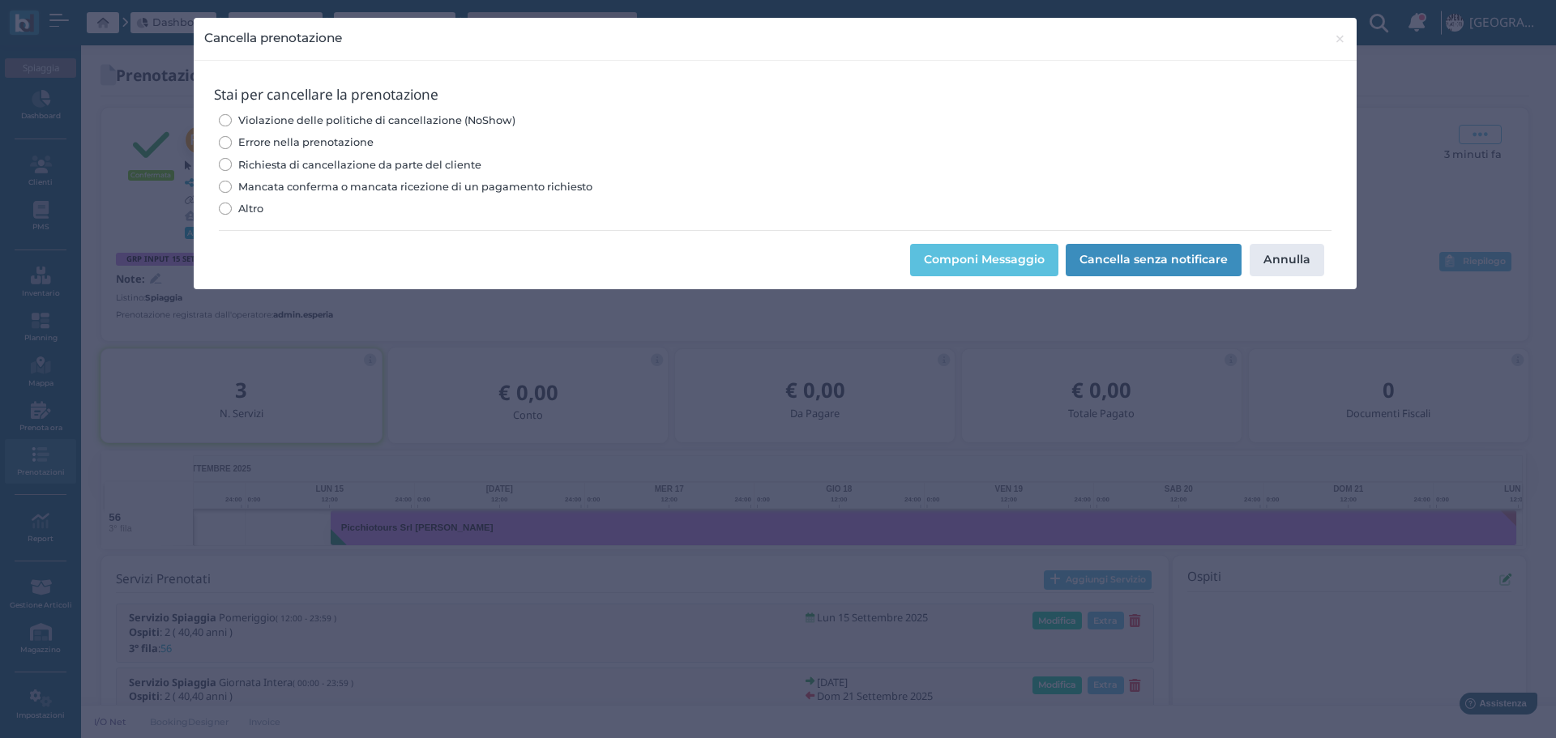
drag, startPoint x: 220, startPoint y: 137, endPoint x: 320, endPoint y: 155, distance: 102.0
click at [220, 137] on label "Errore nella prenotazione" at bounding box center [775, 142] width 1112 height 15
click at [220, 137] on input "Errore nella prenotazione" at bounding box center [225, 142] width 12 height 12
radio input "true"
click at [1178, 252] on button "Cancella senza notificare" at bounding box center [1154, 260] width 176 height 32
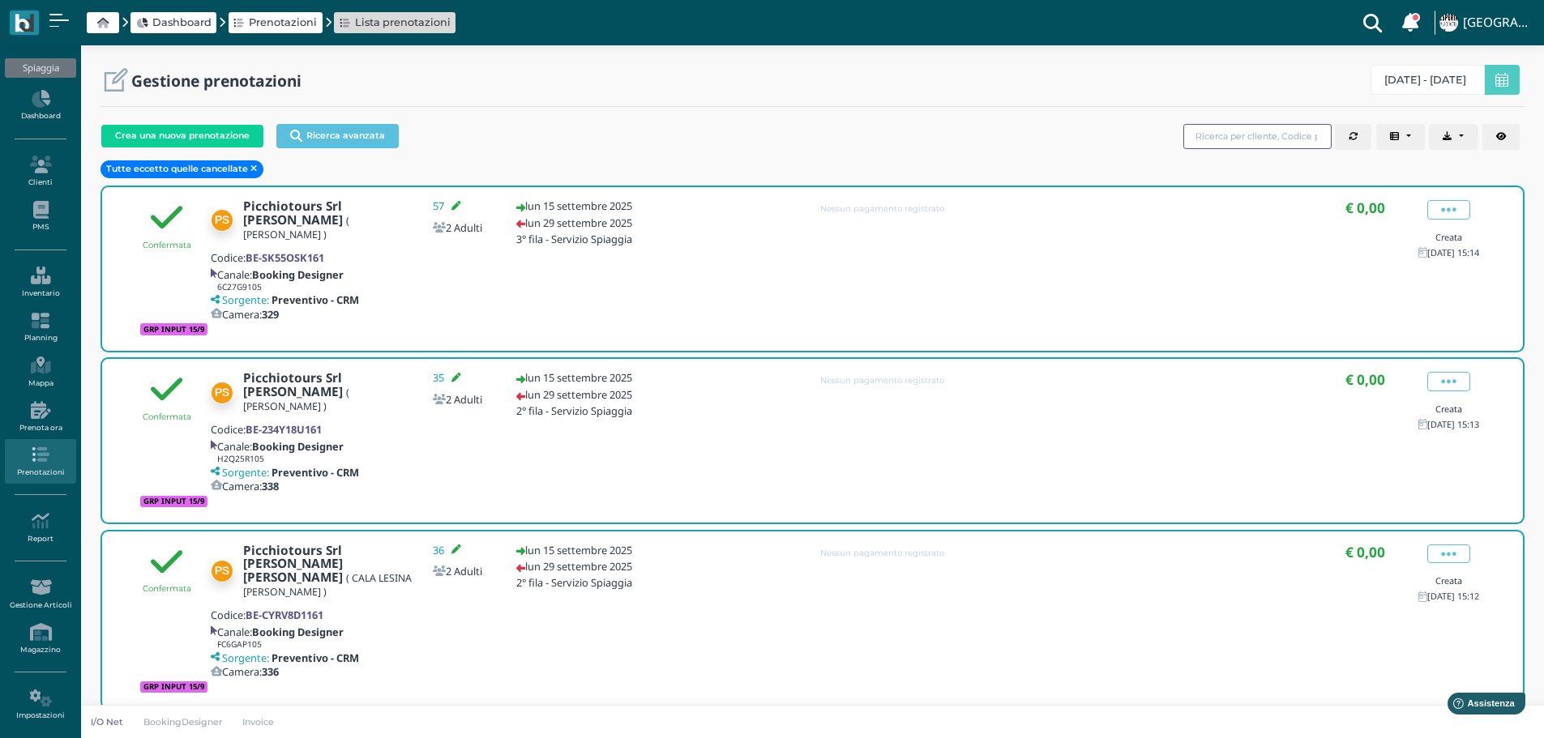
click at [1257, 136] on input "search" at bounding box center [1257, 136] width 148 height 25
click at [1226, 135] on input "search" at bounding box center [1257, 136] width 148 height 25
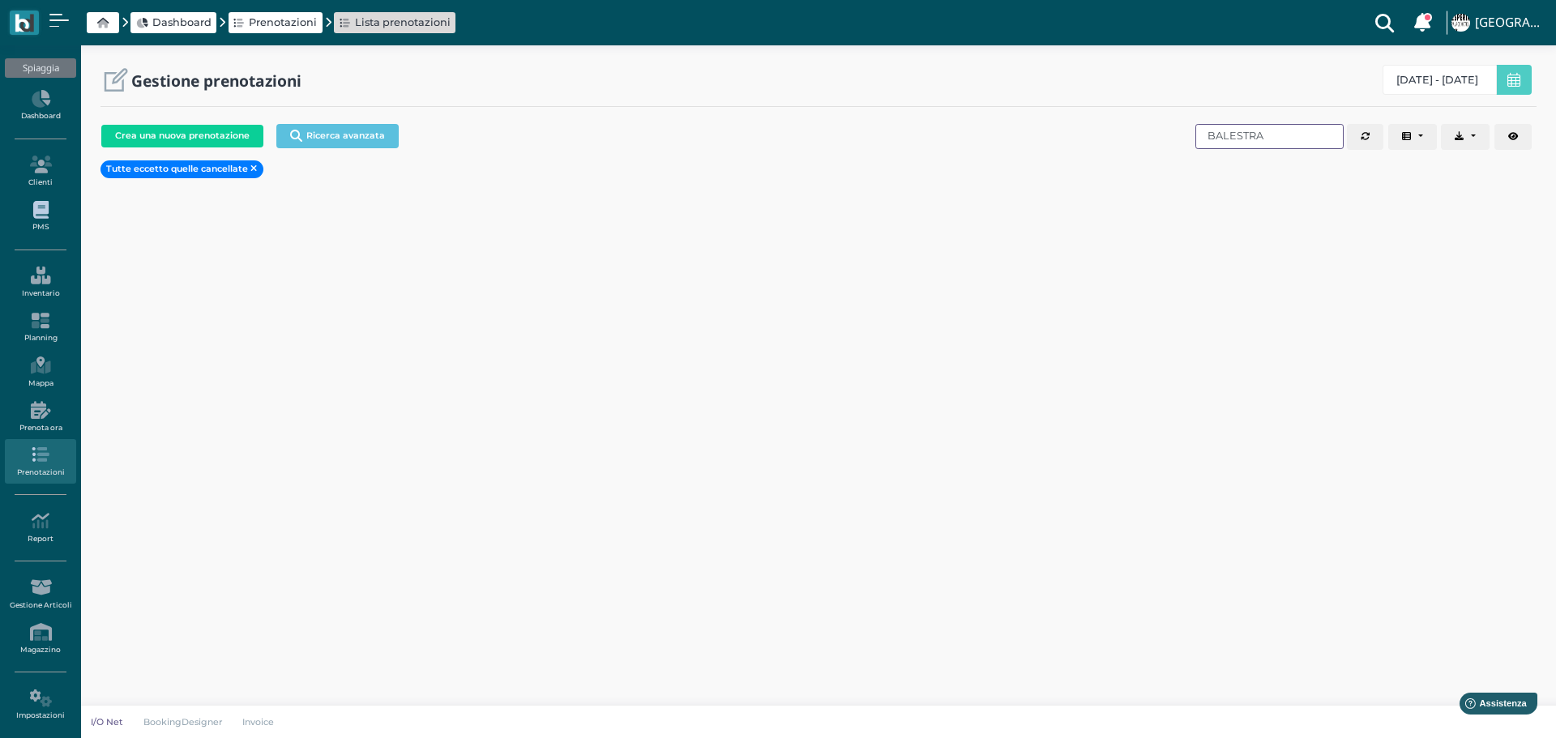
type input "BALESTRA"
click at [49, 223] on link "PMS" at bounding box center [40, 216] width 70 height 45
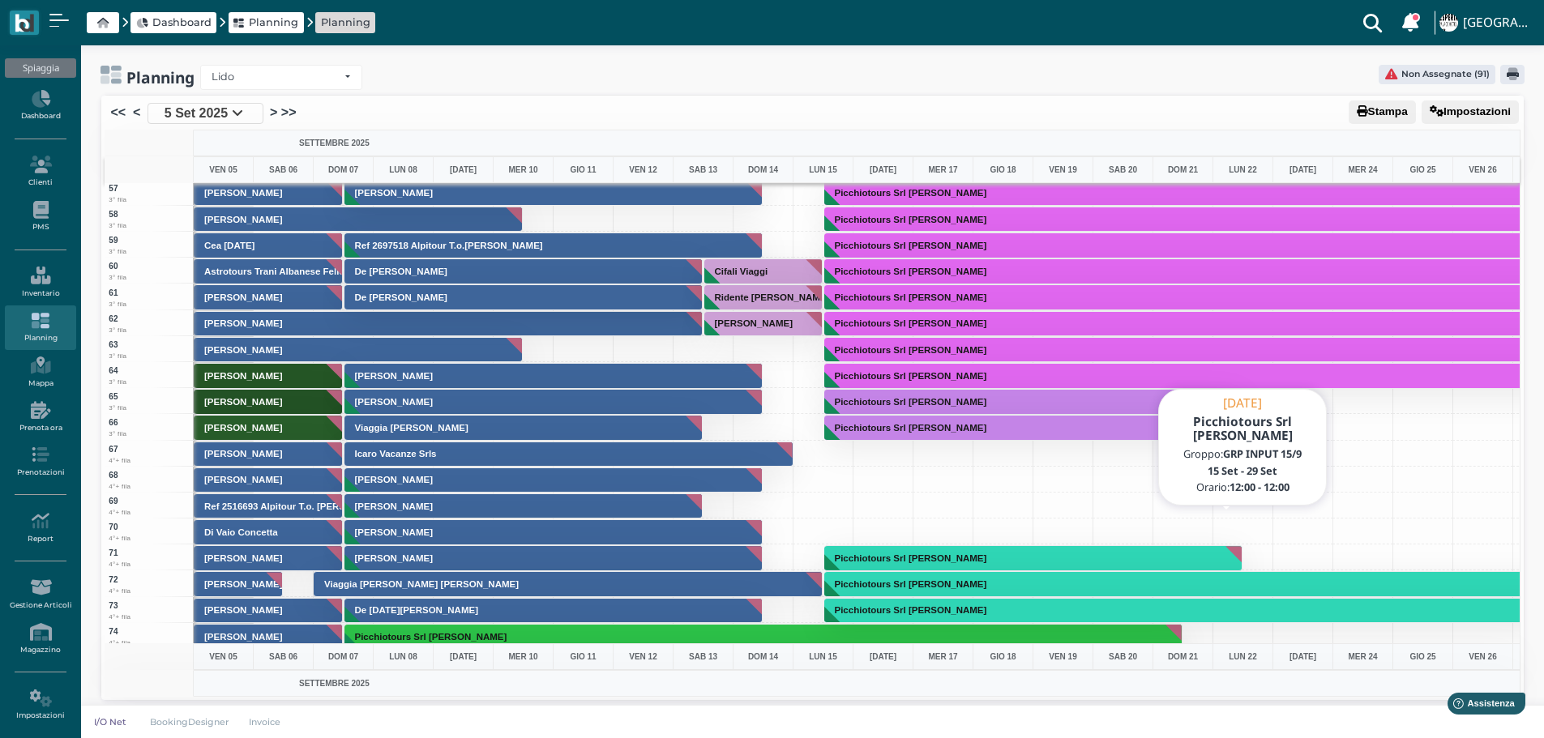
scroll to position [1621, 0]
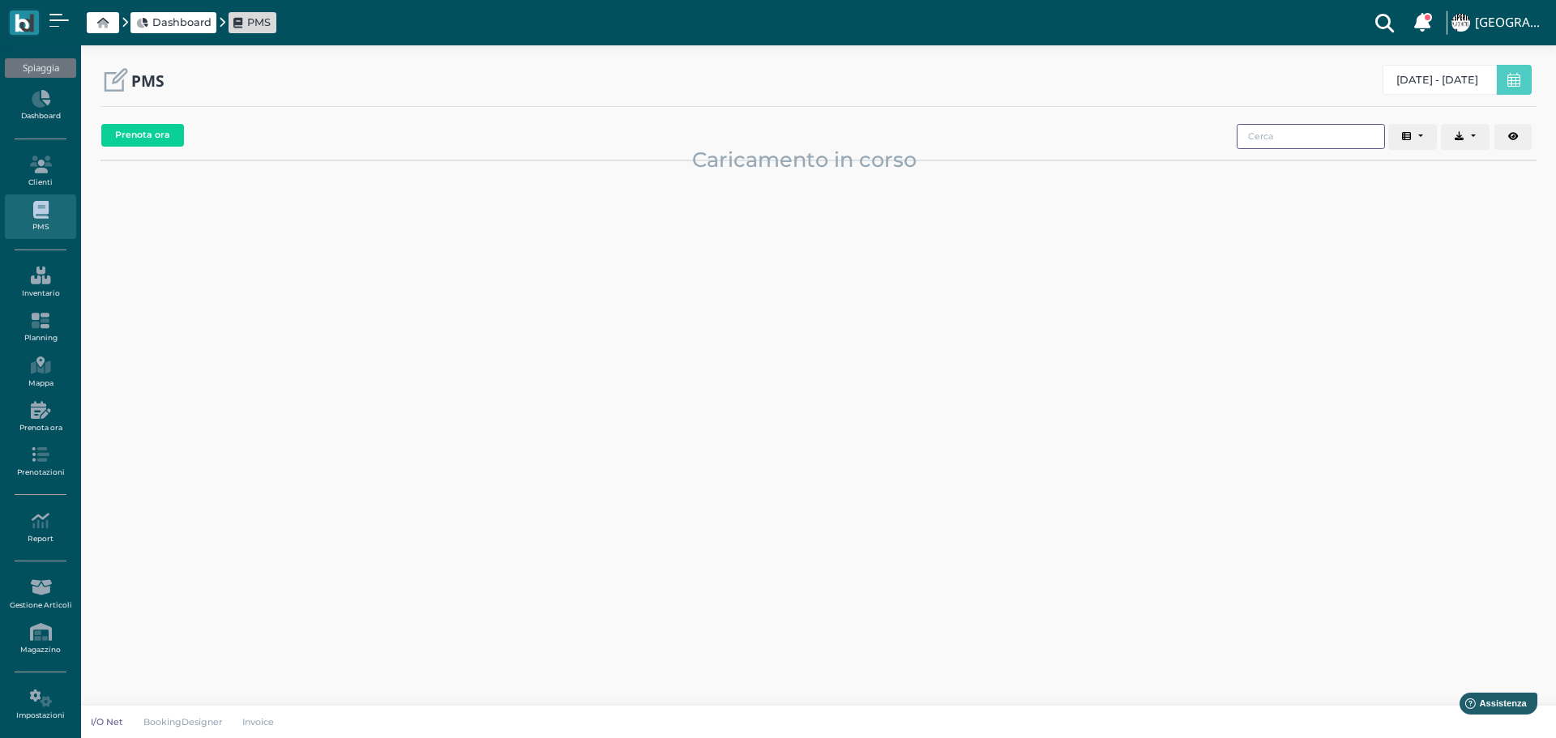
click at [1284, 137] on input "search" at bounding box center [1310, 136] width 148 height 25
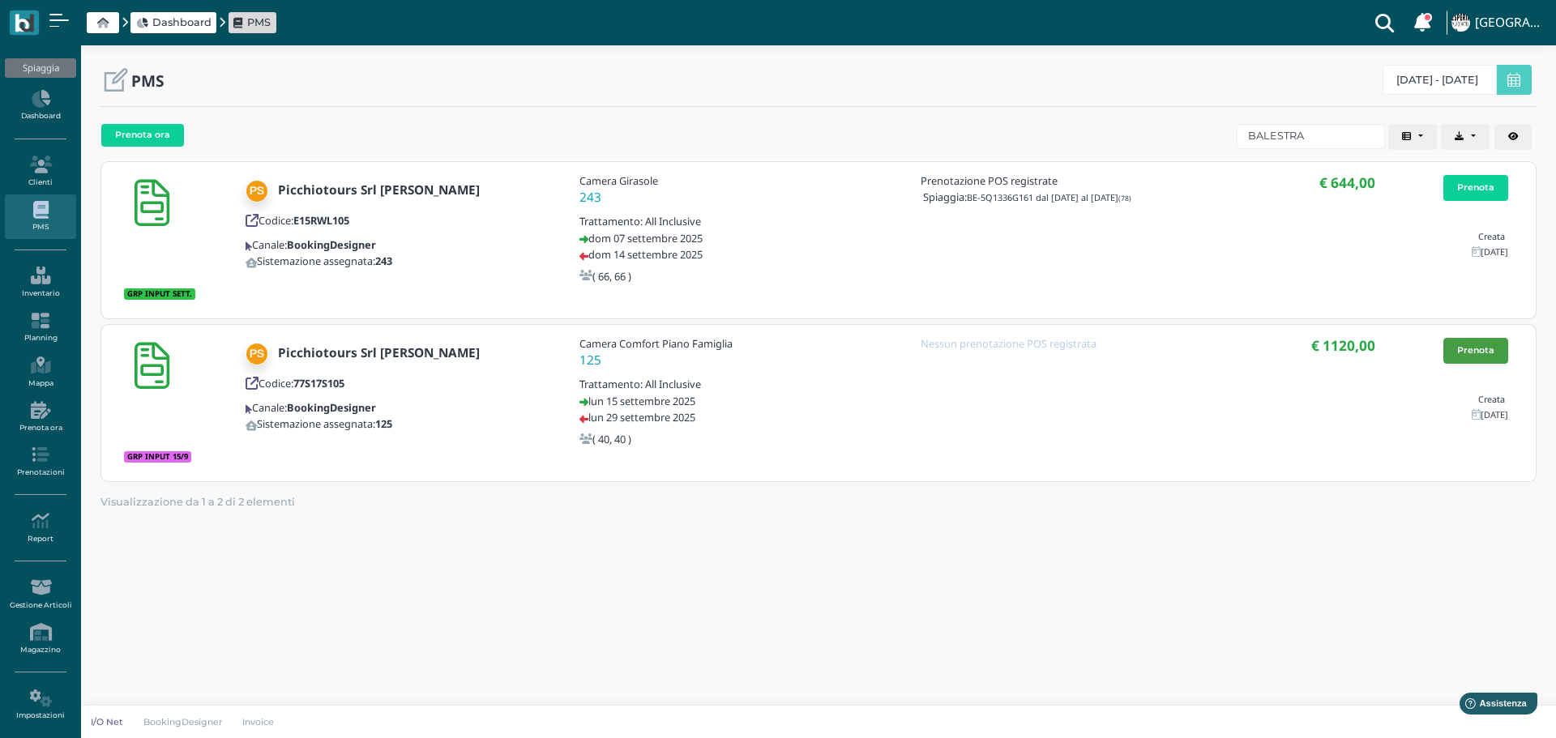
click at [1488, 352] on link "Prenota" at bounding box center [1475, 351] width 65 height 26
drag, startPoint x: 1317, startPoint y: 135, endPoint x: 1032, endPoint y: 135, distance: 285.2
click at [1032, 135] on div "Prenota ora Codice Cliente Gruppo Sistemazione Prenotazioni POS Data di arrivo …" at bounding box center [818, 137] width 1436 height 41
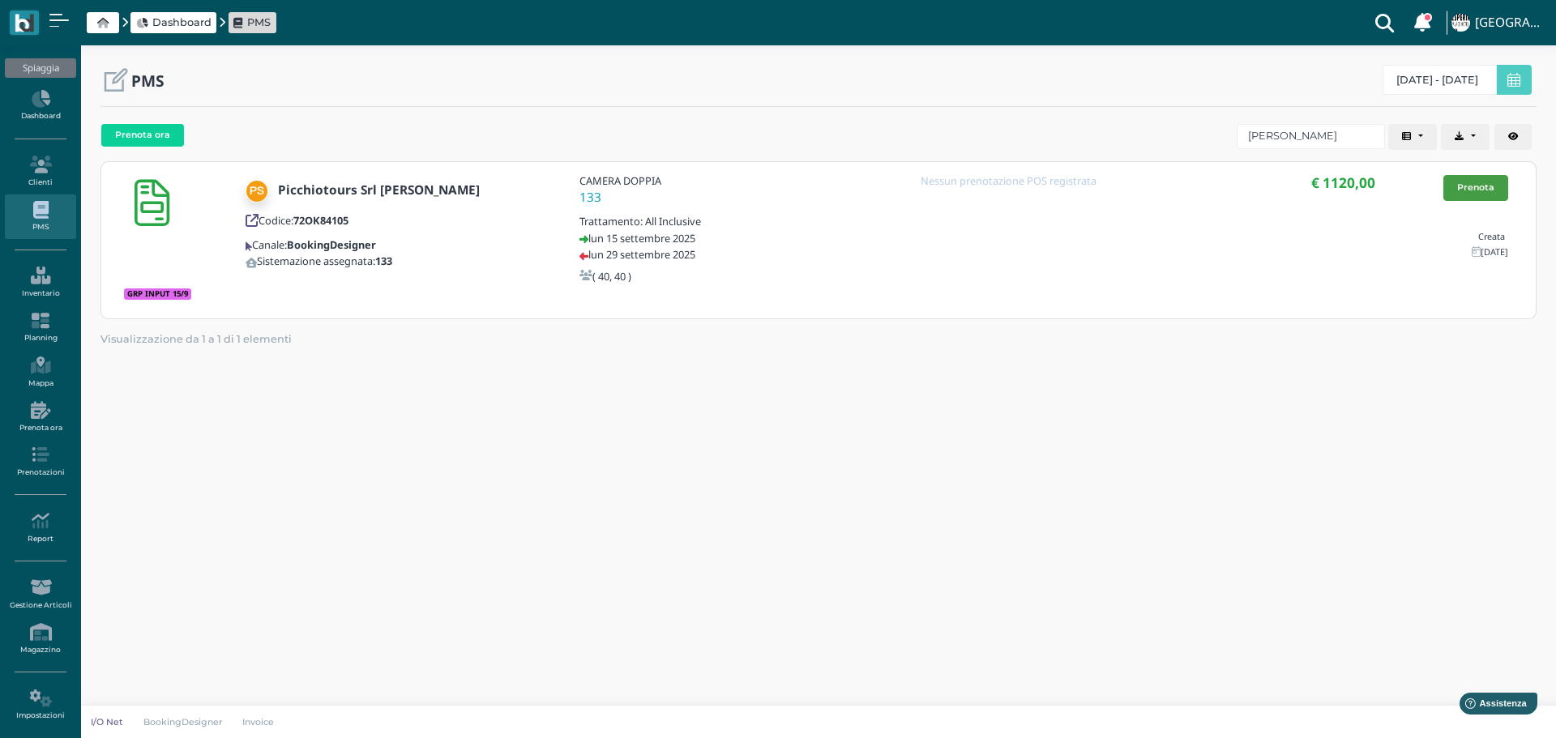
click at [1484, 186] on link "Prenota" at bounding box center [1475, 188] width 65 height 26
drag, startPoint x: 1338, startPoint y: 132, endPoint x: 986, endPoint y: 116, distance: 352.0
click at [996, 165] on div "Prenota ora Codice Cliente Gruppo Sistemazione Prenotazioni POS Data di arrivo …" at bounding box center [818, 236] width 1436 height 239
type input "PARAVATI"
click at [1462, 186] on link "Prenota" at bounding box center [1475, 188] width 65 height 26
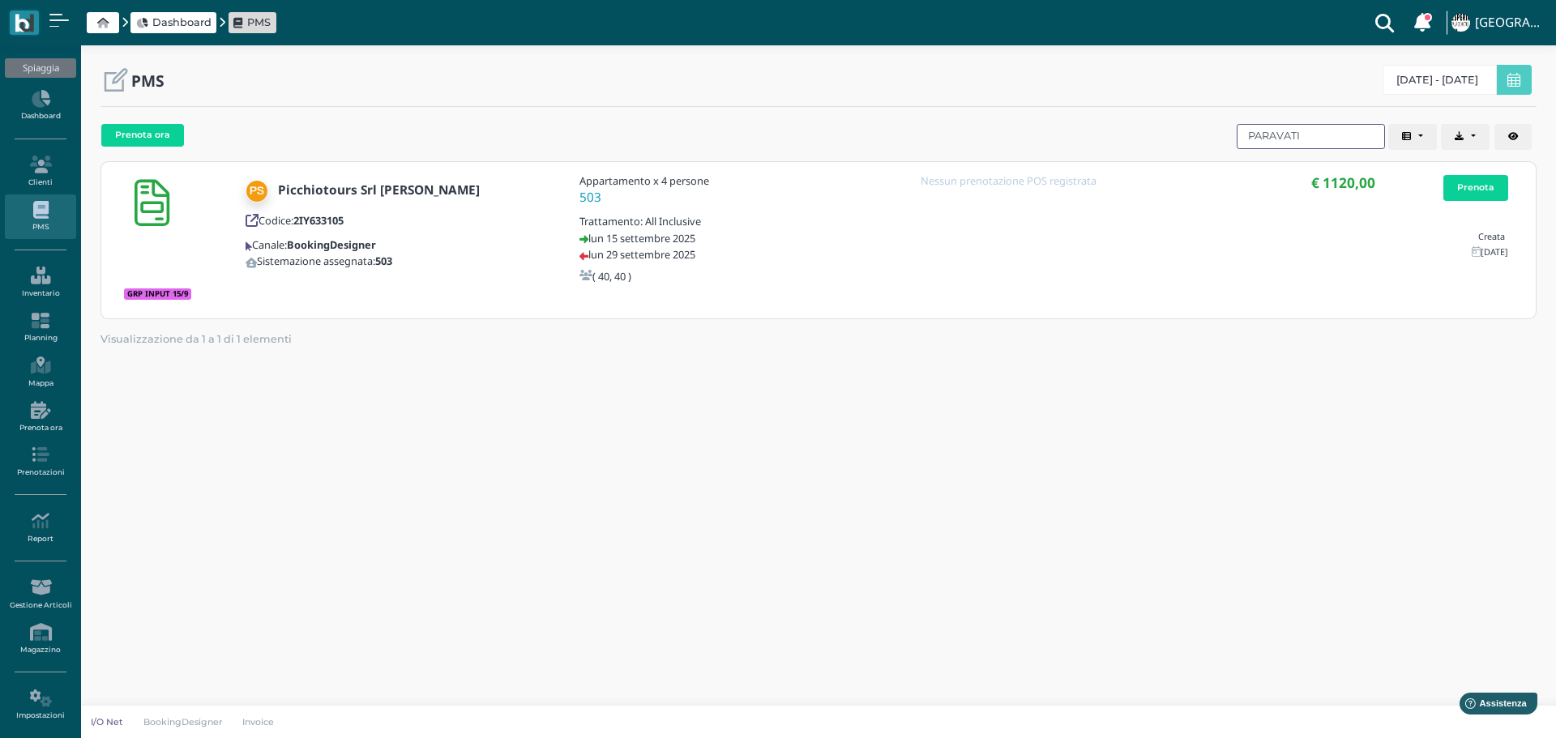
drag, startPoint x: 1297, startPoint y: 130, endPoint x: 993, endPoint y: 130, distance: 303.8
click at [993, 130] on div "Prenota ora Codice Cliente Gruppo Sistemazione Prenotazioni POS Data di arrivo …" at bounding box center [818, 137] width 1436 height 41
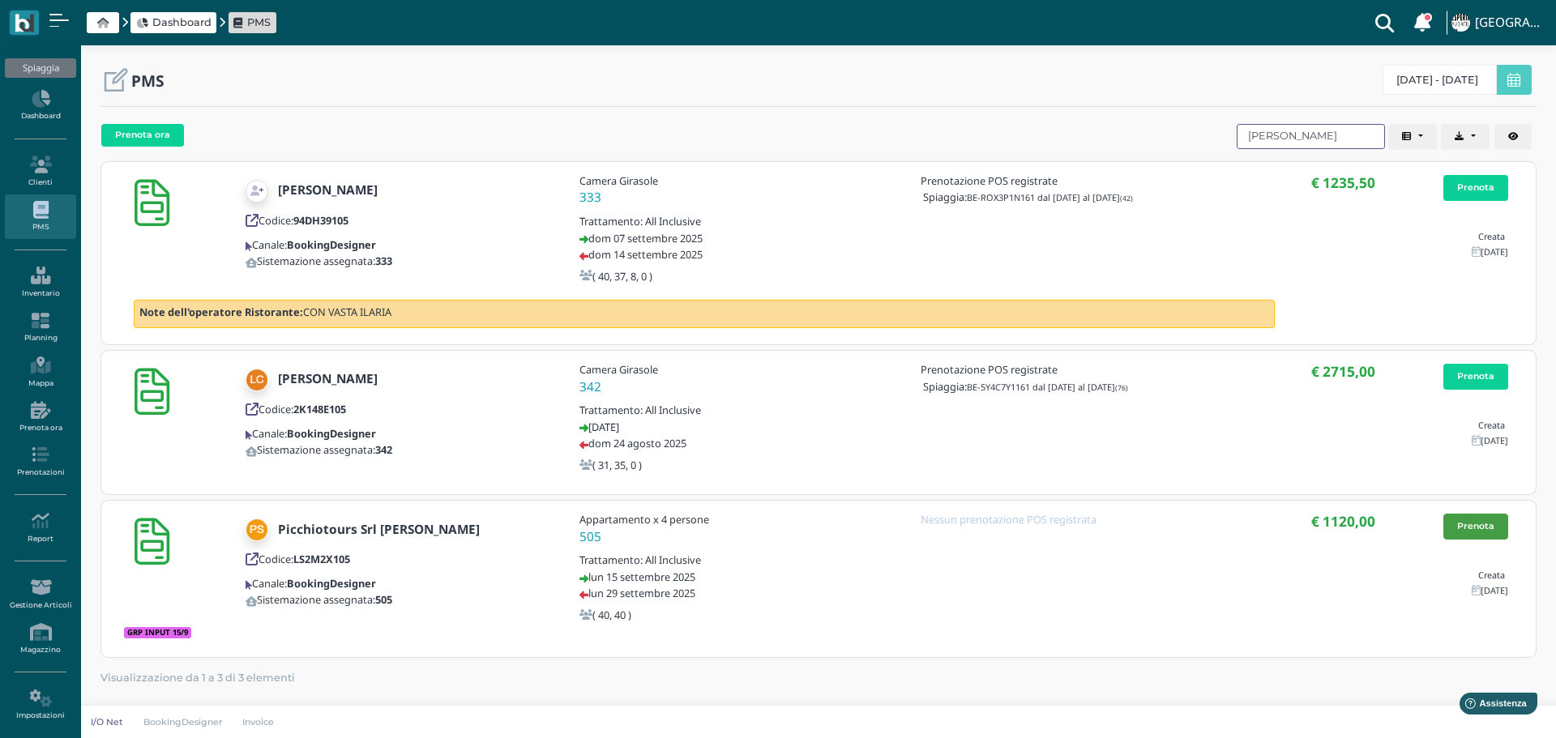
type input "[PERSON_NAME]"
click at [1488, 531] on link "Prenota" at bounding box center [1475, 527] width 65 height 26
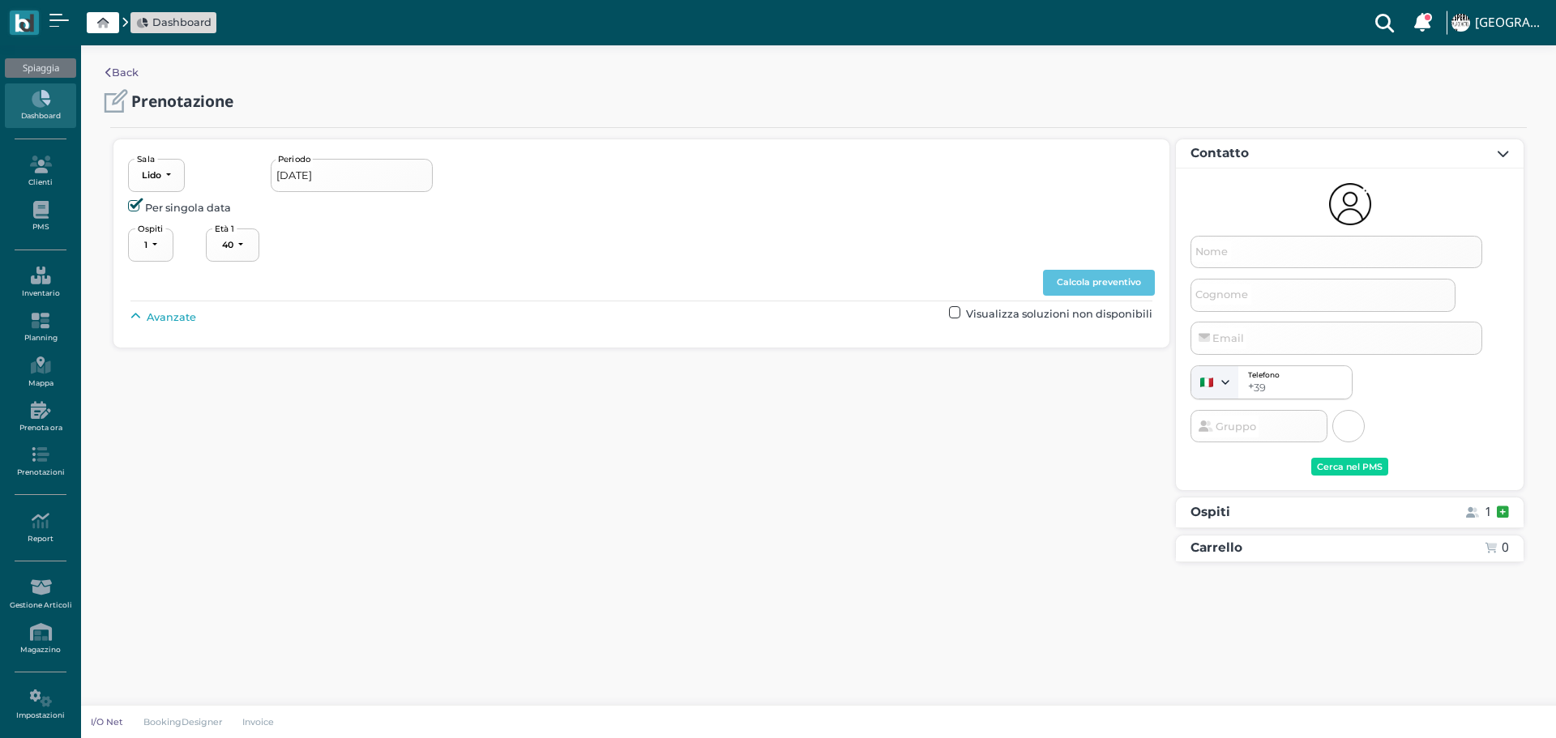
select select "40"
type input "15/09/2025 - 29/09/2025"
select select "2"
type input "Picchiotours Srl [PERSON_NAME]"
type input "info@picchiotours.it"
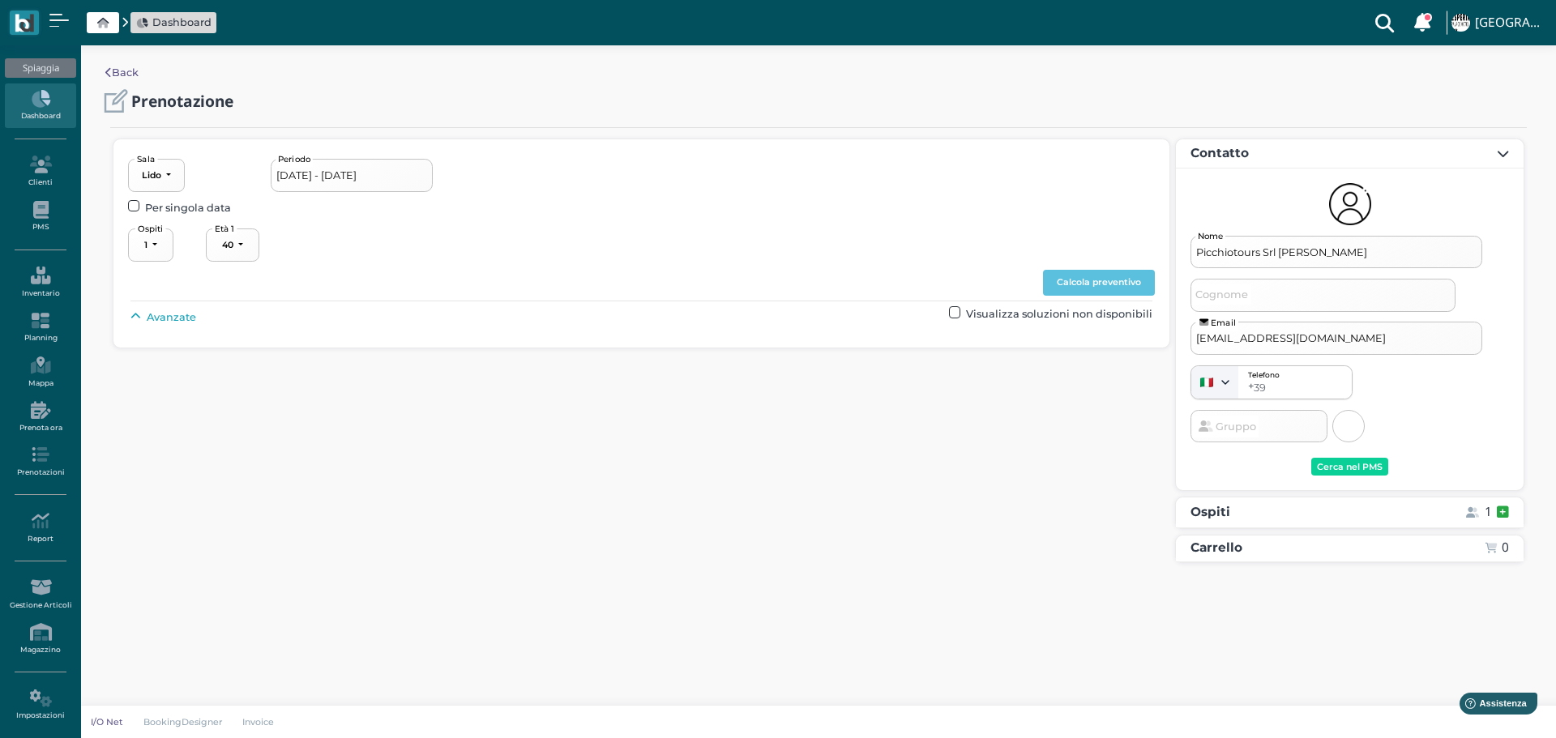
select select "40"
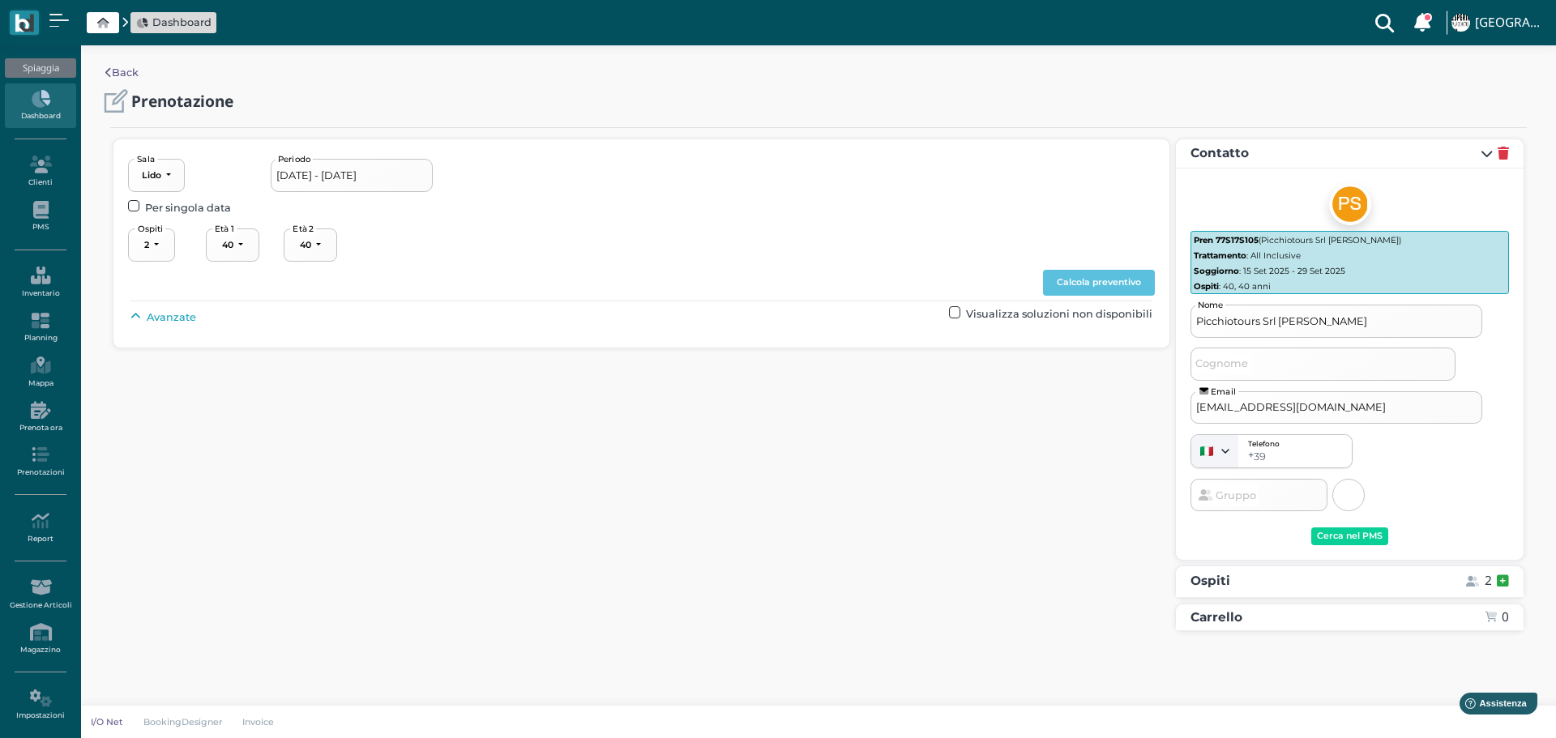
click at [194, 314] on div "Avanzate Visualizza soluzioni non disponibili" at bounding box center [640, 316] width 1021 height 21
click at [167, 310] on span "Avanzate" at bounding box center [171, 317] width 49 height 15
click at [715, 352] on div "----------------------" at bounding box center [690, 353] width 71 height 11
click at [689, 454] on span "3° fila" at bounding box center [678, 453] width 28 height 15
select select "239"
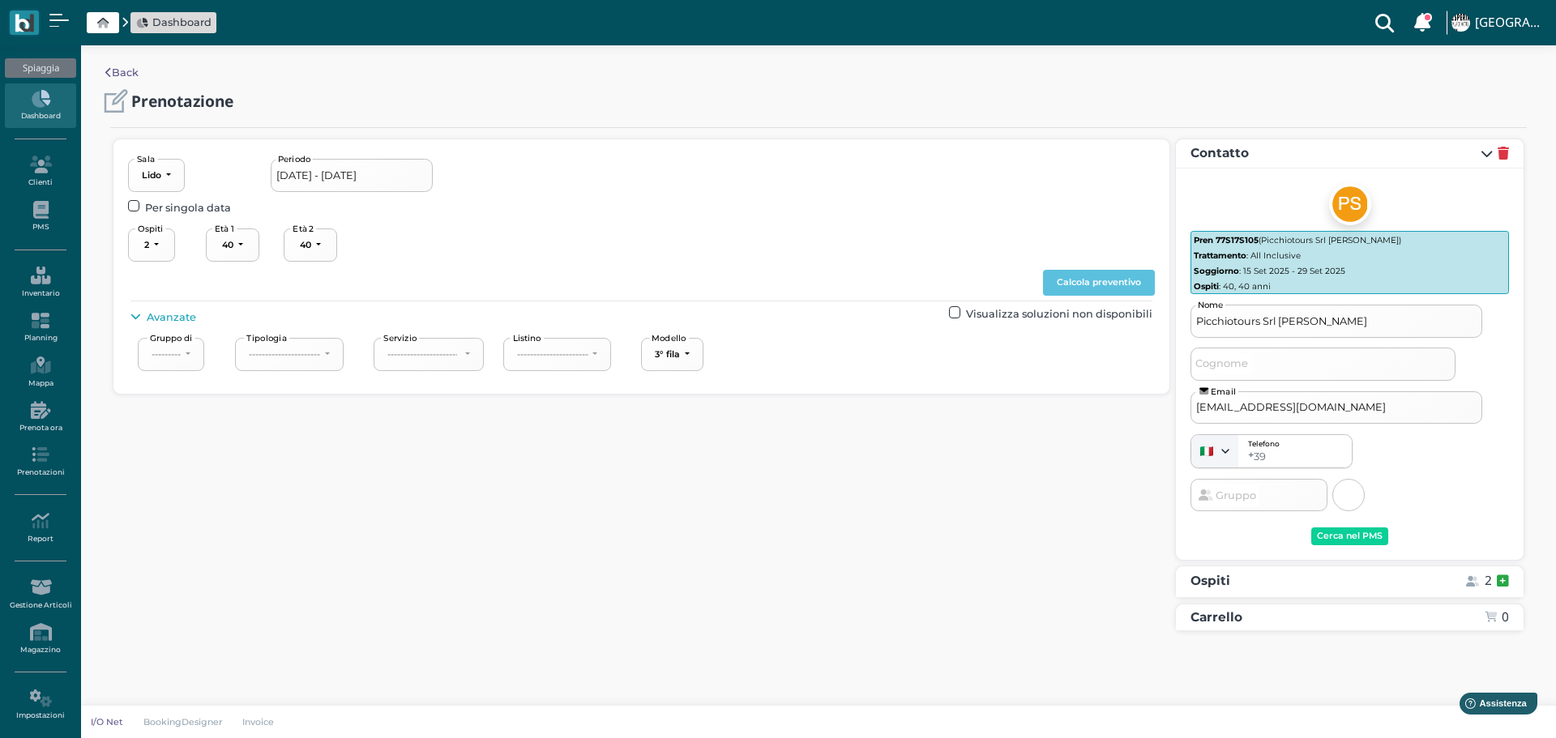
drag, startPoint x: 1092, startPoint y: 273, endPoint x: 1270, endPoint y: 301, distance: 180.4
click at [1095, 275] on button "Calcola preventivo" at bounding box center [1099, 283] width 112 height 26
click at [1116, 674] on icon at bounding box center [1116, 678] width 11 height 12
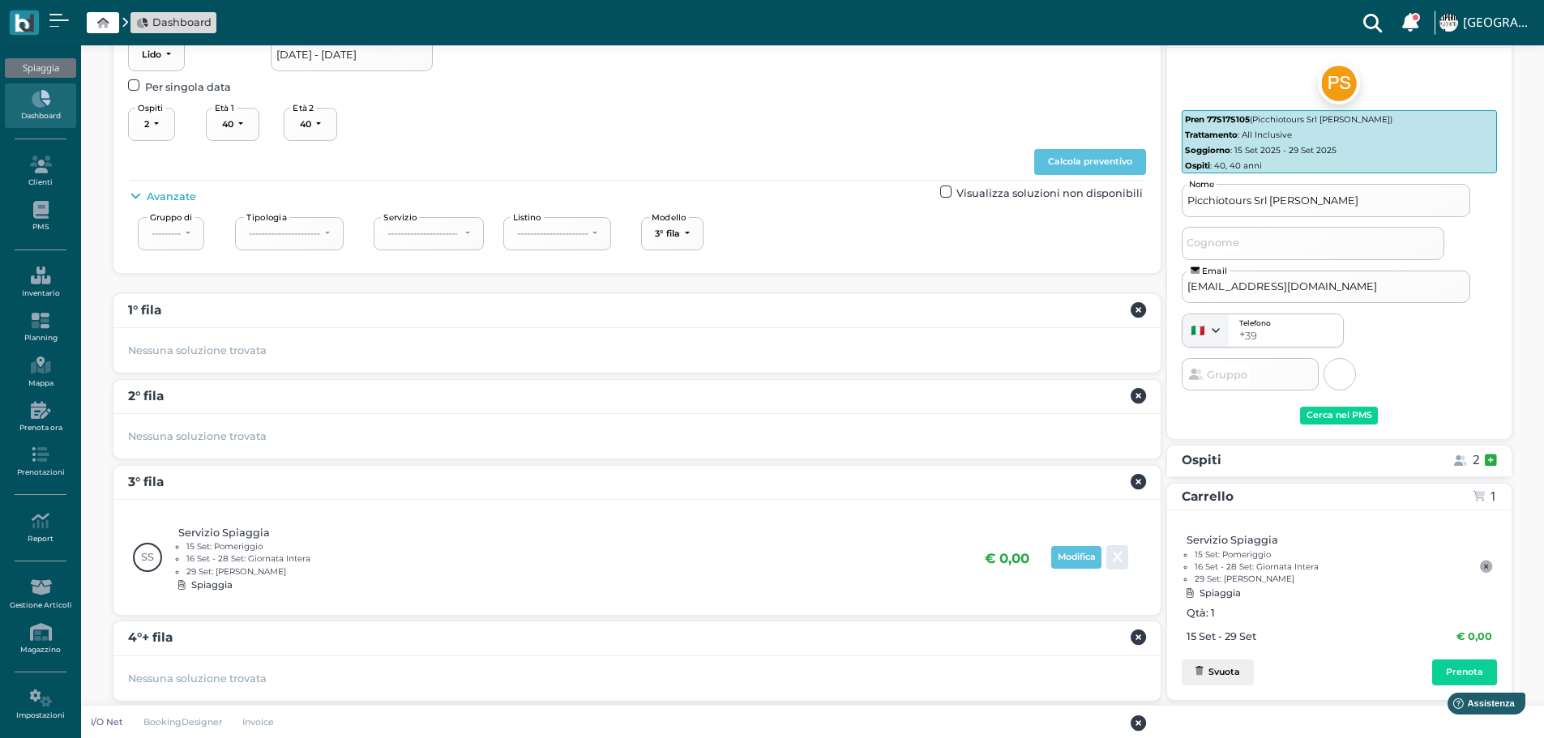
scroll to position [217, 0]
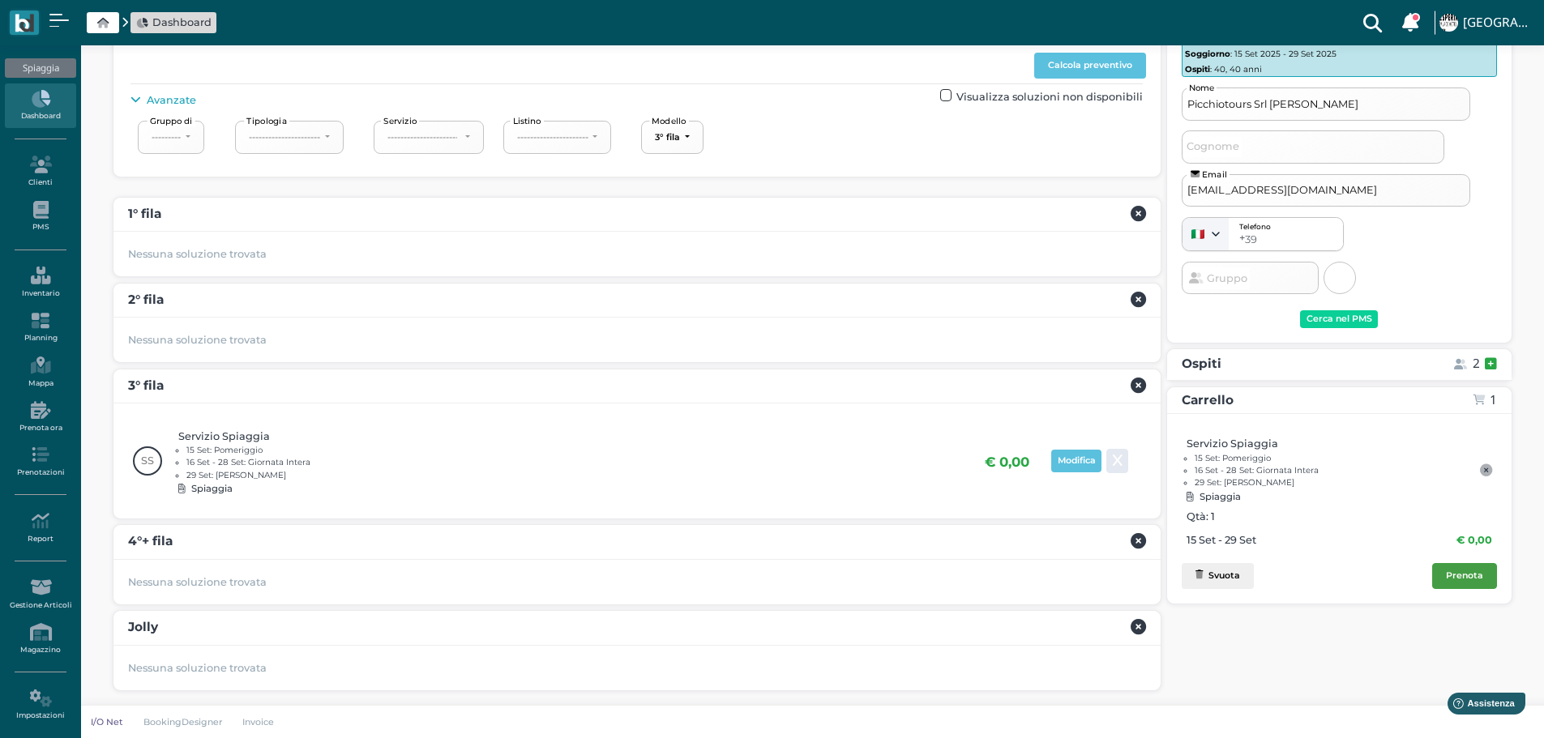
click at [1471, 581] on div "Prenota" at bounding box center [1464, 575] width 37 height 11
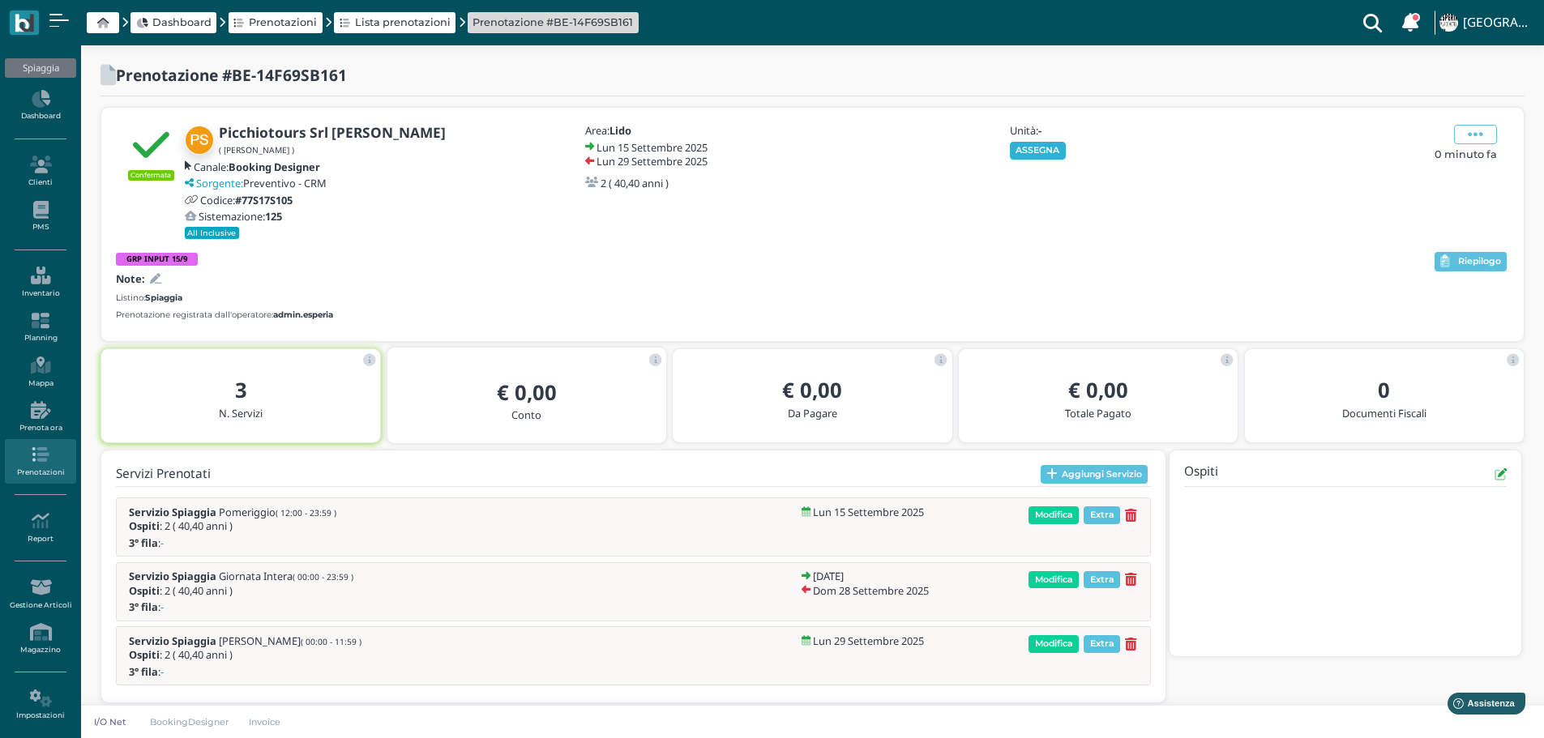
click at [1049, 144] on button "ASSEGNA" at bounding box center [1038, 151] width 56 height 18
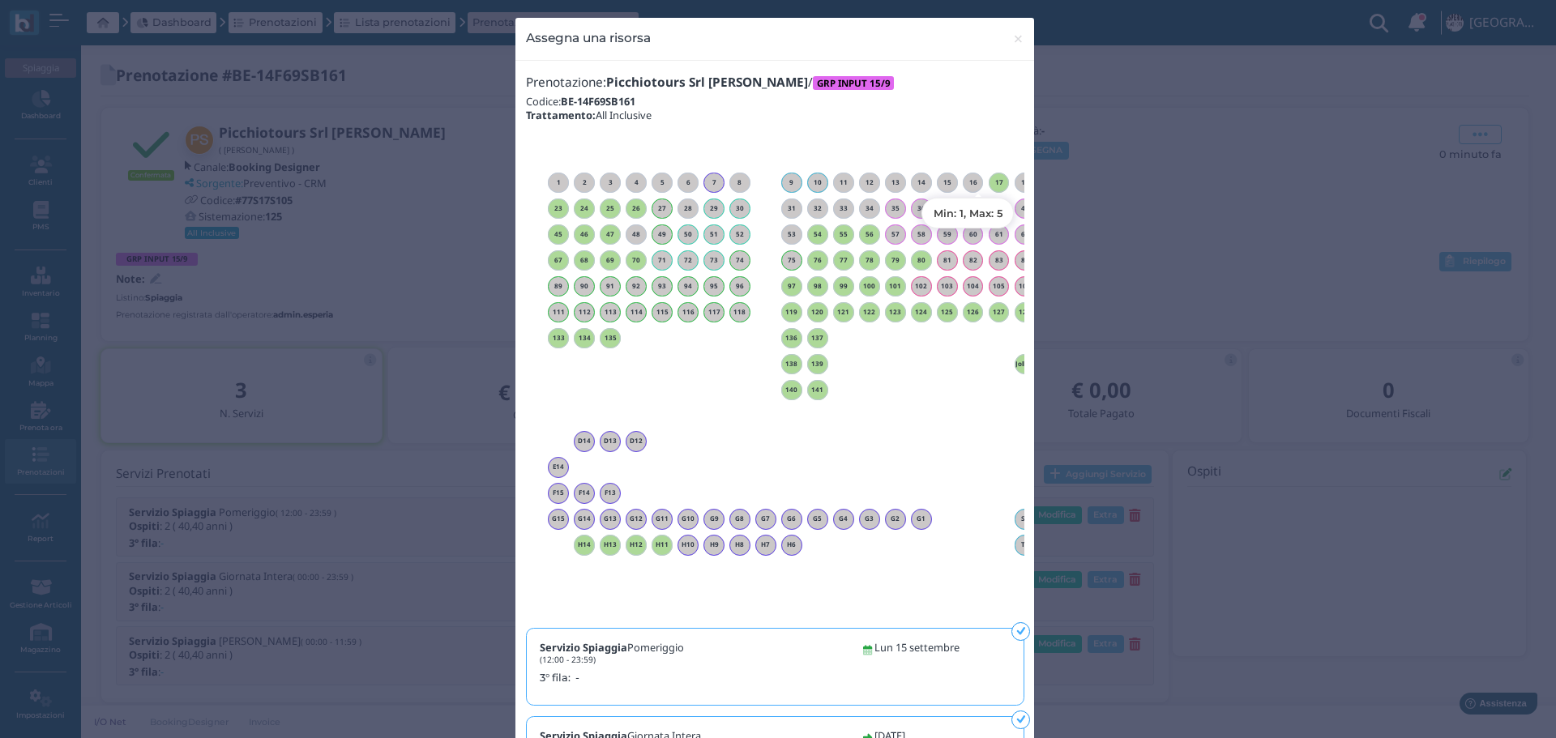
click at [992, 181] on h6 "17" at bounding box center [999, 182] width 21 height 7
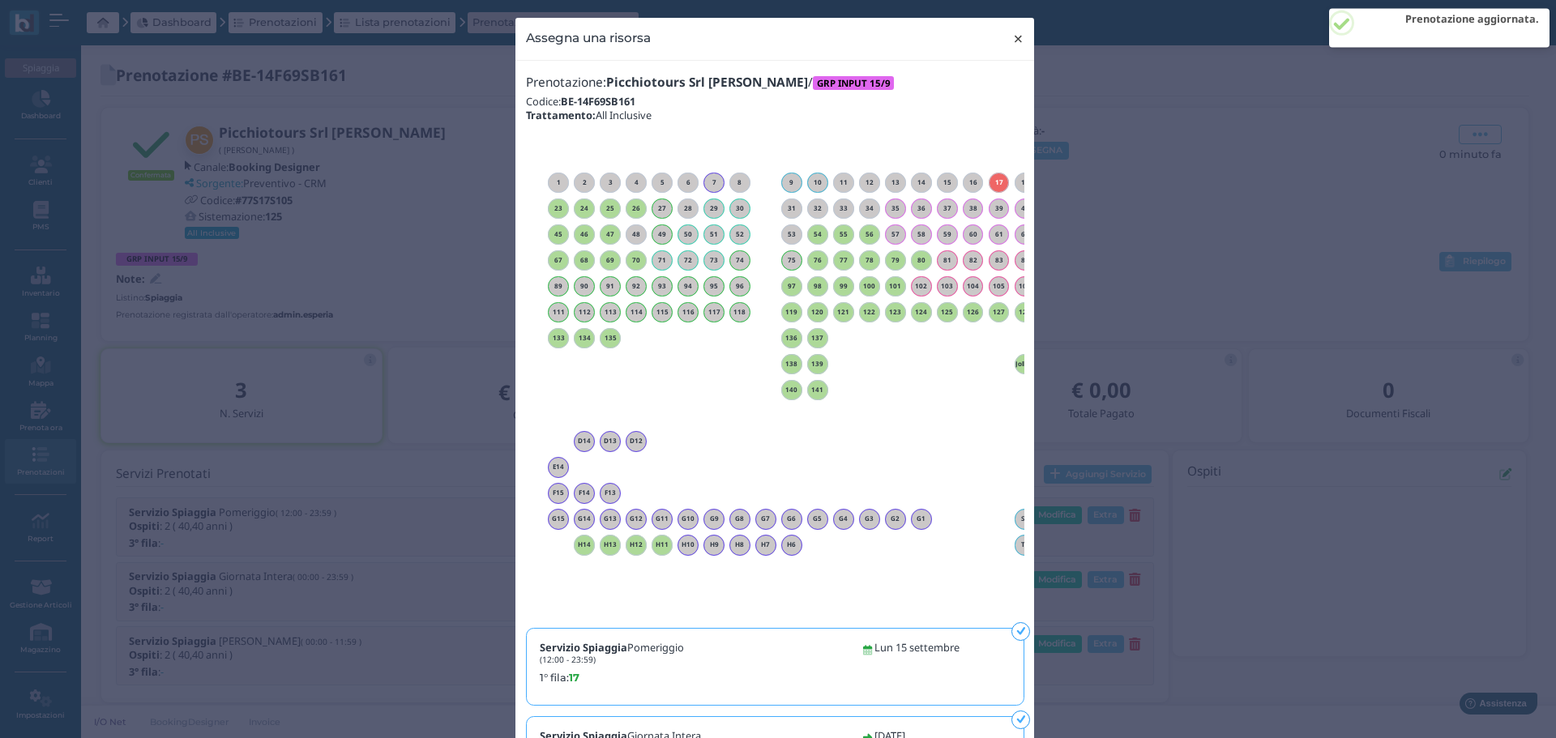
click at [1016, 36] on span "×" at bounding box center [1018, 38] width 12 height 21
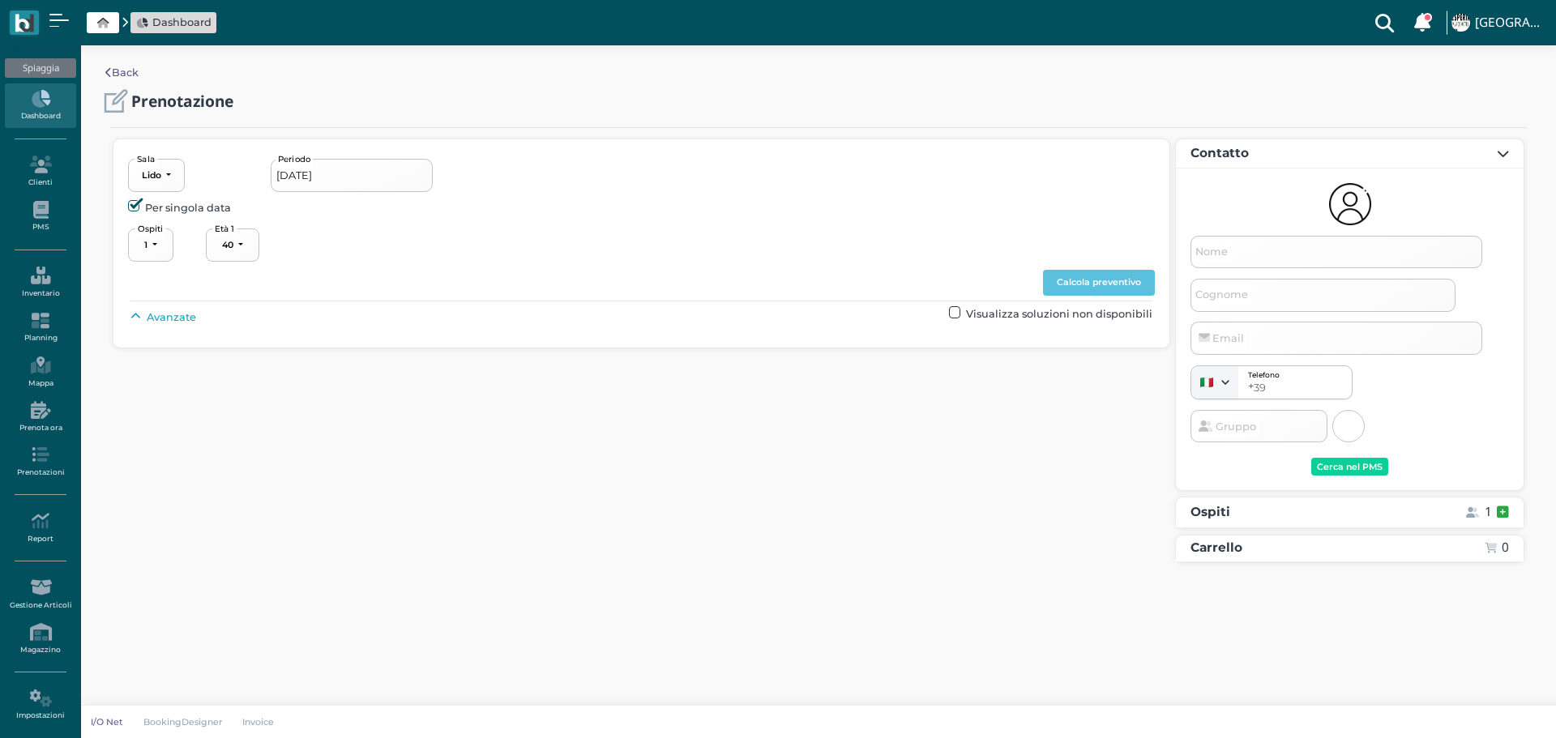
select select "40"
type input "[DATE] - [DATE]"
select select "2"
type input "Picchiotours Srl [PERSON_NAME] [PERSON_NAME]"
type input "[EMAIL_ADDRESS][DOMAIN_NAME]"
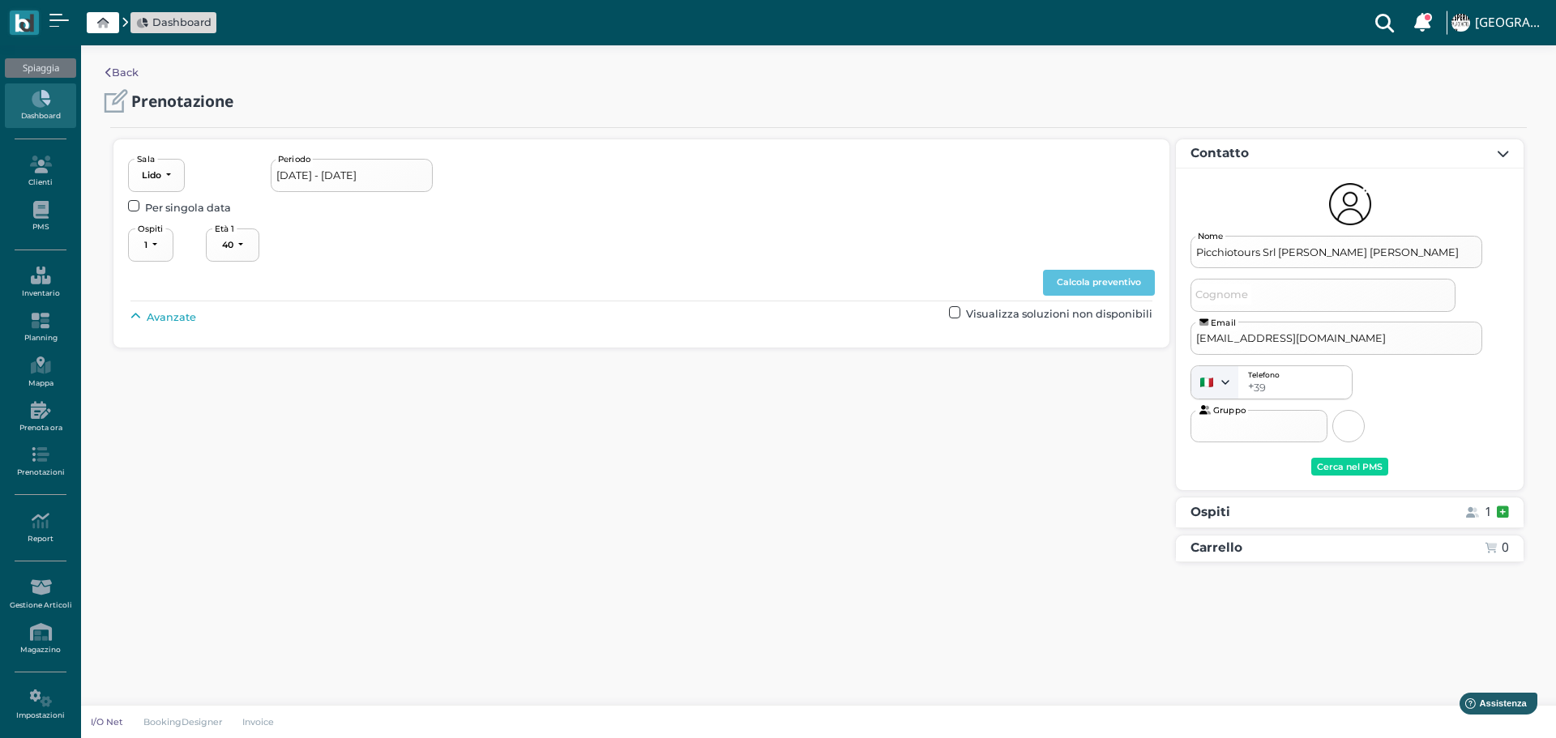
select select "40"
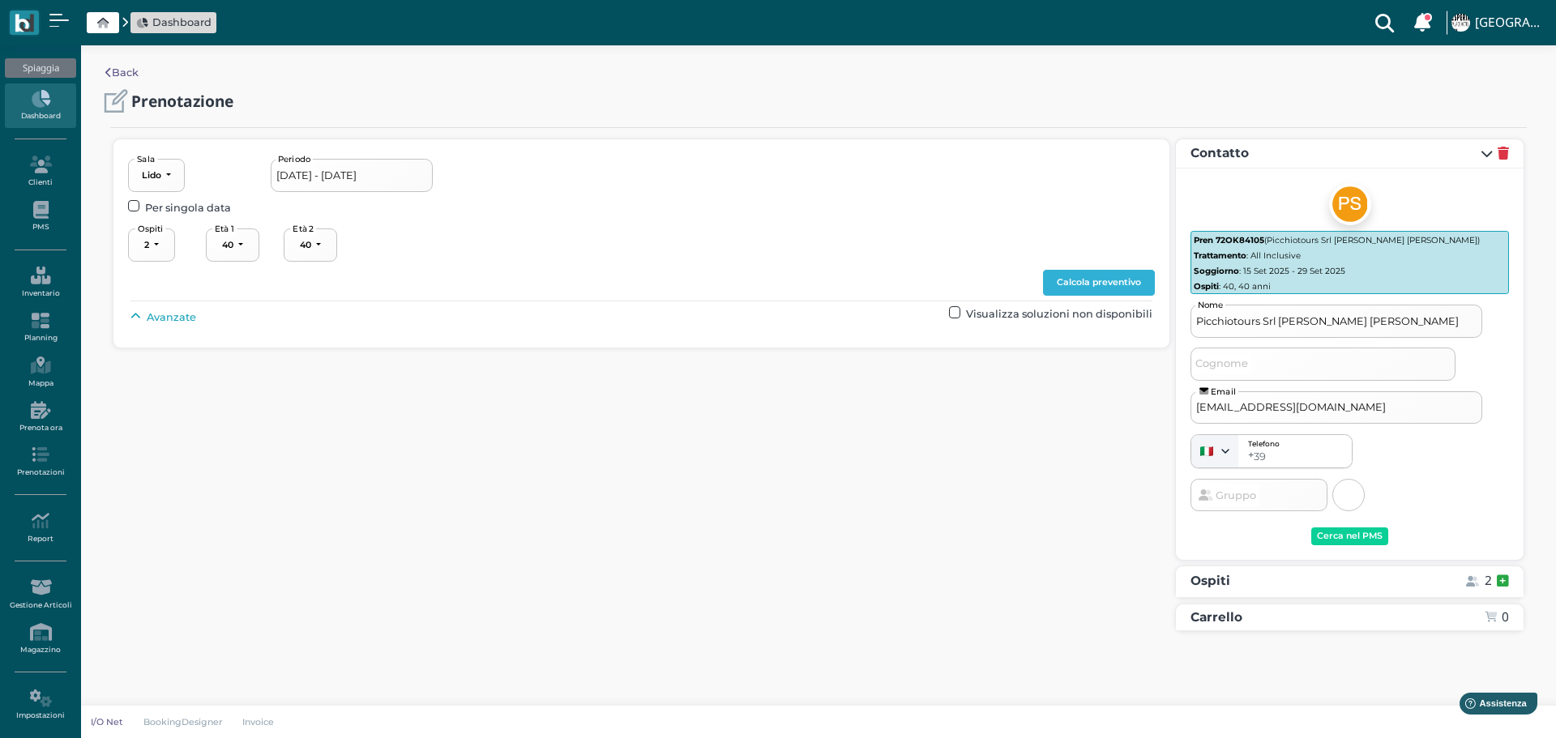
drag, startPoint x: 1108, startPoint y: 279, endPoint x: 1237, endPoint y: 329, distance: 138.3
click at [1108, 280] on button "Calcola preventivo" at bounding box center [1099, 283] width 112 height 26
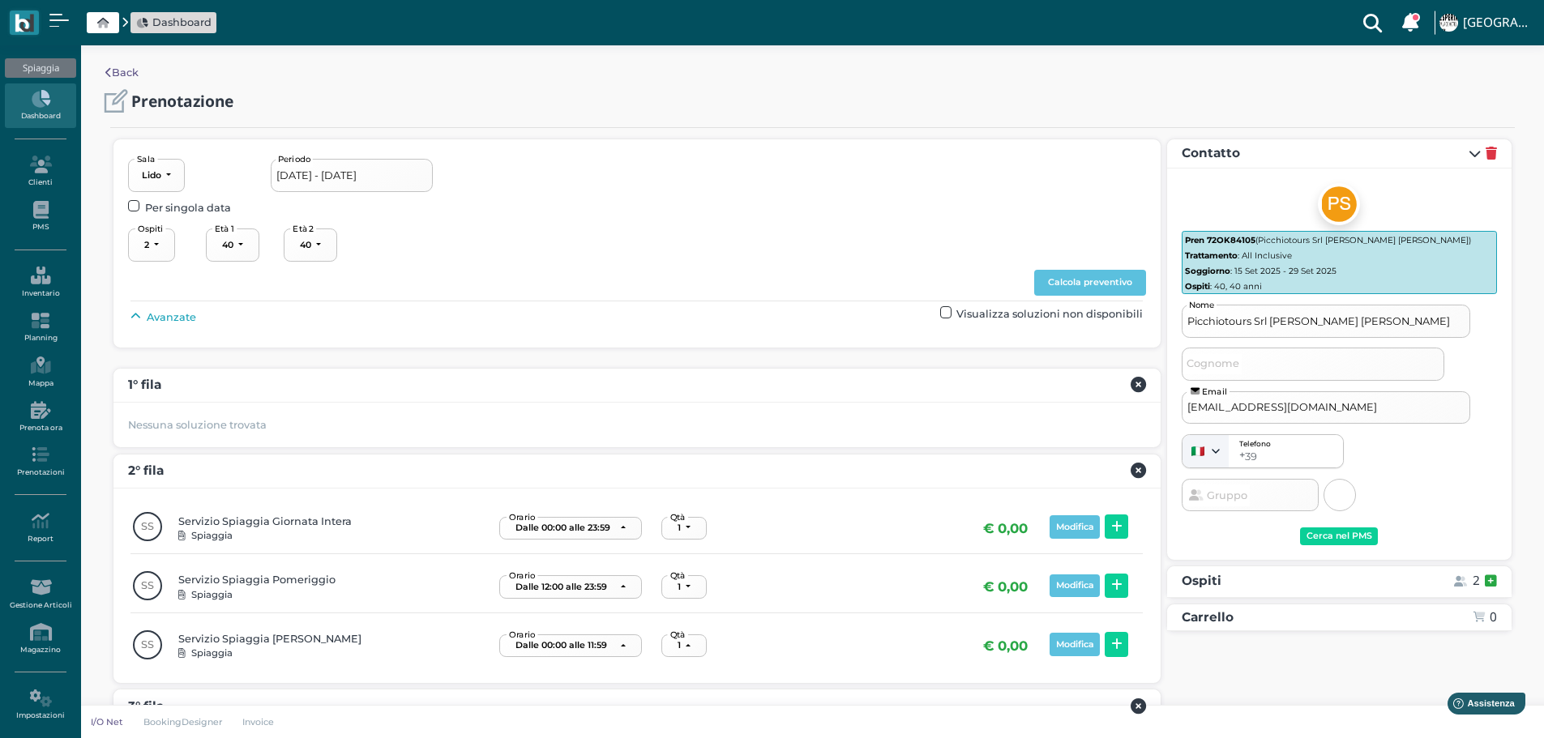
click at [178, 313] on span "Avanzate" at bounding box center [171, 317] width 49 height 15
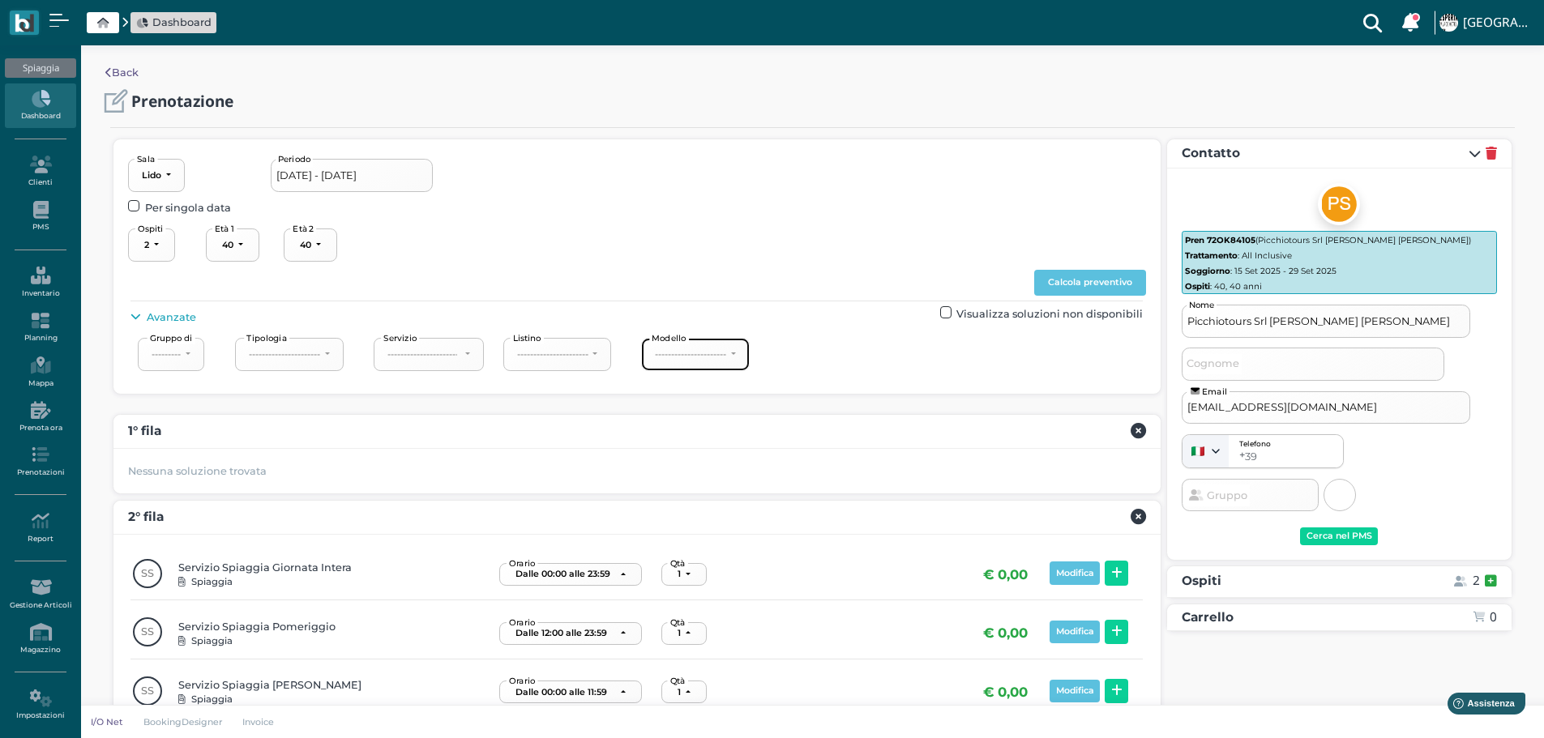
drag, startPoint x: 686, startPoint y: 350, endPoint x: 702, endPoint y: 357, distance: 17.0
click at [687, 350] on div "----------------------" at bounding box center [690, 353] width 71 height 11
click at [691, 446] on span "3° fila" at bounding box center [678, 453] width 28 height 15
select select "239"
drag, startPoint x: 1108, startPoint y: 270, endPoint x: 1158, endPoint y: 284, distance: 52.1
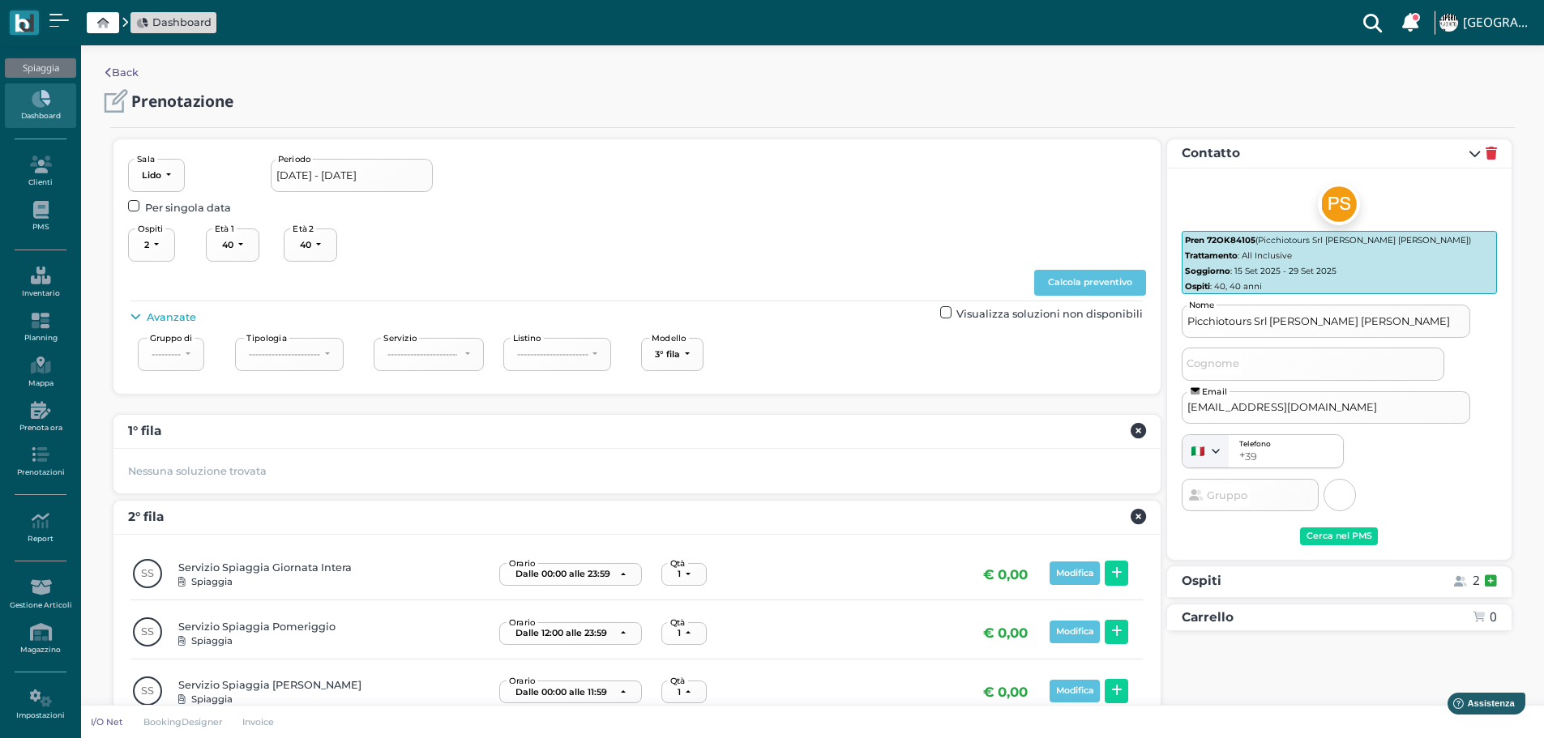
click at [1109, 274] on button "Calcola preventivo" at bounding box center [1090, 283] width 112 height 26
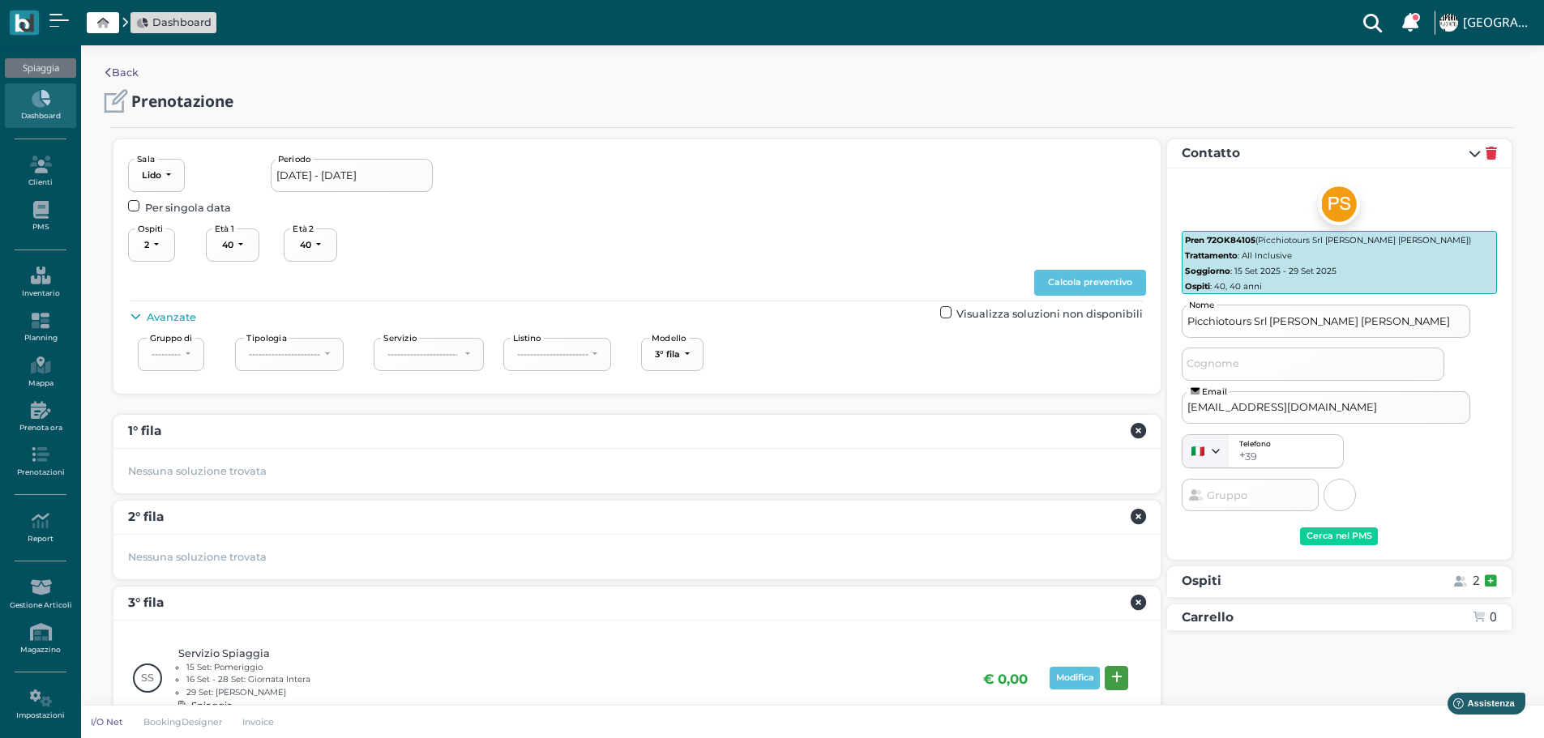
click at [1120, 680] on icon at bounding box center [1116, 678] width 11 height 12
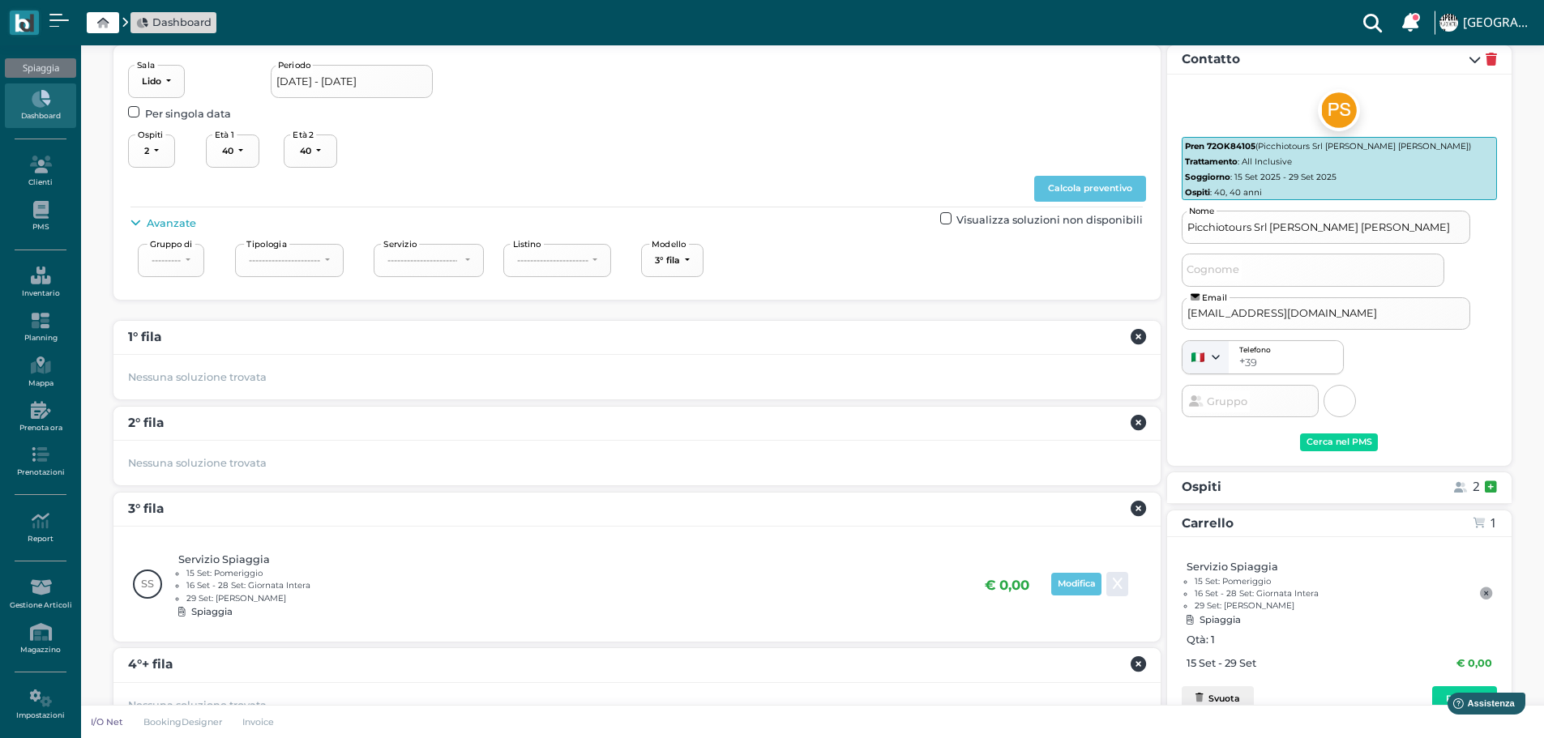
scroll to position [217, 0]
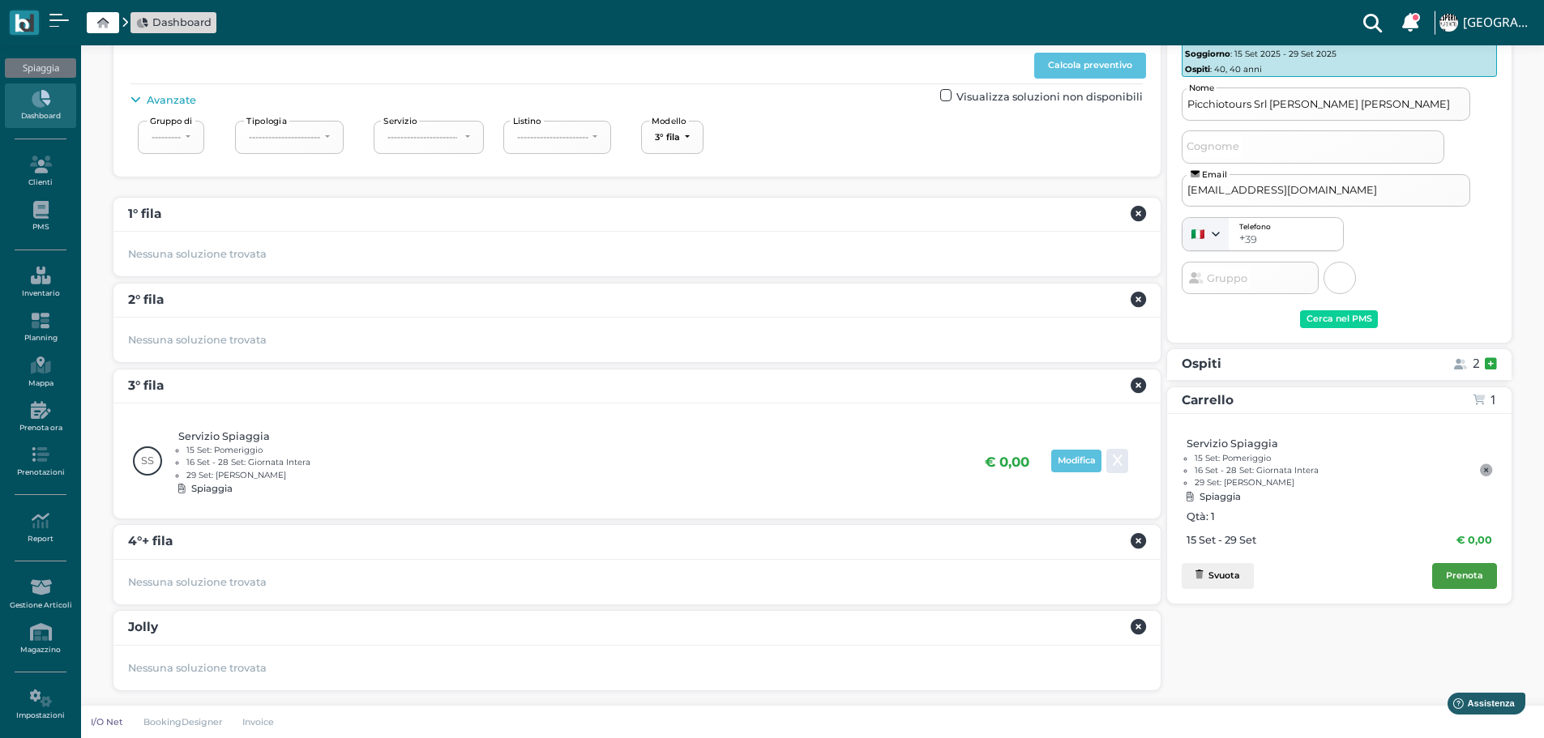
click at [1453, 582] on button "Prenota" at bounding box center [1464, 576] width 65 height 26
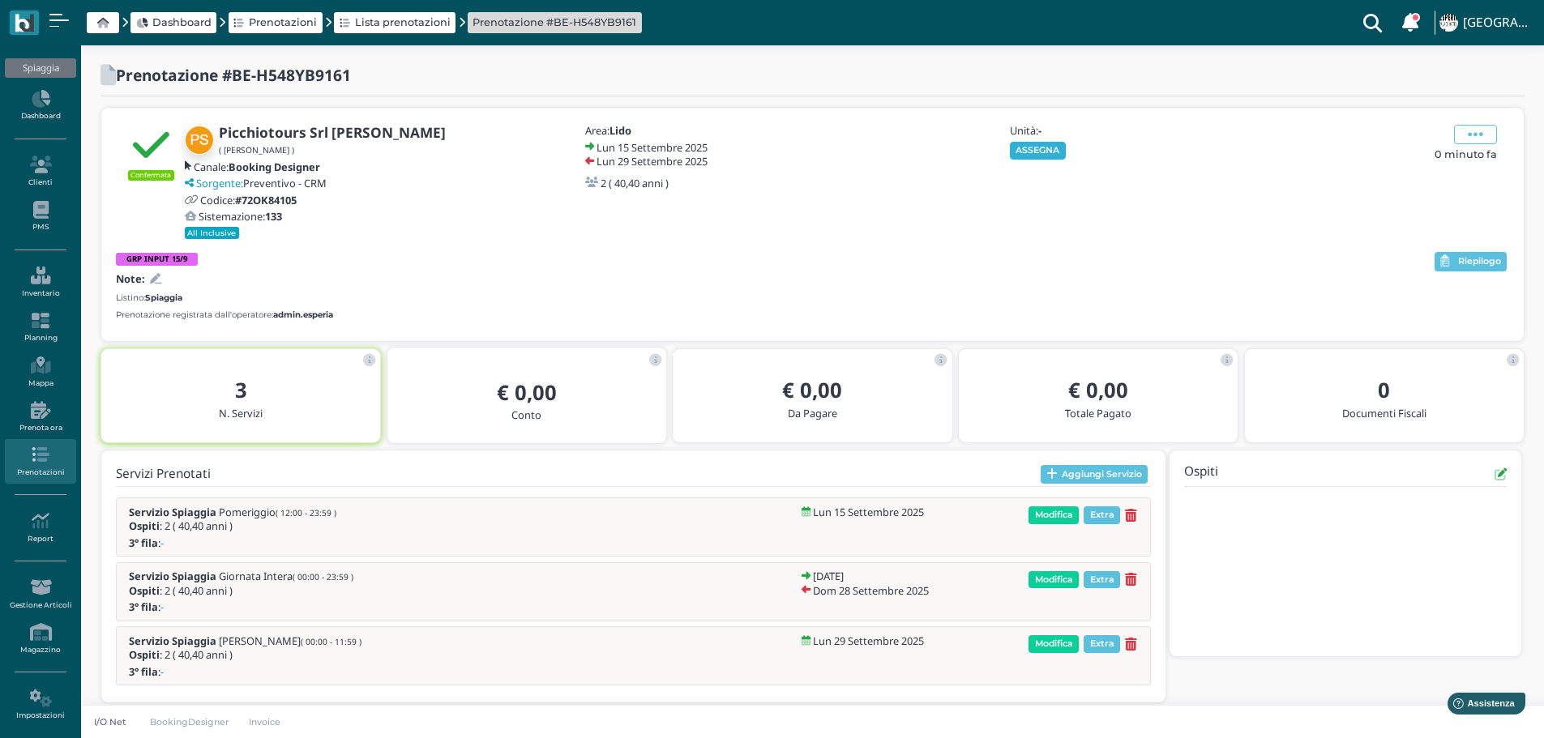
click at [1038, 152] on button "ASSEGNA" at bounding box center [1038, 151] width 56 height 18
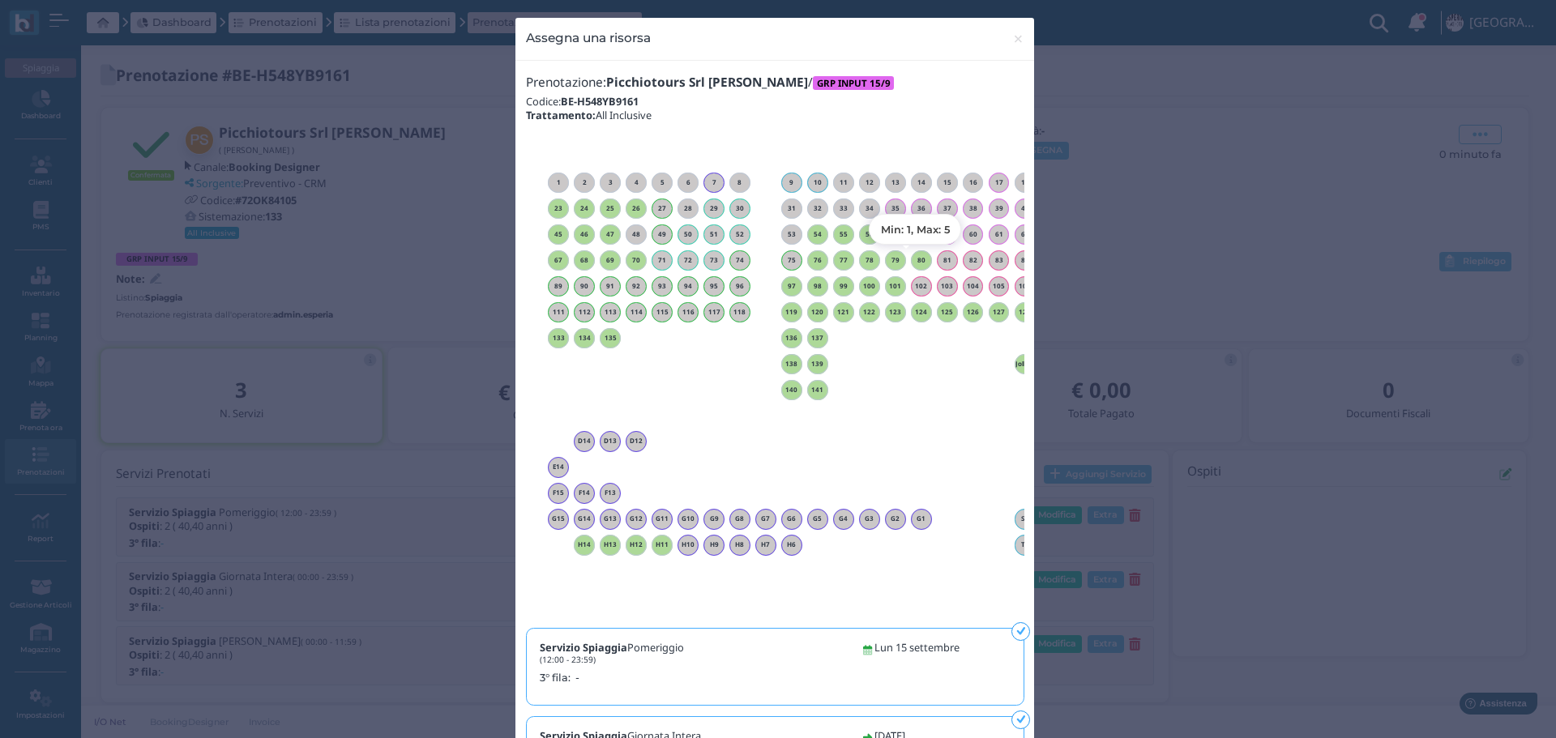
click at [916, 260] on h6 "80" at bounding box center [921, 260] width 21 height 7
drag, startPoint x: 1010, startPoint y: 41, endPoint x: 1066, endPoint y: 3, distance: 67.6
click at [1015, 31] on span "×" at bounding box center [1018, 38] width 12 height 21
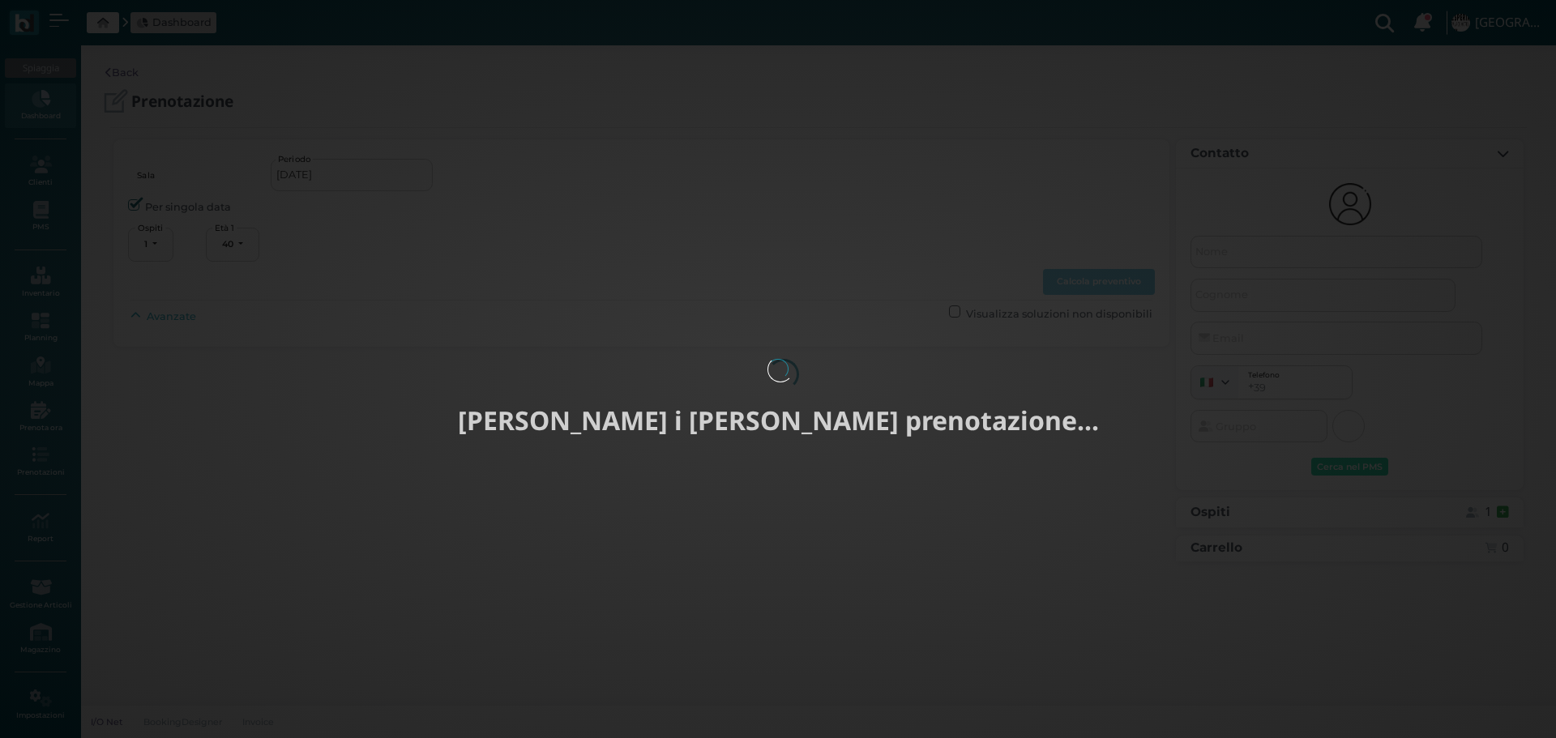
select select "40"
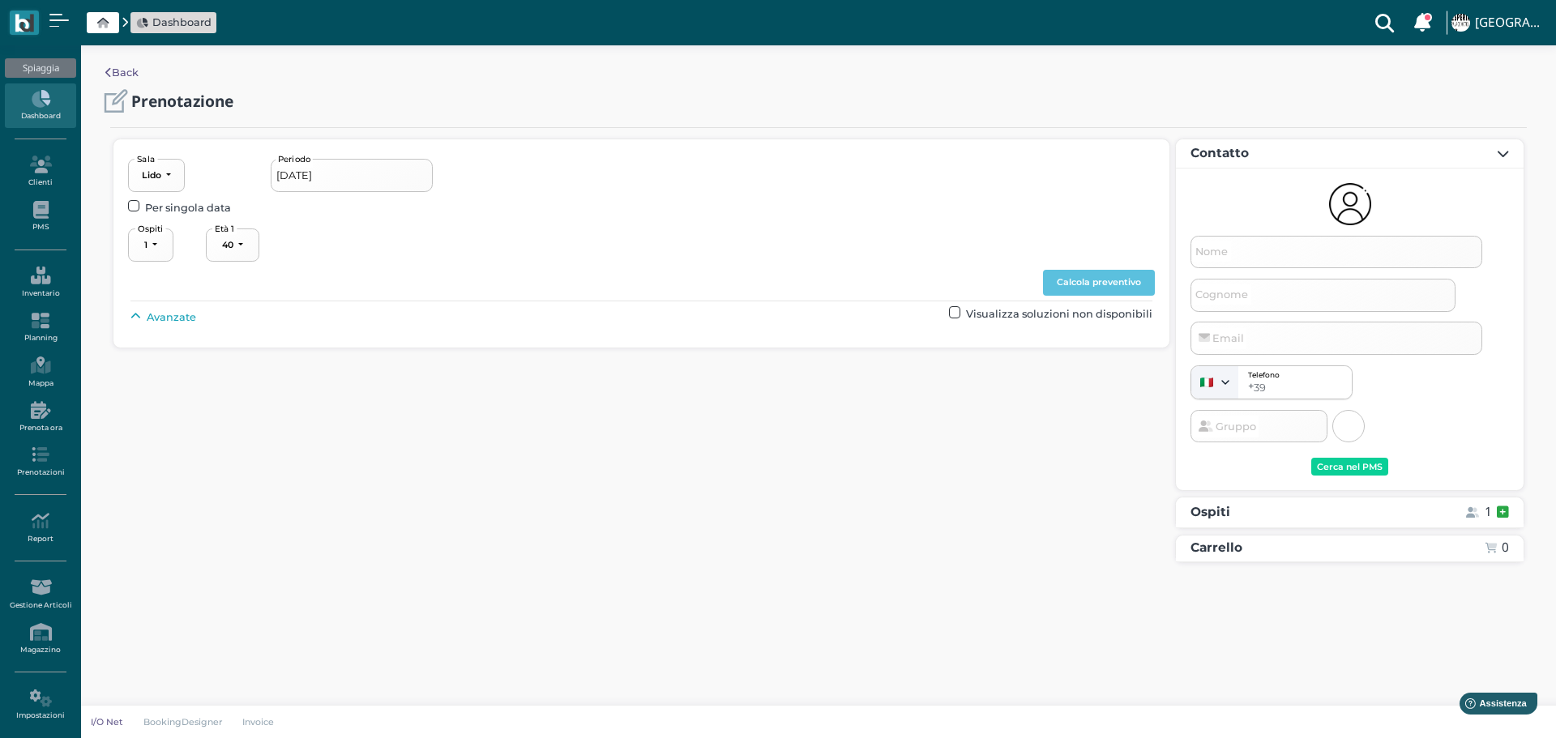
type input "[DATE] - [DATE]"
select select "2"
type input "Picchiotours Srl [PERSON_NAME]"
type input "[EMAIL_ADDRESS][DOMAIN_NAME]"
select select "40"
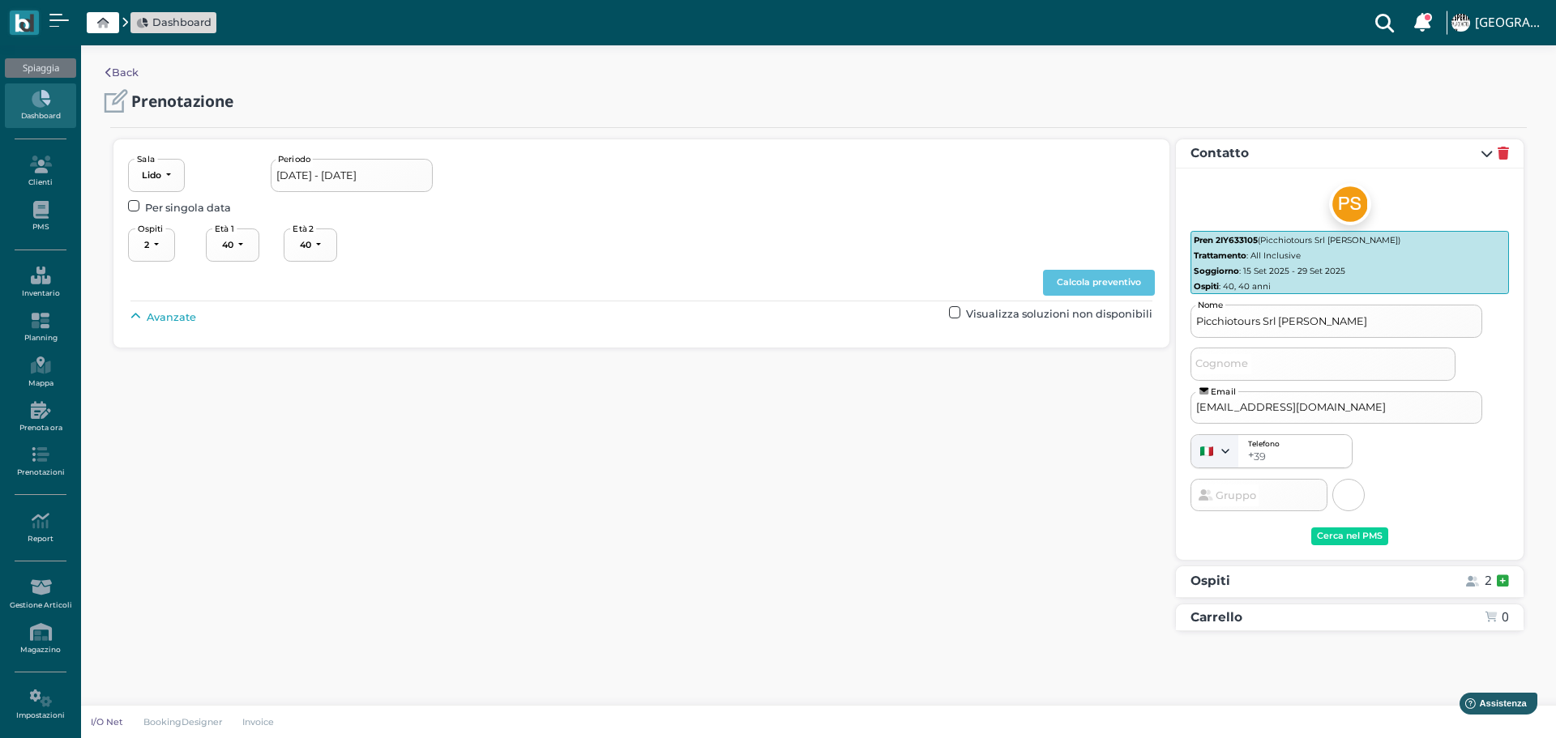
click at [154, 312] on span "Avanzate" at bounding box center [171, 317] width 49 height 15
click at [720, 361] on button "----------------------" at bounding box center [695, 354] width 109 height 33
click at [701, 430] on link "2° fila" at bounding box center [709, 433] width 121 height 21
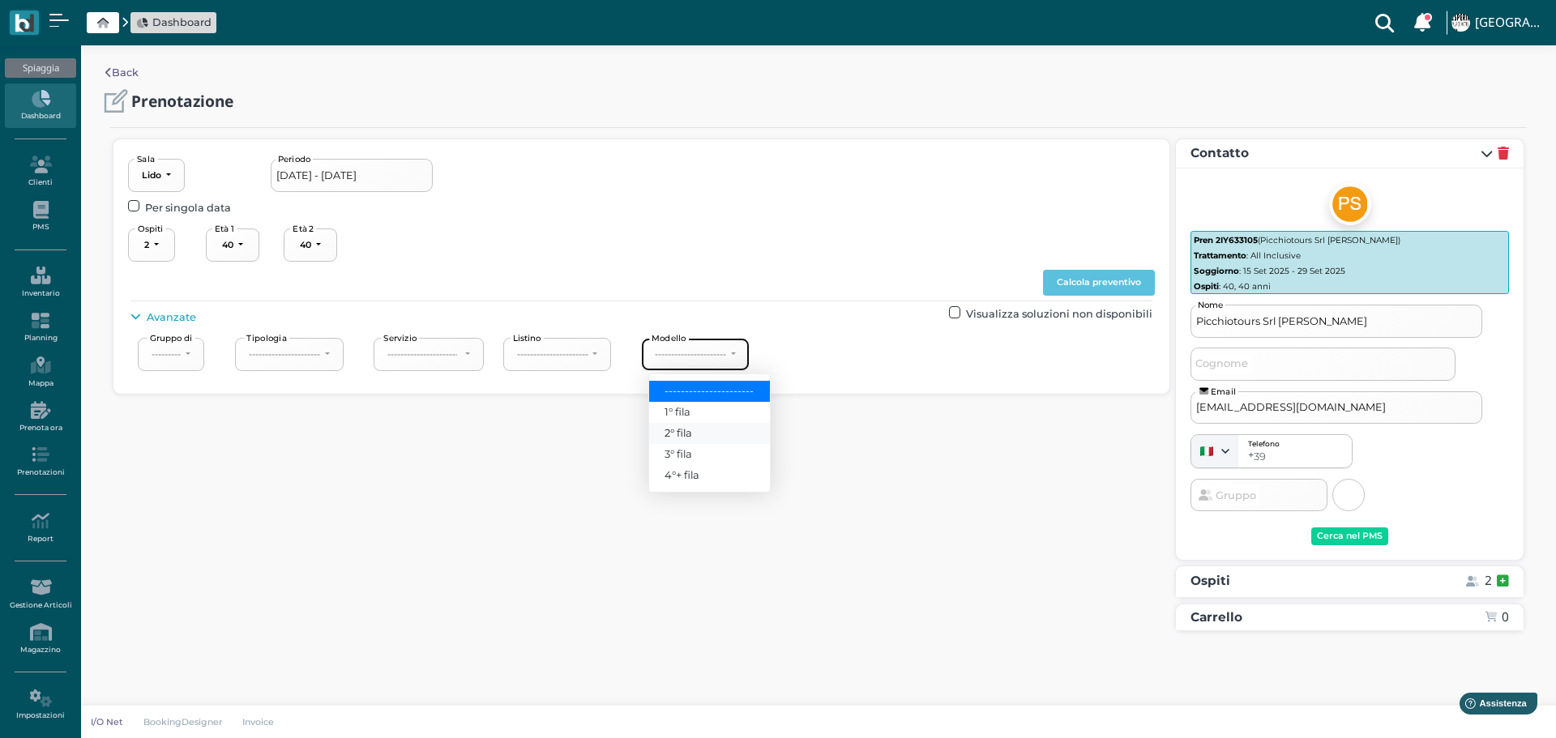
select select "238"
click at [1117, 279] on button "Calcola preventivo" at bounding box center [1099, 283] width 112 height 26
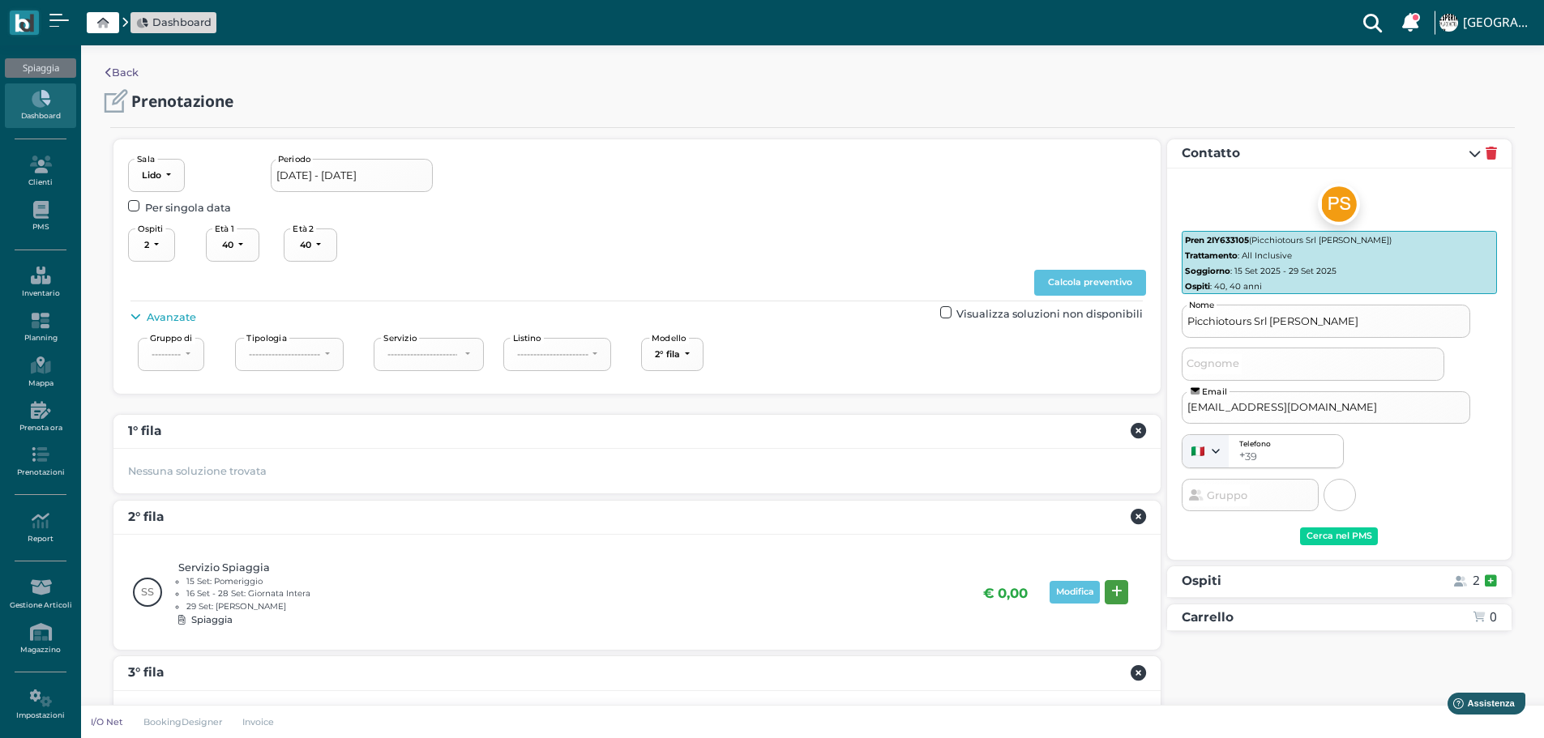
click at [1121, 583] on button at bounding box center [1115, 592] width 23 height 24
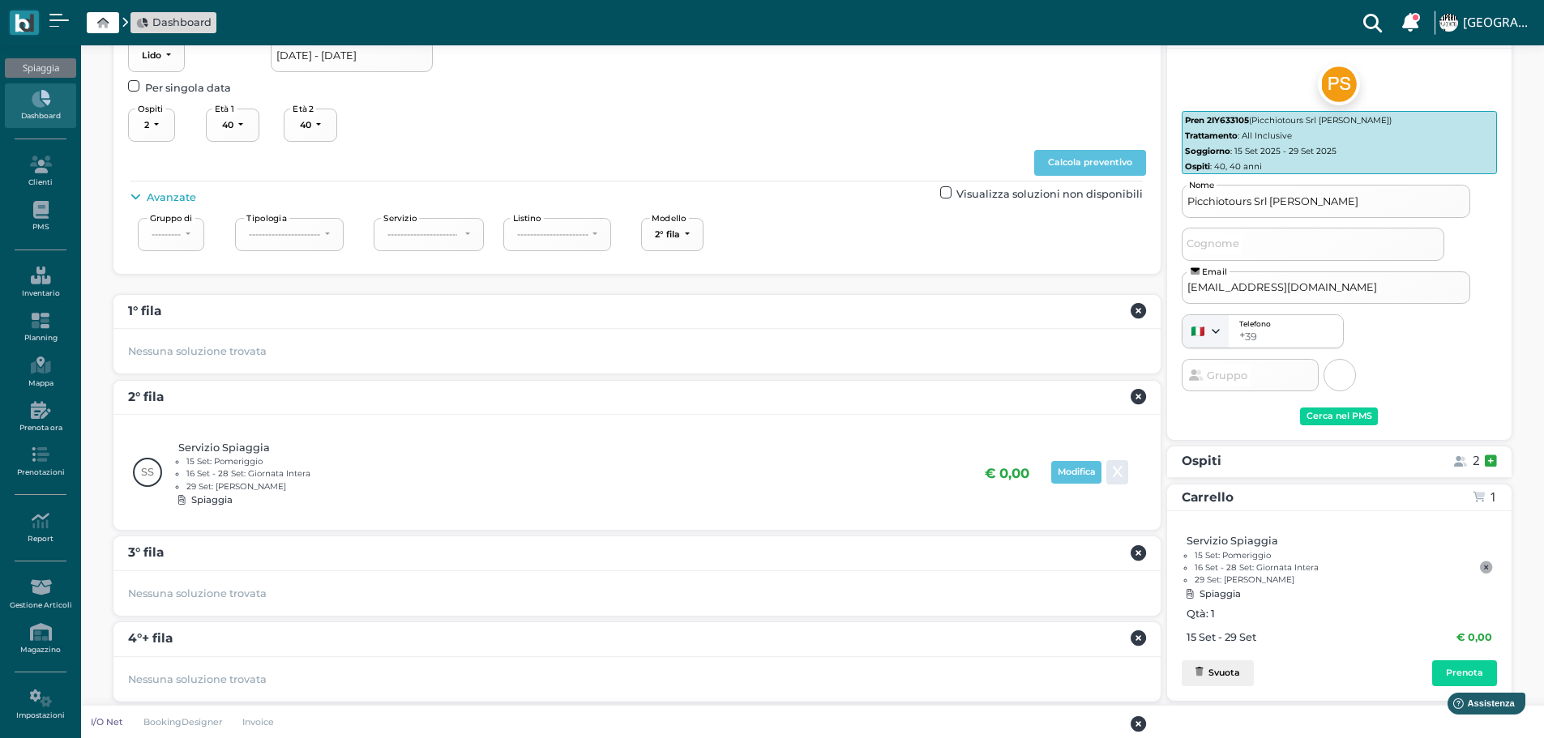
scroll to position [217, 0]
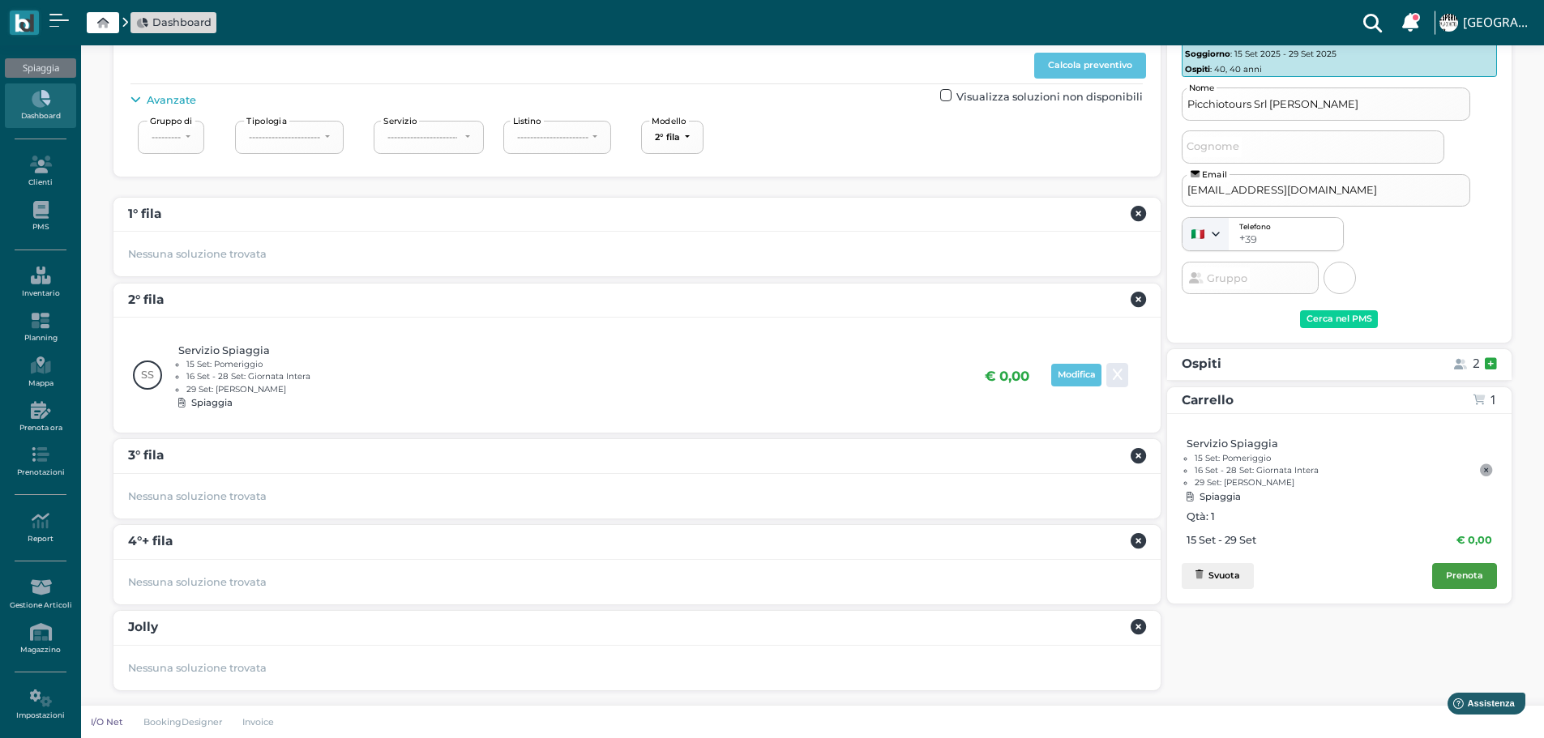
click at [1467, 576] on div "Prenota" at bounding box center [1464, 575] width 37 height 11
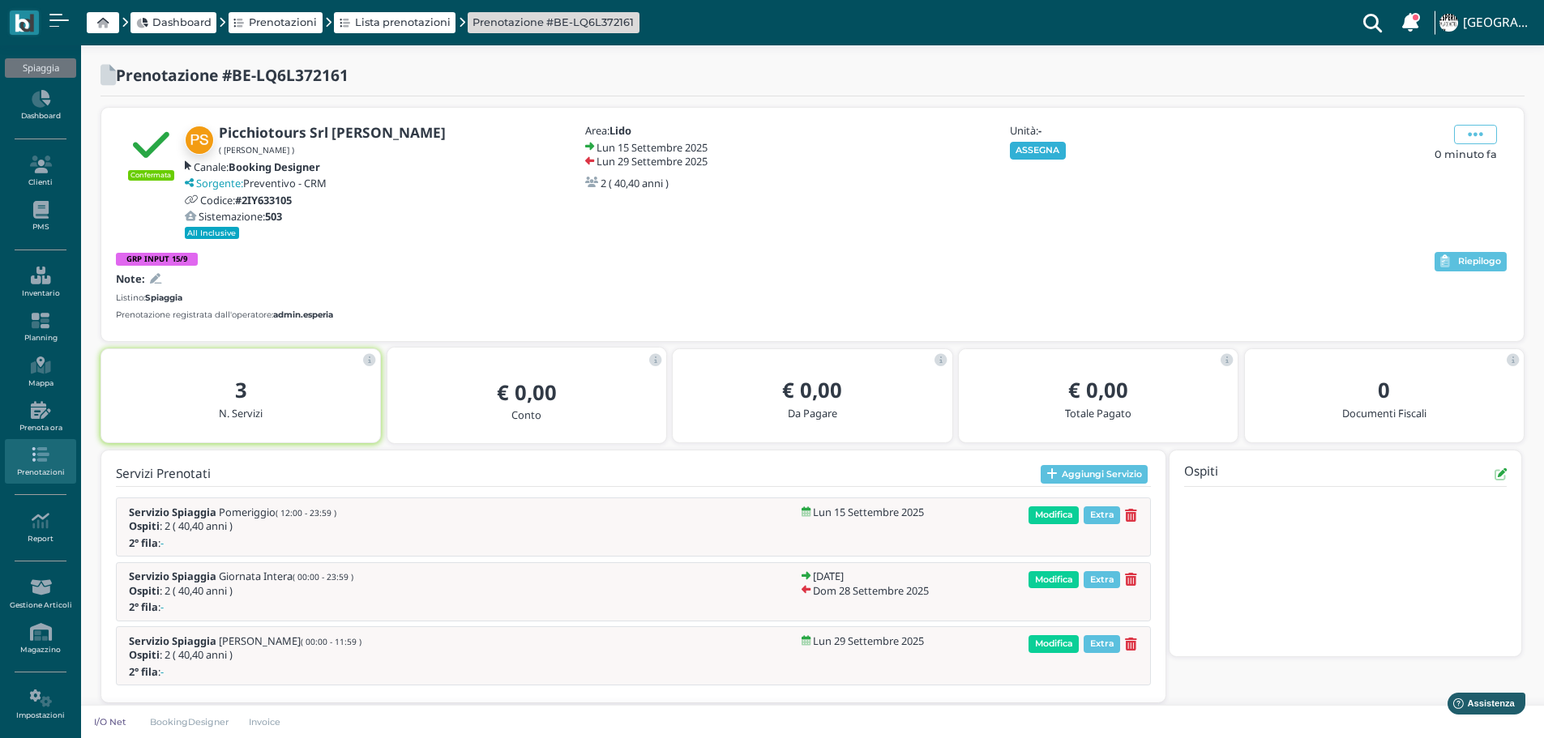
click at [1044, 146] on button "ASSEGNA" at bounding box center [1038, 151] width 56 height 18
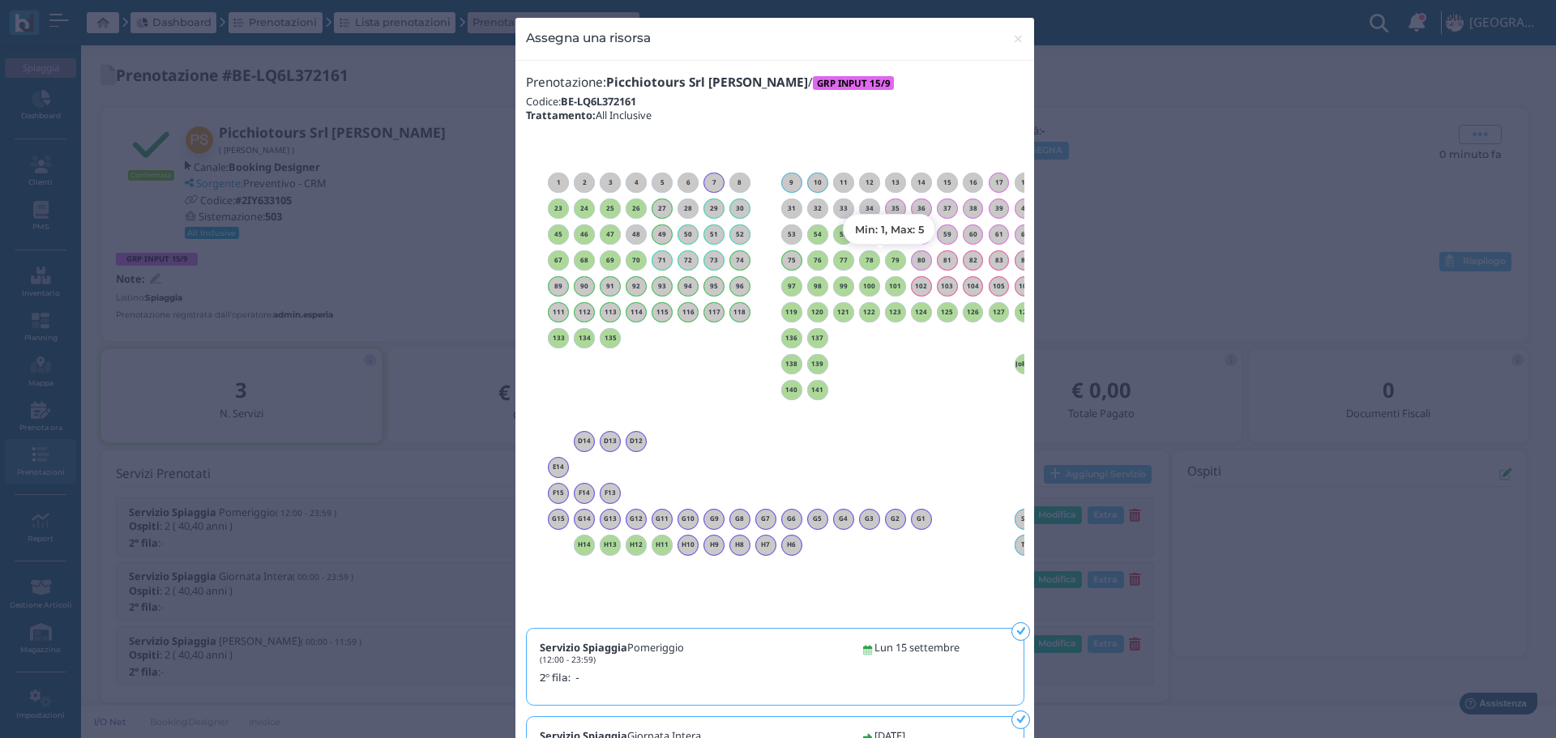
click at [888, 261] on h6 "79" at bounding box center [895, 260] width 21 height 7
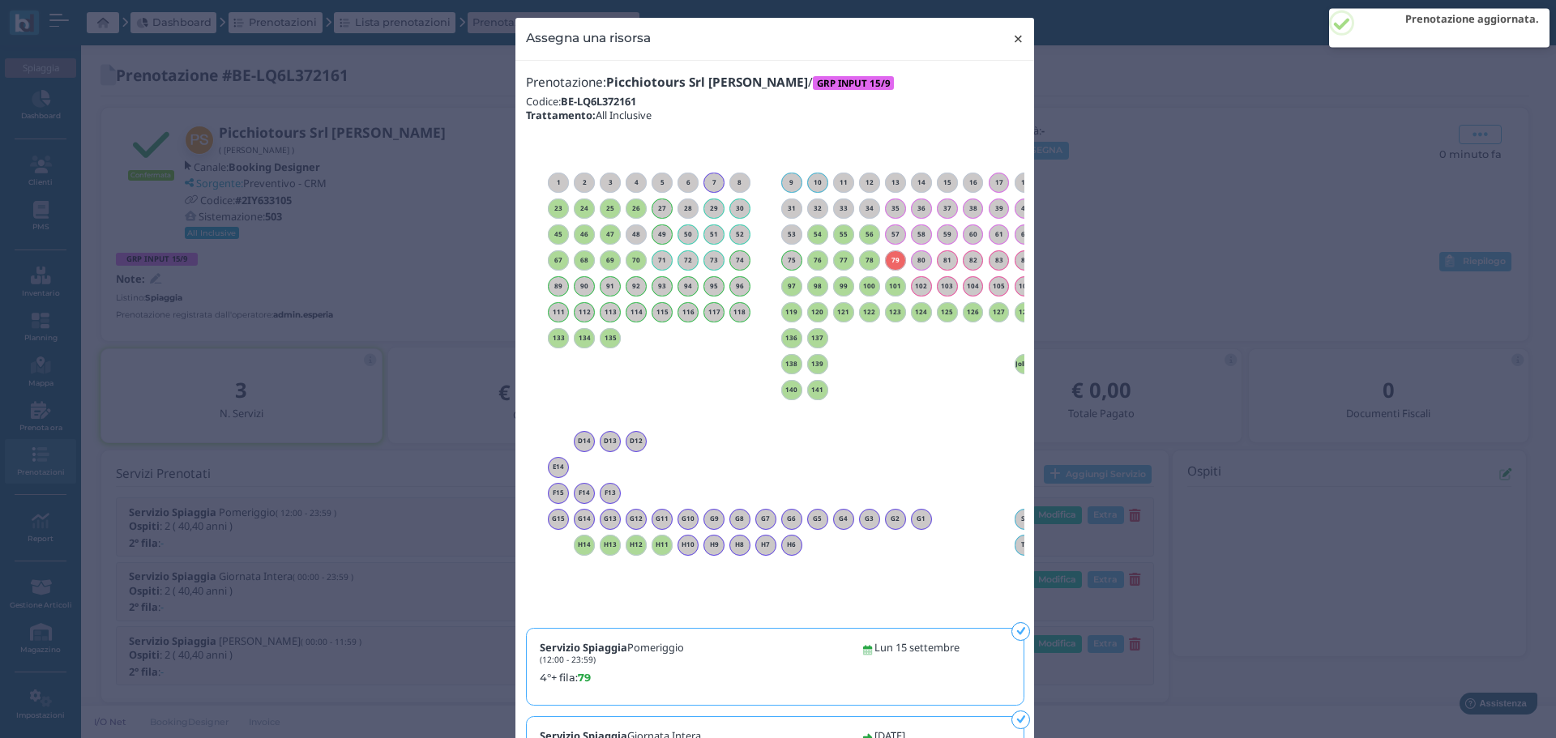
drag, startPoint x: 1006, startPoint y: 39, endPoint x: 1035, endPoint y: 30, distance: 29.7
click at [1012, 37] on span "×" at bounding box center [1018, 38] width 12 height 21
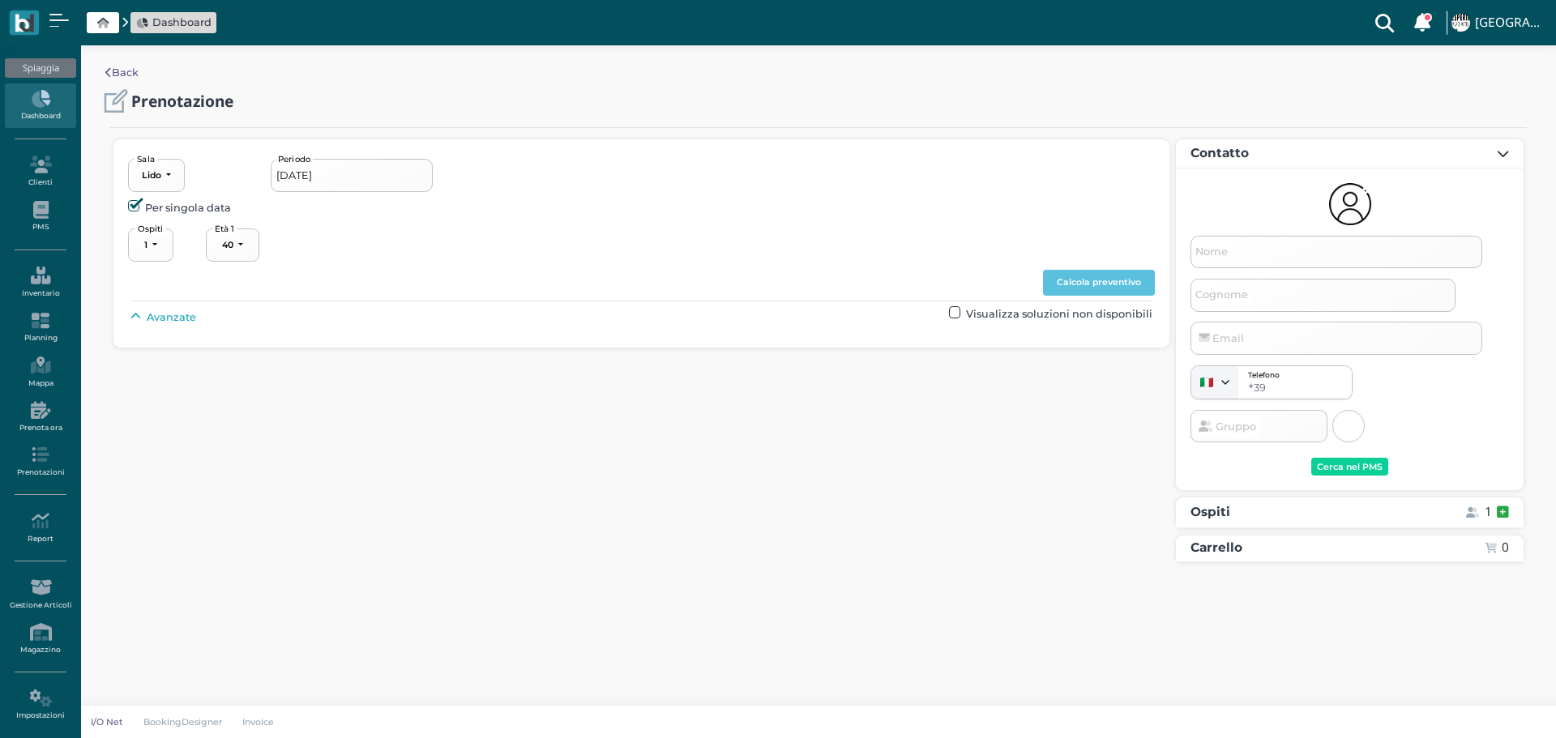
select select "40"
click at [174, 310] on span "Avanzate" at bounding box center [171, 317] width 49 height 15
drag, startPoint x: 697, startPoint y: 356, endPoint x: 764, endPoint y: 380, distance: 71.5
click at [711, 363] on button "----------------------" at bounding box center [695, 354] width 109 height 33
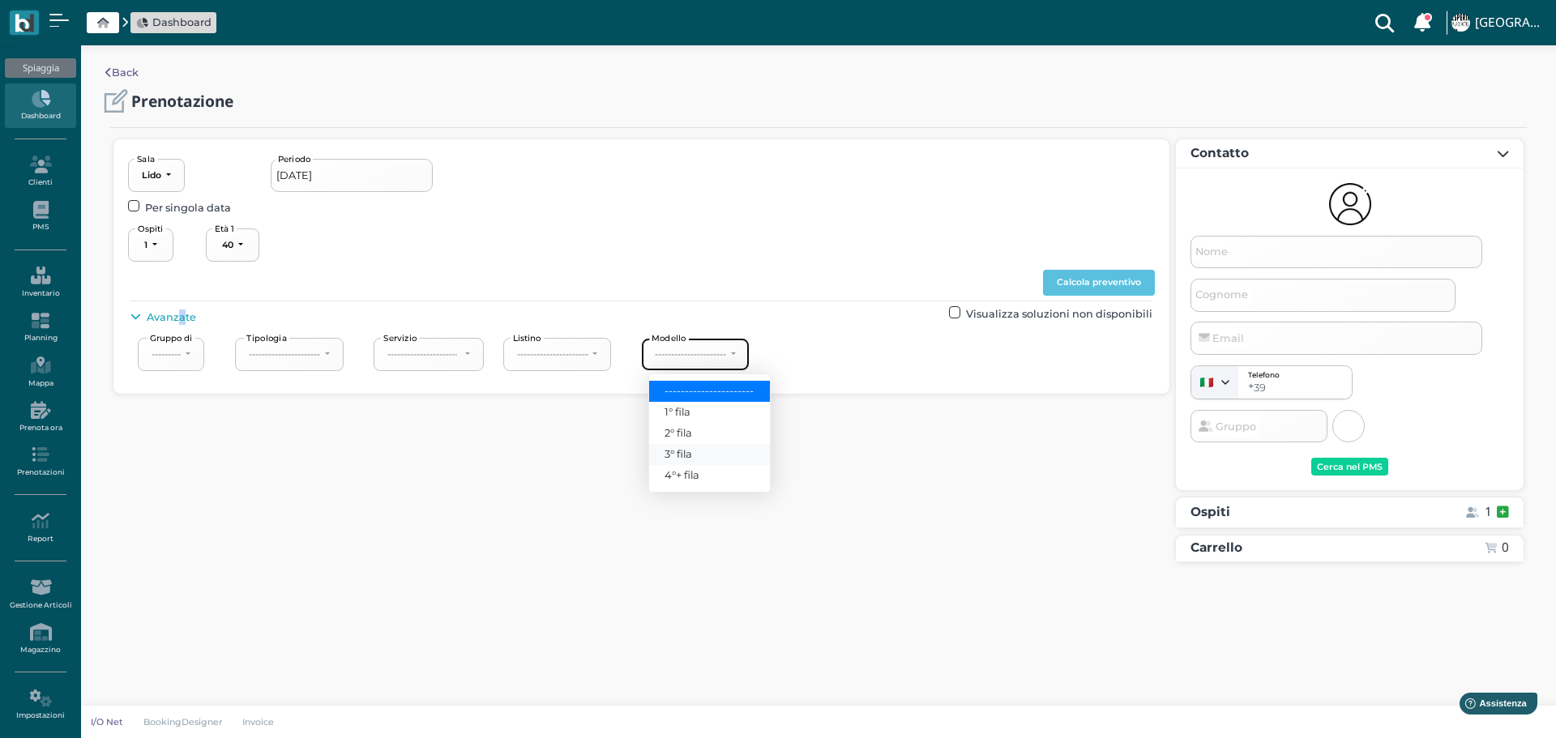
type input "[DATE] - [DATE]"
select select "2"
type input "Picchiotours Srl [PERSON_NAME] Gesuela"
type input "[EMAIL_ADDRESS][DOMAIN_NAME]"
select select "40"
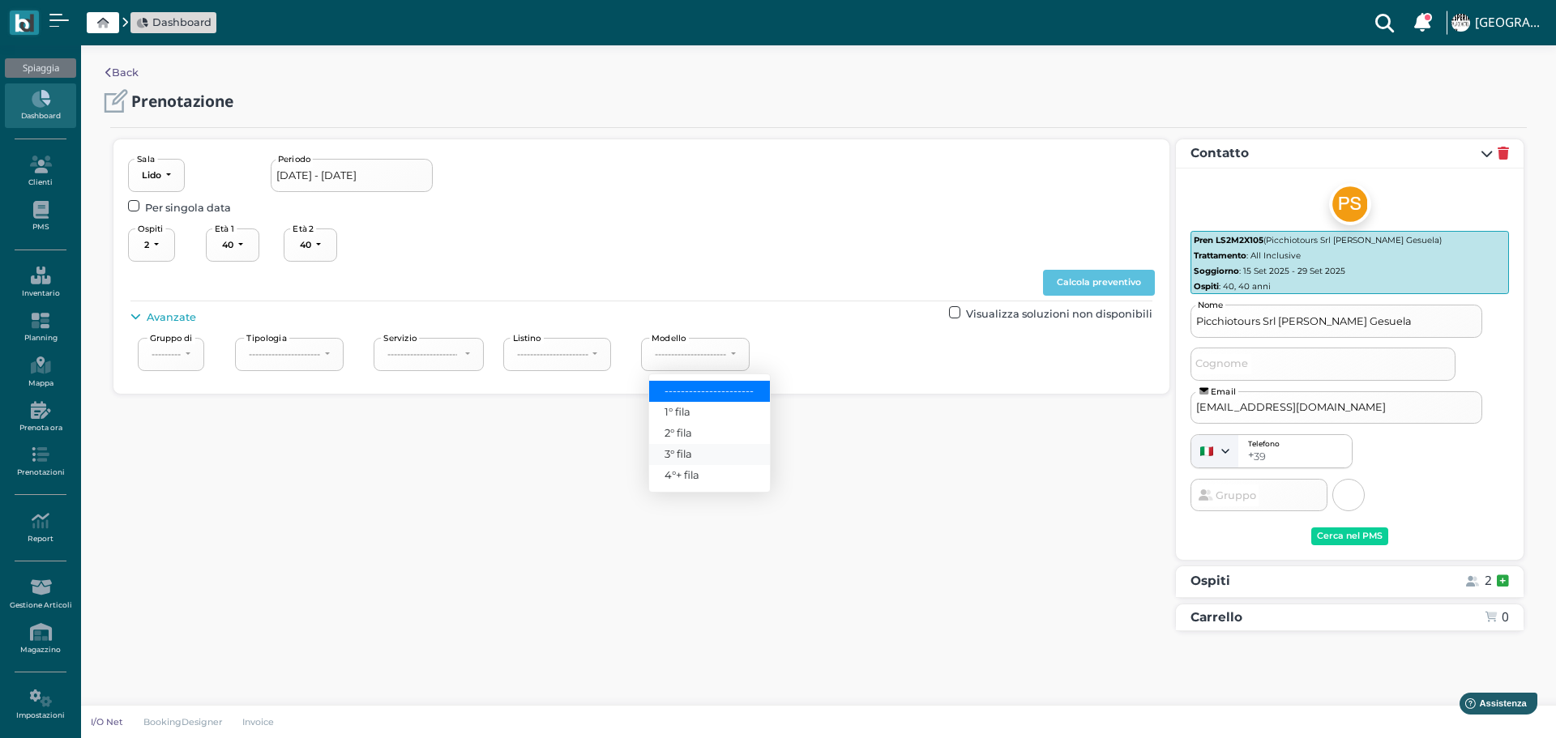
click at [691, 451] on span "3° fila" at bounding box center [678, 453] width 28 height 15
select select "239"
drag, startPoint x: 1078, startPoint y: 275, endPoint x: 1140, endPoint y: 284, distance: 62.3
click at [1082, 275] on button "Calcola preventivo" at bounding box center [1099, 283] width 112 height 26
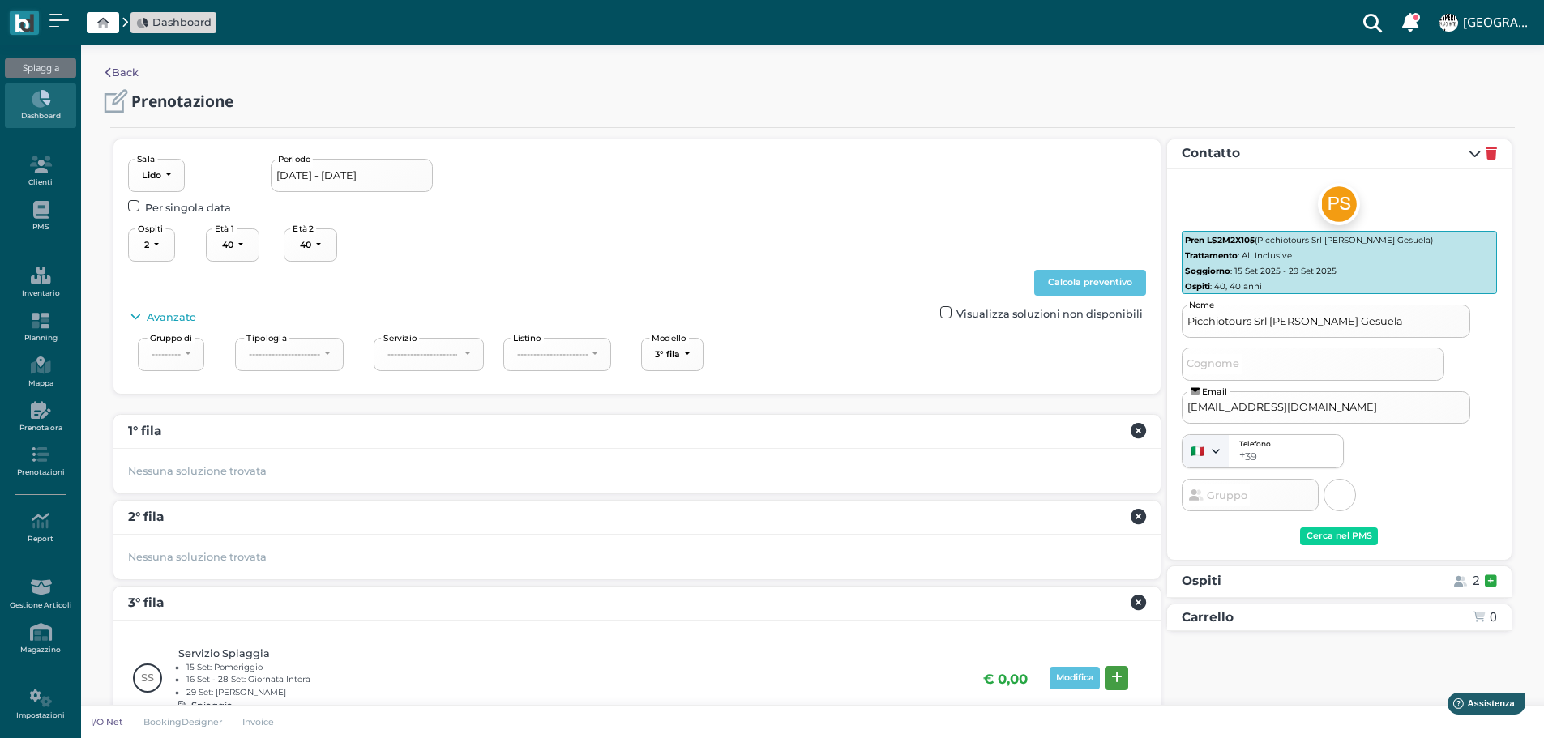
click at [1117, 676] on icon at bounding box center [1116, 678] width 11 height 12
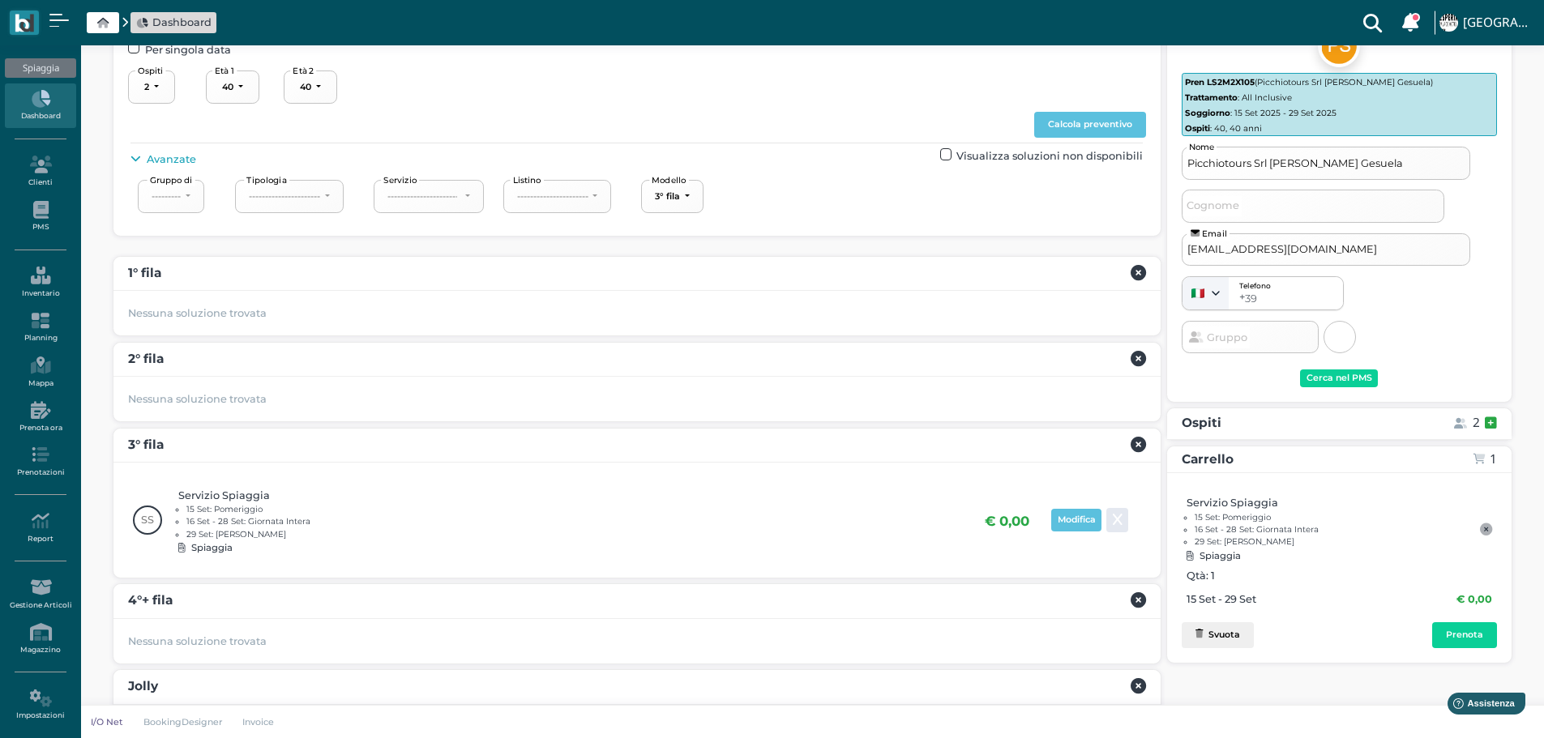
scroll to position [217, 0]
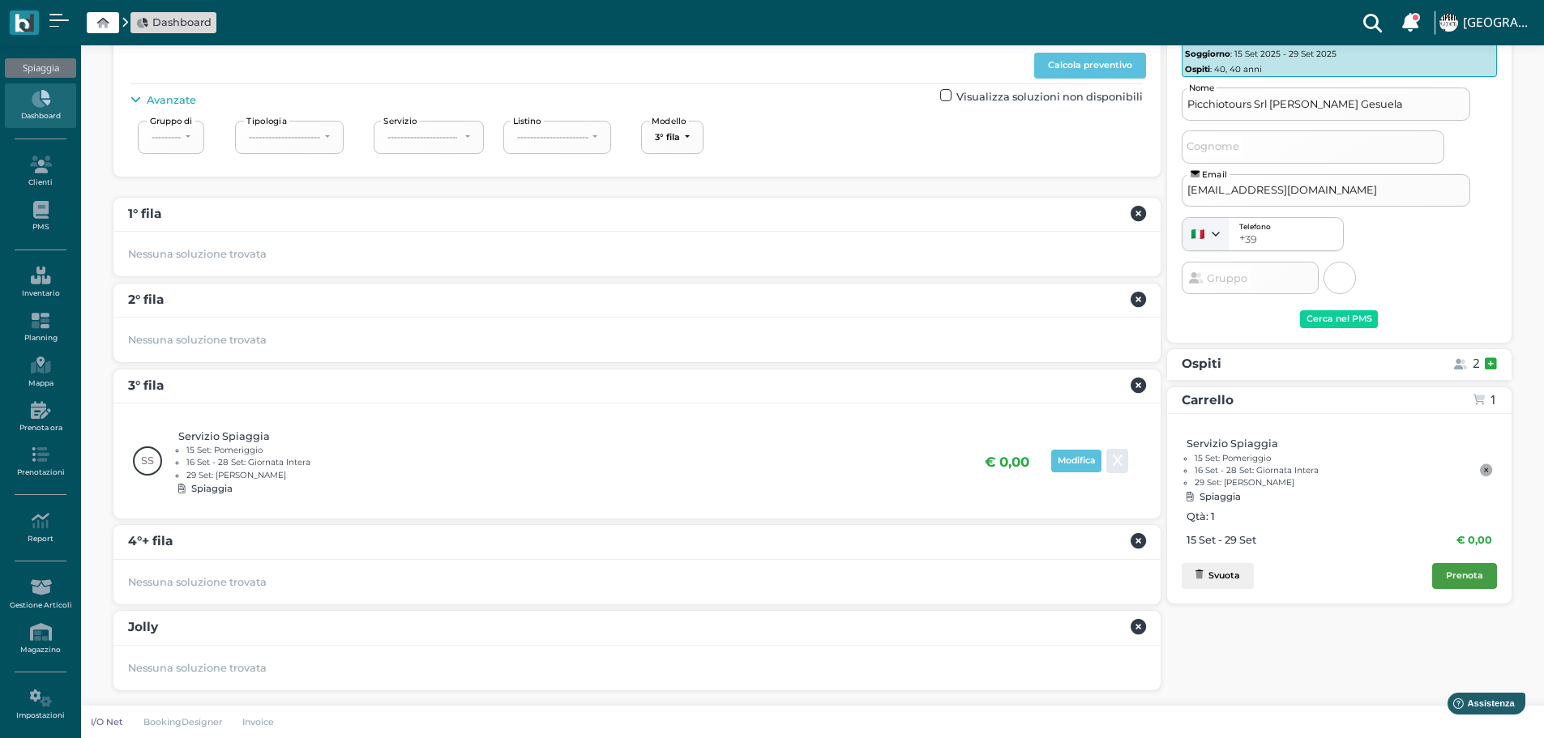
click at [1472, 579] on div "Prenota" at bounding box center [1464, 575] width 37 height 11
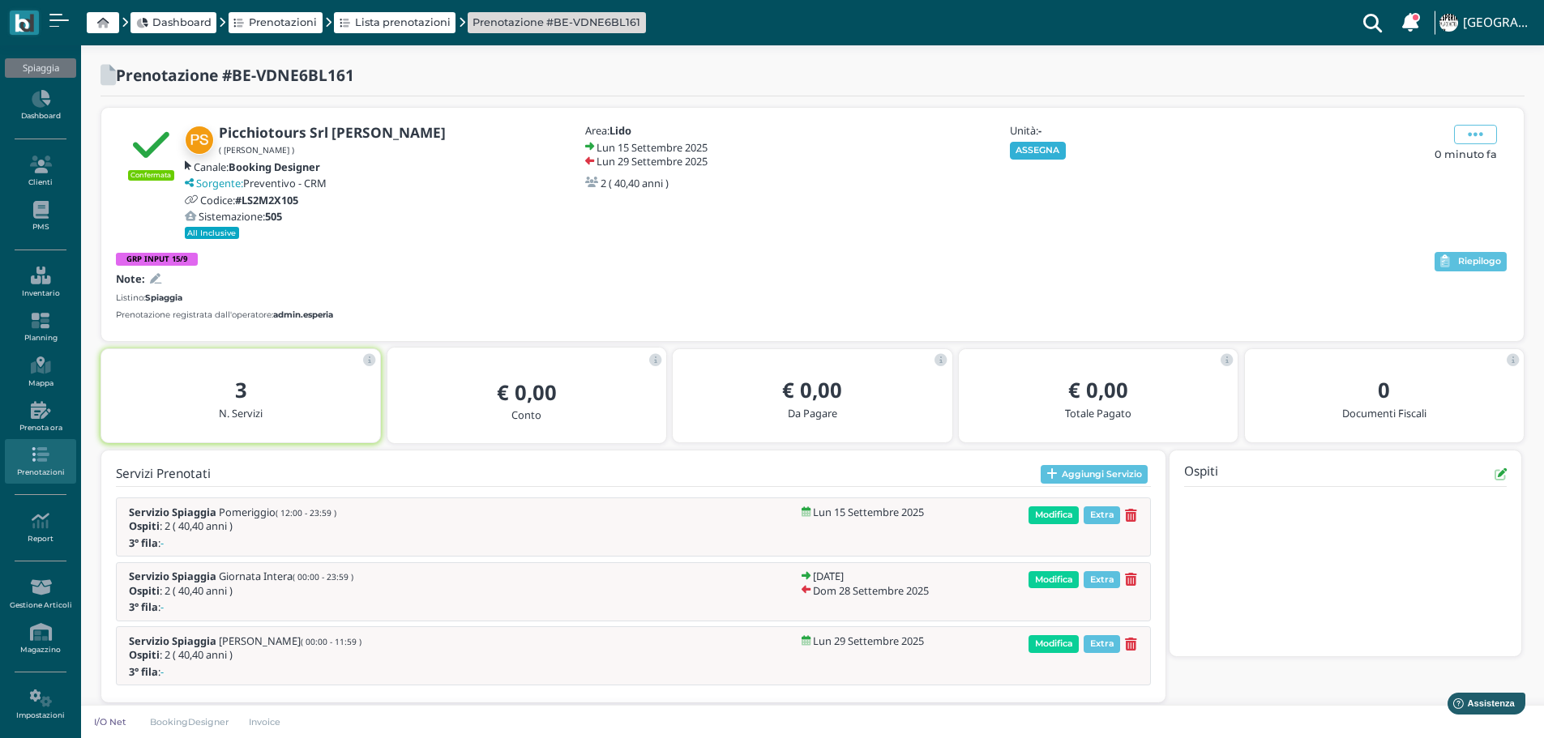
click at [1044, 151] on button "ASSEGNA" at bounding box center [1038, 151] width 56 height 18
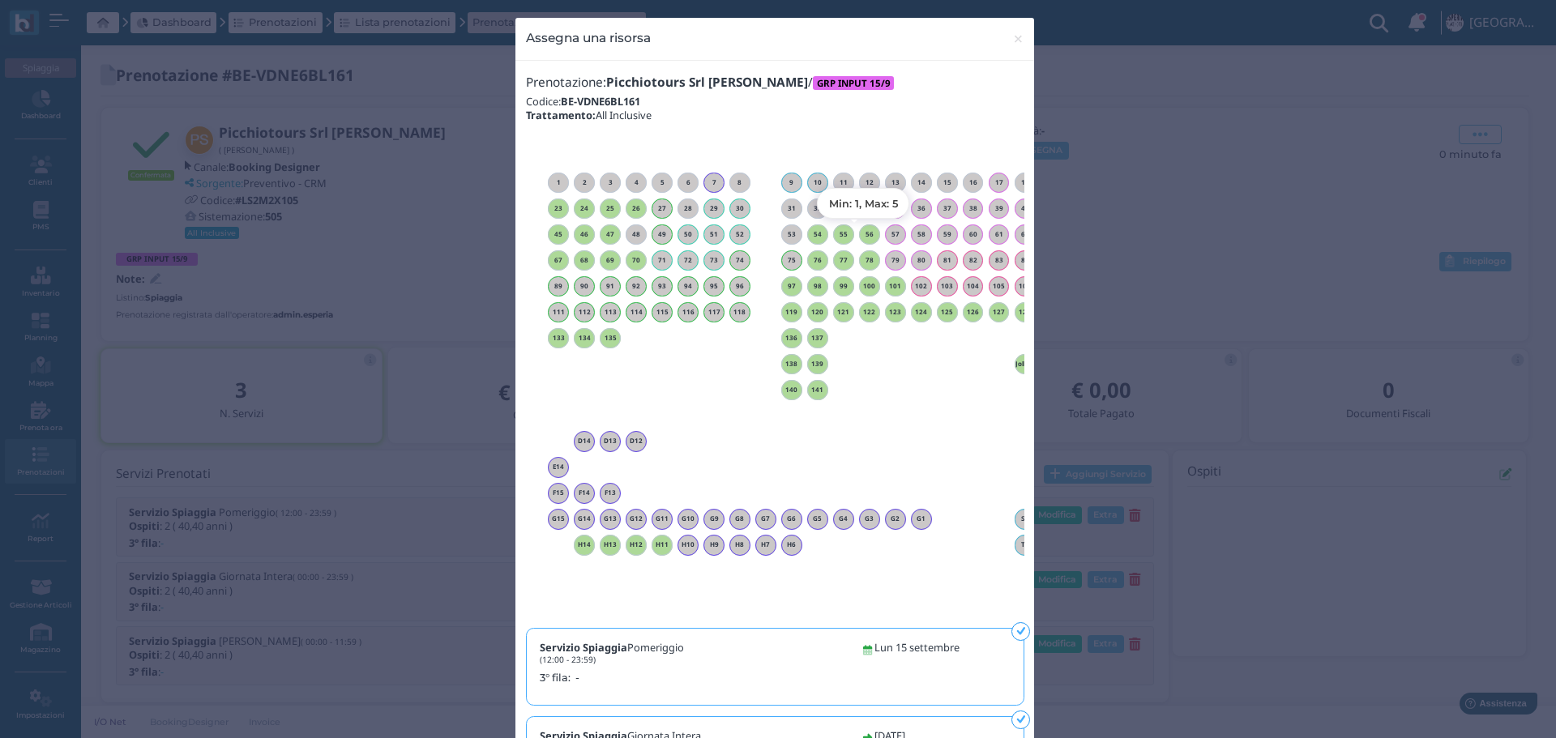
click at [864, 231] on h6 "56" at bounding box center [869, 234] width 21 height 7
drag, startPoint x: 1010, startPoint y: 33, endPoint x: 1115, endPoint y: 6, distance: 108.1
click at [1016, 33] on span "×" at bounding box center [1018, 38] width 12 height 21
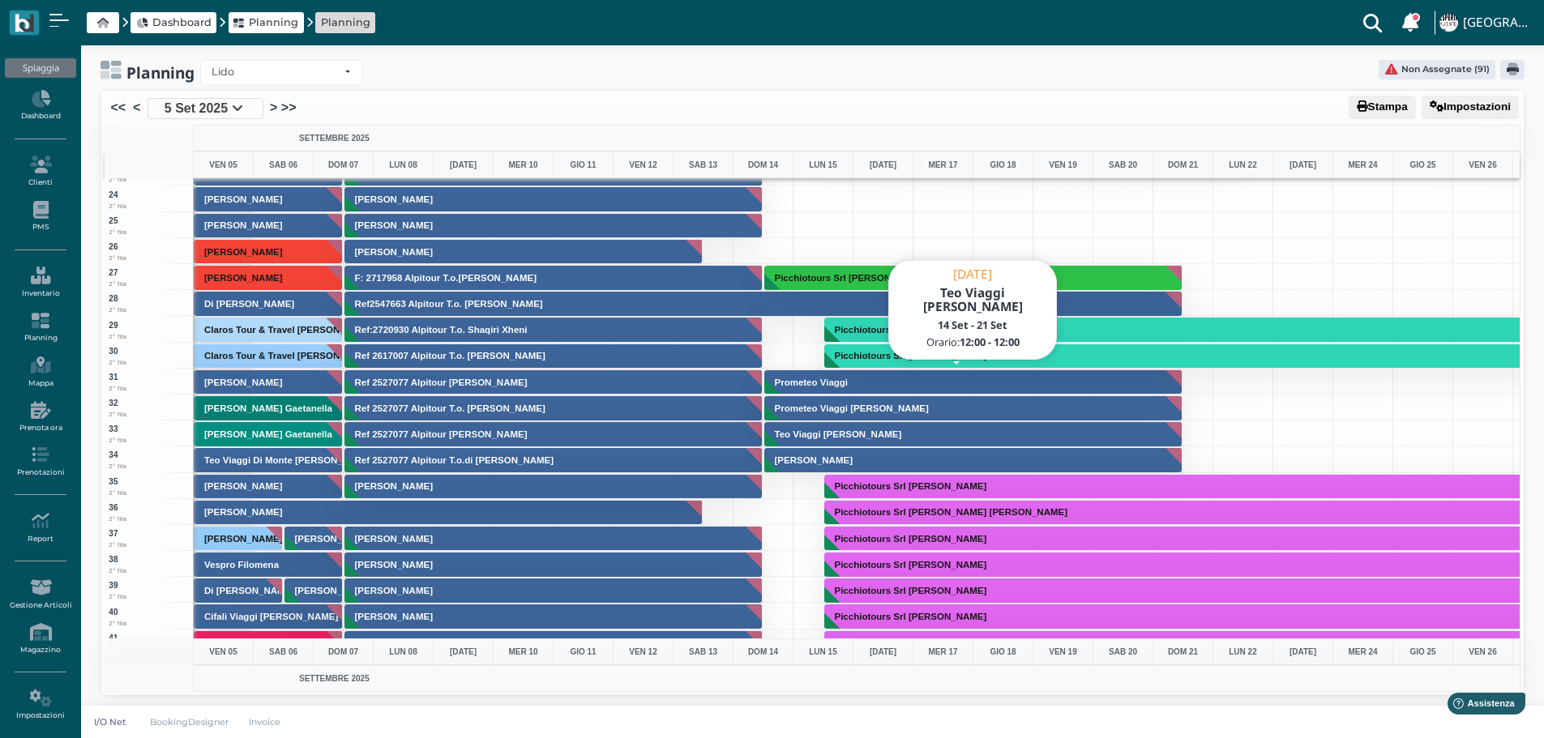
scroll to position [648, 0]
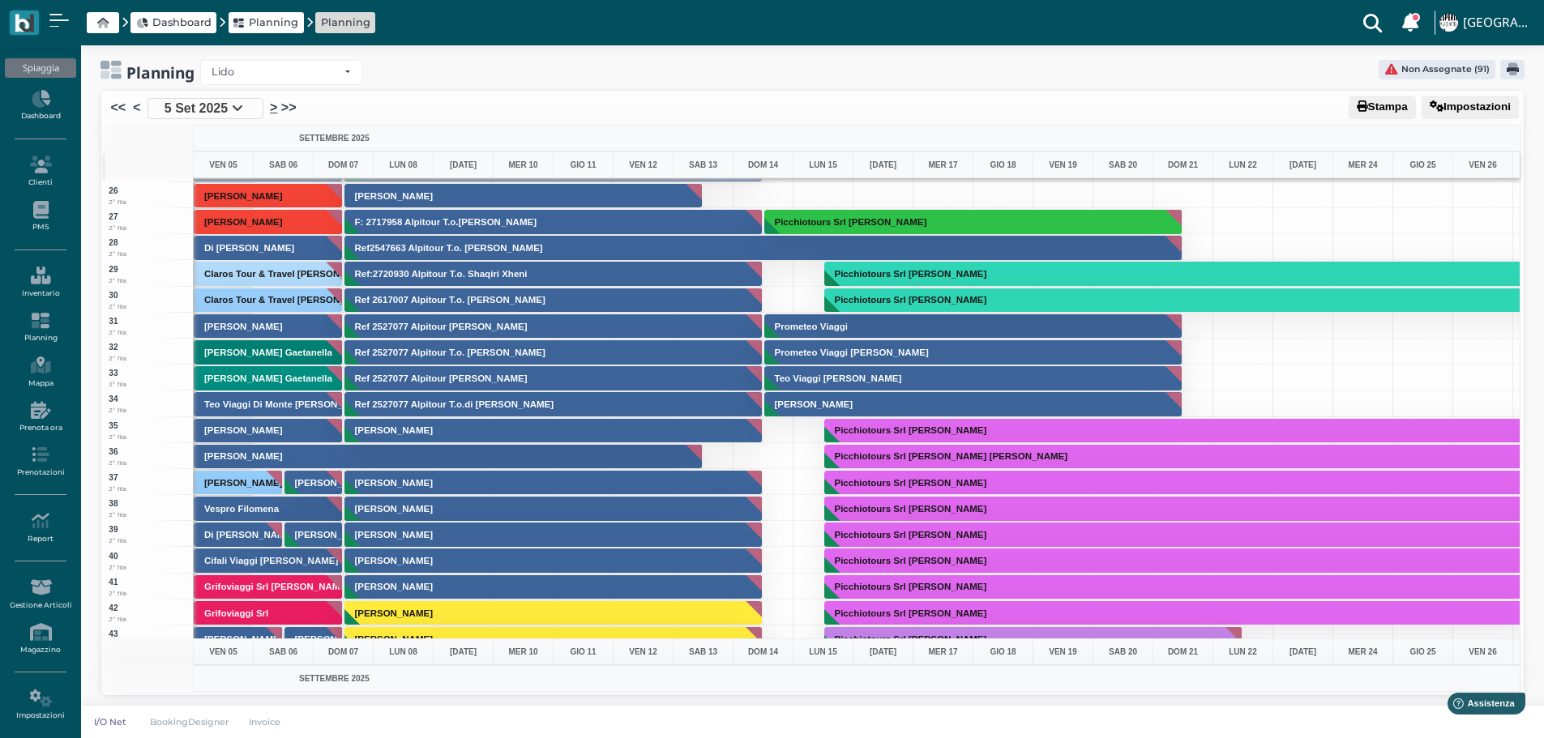
click at [271, 111] on link ">" at bounding box center [273, 107] width 7 height 19
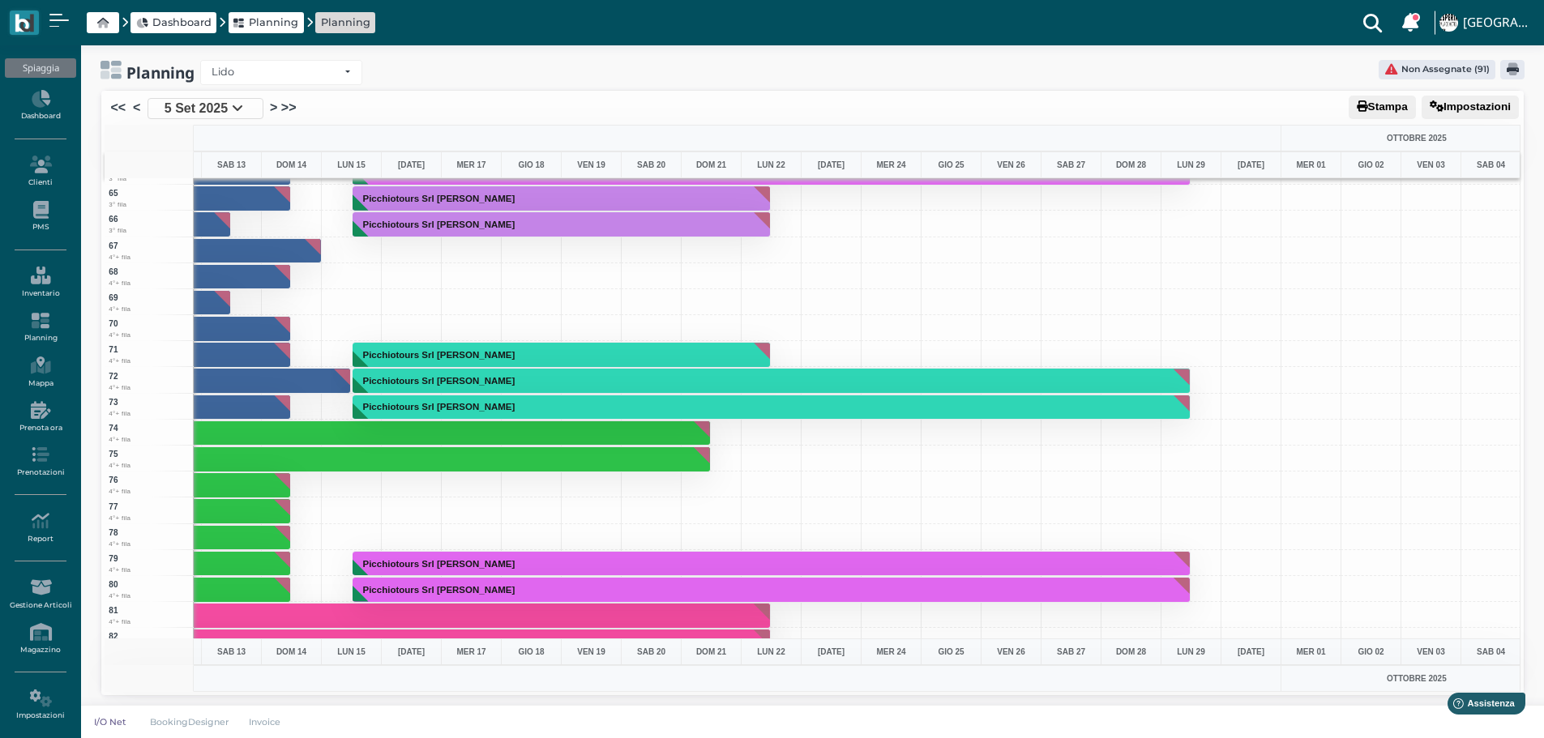
scroll to position [1702, 472]
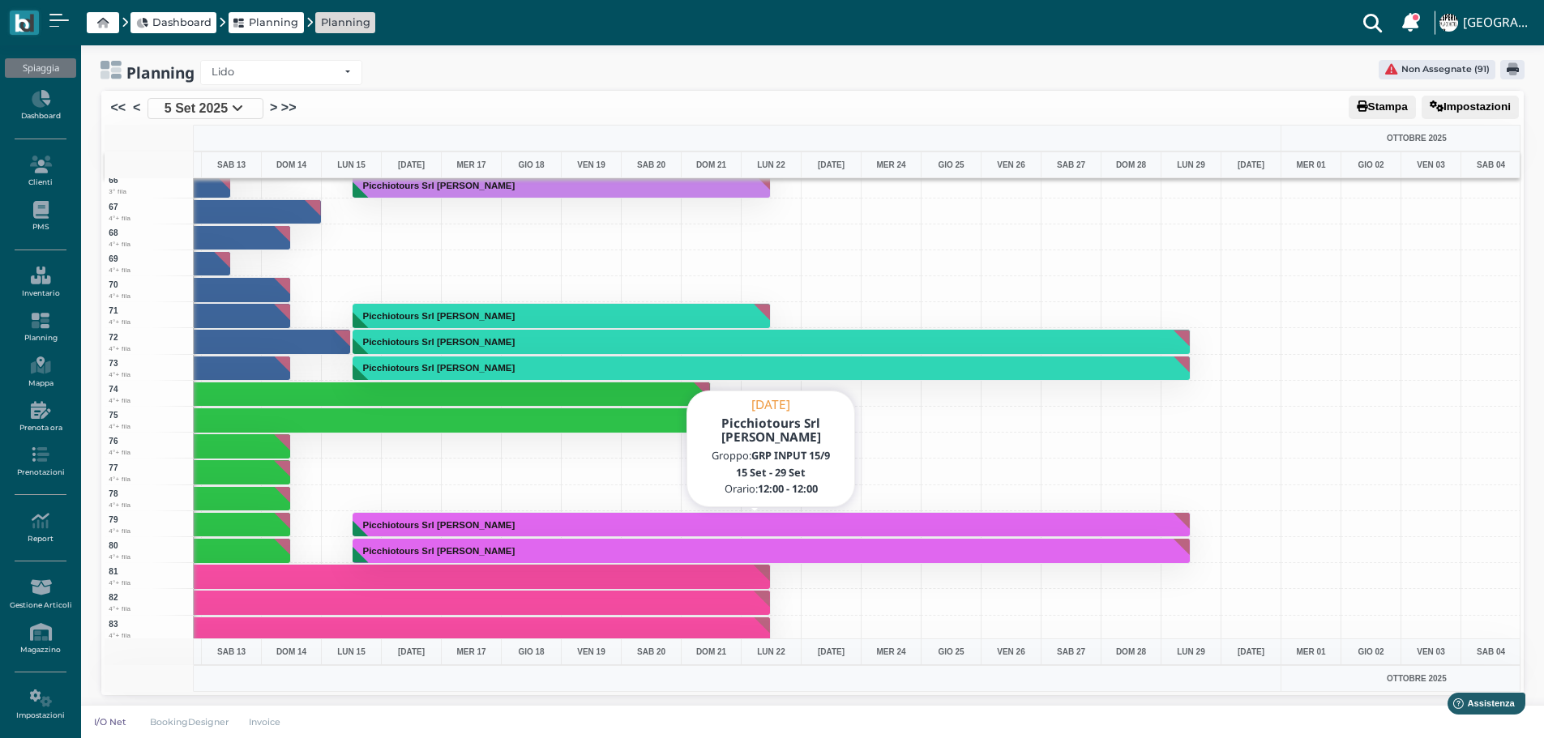
click at [499, 517] on button "Picchiotours Srl Paravati Giuseppina" at bounding box center [771, 525] width 838 height 26
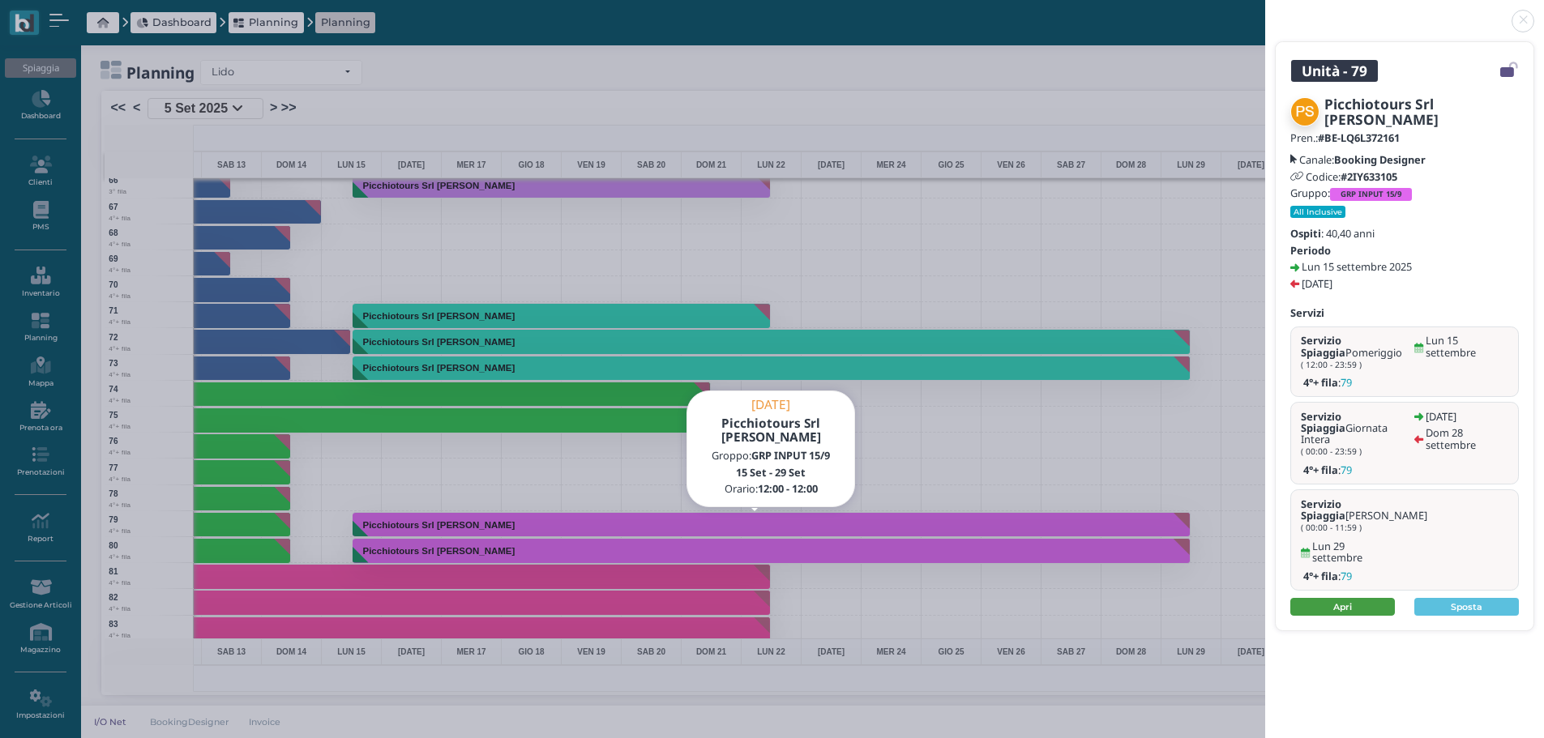
click at [1364, 598] on link "Apri" at bounding box center [1342, 607] width 105 height 18
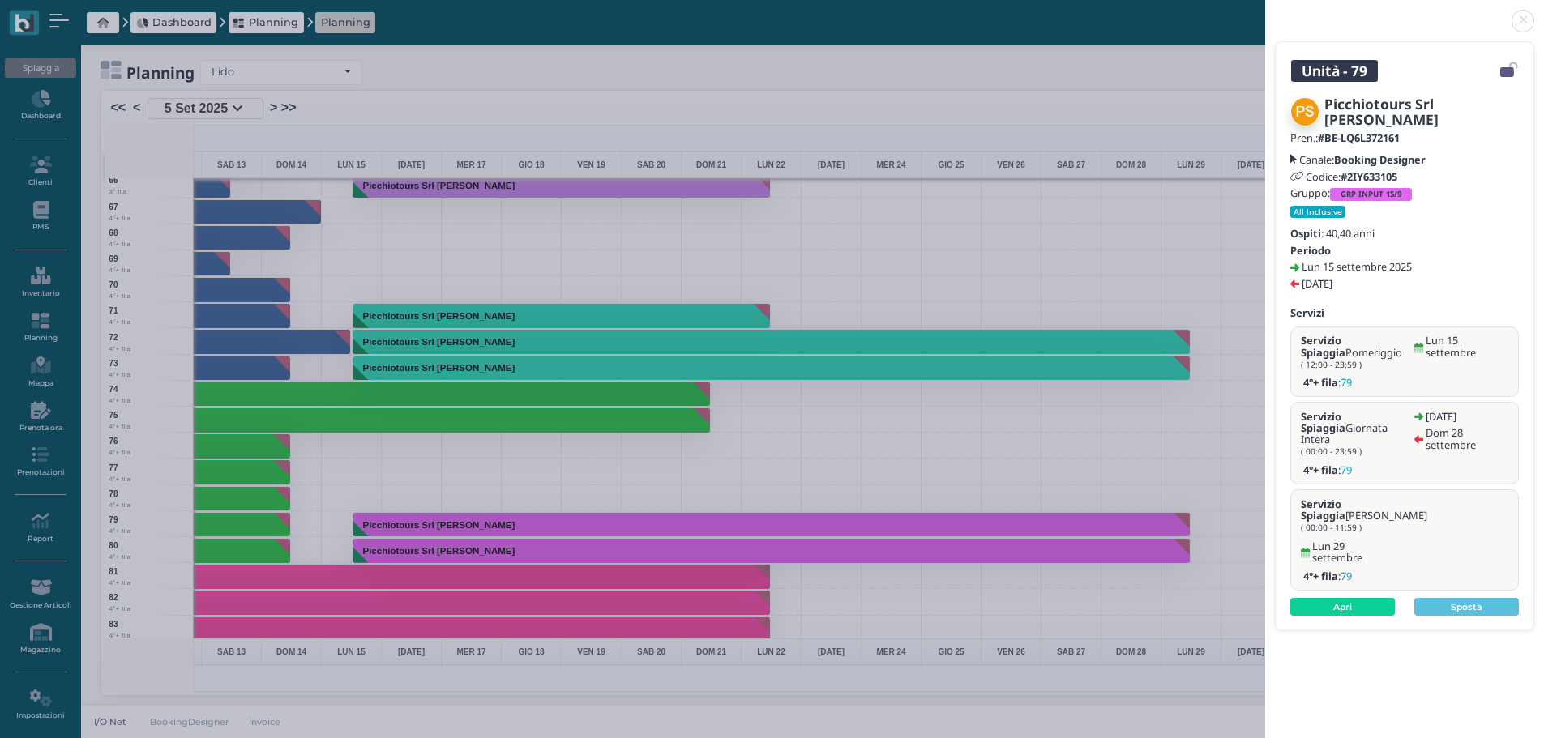
drag, startPoint x: 1518, startPoint y: 19, endPoint x: 1510, endPoint y: 20, distance: 8.3
click at [1265, 11] on link at bounding box center [1265, 11] width 0 height 0
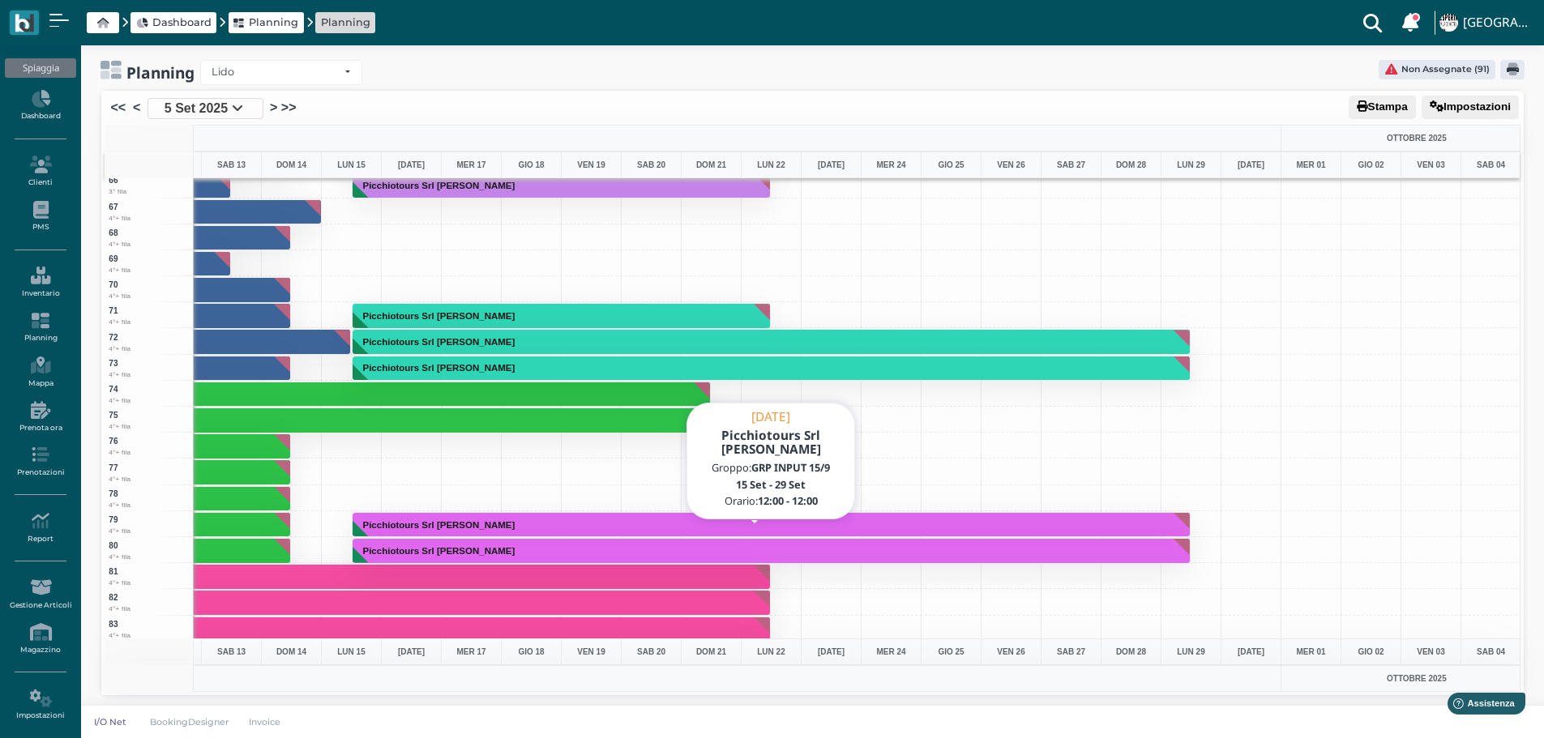
click at [638, 550] on button "Picchiotours Srl Santomauro Maria Silvia" at bounding box center [771, 551] width 838 height 26
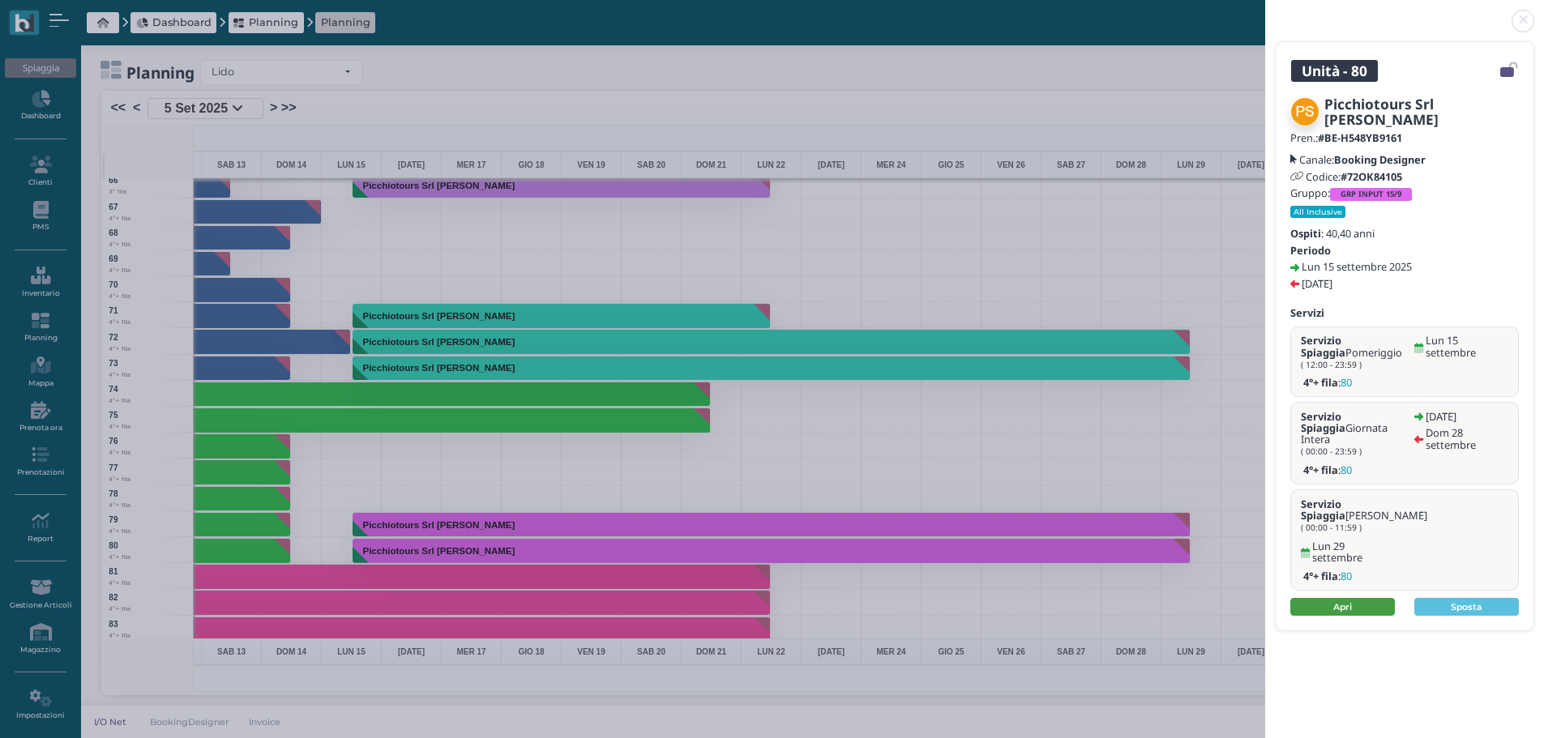
click at [1368, 598] on link "Apri" at bounding box center [1342, 607] width 105 height 18
click at [1265, 11] on link at bounding box center [1265, 11] width 0 height 0
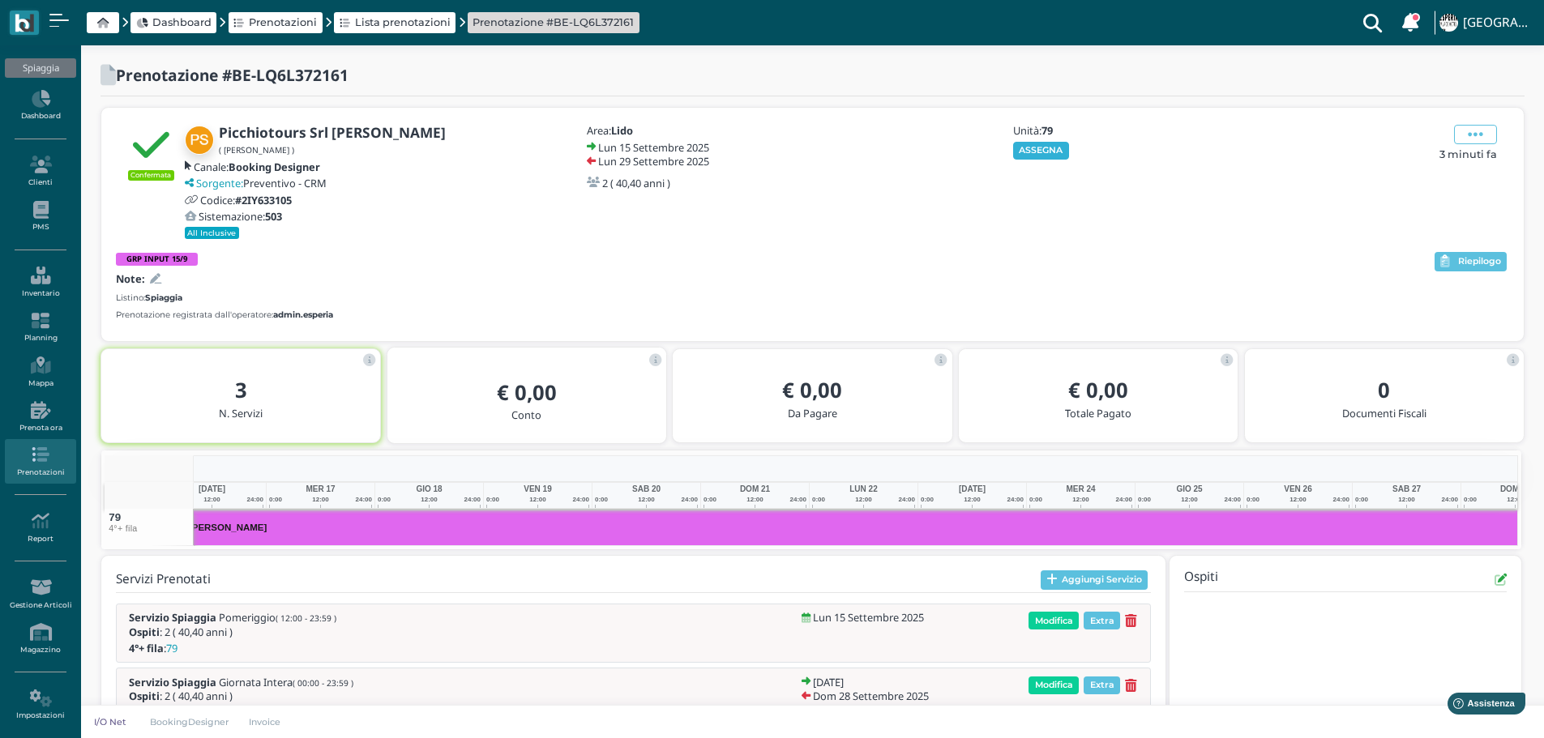
click at [1037, 154] on button "ASSEGNA" at bounding box center [1041, 151] width 56 height 18
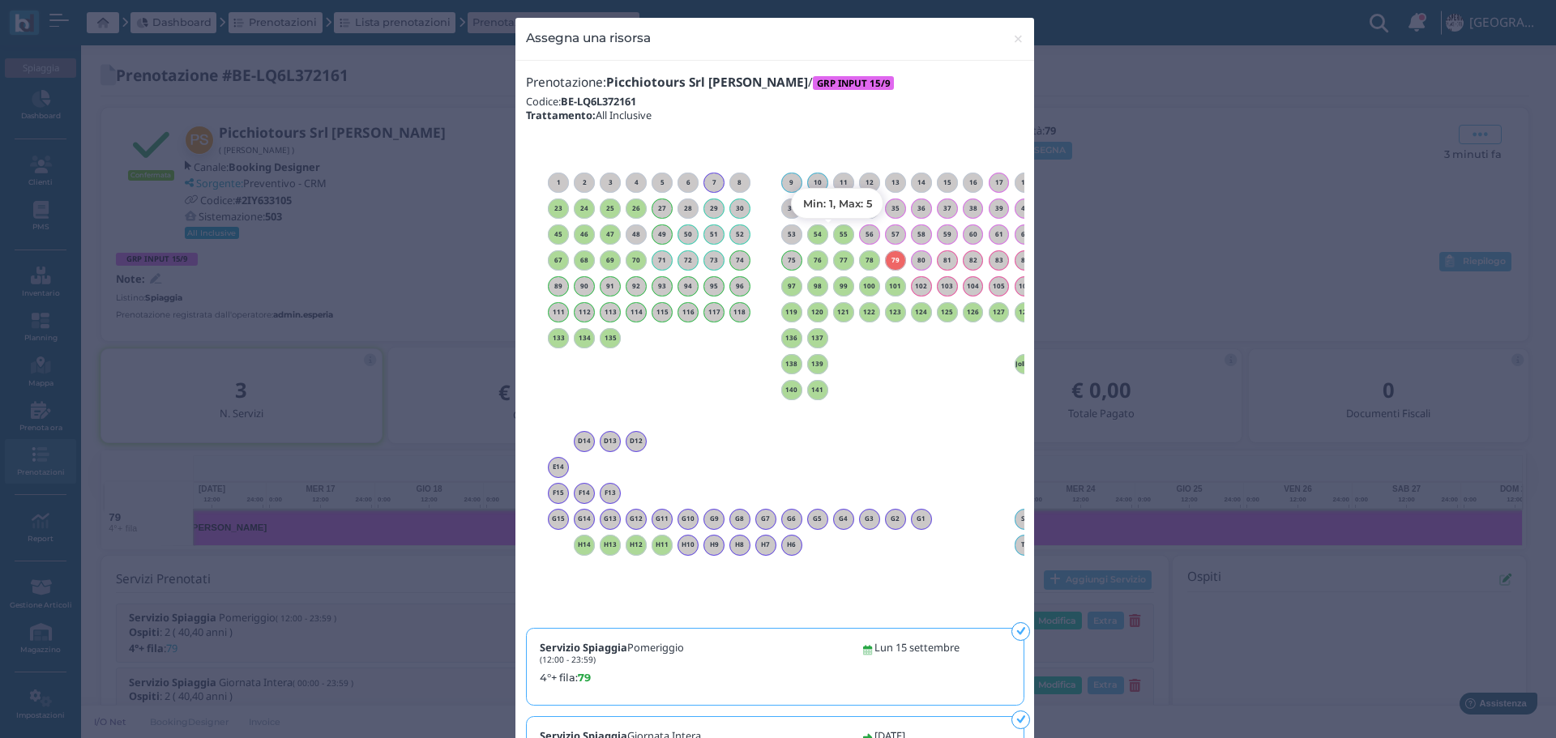
click at [839, 233] on h6 "55" at bounding box center [843, 234] width 21 height 7
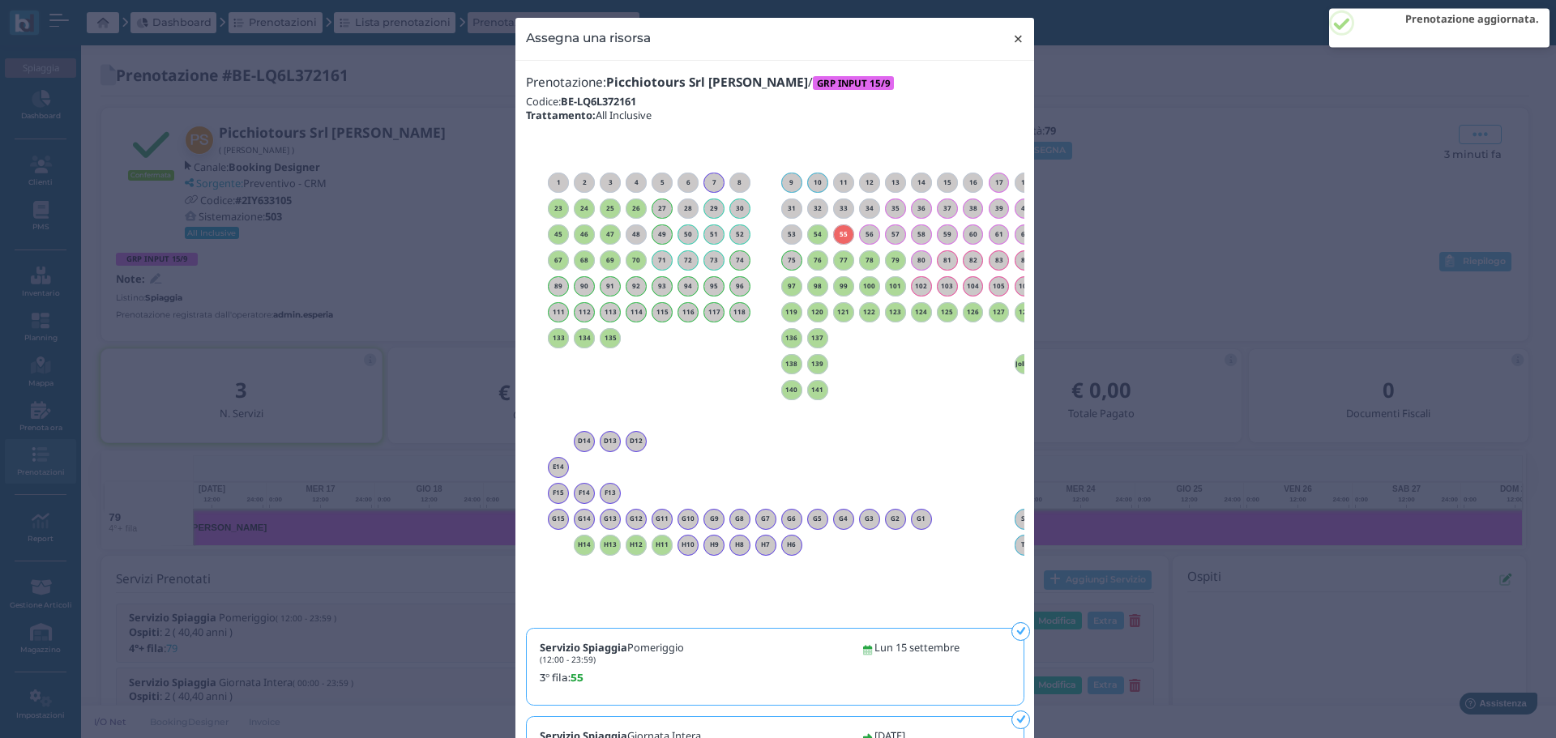
click at [1012, 37] on span "×" at bounding box center [1018, 38] width 12 height 21
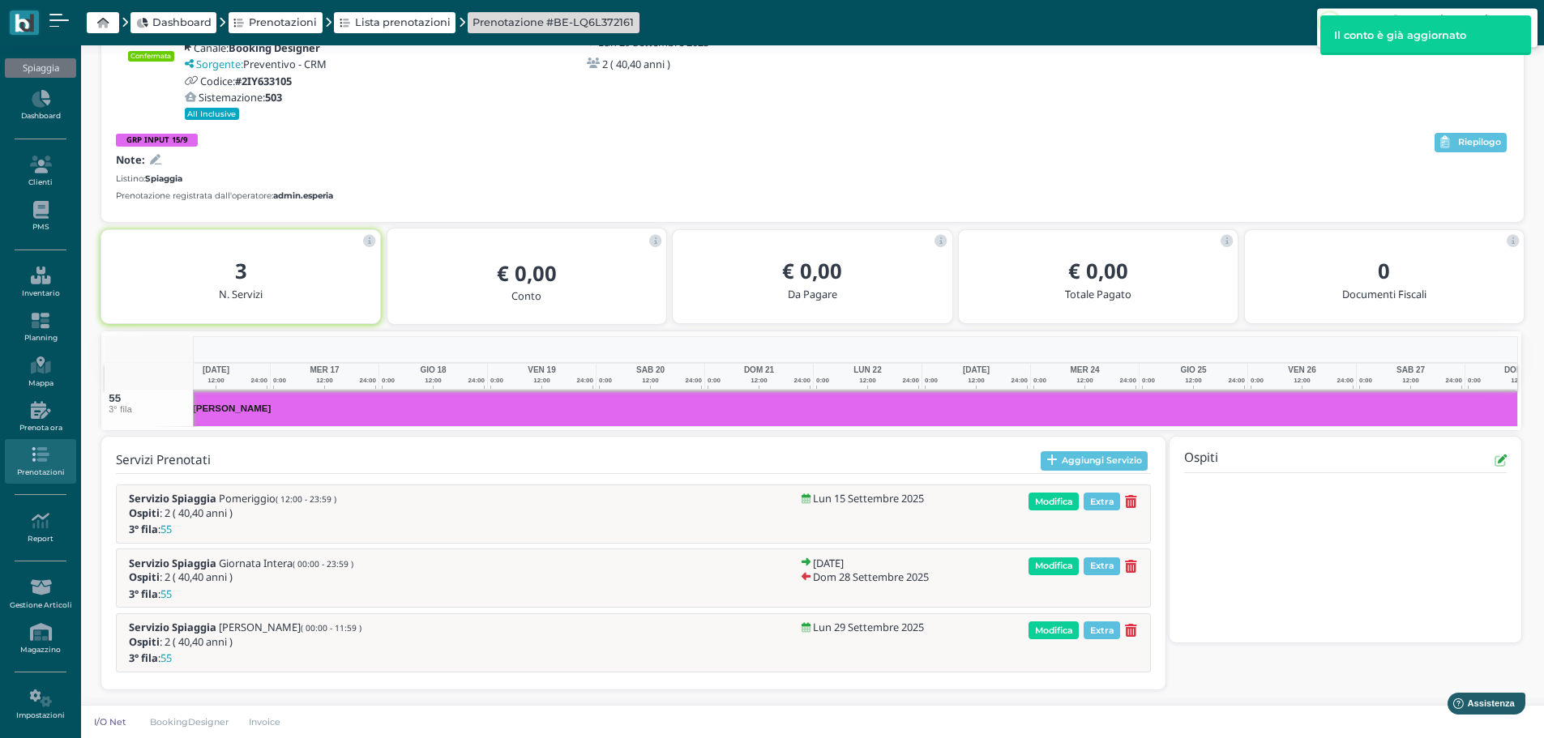
scroll to position [0, 253]
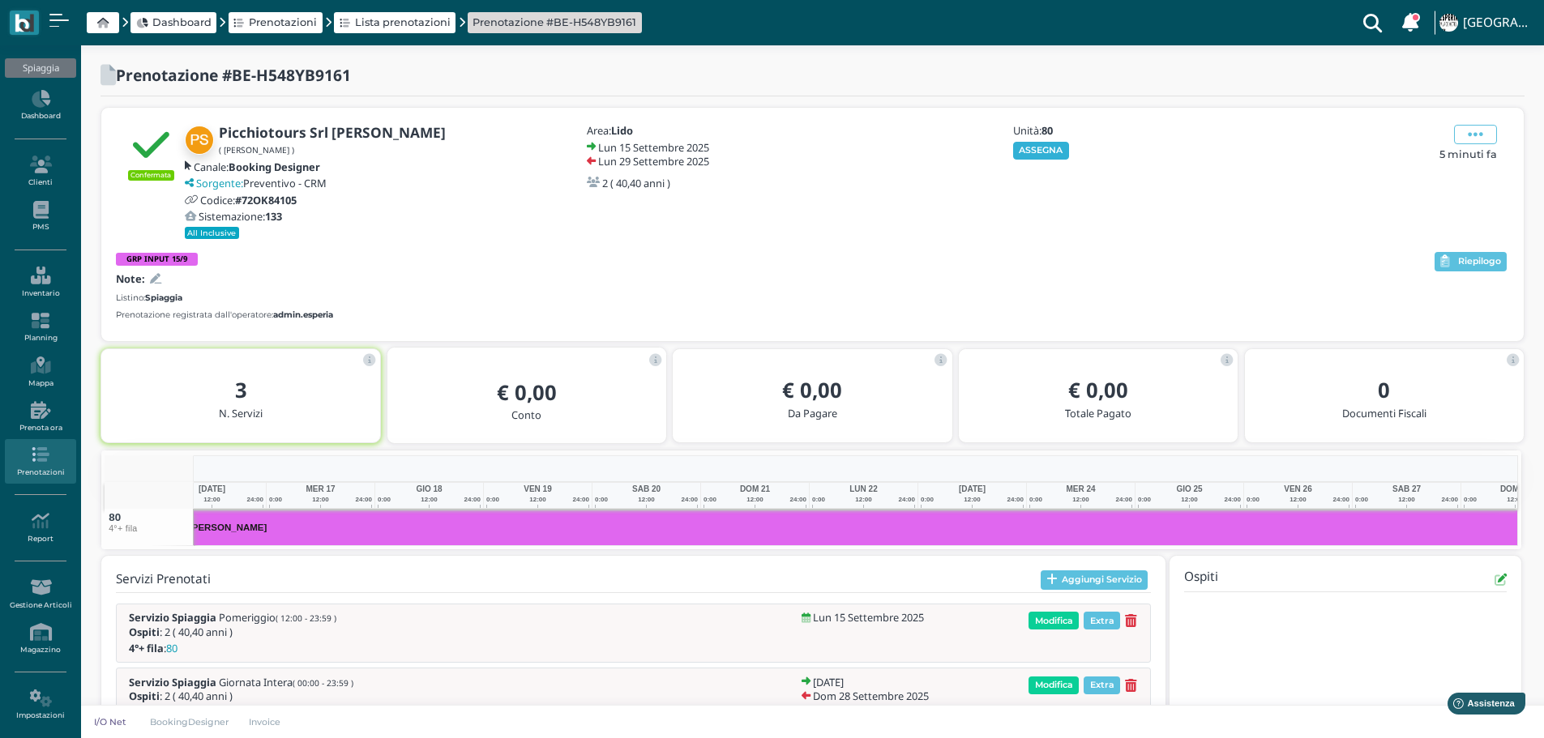
click at [1043, 155] on button "ASSEGNA" at bounding box center [1041, 151] width 56 height 18
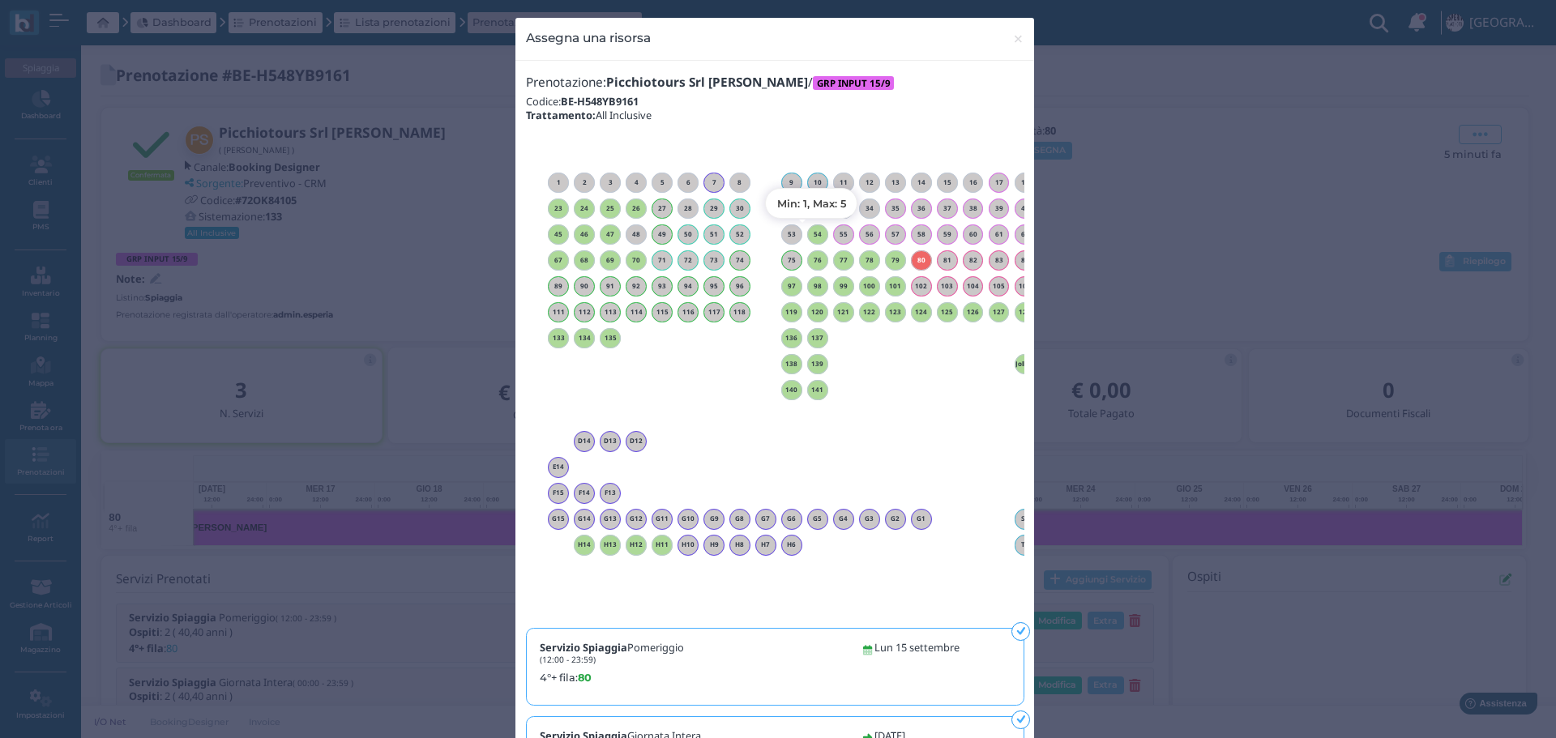
click at [814, 234] on h6 "54" at bounding box center [817, 234] width 21 height 7
drag, startPoint x: 1009, startPoint y: 41, endPoint x: 1029, endPoint y: 31, distance: 22.5
click at [1012, 40] on span "×" at bounding box center [1018, 38] width 12 height 21
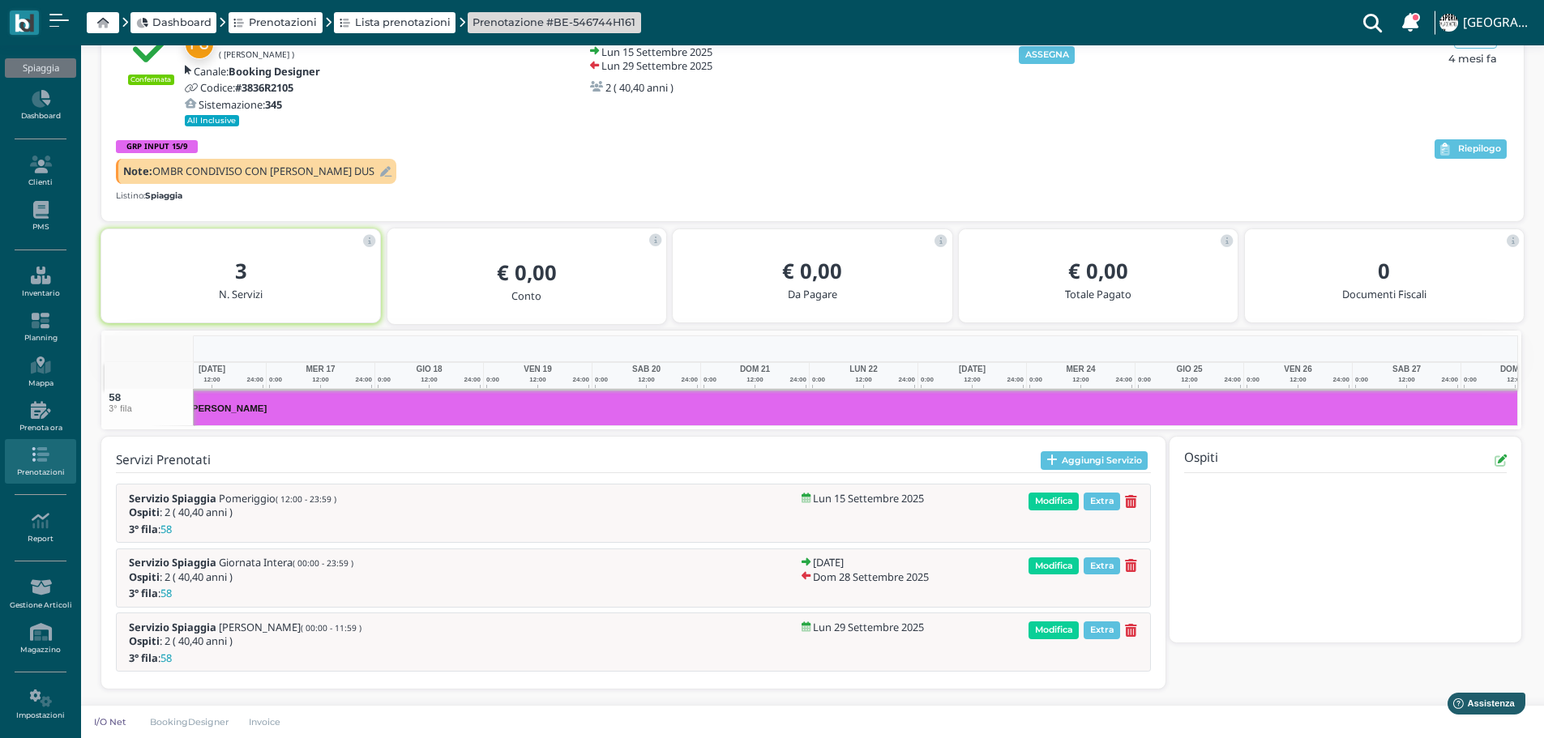
click at [141, 146] on b "GRP INPUT 15/9" at bounding box center [156, 146] width 61 height 11
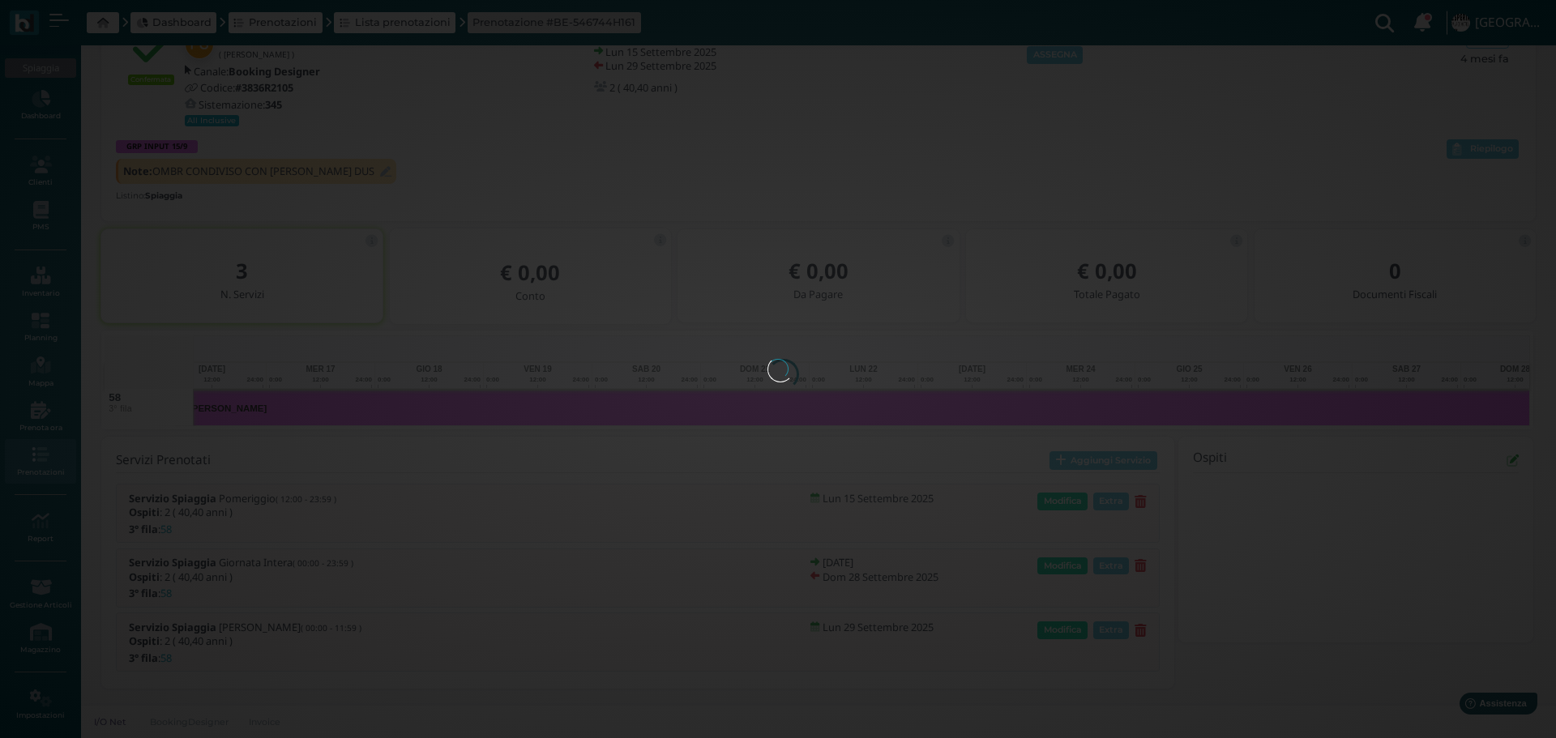
select select "321"
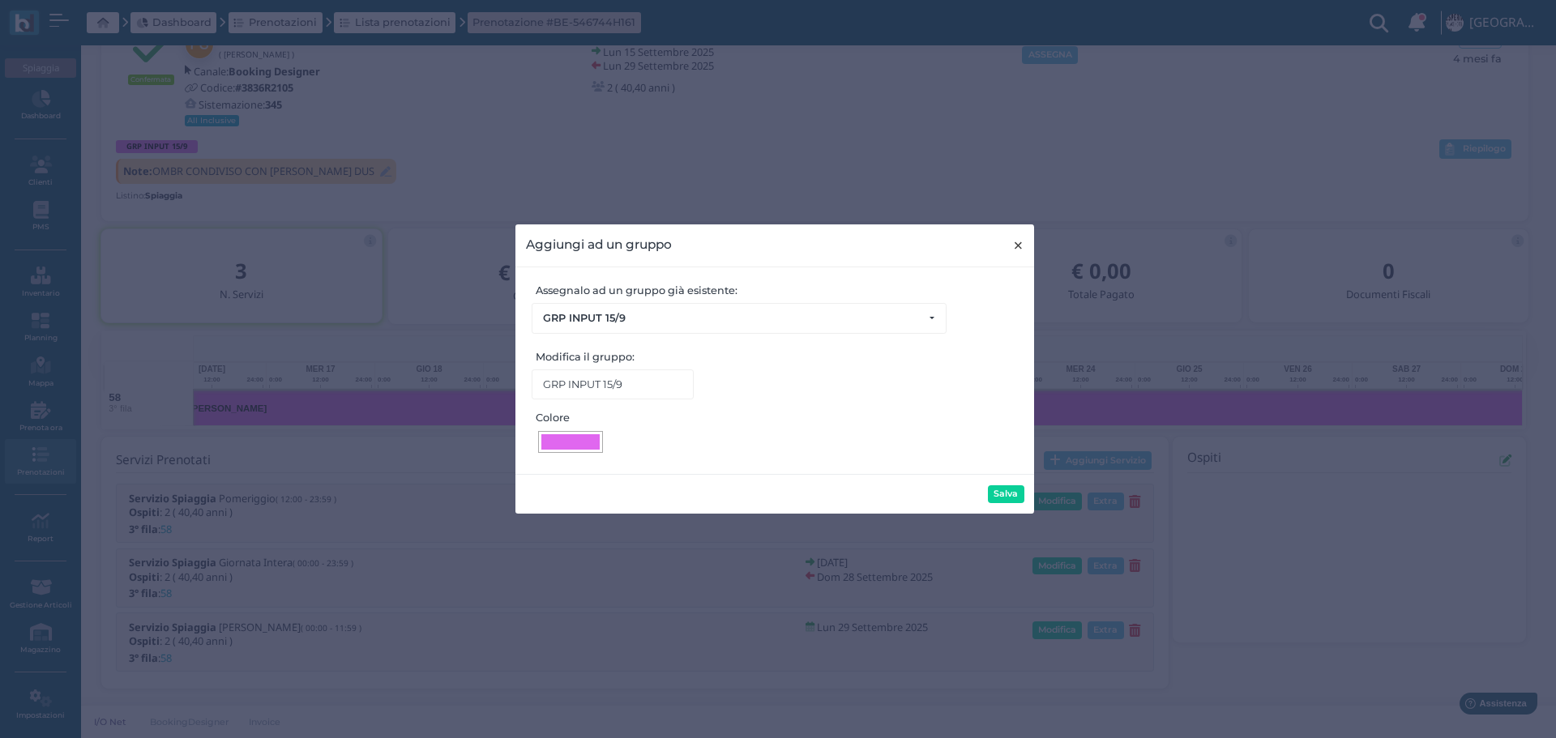
click at [1025, 241] on button "× close" at bounding box center [1017, 244] width 33 height 41
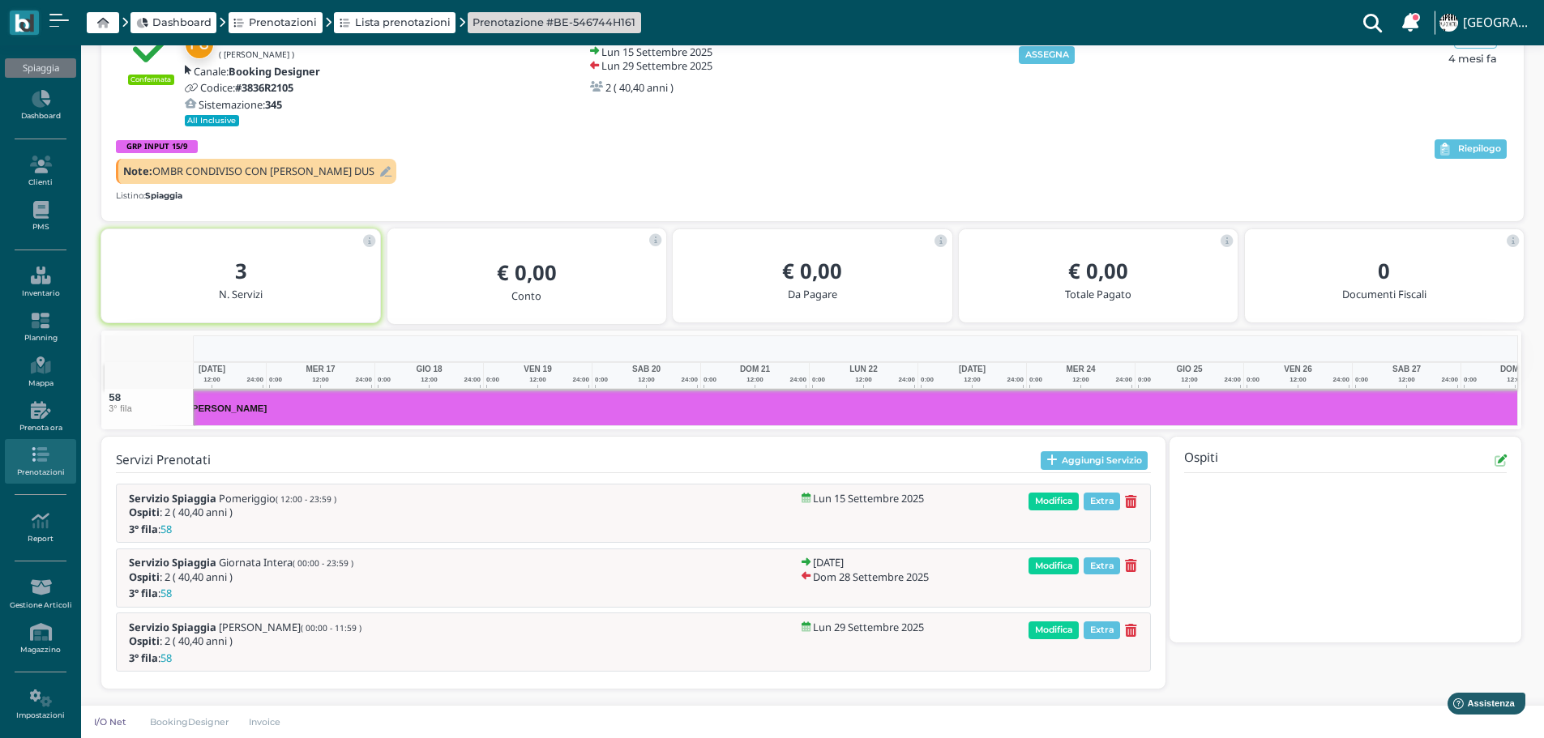
click at [380, 171] on icon at bounding box center [385, 172] width 11 height 11
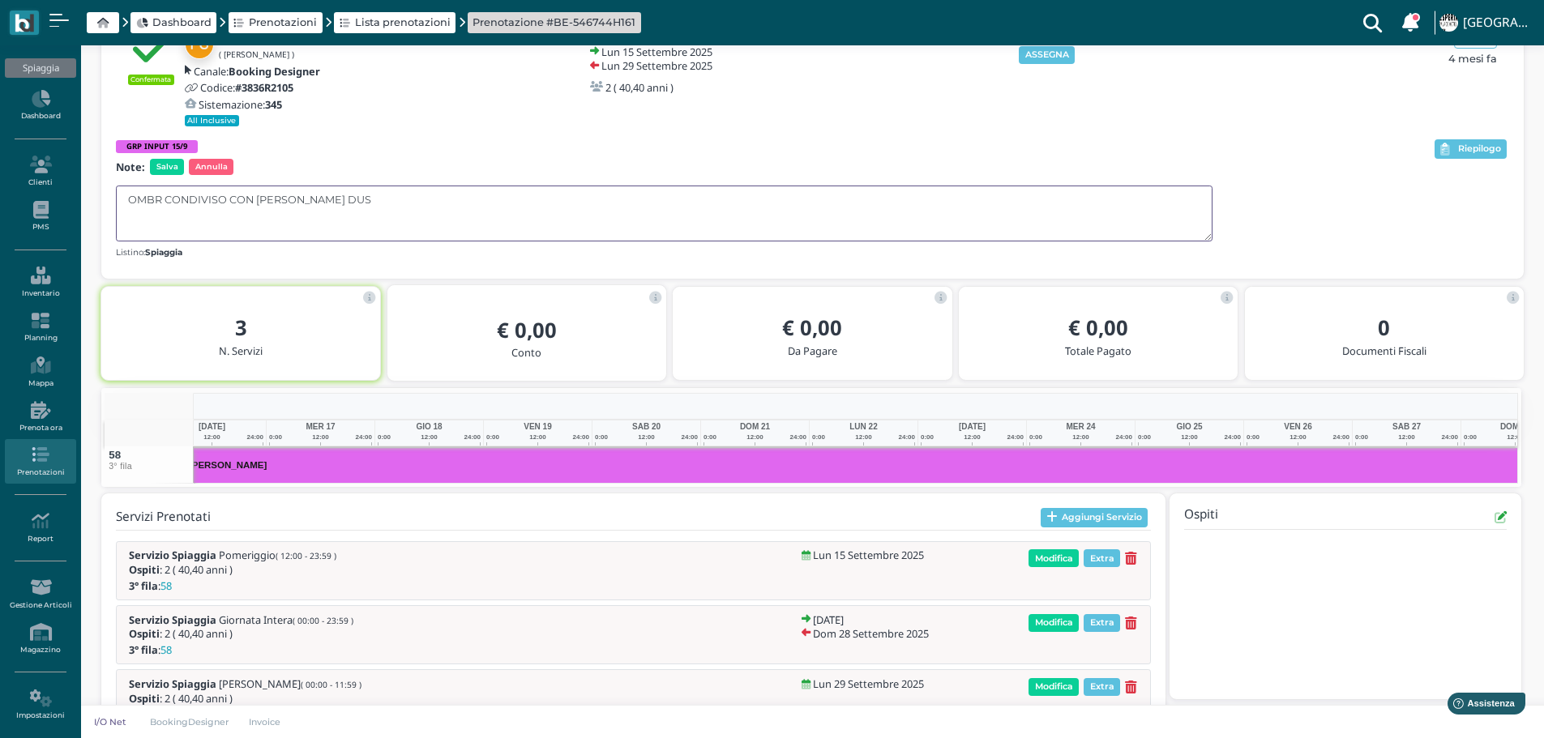
drag, startPoint x: 351, startPoint y: 194, endPoint x: 0, endPoint y: 197, distance: 350.9
click at [0, 197] on div "Spiaggia Dashboard Clienti PMS Inventario Planning [GEOGRAPHIC_DATA] Prenota or…" at bounding box center [772, 372] width 1544 height 845
click at [166, 175] on div "GRP INPUT 15/9 Note: Salva Annulla Listino: Spiaggia" at bounding box center [774, 199] width 1316 height 125
click at [160, 167] on span "Salva" at bounding box center [167, 167] width 34 height 16
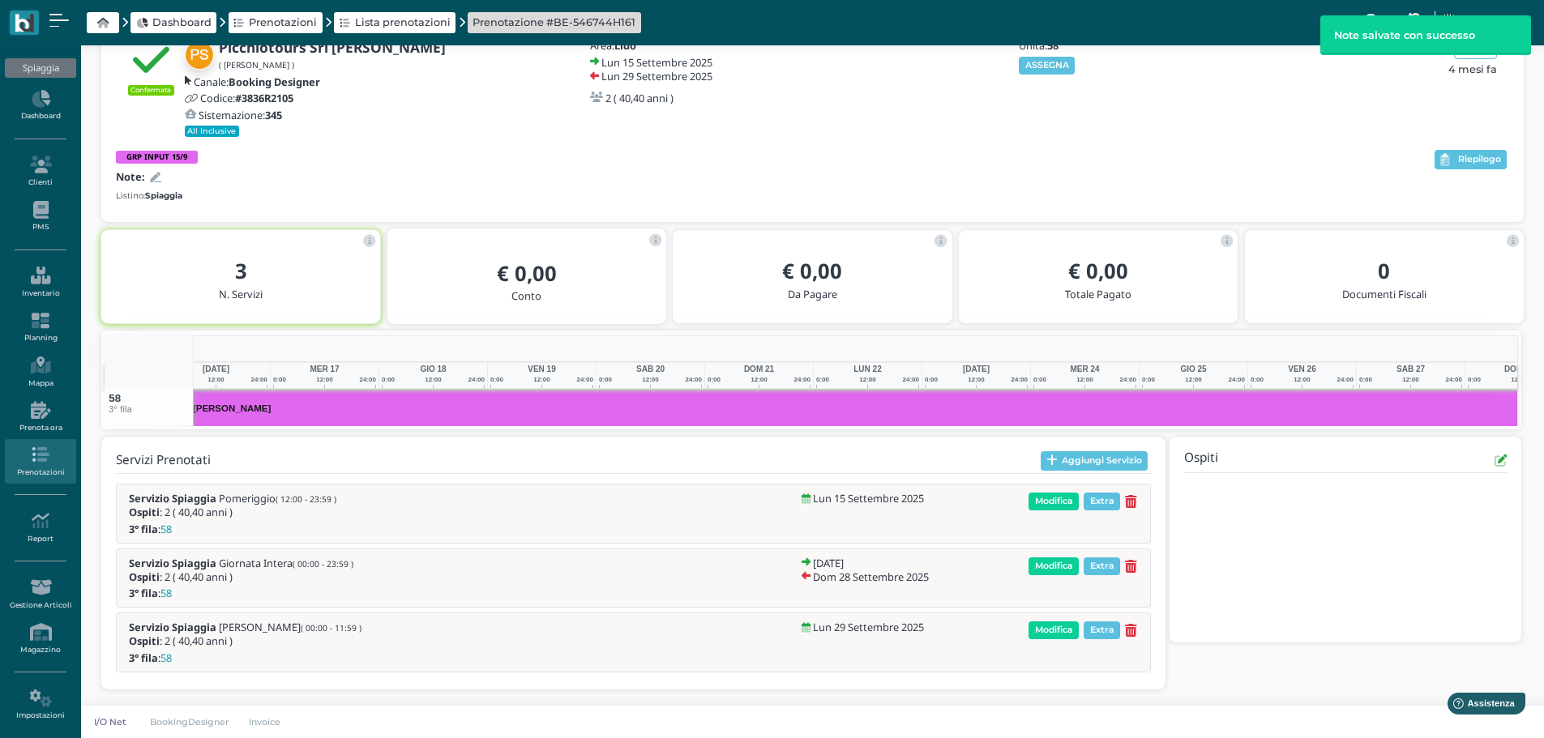
scroll to position [0, 253]
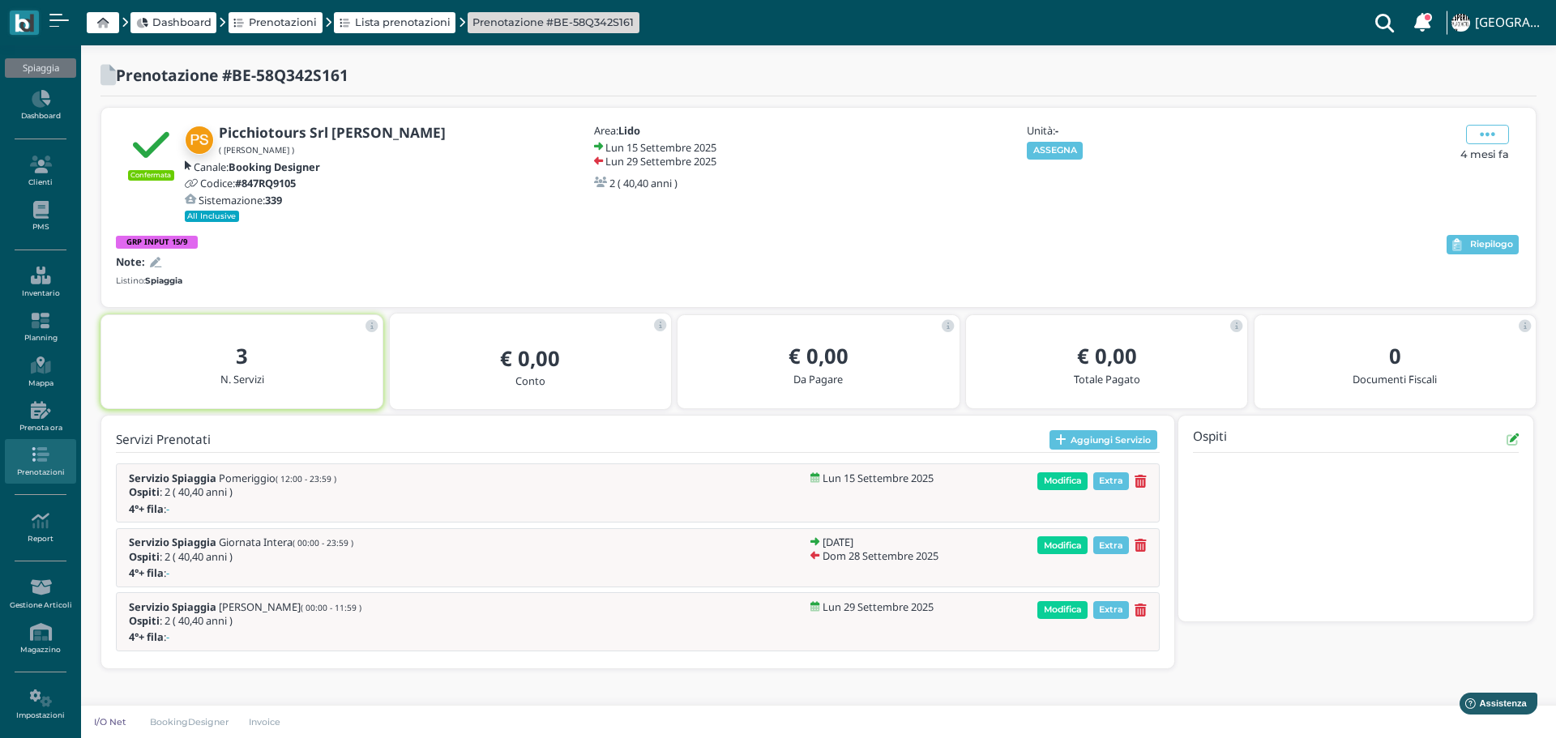
click at [1065, 138] on div "Unità: - ASSEGNA" at bounding box center [1111, 142] width 175 height 34
click at [1065, 146] on button "ASSEGNA" at bounding box center [1055, 151] width 56 height 18
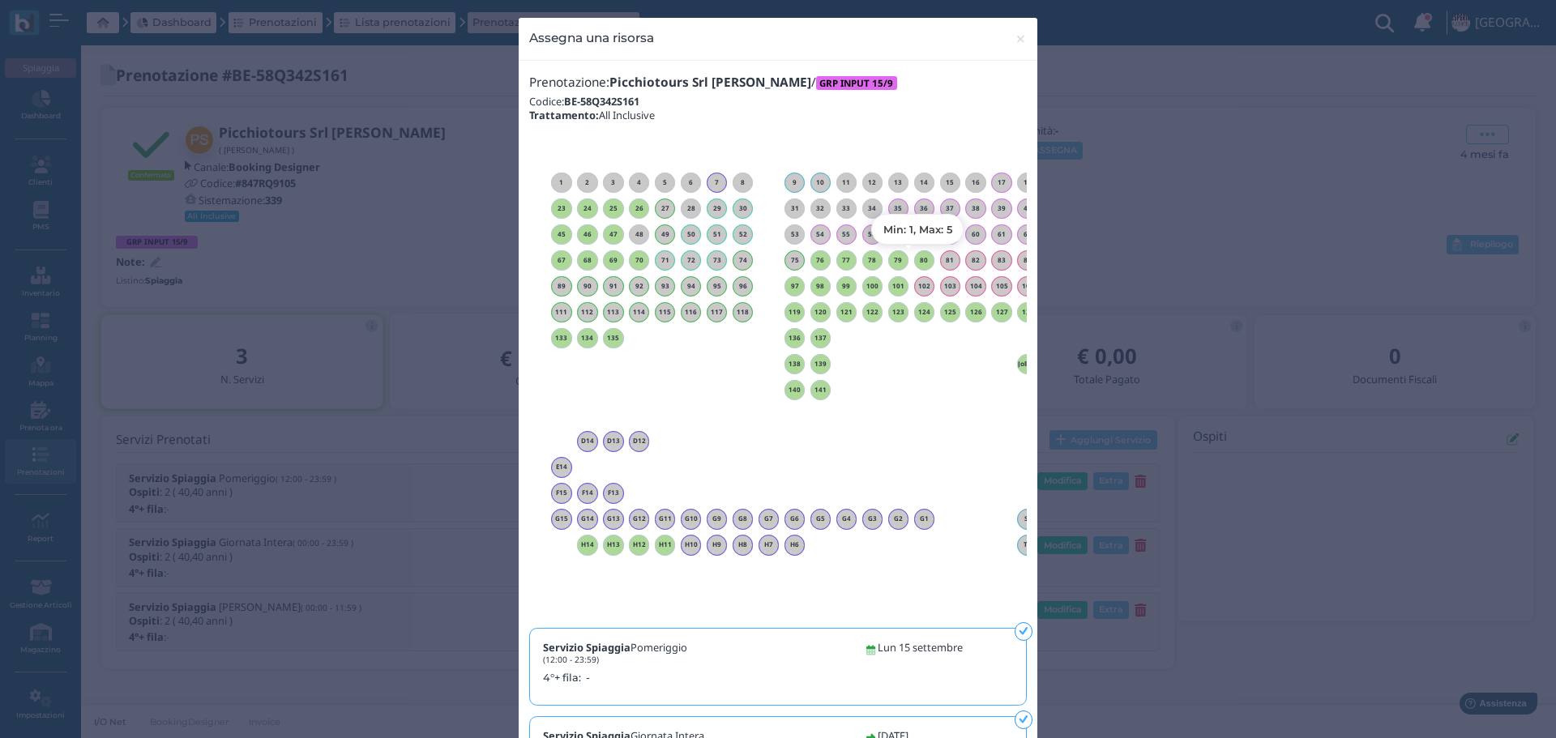
click at [922, 262] on h6 "80" at bounding box center [924, 260] width 21 height 7
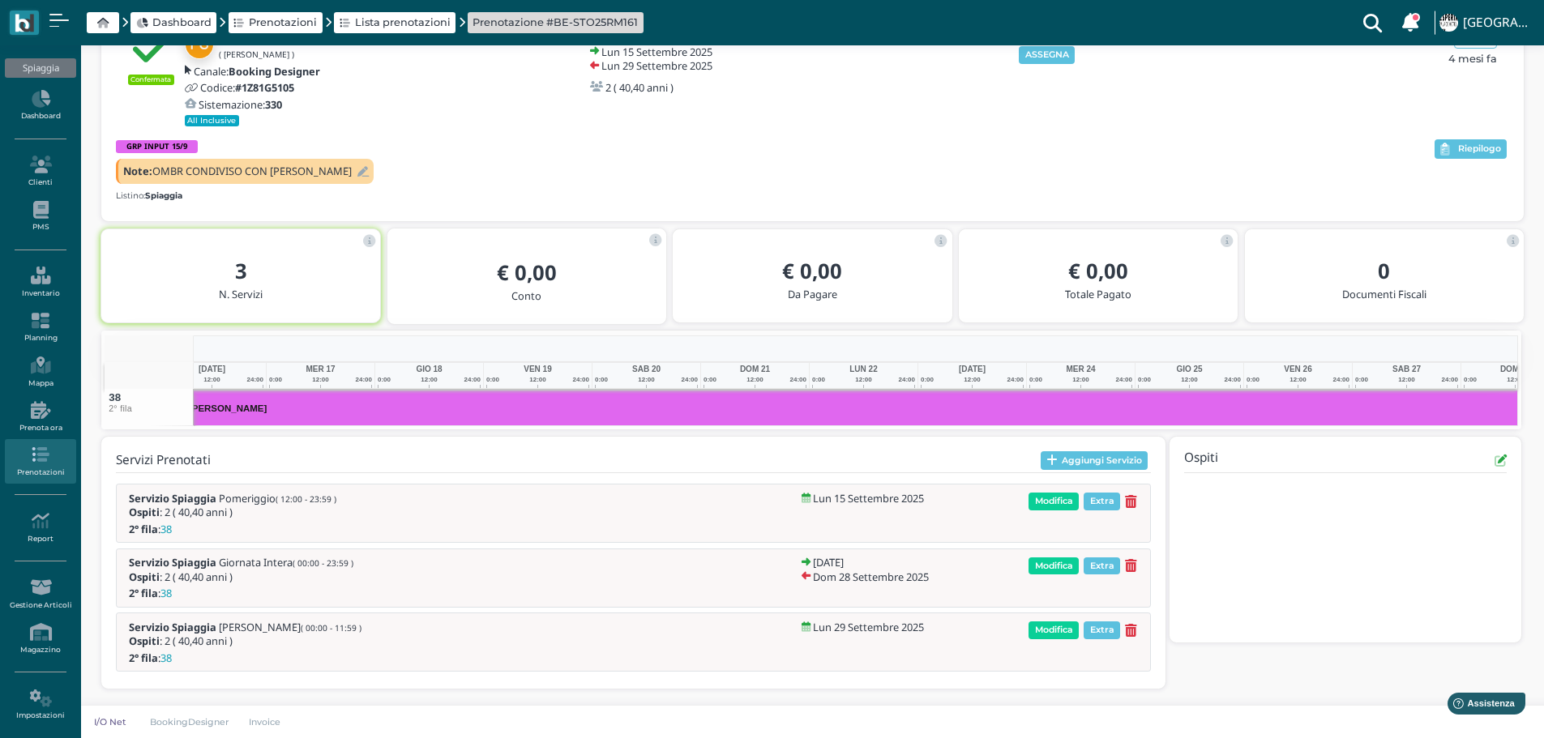
click at [369, 169] on icon at bounding box center [362, 172] width 11 height 11
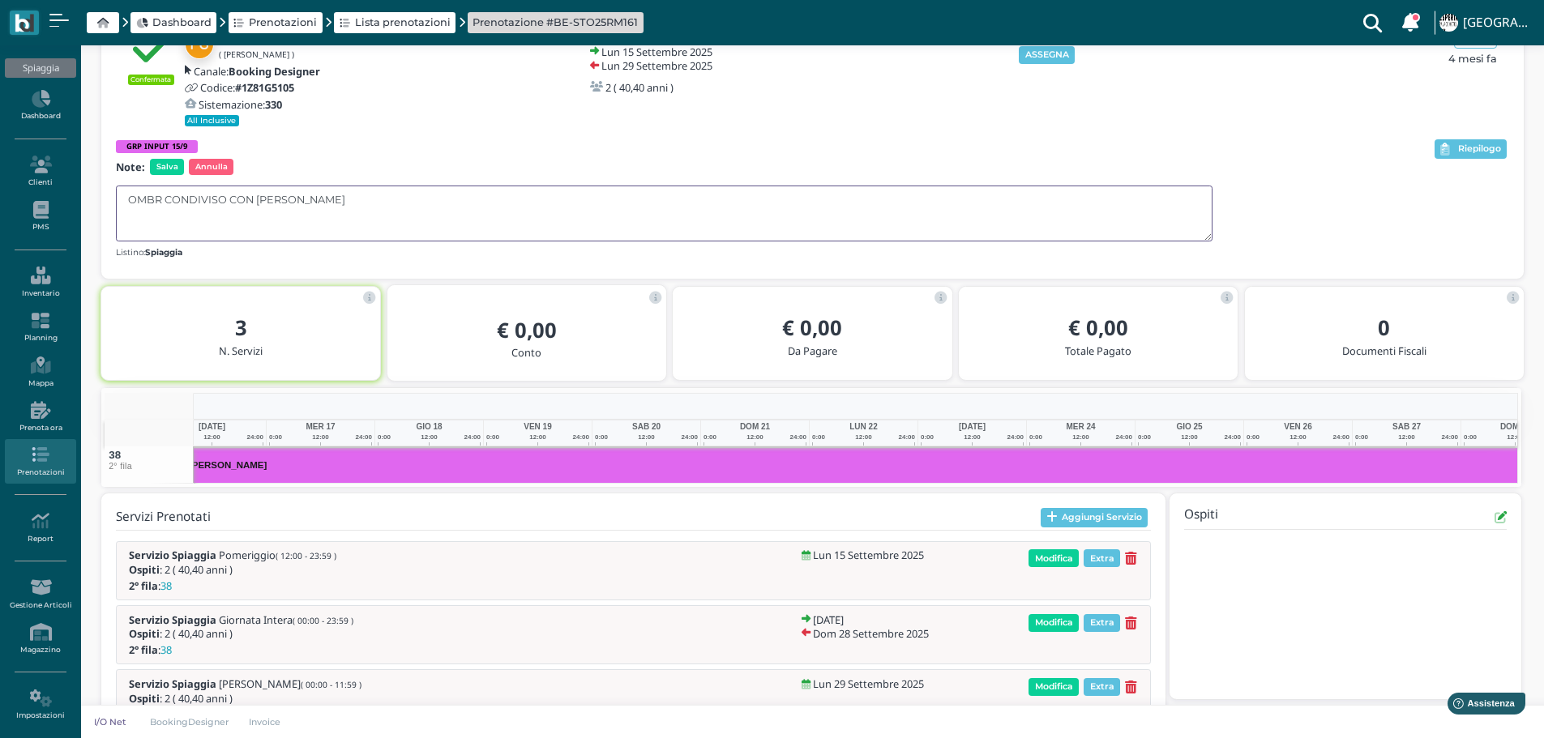
drag, startPoint x: 36, startPoint y: 204, endPoint x: 0, endPoint y: 204, distance: 36.5
click at [0, 204] on div "Spiaggia Dashboard Clienti PMS Inventario Planning [GEOGRAPHIC_DATA] Prenota or…" at bounding box center [772, 372] width 1544 height 845
click at [165, 166] on span "Salva" at bounding box center [167, 167] width 34 height 16
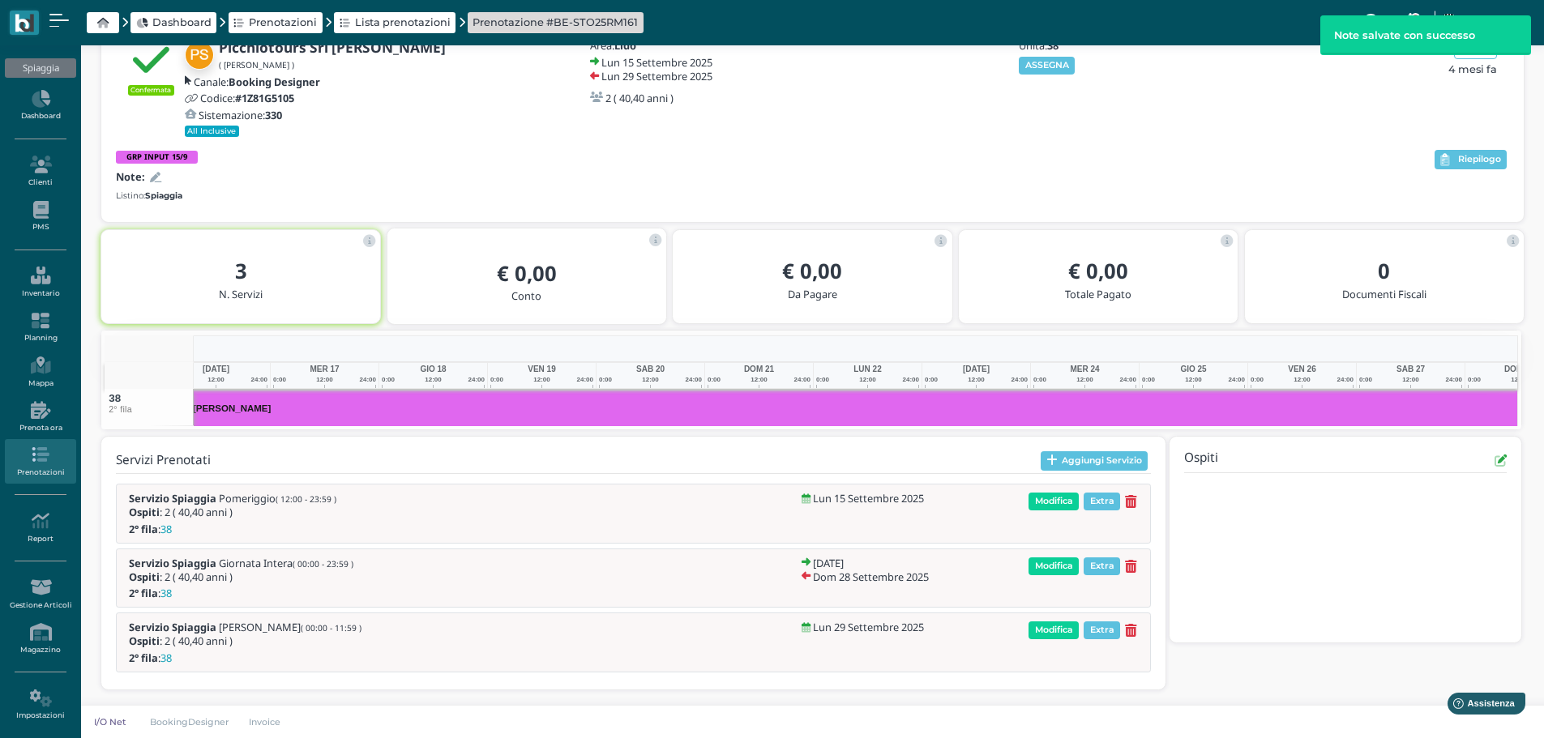
scroll to position [0, 253]
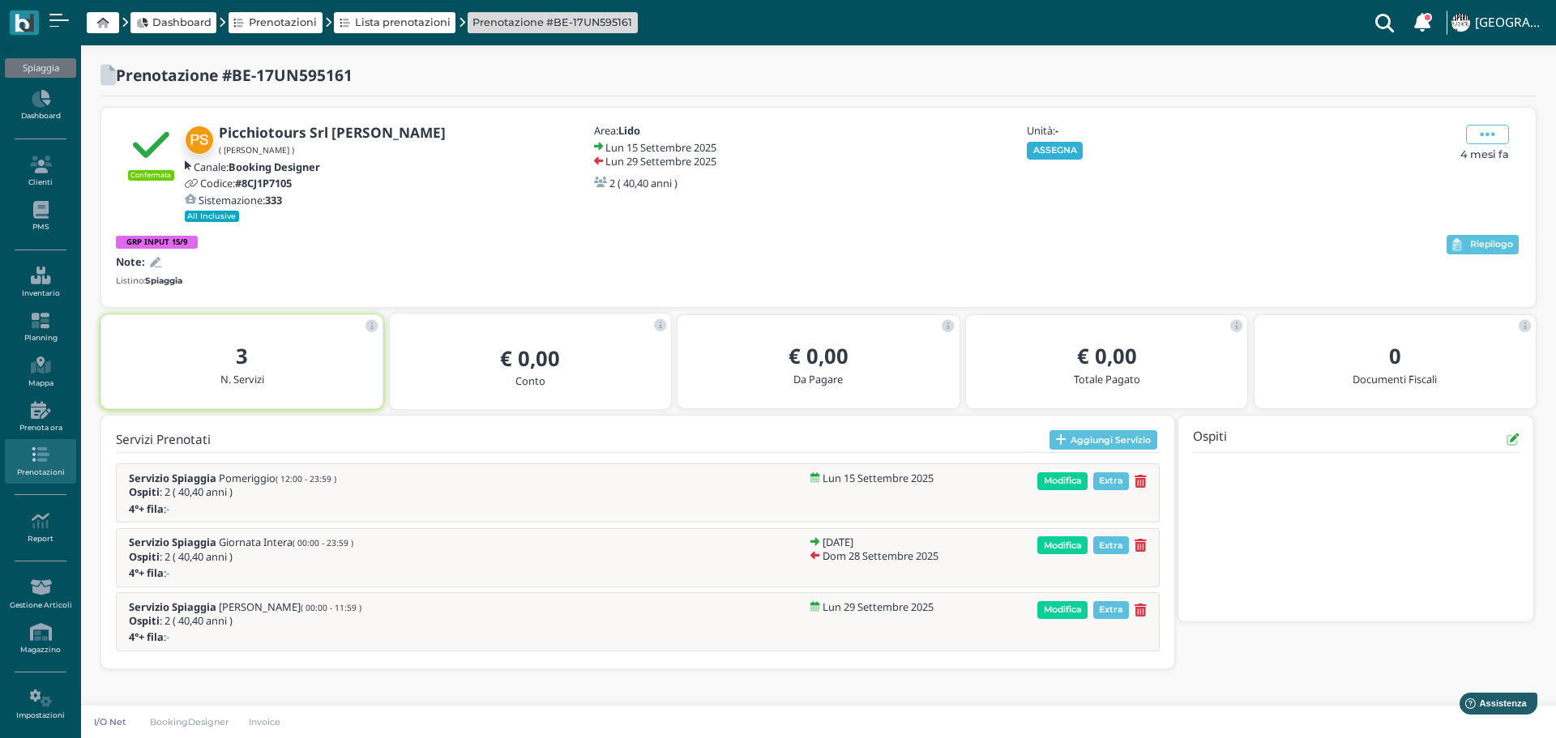
click at [1058, 157] on button "ASSEGNA" at bounding box center [1055, 151] width 56 height 18
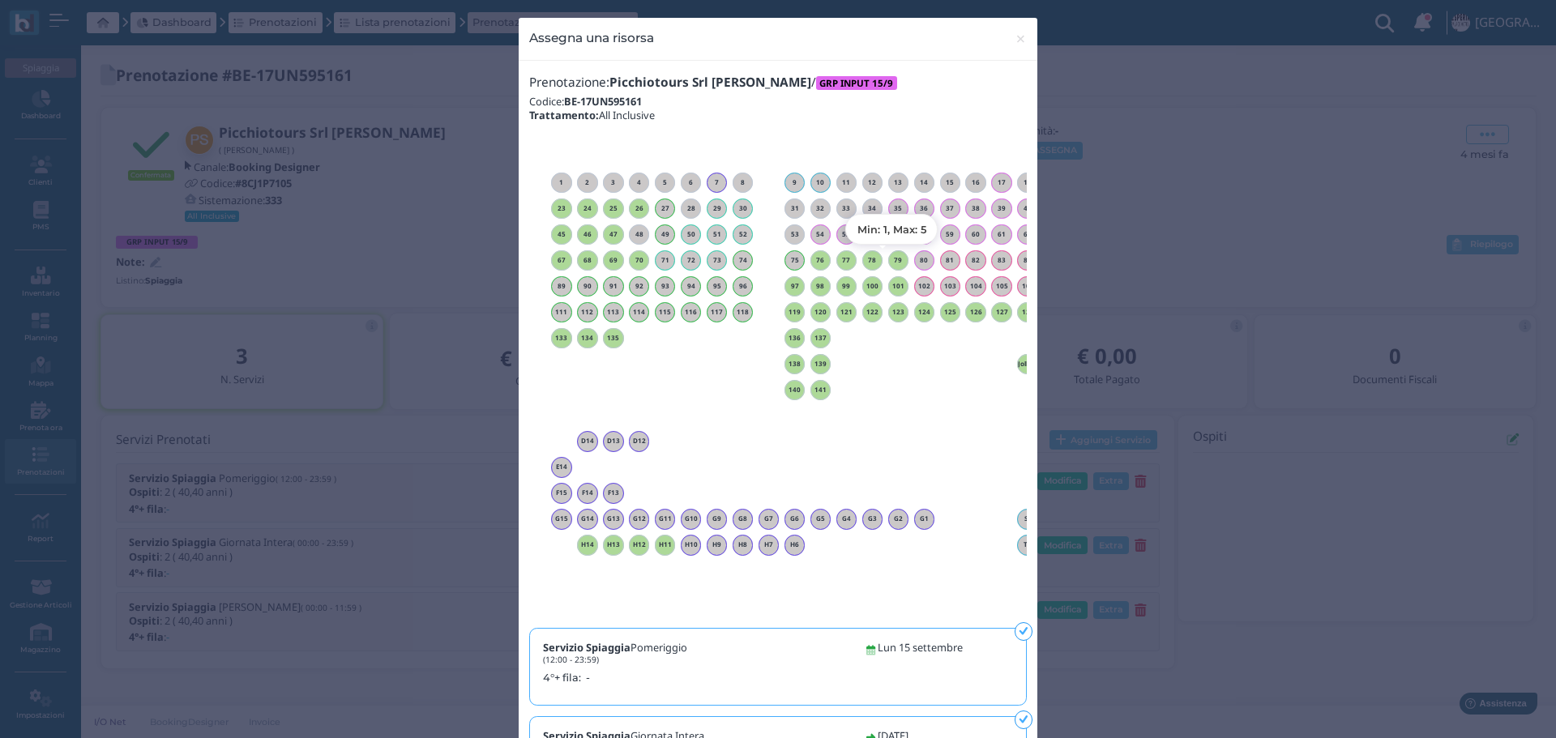
click at [893, 259] on h6 "79" at bounding box center [898, 260] width 21 height 7
drag, startPoint x: 1011, startPoint y: 37, endPoint x: 1099, endPoint y: 2, distance: 94.2
click at [1014, 38] on span "×" at bounding box center [1020, 38] width 12 height 21
